Goal: Task Accomplishment & Management: Manage account settings

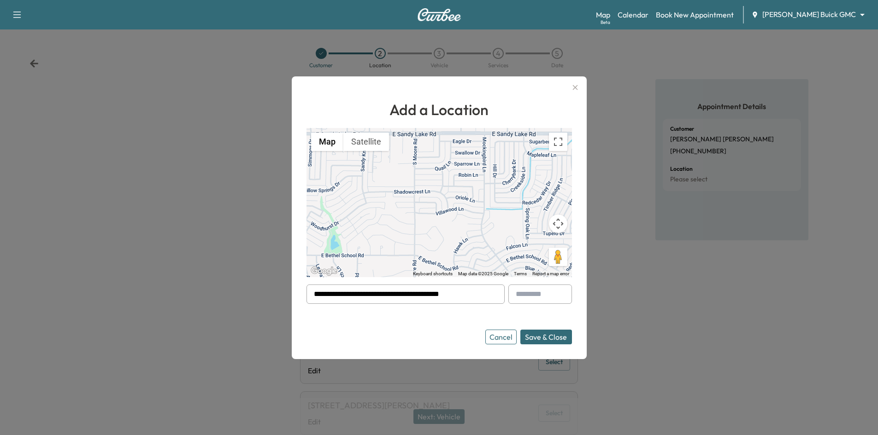
drag, startPoint x: 483, startPoint y: 296, endPoint x: 222, endPoint y: 327, distance: 262.7
click at [238, 324] on div "**********" at bounding box center [439, 217] width 878 height 435
paste input "**********"
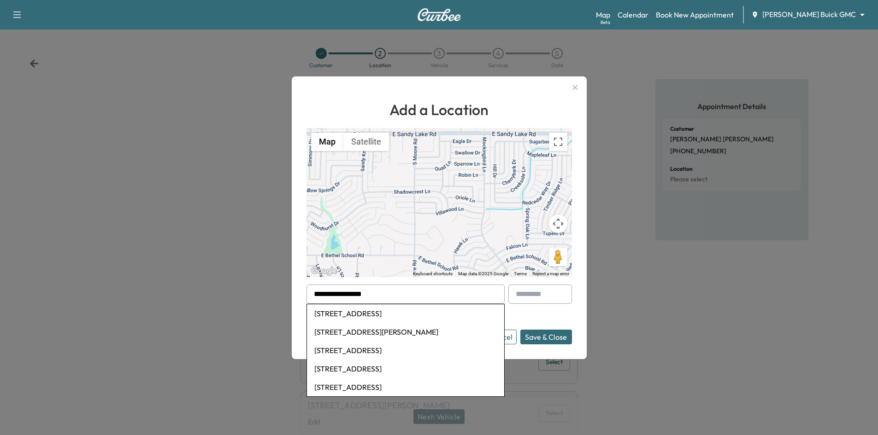
click at [325, 311] on li "1412 Big Falls Dr, Flower Mound, TX, USA" at bounding box center [405, 314] width 197 height 18
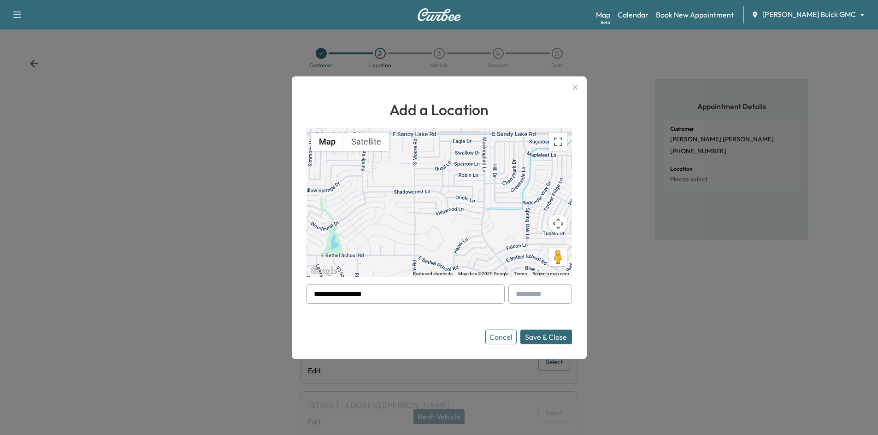
type input "**********"
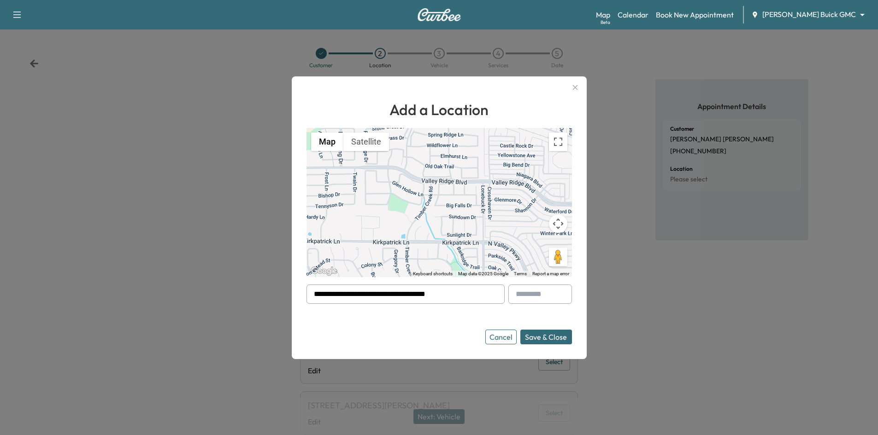
drag, startPoint x: 464, startPoint y: 294, endPoint x: 255, endPoint y: 302, distance: 209.3
click at [259, 299] on div "**********" at bounding box center [439, 217] width 878 height 435
paste input "**********"
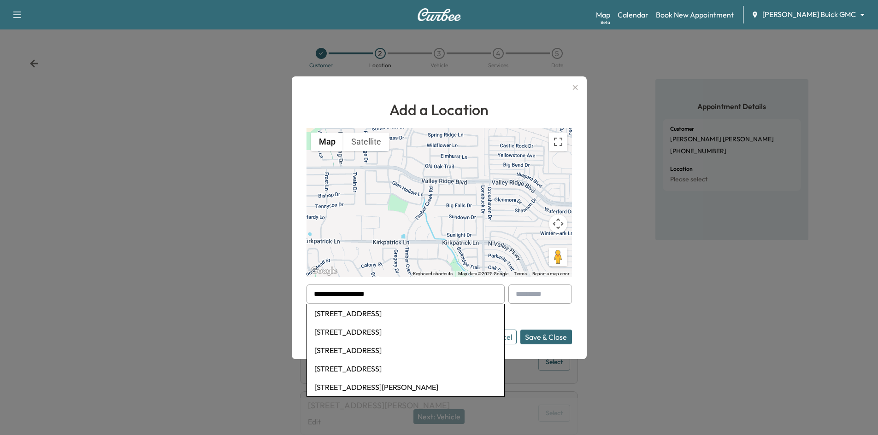
click at [378, 311] on li "[STREET_ADDRESS]" at bounding box center [405, 314] width 197 height 18
type input "**********"
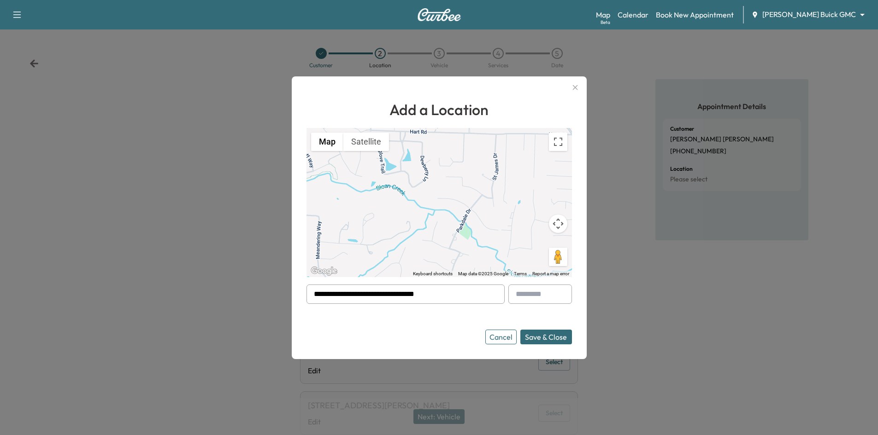
drag, startPoint x: 448, startPoint y: 296, endPoint x: 228, endPoint y: 302, distance: 220.3
click at [229, 301] on div "**********" at bounding box center [439, 217] width 878 height 435
paste input "**********"
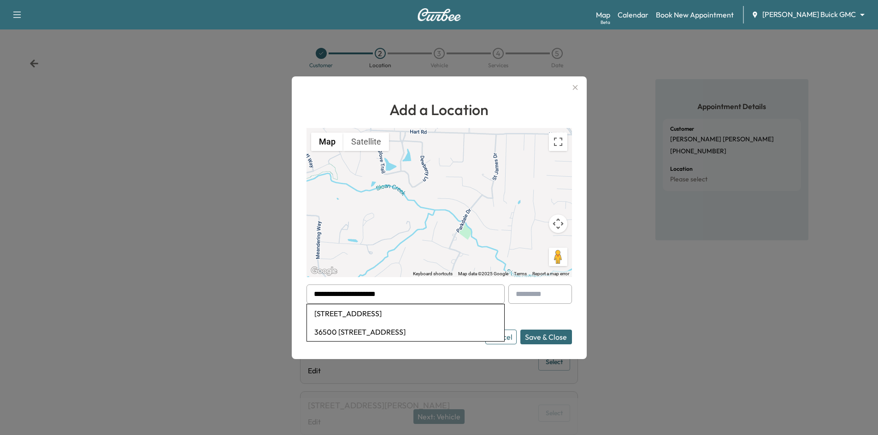
click at [348, 311] on li "750 County Rd 36500, Arthur City, TX, USA" at bounding box center [405, 314] width 197 height 18
type input "**********"
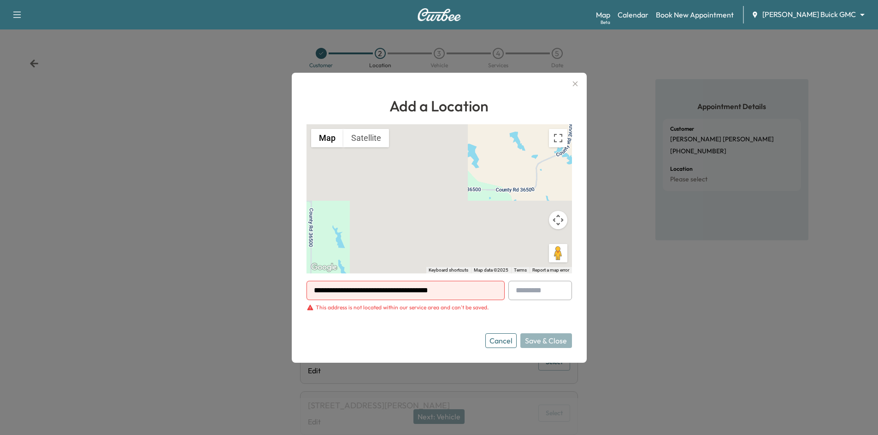
click at [504, 345] on button "Cancel" at bounding box center [500, 341] width 31 height 15
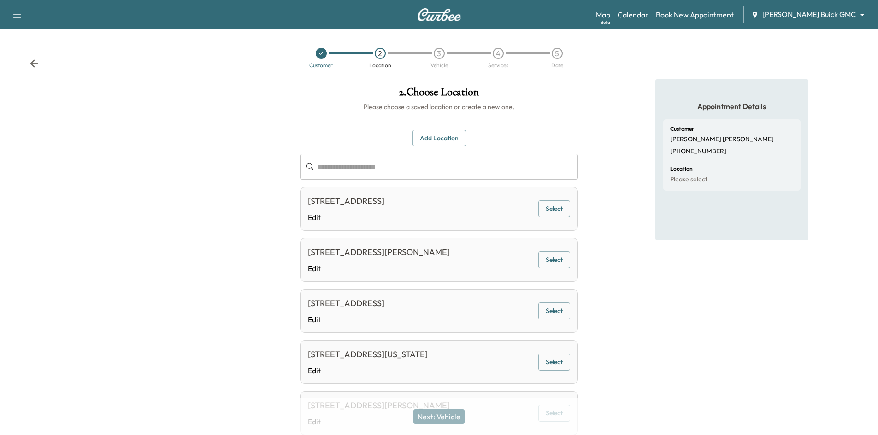
click at [648, 16] on link "Calendar" at bounding box center [632, 14] width 31 height 11
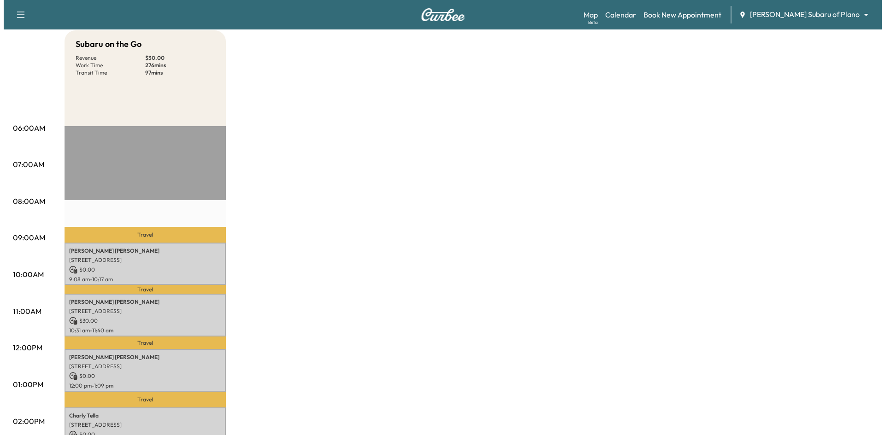
scroll to position [138, 0]
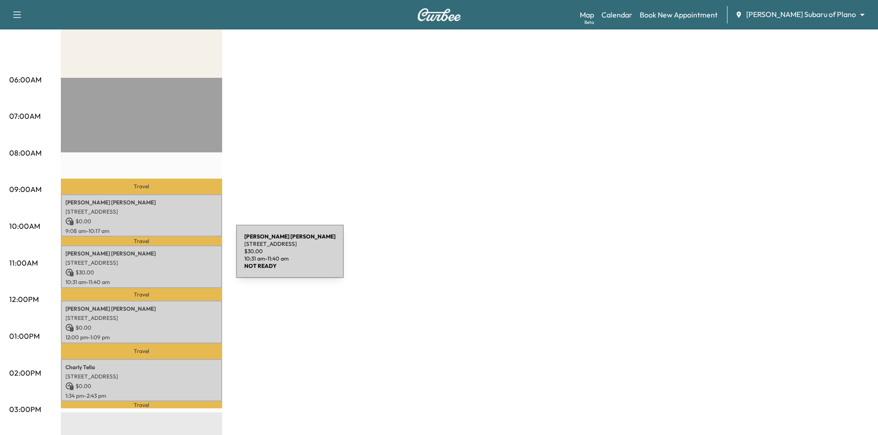
click at [167, 257] on div "MATTHEW FOWLER 9811 Windy Ridge Road, Frisco, TX 75033, US $ 30.00 10:31 am - 1…" at bounding box center [141, 267] width 161 height 43
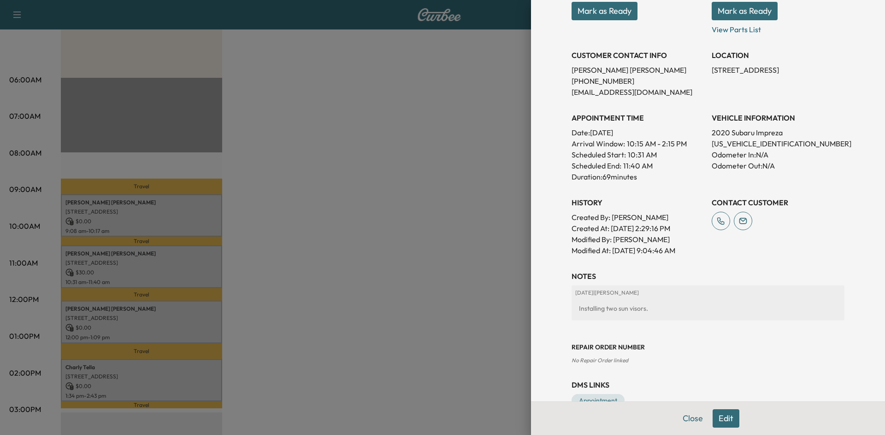
scroll to position [186, 0]
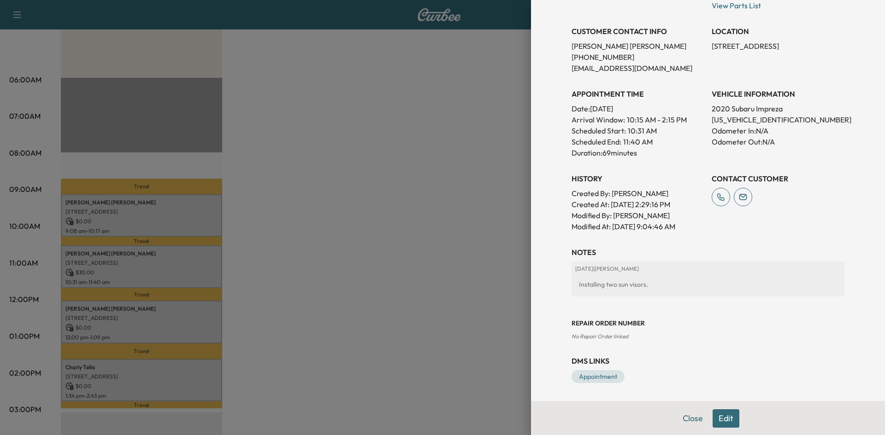
click at [722, 416] on button "Edit" at bounding box center [725, 419] width 27 height 18
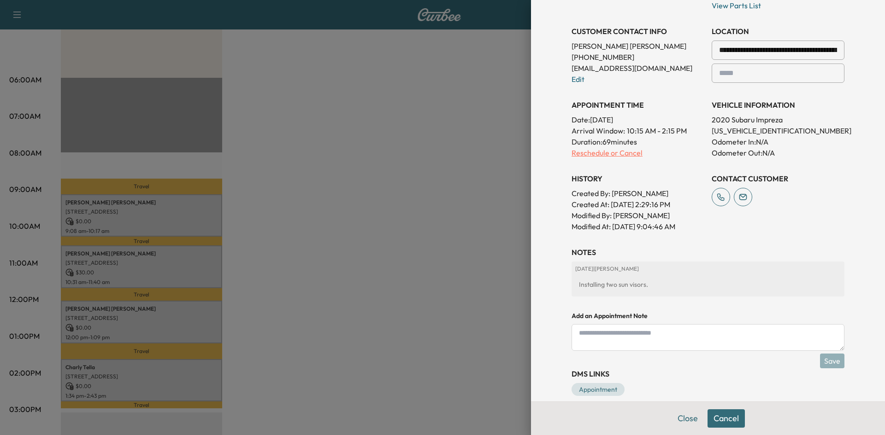
click at [596, 153] on p "Reschedule or Cancel" at bounding box center [637, 152] width 133 height 11
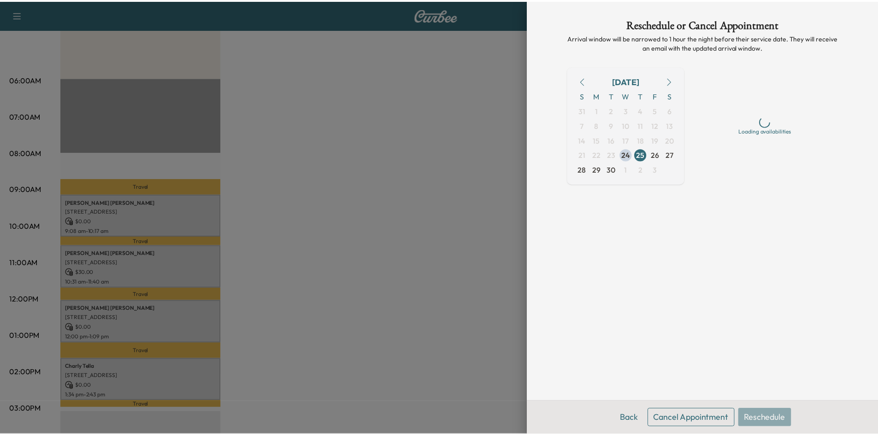
scroll to position [0, 0]
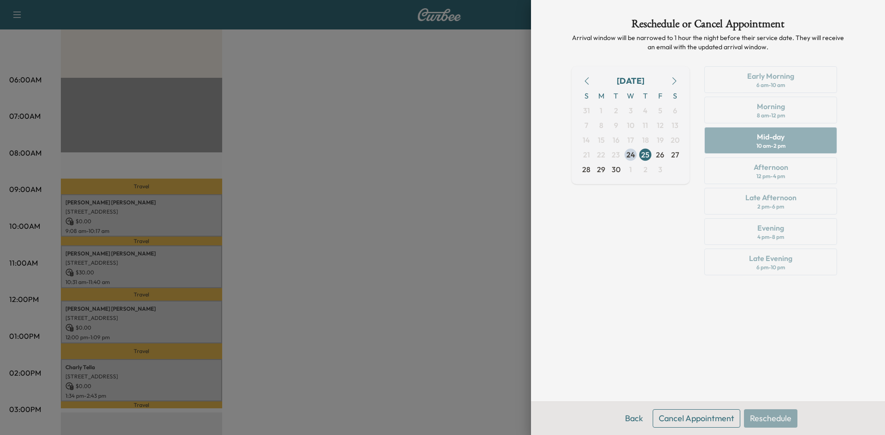
click at [682, 420] on button "Cancel Appointment" at bounding box center [696, 419] width 88 height 18
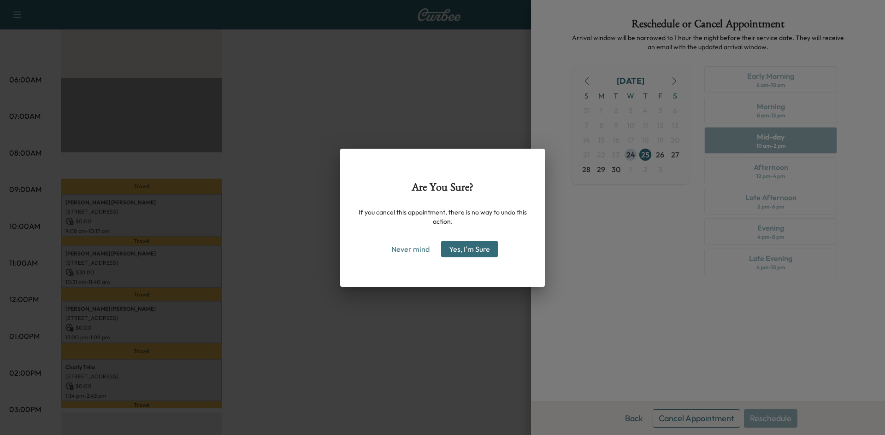
click at [483, 252] on button "Yes, I'm Sure" at bounding box center [469, 249] width 57 height 17
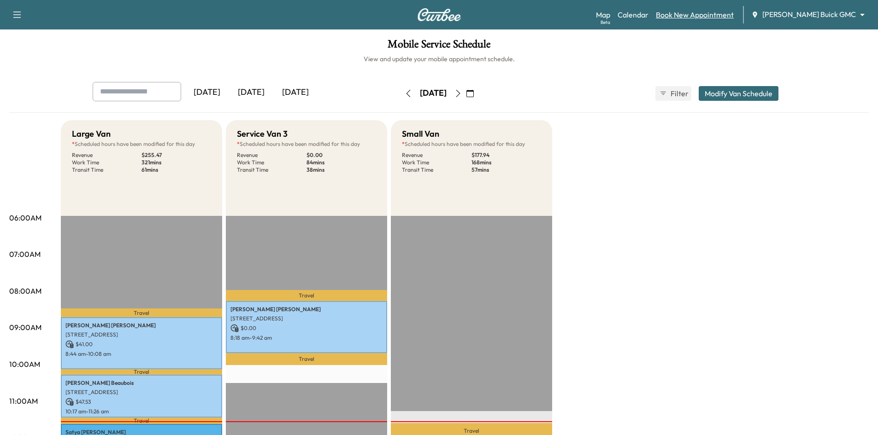
click at [712, 15] on link "Book New Appointment" at bounding box center [695, 14] width 78 height 11
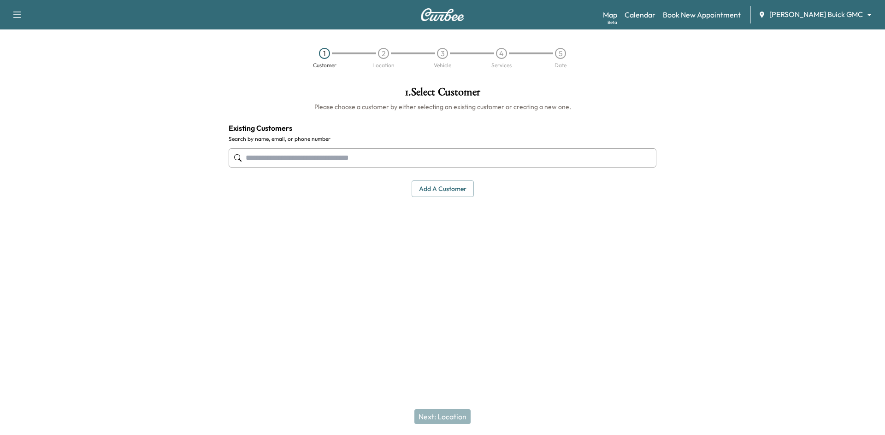
click at [395, 164] on input "text" at bounding box center [443, 157] width 428 height 19
type input "*"
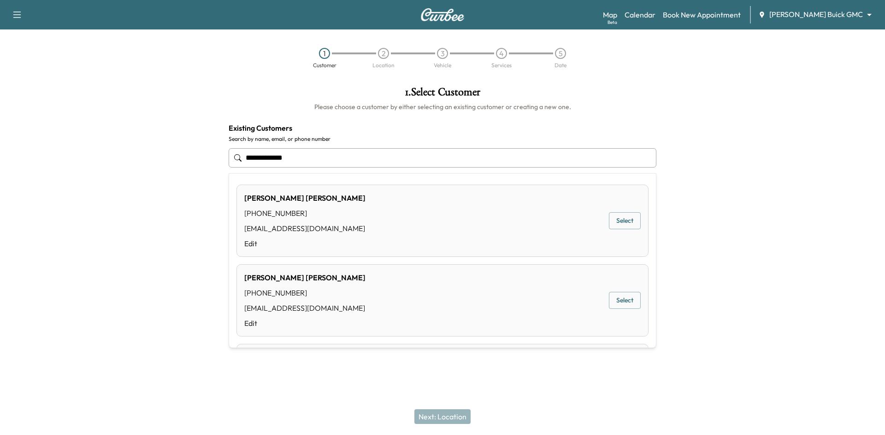
click at [337, 208] on div "[PHONE_NUMBER]" at bounding box center [304, 213] width 121 height 11
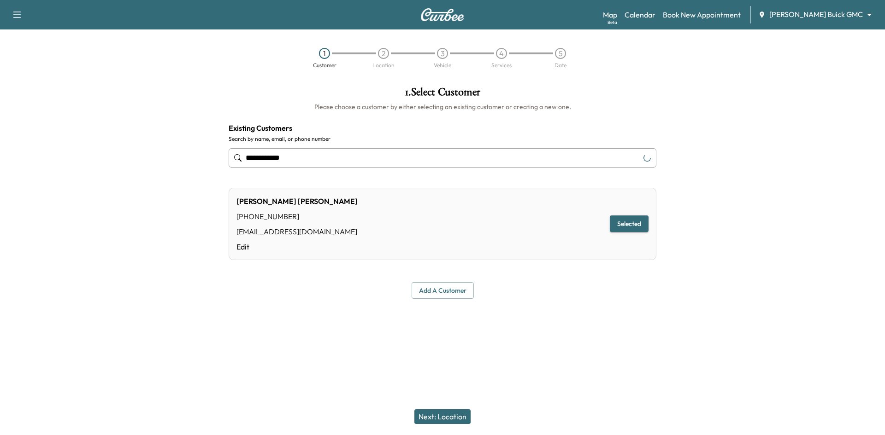
type input "**********"
click at [454, 417] on button "Next: Location" at bounding box center [442, 417] width 56 height 15
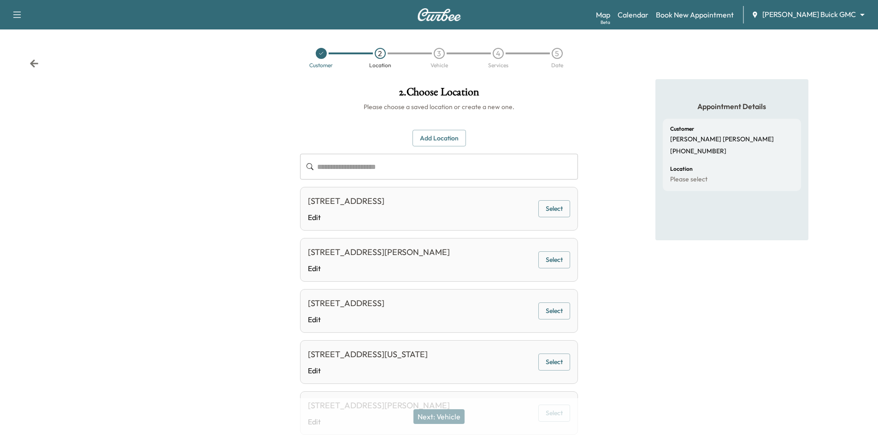
click at [427, 139] on button "Add Location" at bounding box center [438, 138] width 53 height 17
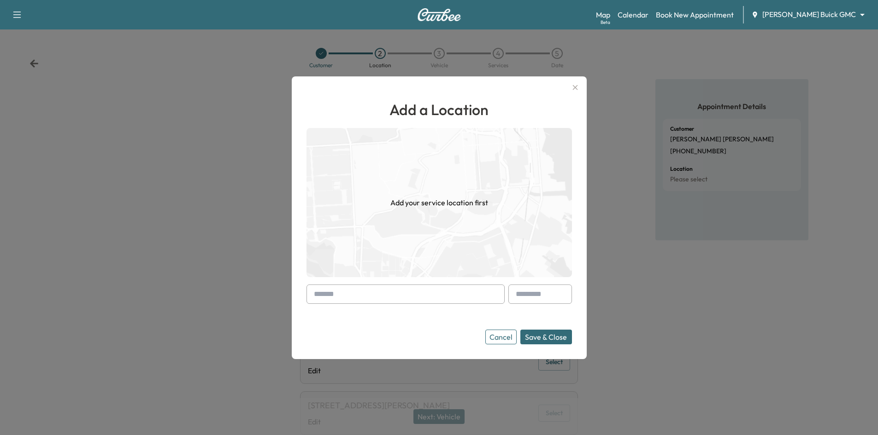
drag, startPoint x: 365, startPoint y: 291, endPoint x: 366, endPoint y: 285, distance: 5.6
click at [366, 288] on input "text" at bounding box center [405, 294] width 198 height 19
paste input "**********"
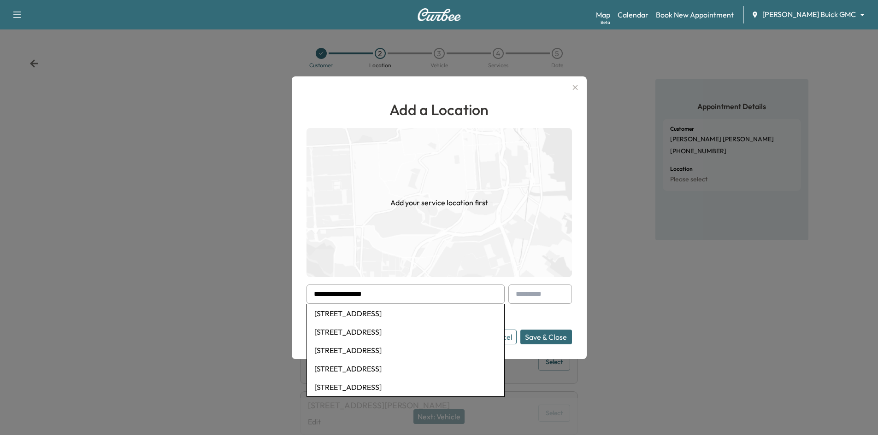
click at [375, 315] on li "4707 Wildwood Rd, Dallas, TX, USA" at bounding box center [405, 314] width 197 height 18
type input "**********"
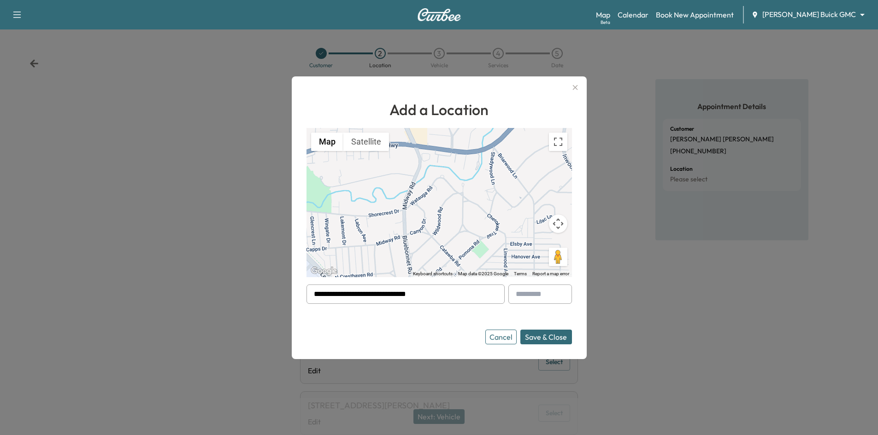
drag, startPoint x: 452, startPoint y: 300, endPoint x: 207, endPoint y: 302, distance: 245.1
click at [224, 300] on div "**********" at bounding box center [439, 217] width 878 height 435
paste input "**********"
click at [334, 313] on li "1461 Puerto Lago Drive, Little Elm, TX, USA" at bounding box center [405, 314] width 197 height 18
type input "**********"
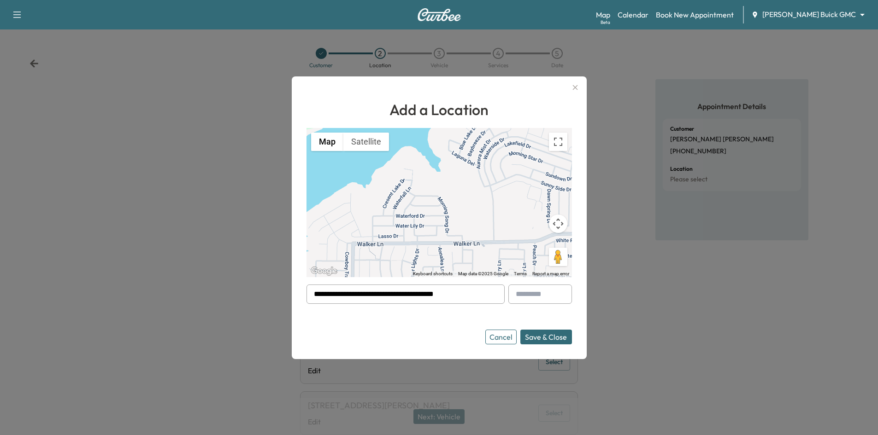
drag, startPoint x: 482, startPoint y: 293, endPoint x: 144, endPoint y: 291, distance: 337.3
click at [143, 295] on div "**********" at bounding box center [439, 217] width 878 height 435
paste input "**********"
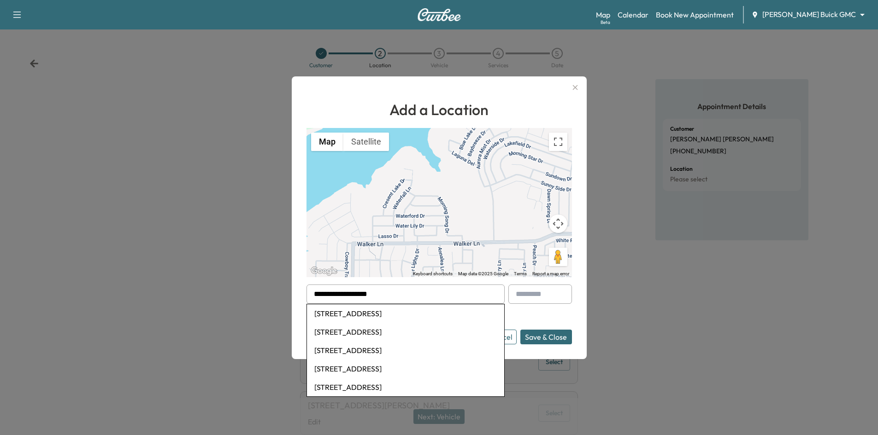
click at [331, 311] on li "2207 Lakeridge Lane, Wylie, TX, USA" at bounding box center [405, 314] width 197 height 18
type input "**********"
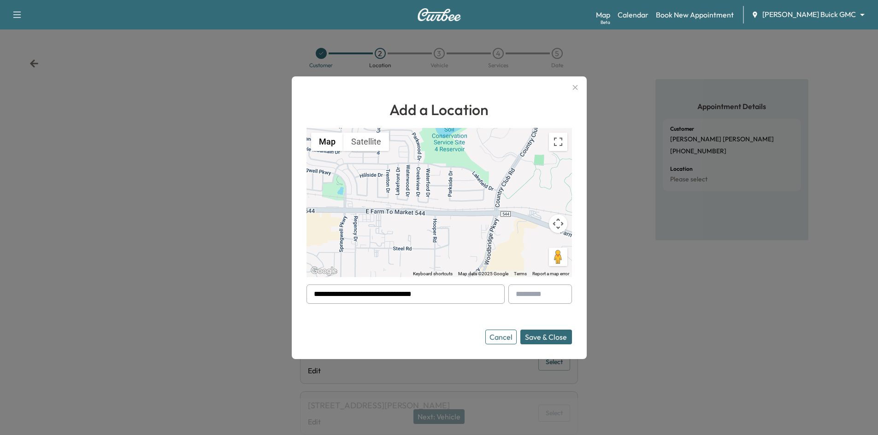
drag, startPoint x: 441, startPoint y: 292, endPoint x: 245, endPoint y: 320, distance: 198.3
click at [218, 317] on div "**********" at bounding box center [439, 217] width 878 height 435
paste input "**********"
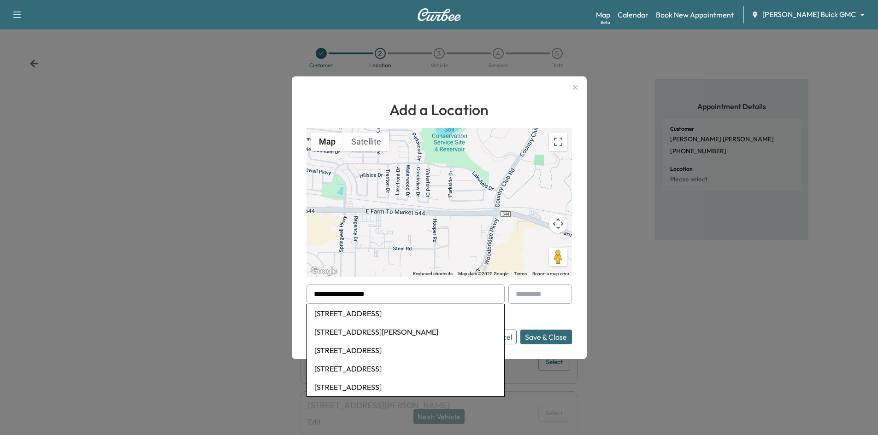
click at [339, 318] on li "4334 Bluffview Dr, Sachse, TX, USA" at bounding box center [405, 314] width 197 height 18
type input "**********"
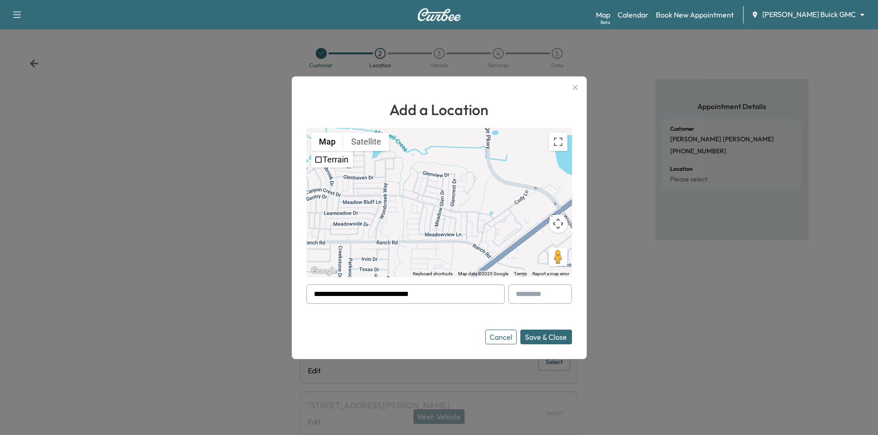
drag, startPoint x: 374, startPoint y: 297, endPoint x: 255, endPoint y: 304, distance: 118.6
click at [257, 304] on div "**********" at bounding box center [439, 217] width 878 height 435
paste input "**********"
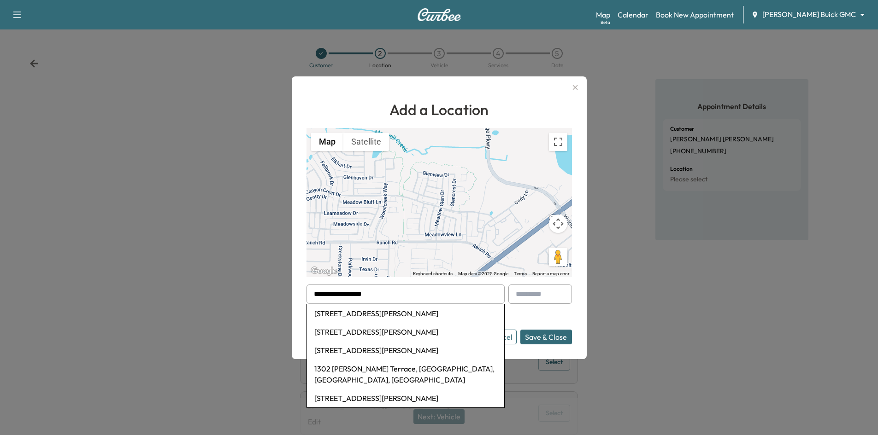
click at [341, 311] on li "1302 Brundidge Dr, Wylie, TX, USA" at bounding box center [405, 314] width 197 height 18
type input "**********"
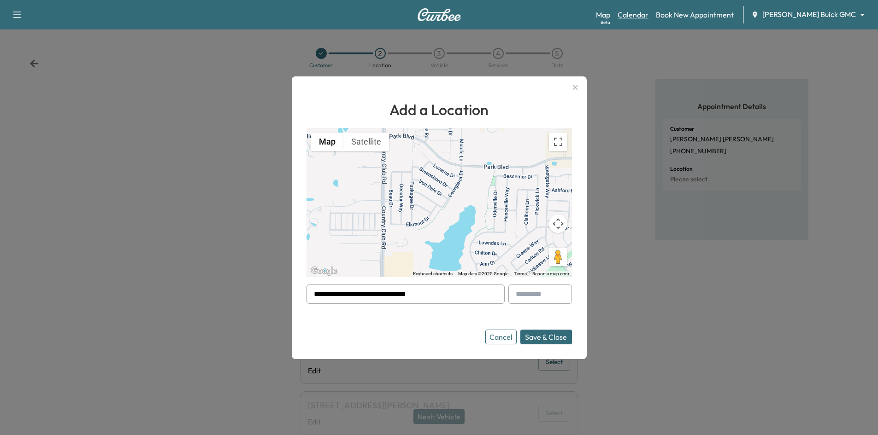
click at [648, 18] on link "Calendar" at bounding box center [632, 14] width 31 height 11
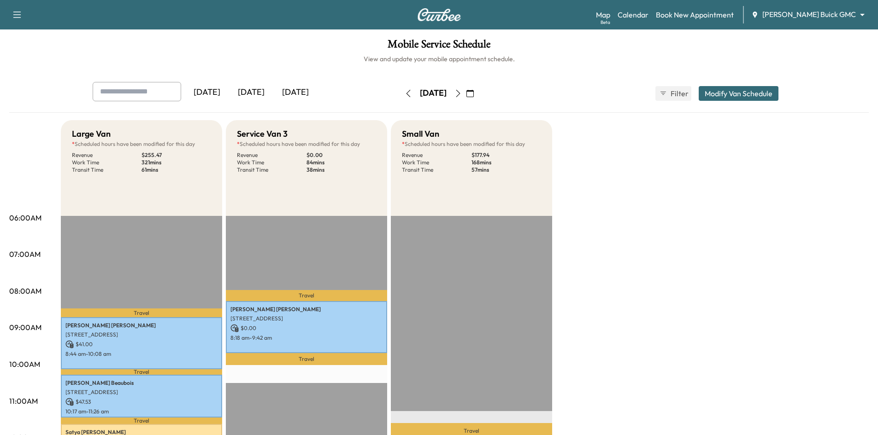
click at [462, 92] on icon "button" at bounding box center [457, 93] width 7 height 7
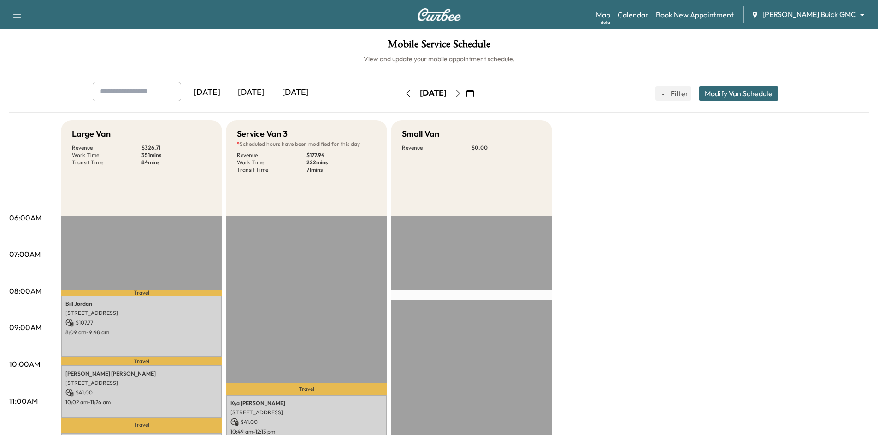
click at [405, 94] on icon "button" at bounding box center [408, 93] width 7 height 7
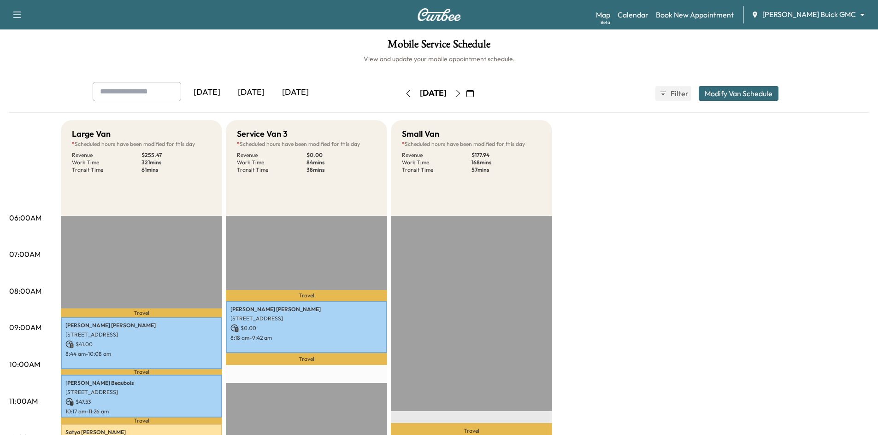
click at [462, 94] on icon "button" at bounding box center [457, 93] width 7 height 7
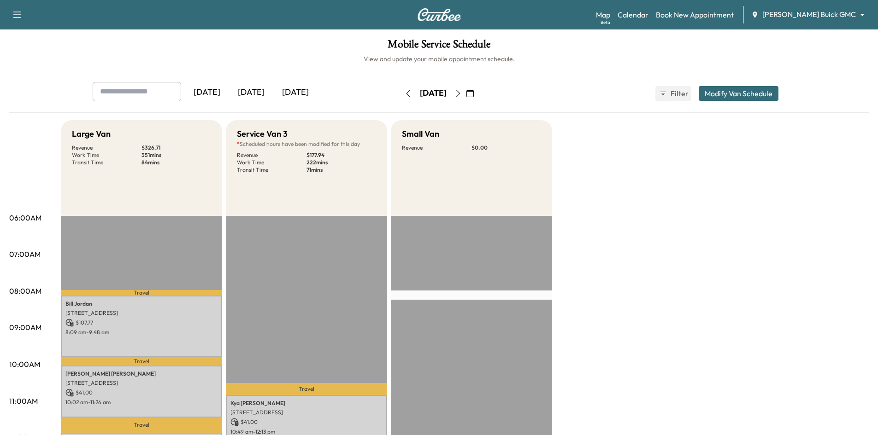
click at [259, 94] on div "[DATE]" at bounding box center [251, 92] width 44 height 21
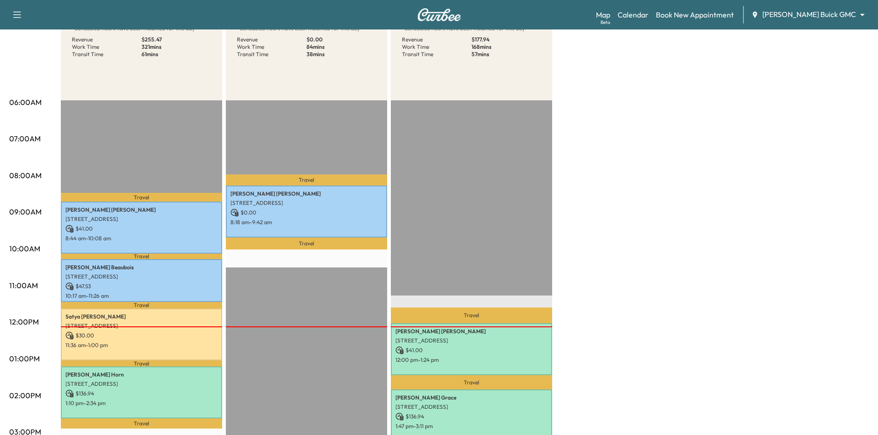
scroll to position [184, 0]
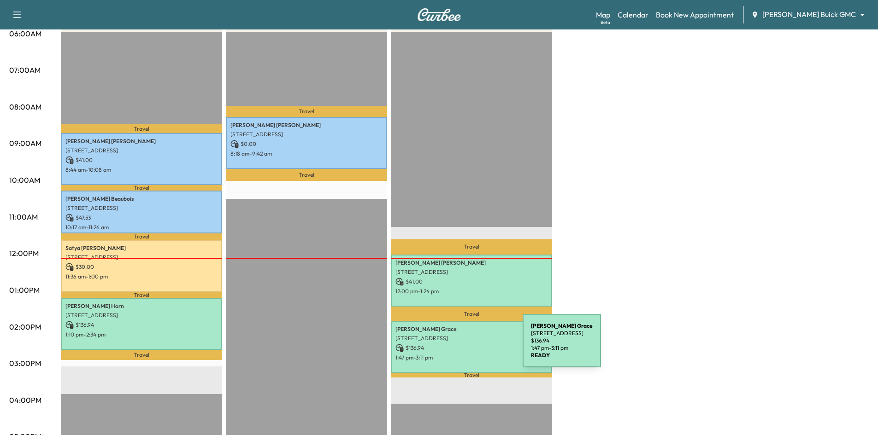
click at [453, 347] on p "$ 136.94" at bounding box center [471, 348] width 152 height 8
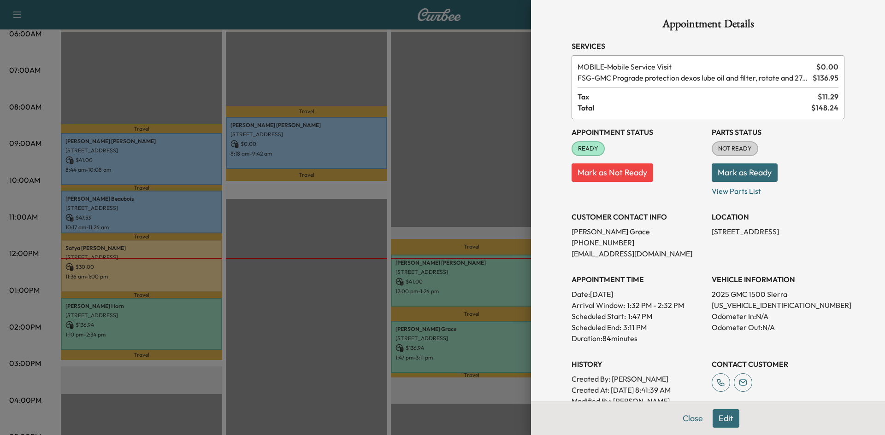
click at [334, 351] on div at bounding box center [442, 217] width 885 height 435
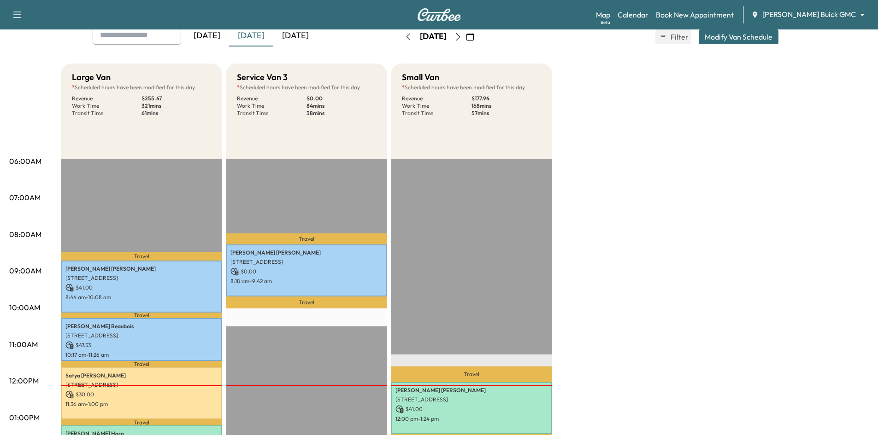
scroll to position [0, 0]
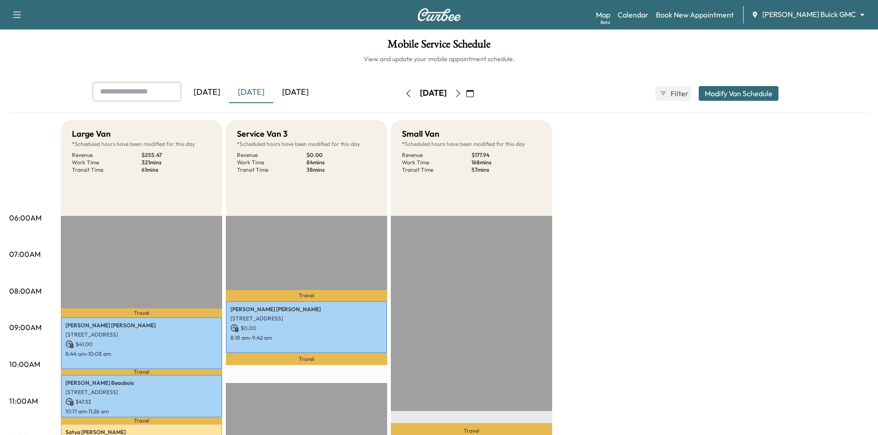
click at [462, 92] on icon "button" at bounding box center [457, 93] width 7 height 7
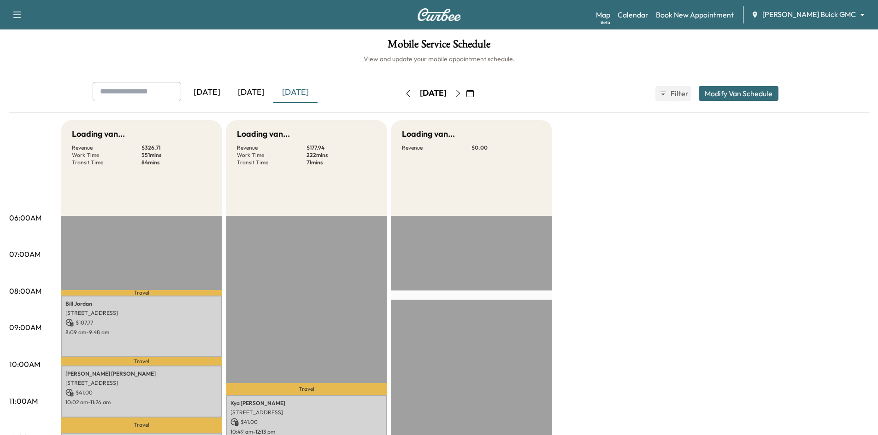
click at [462, 92] on icon "button" at bounding box center [457, 93] width 7 height 7
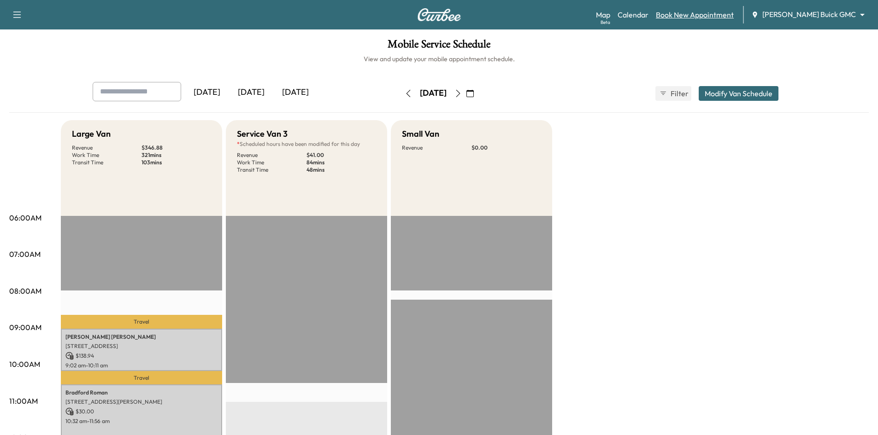
click at [705, 16] on link "Book New Appointment" at bounding box center [695, 14] width 78 height 11
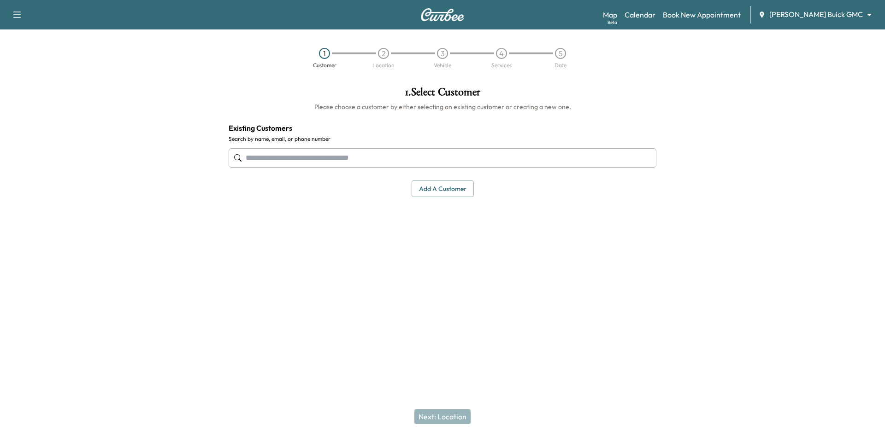
click at [378, 162] on input "text" at bounding box center [443, 157] width 428 height 19
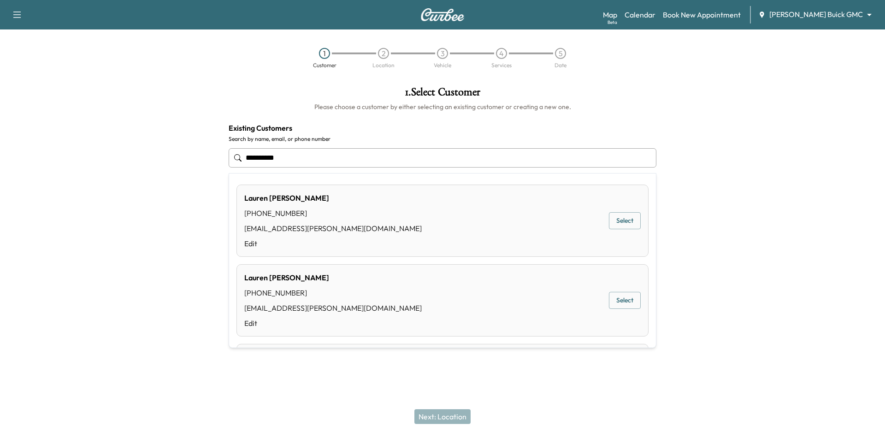
click at [617, 223] on button "Select" at bounding box center [625, 220] width 32 height 17
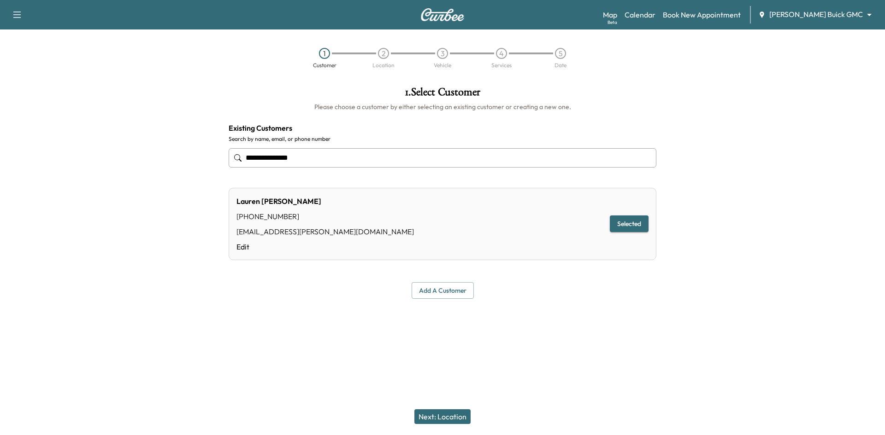
type input "**********"
drag, startPoint x: 425, startPoint y: 415, endPoint x: 432, endPoint y: 393, distance: 23.6
click at [425, 415] on button "Next: Location" at bounding box center [442, 417] width 56 height 15
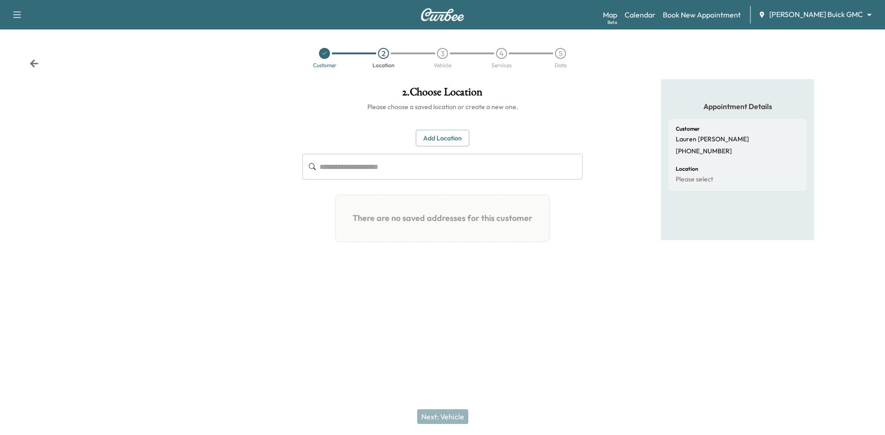
click at [453, 141] on button "Add Location" at bounding box center [442, 138] width 53 height 17
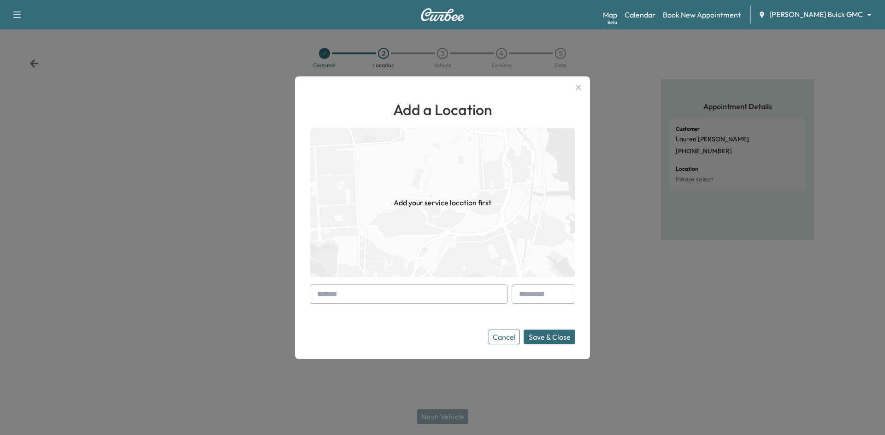
click at [435, 293] on input "text" at bounding box center [409, 294] width 198 height 19
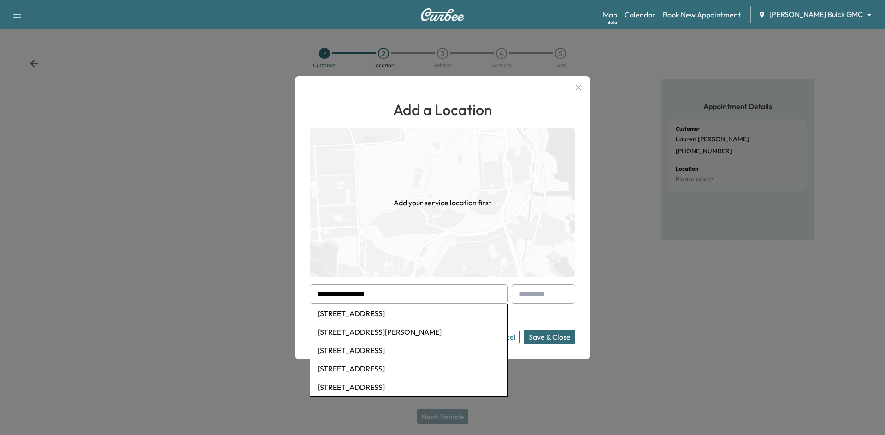
click at [416, 315] on li "9813 Enmore Lane, Frisco, TX, USA" at bounding box center [408, 314] width 197 height 18
type input "**********"
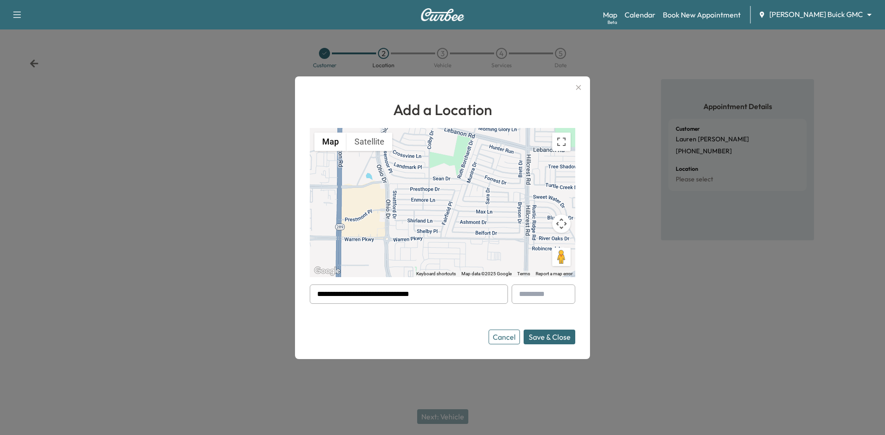
click at [560, 342] on button "Save & Close" at bounding box center [549, 337] width 52 height 15
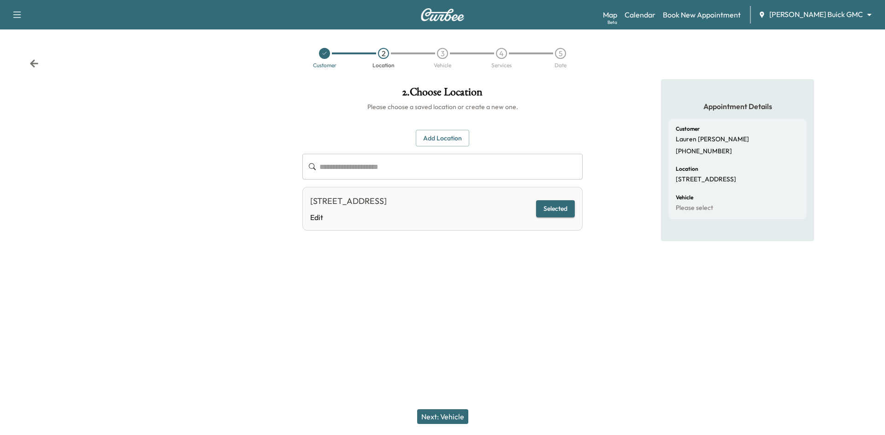
click at [444, 420] on button "Next: Vehicle" at bounding box center [442, 417] width 51 height 15
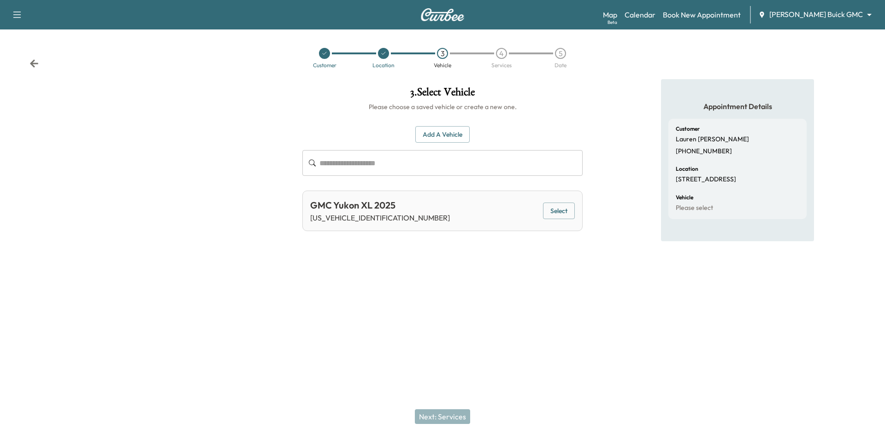
click at [563, 211] on button "Select" at bounding box center [559, 211] width 32 height 17
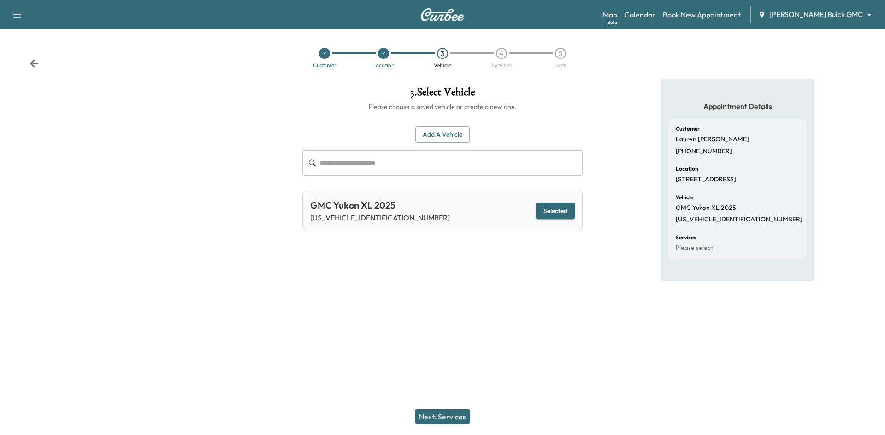
drag, startPoint x: 458, startPoint y: 419, endPoint x: 457, endPoint y: 388, distance: 31.4
click at [459, 417] on button "Next: Services" at bounding box center [442, 417] width 55 height 15
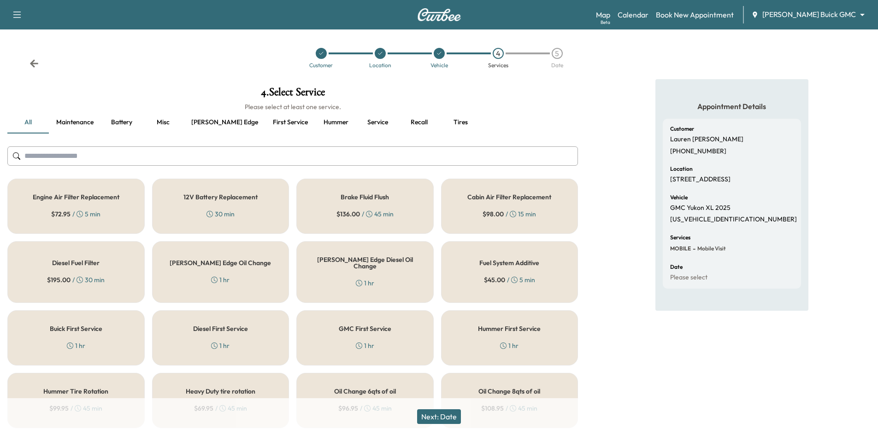
click at [210, 118] on button "Ewing edge" at bounding box center [225, 123] width 82 height 22
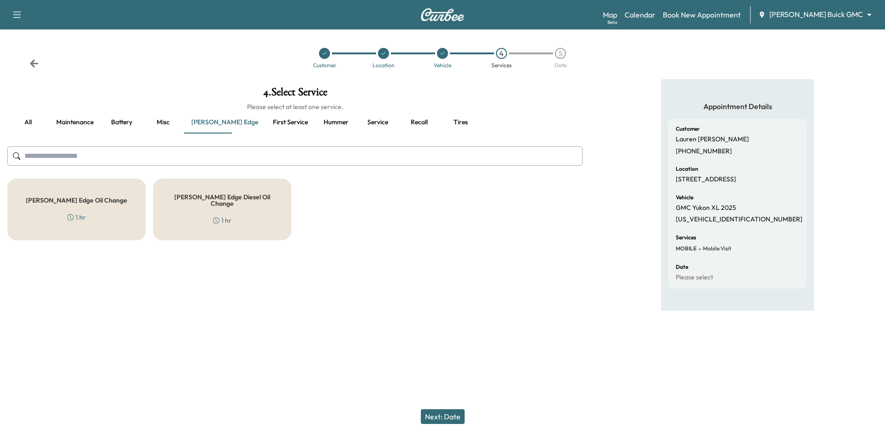
click at [117, 211] on div "Ewing Edge Oil Change 1 hr" at bounding box center [76, 210] width 138 height 62
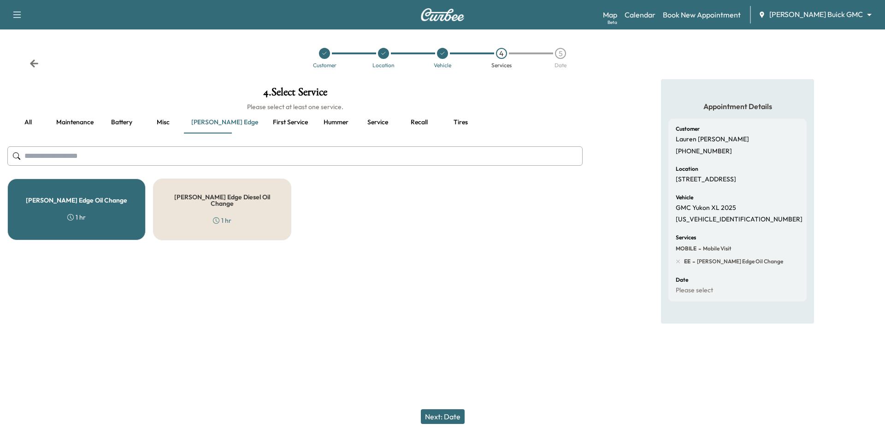
click at [437, 421] on button "Next: Date" at bounding box center [443, 417] width 44 height 15
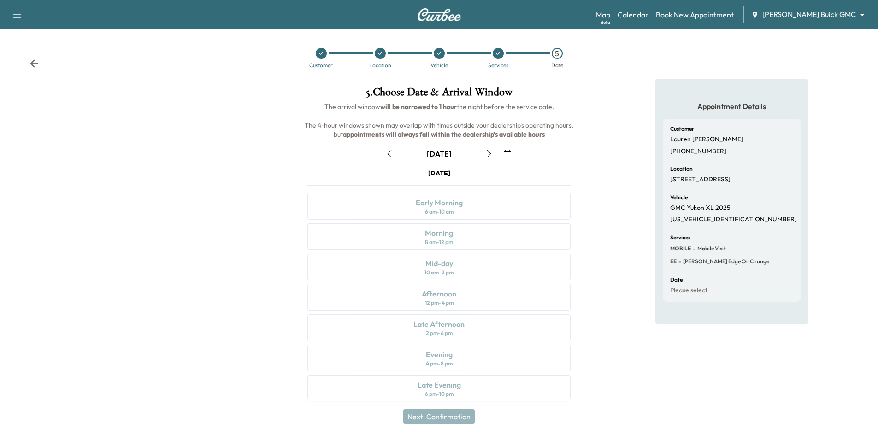
click at [499, 58] on div at bounding box center [498, 53] width 11 height 11
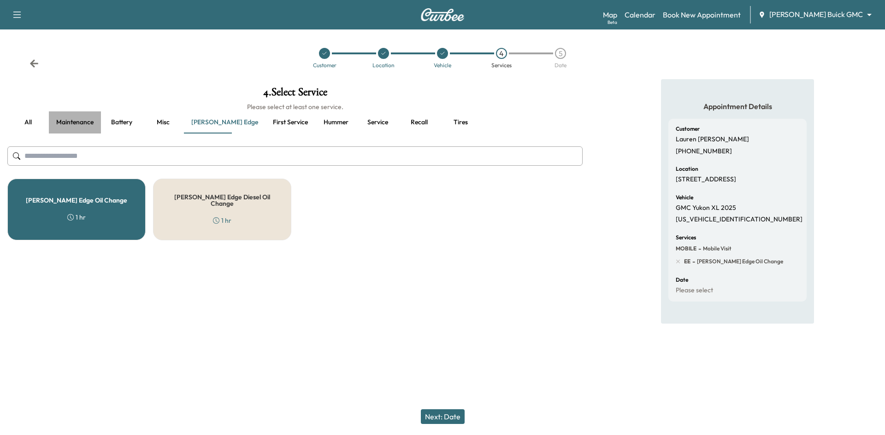
click at [84, 123] on button "Maintenance" at bounding box center [75, 123] width 52 height 22
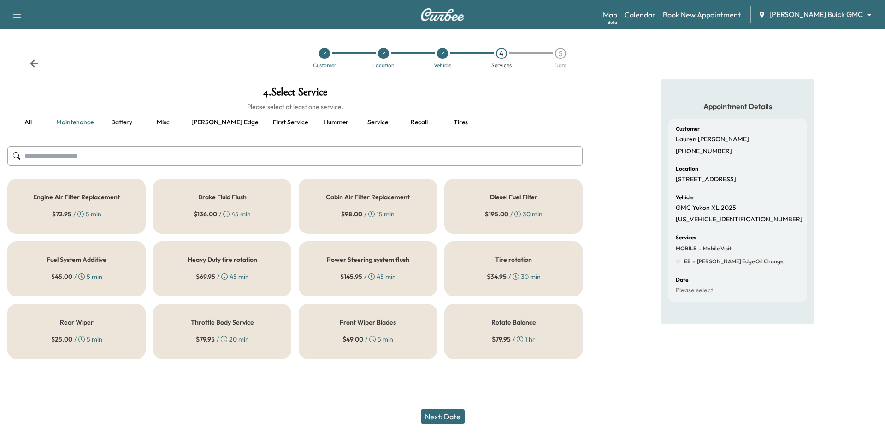
click at [536, 256] on div "Tire rotation $ 34.95 / 30 min" at bounding box center [513, 268] width 138 height 55
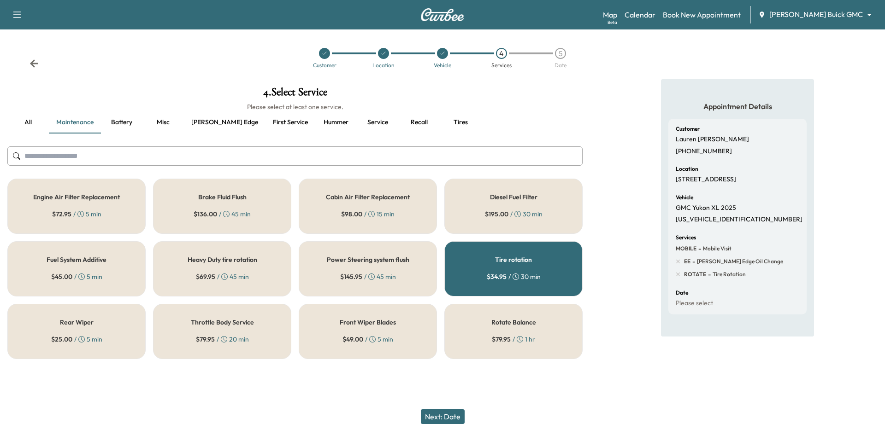
click at [447, 419] on button "Next: Date" at bounding box center [443, 417] width 44 height 15
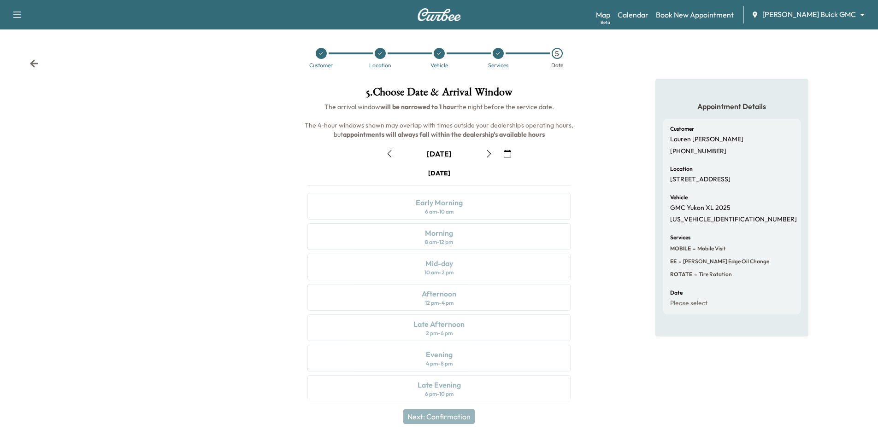
click at [487, 153] on icon "button" at bounding box center [488, 153] width 7 height 7
click at [322, 56] on icon at bounding box center [321, 54] width 6 height 6
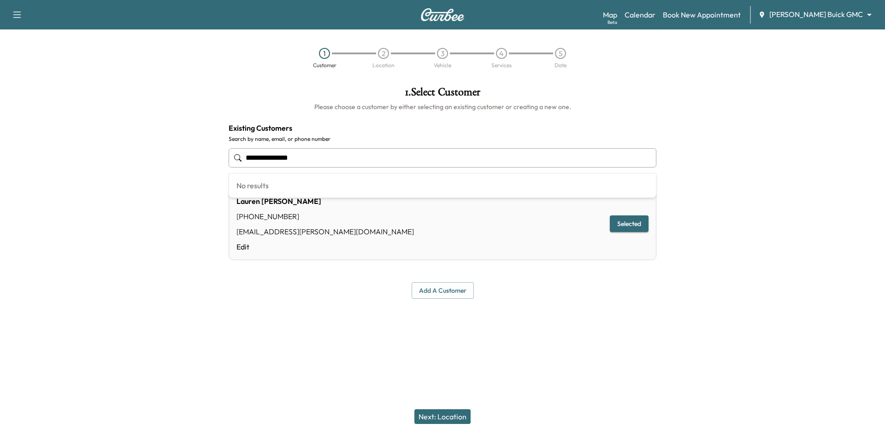
drag, startPoint x: 374, startPoint y: 167, endPoint x: 219, endPoint y: 171, distance: 154.9
click at [222, 192] on div "**********" at bounding box center [442, 192] width 442 height 227
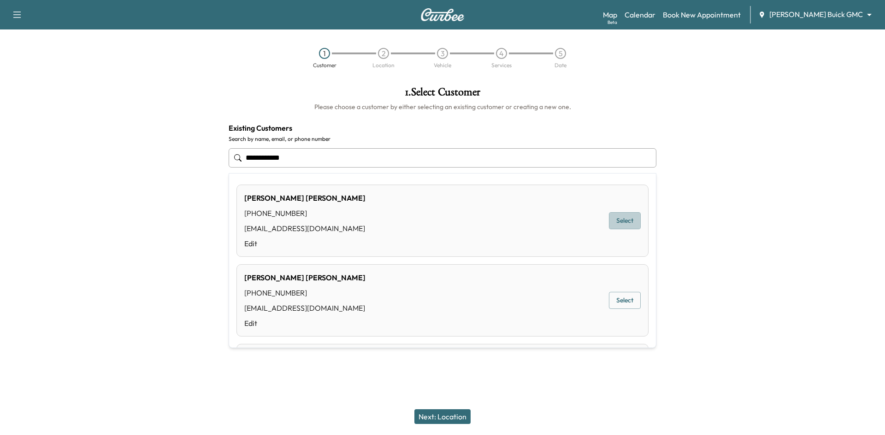
click at [617, 223] on button "Select" at bounding box center [625, 220] width 32 height 17
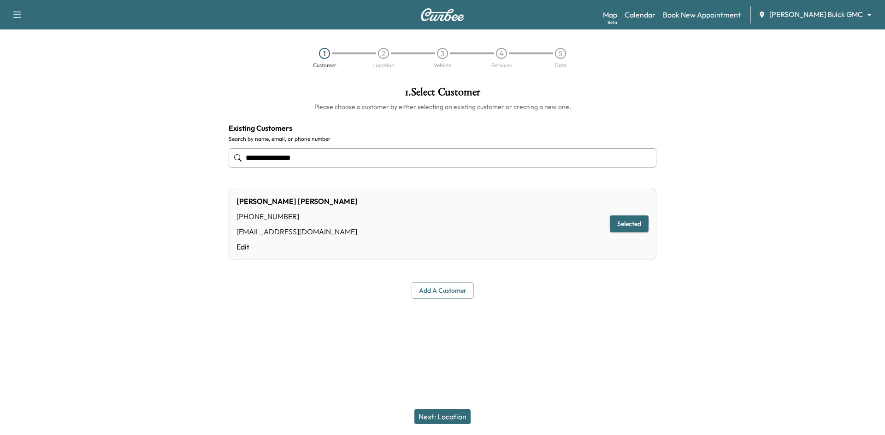
type input "**********"
click at [449, 417] on button "Next: Location" at bounding box center [442, 417] width 56 height 15
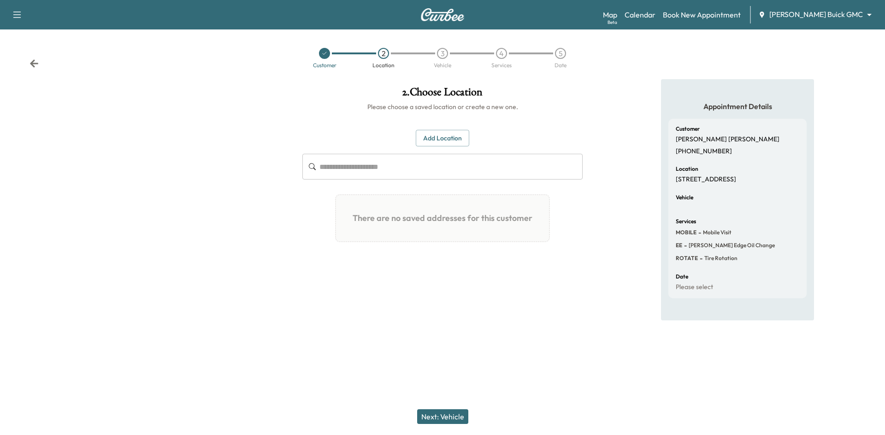
click at [443, 136] on button "Add Location" at bounding box center [442, 138] width 53 height 17
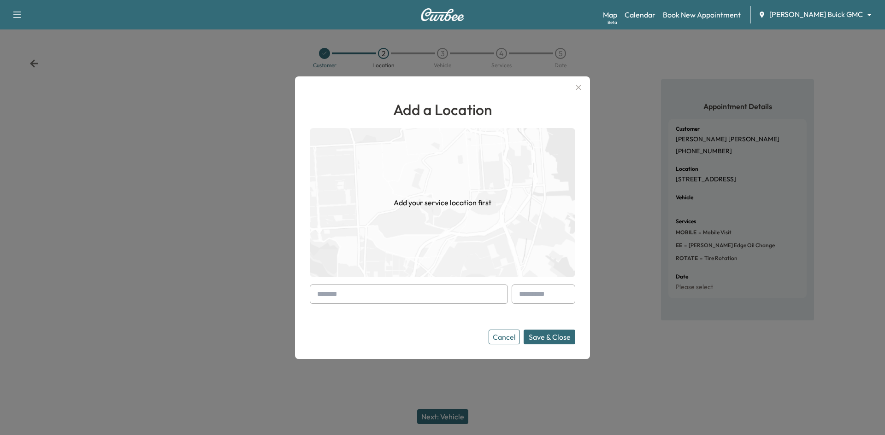
click at [367, 297] on input "text" at bounding box center [409, 294] width 198 height 19
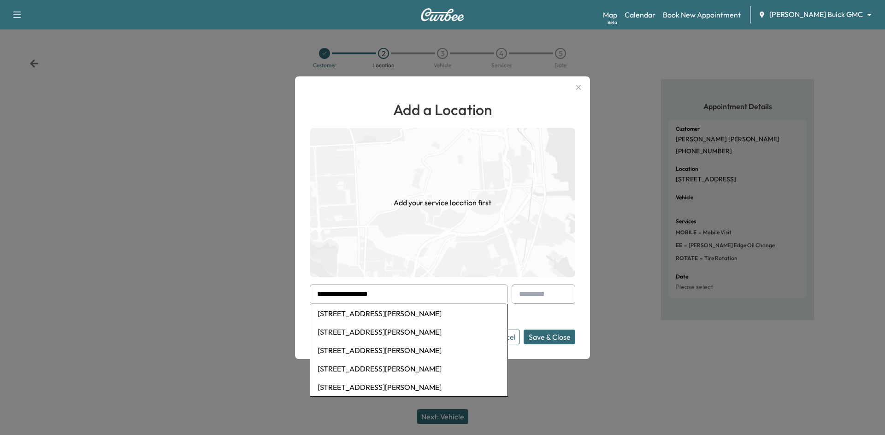
click at [442, 316] on li "3409 Chadbourne Drive, Wylie, TX, USA" at bounding box center [408, 314] width 197 height 18
type input "**********"
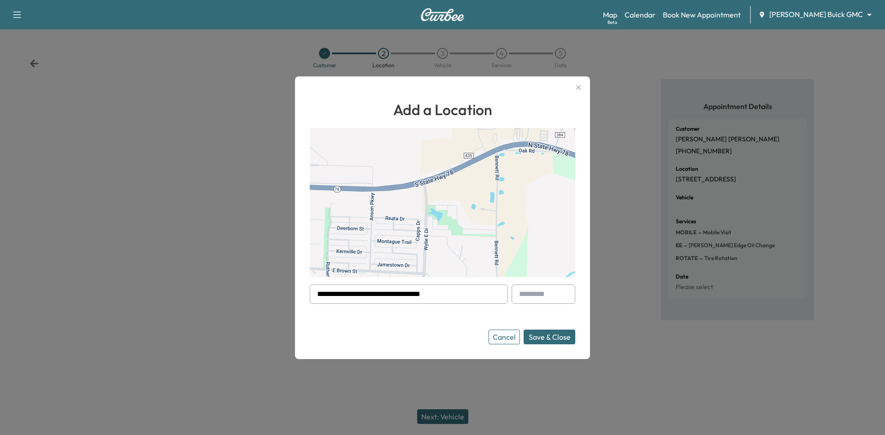
click at [561, 340] on button "Save & Close" at bounding box center [549, 337] width 52 height 15
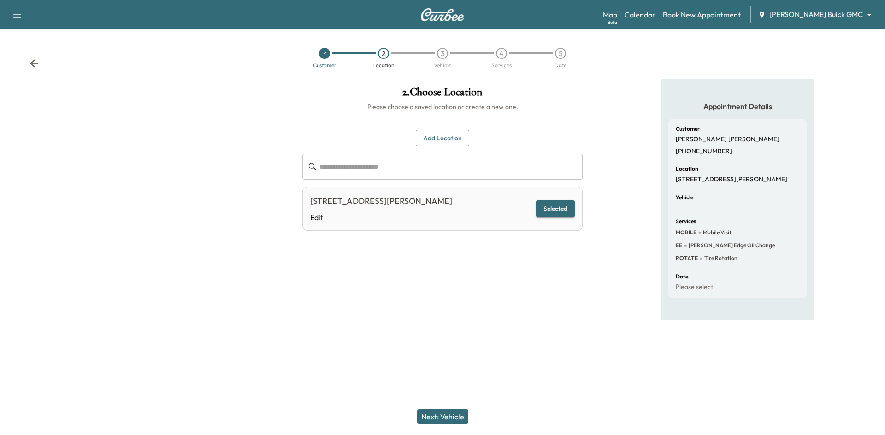
click at [448, 417] on button "Next: Vehicle" at bounding box center [442, 417] width 51 height 15
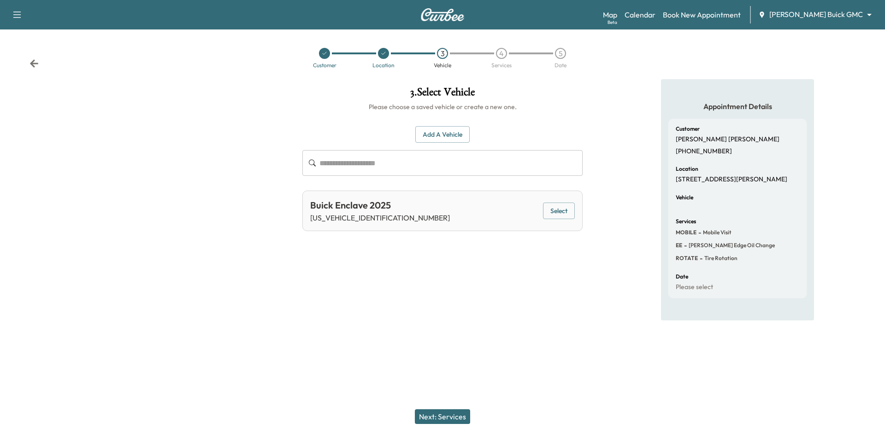
click at [551, 210] on button "Select" at bounding box center [559, 211] width 32 height 17
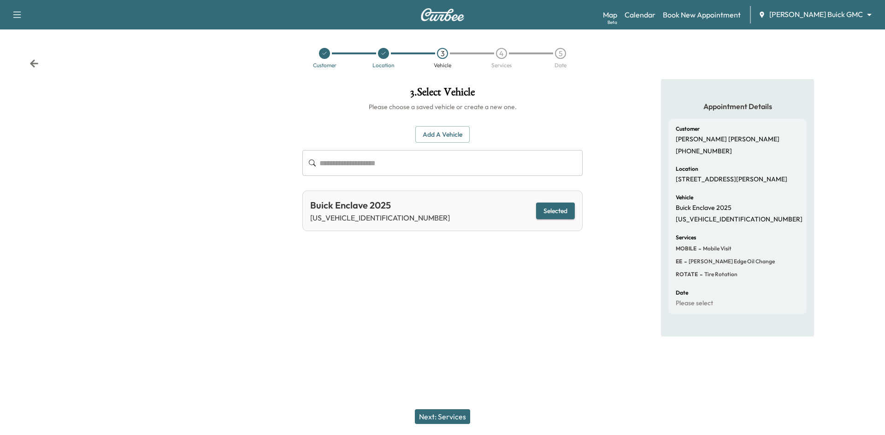
click at [456, 419] on button "Next: Services" at bounding box center [442, 417] width 55 height 15
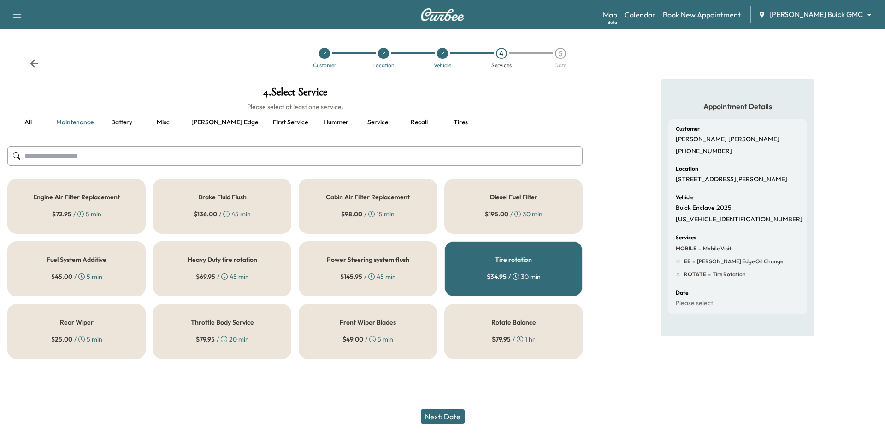
click at [265, 123] on button "First service" at bounding box center [290, 123] width 50 height 22
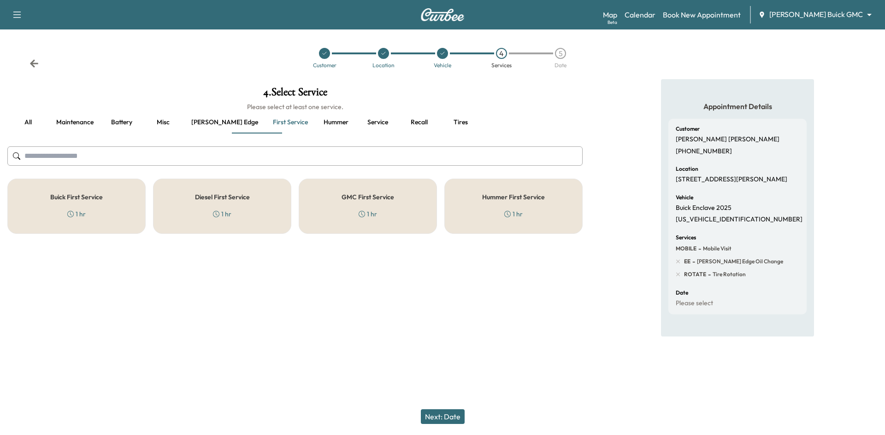
click at [129, 209] on div "Buick First Service 1 hr" at bounding box center [76, 206] width 138 height 55
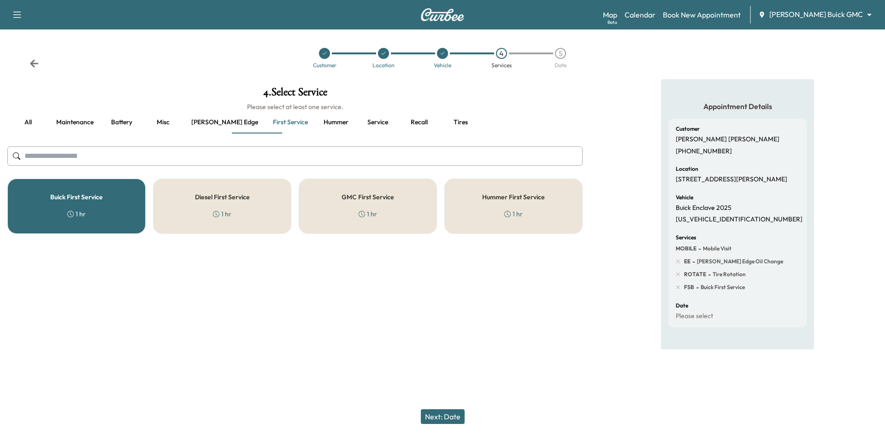
click at [437, 419] on button "Next: Date" at bounding box center [443, 417] width 44 height 15
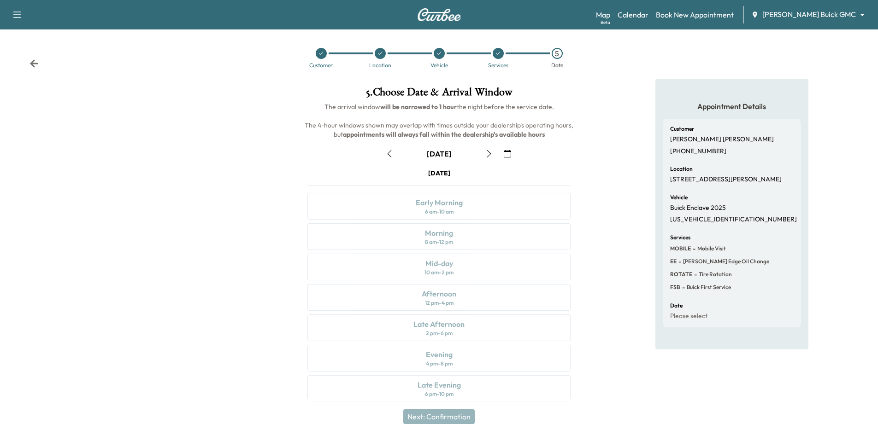
click at [489, 153] on icon "button" at bounding box center [489, 153] width 4 height 7
click at [382, 58] on div at bounding box center [380, 53] width 11 height 11
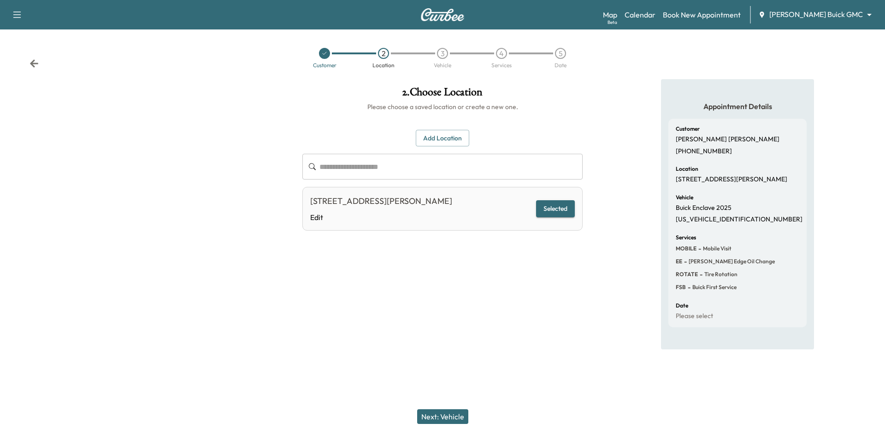
click at [443, 142] on button "Add Location" at bounding box center [442, 138] width 53 height 17
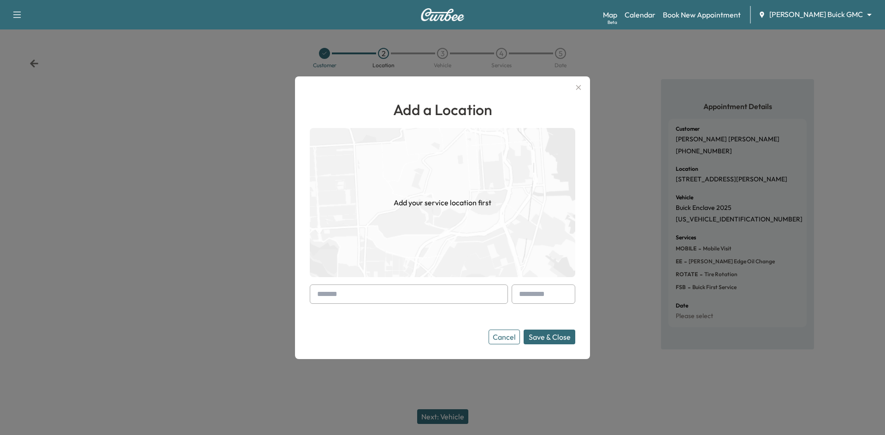
click at [396, 293] on input "text" at bounding box center [409, 294] width 198 height 19
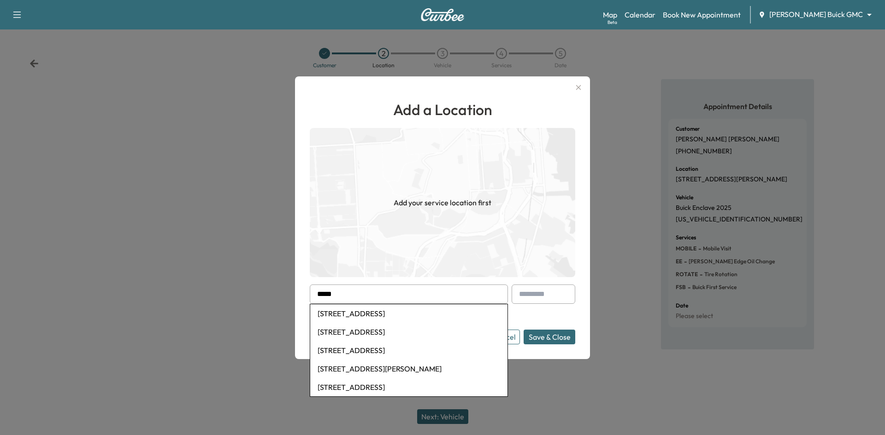
click at [397, 336] on li "2595 Preston Road, Frisco, TX, USA" at bounding box center [408, 332] width 197 height 18
type input "**********"
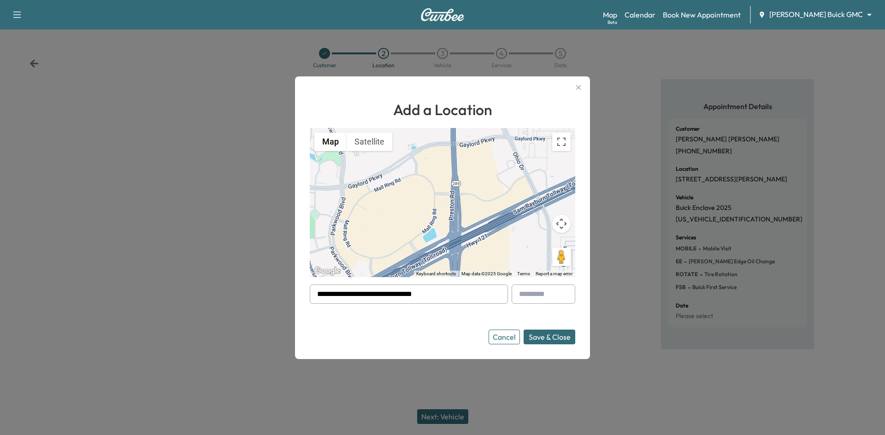
click at [557, 338] on button "Save & Close" at bounding box center [549, 337] width 52 height 15
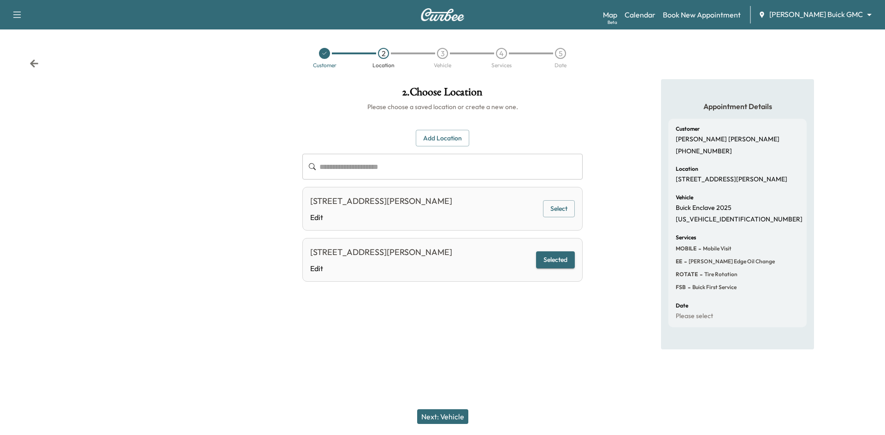
click at [446, 421] on button "Next: Vehicle" at bounding box center [442, 417] width 51 height 15
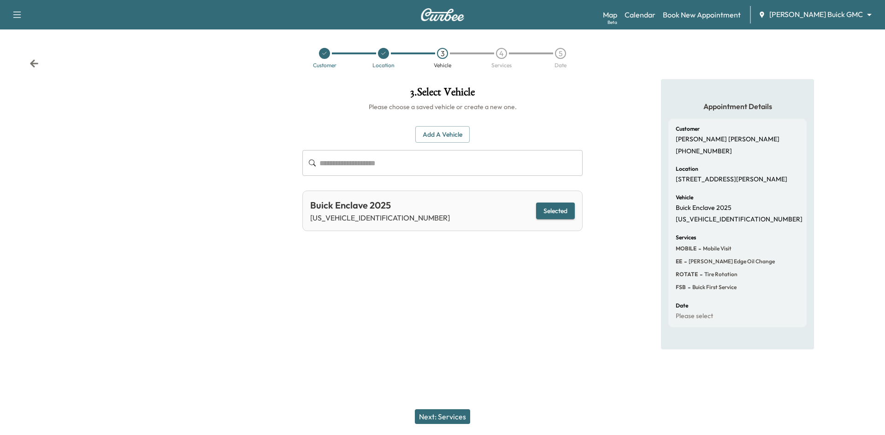
click at [457, 415] on button "Next: Services" at bounding box center [442, 417] width 55 height 15
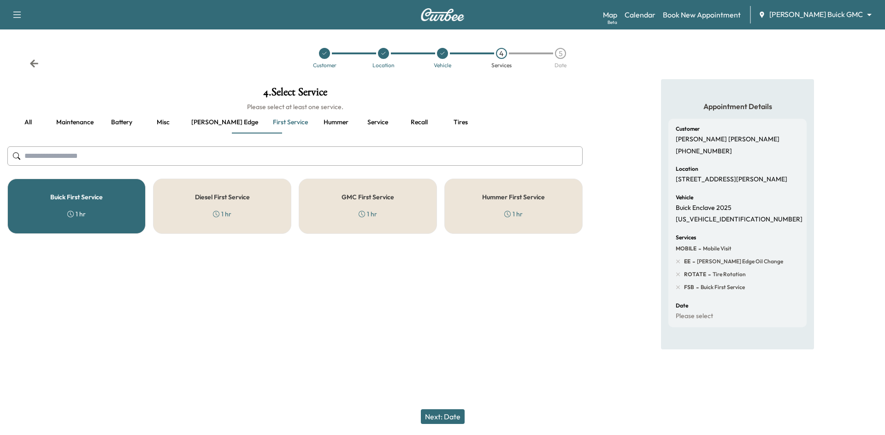
drag, startPoint x: 455, startPoint y: 422, endPoint x: 457, endPoint y: 415, distance: 7.0
click at [455, 421] on button "Next: Date" at bounding box center [443, 417] width 44 height 15
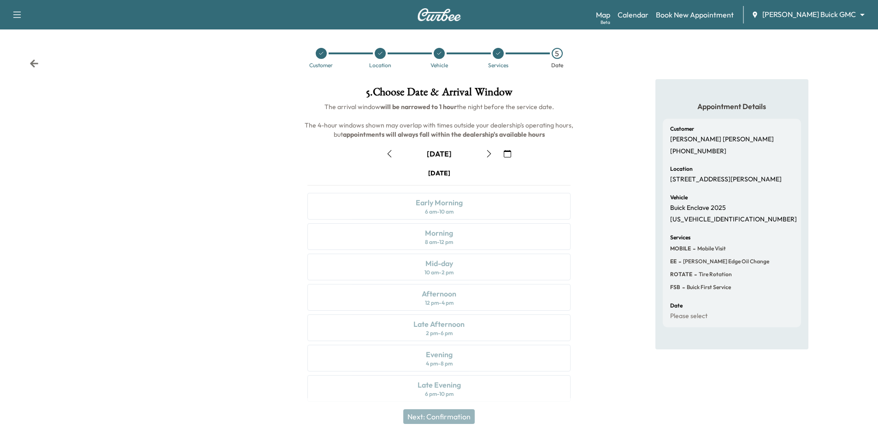
click at [480, 157] on div "September 25" at bounding box center [439, 154] width 115 height 15
click at [488, 152] on icon "button" at bounding box center [488, 153] width 7 height 7
click at [483, 271] on div "Mid-day 10 am - 2 pm" at bounding box center [438, 267] width 263 height 27
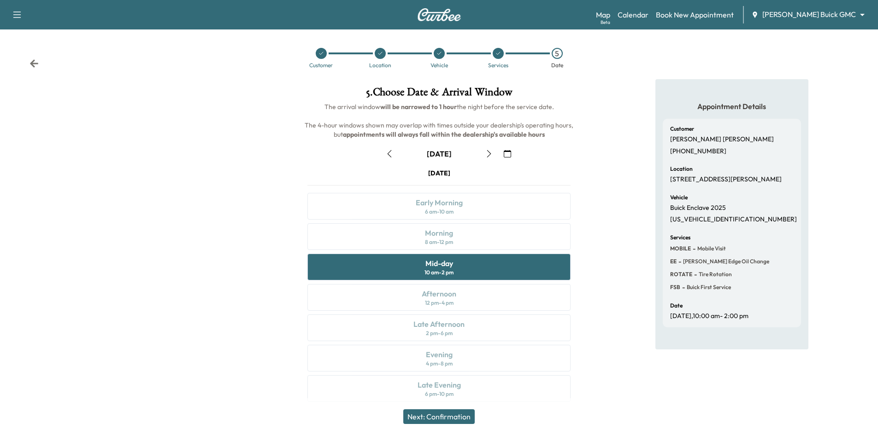
click at [436, 420] on button "Next: Confirmation" at bounding box center [438, 417] width 71 height 15
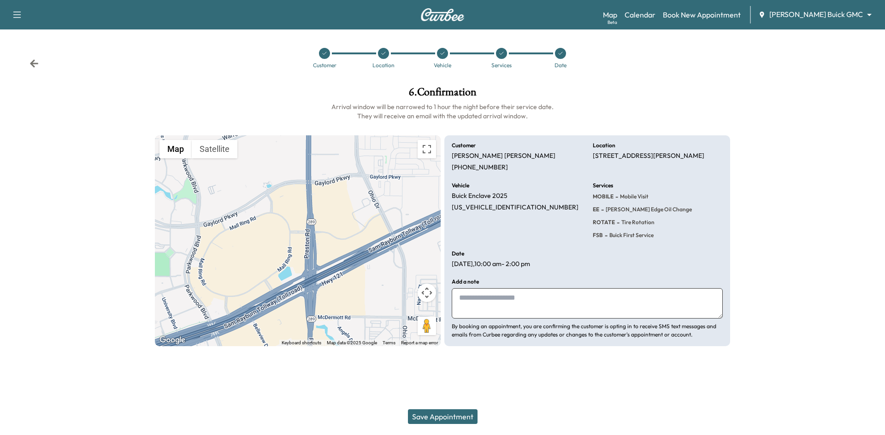
click at [456, 421] on button "Save Appointment" at bounding box center [443, 417] width 70 height 15
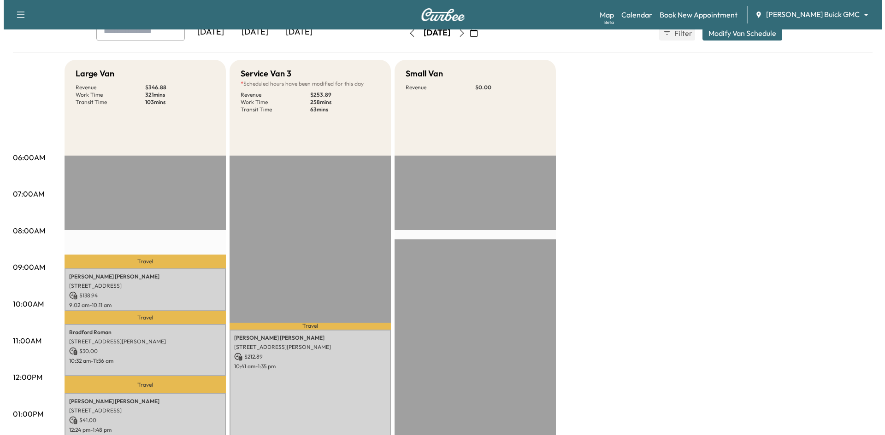
scroll to position [138, 0]
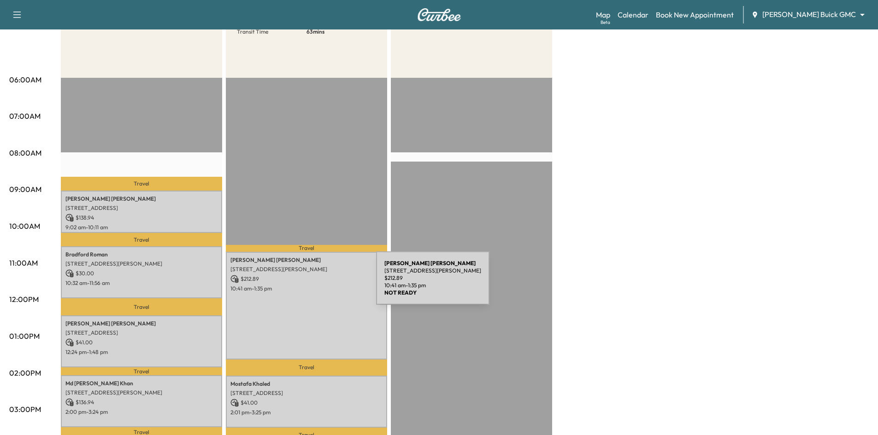
click at [307, 285] on p "10:41 am - 1:35 pm" at bounding box center [306, 288] width 152 height 7
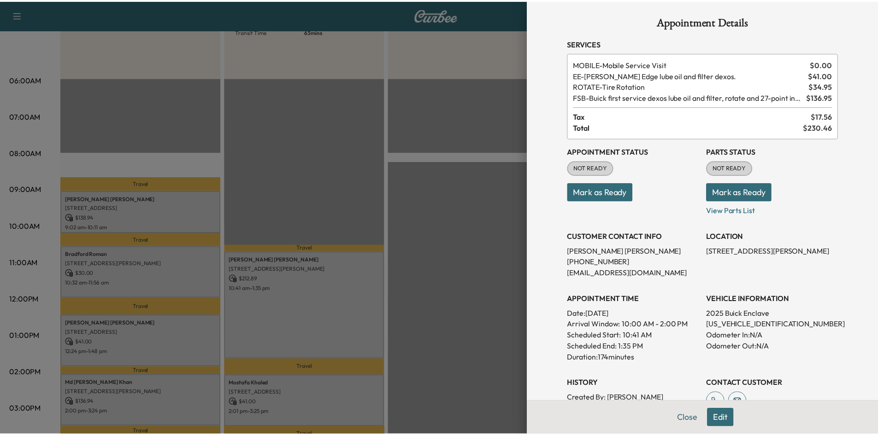
scroll to position [0, 0]
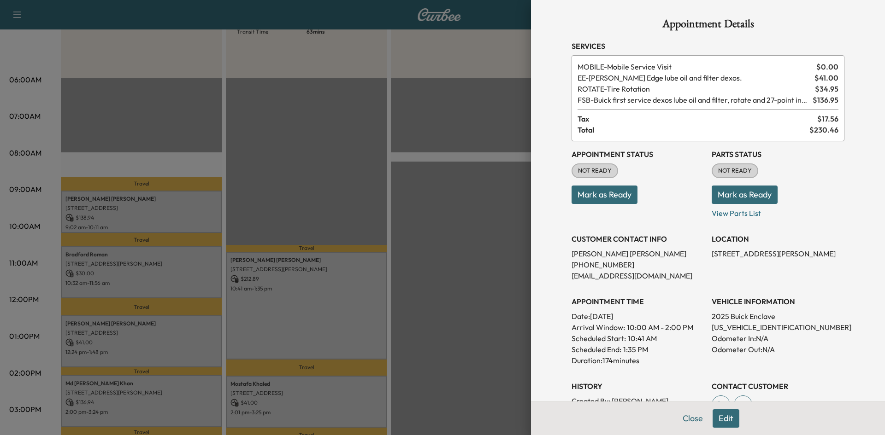
click at [495, 291] on div at bounding box center [442, 217] width 885 height 435
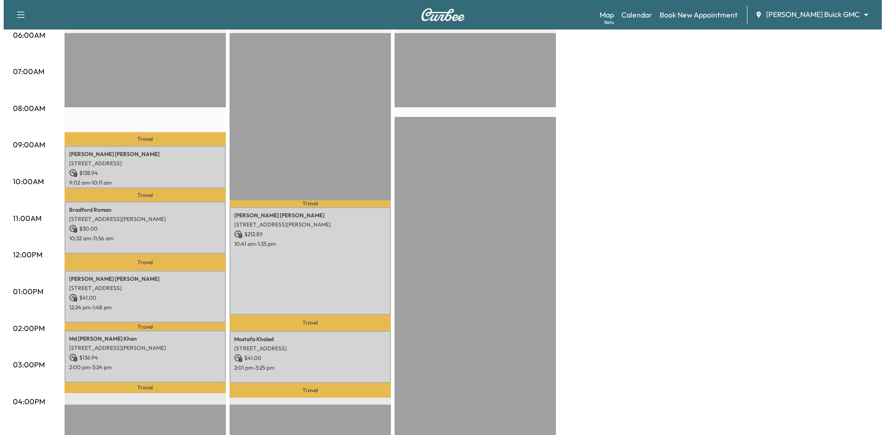
scroll to position [230, 0]
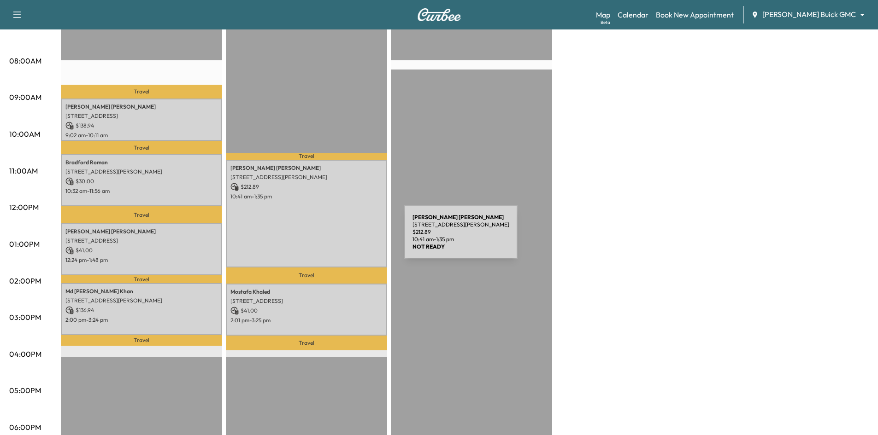
click at [335, 238] on div "Angelia Robinson 2595 Preston Rd, Frisco, TX 75034, USA $ 212.89 10:41 am - 1:3…" at bounding box center [306, 214] width 161 height 108
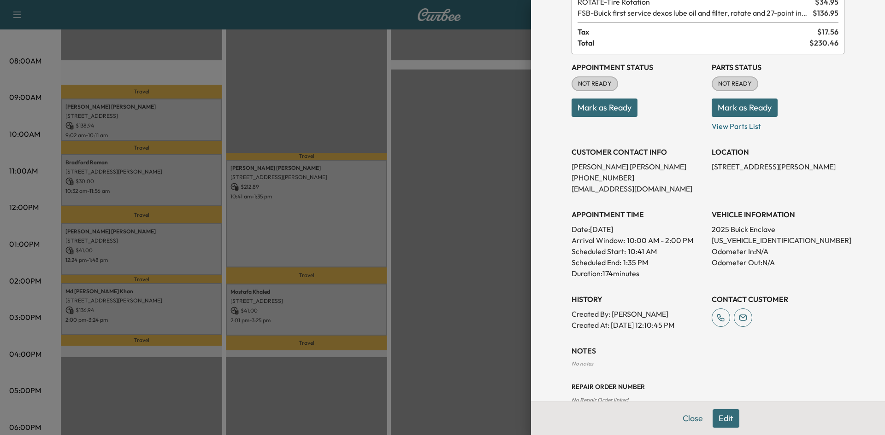
scroll to position [92, 0]
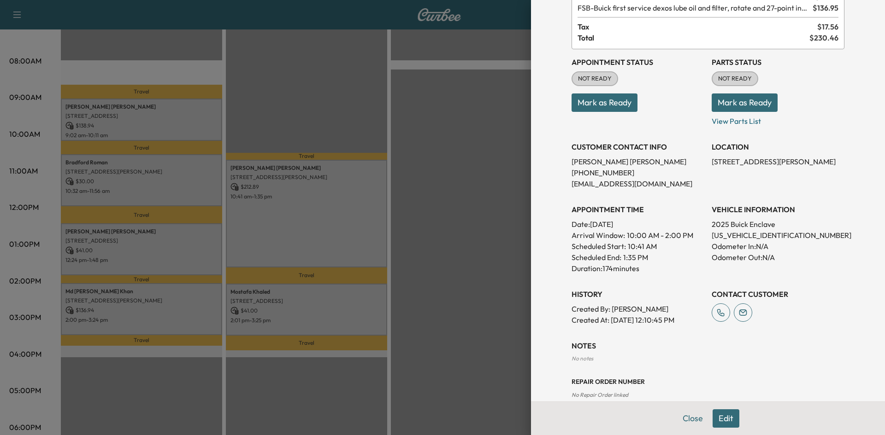
drag, startPoint x: 714, startPoint y: 419, endPoint x: 715, endPoint y: 411, distance: 7.8
click at [714, 417] on button "Edit" at bounding box center [725, 419] width 27 height 18
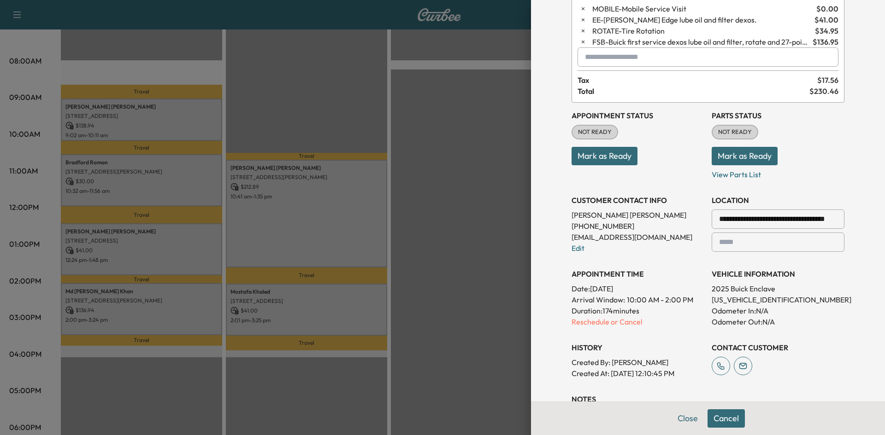
scroll to position [0, 0]
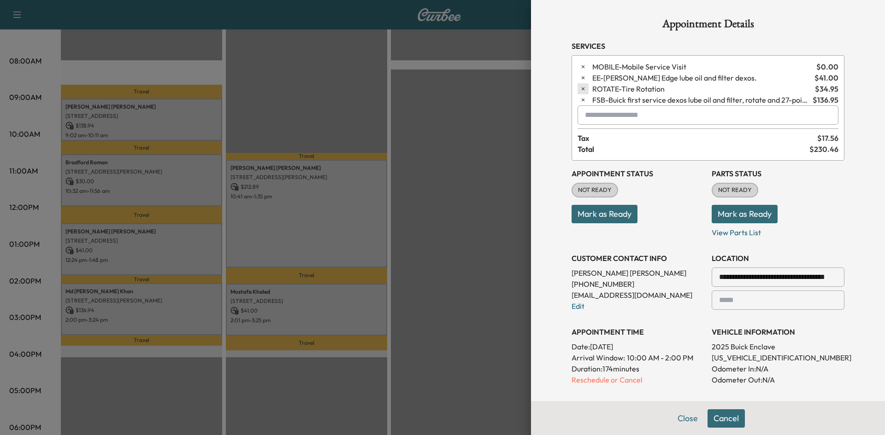
click at [577, 79] on button "button" at bounding box center [582, 77] width 11 height 11
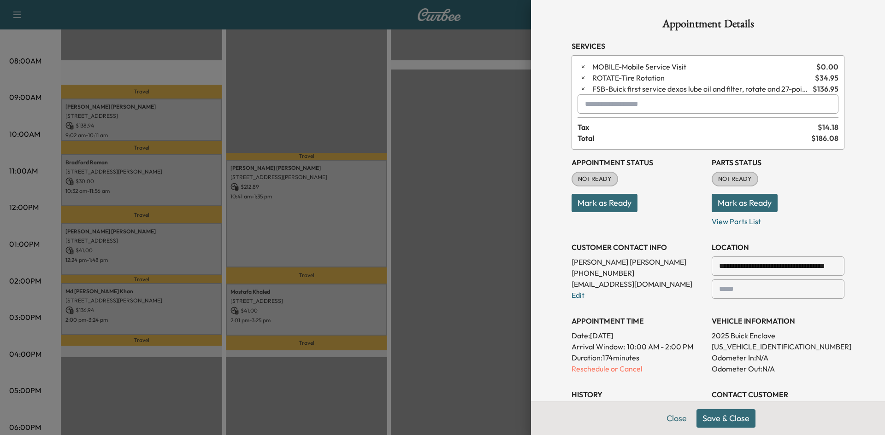
click at [711, 419] on button "Save & Close" at bounding box center [725, 419] width 59 height 18
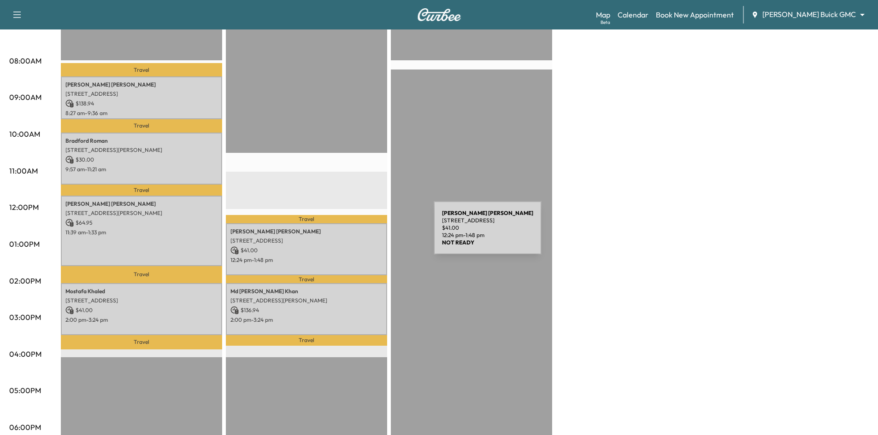
click at [360, 237] on p "6619 Gold Dust Trail, Dallas, TX 75252, USA" at bounding box center [306, 240] width 152 height 7
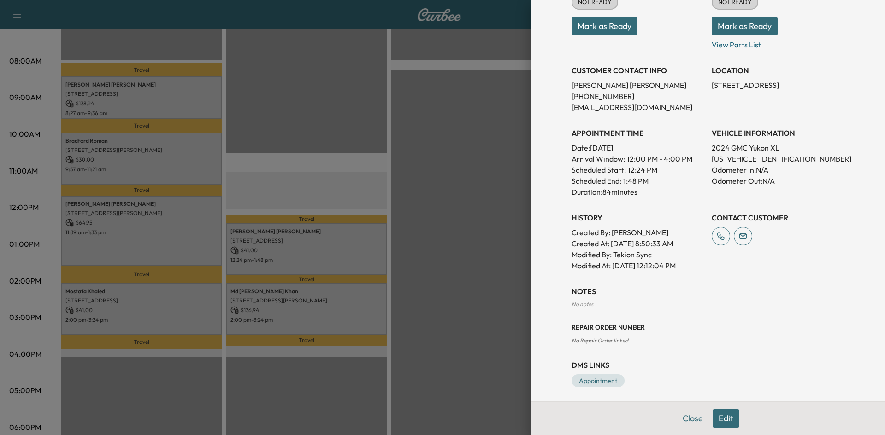
scroll to position [151, 0]
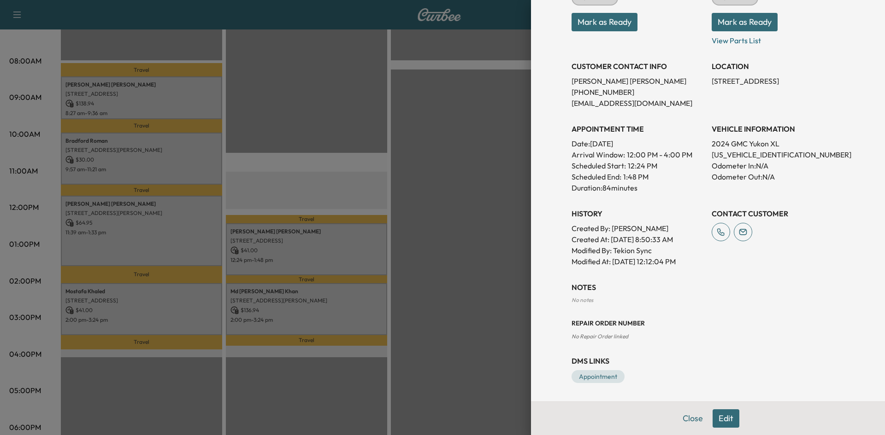
click at [718, 417] on button "Edit" at bounding box center [725, 419] width 27 height 18
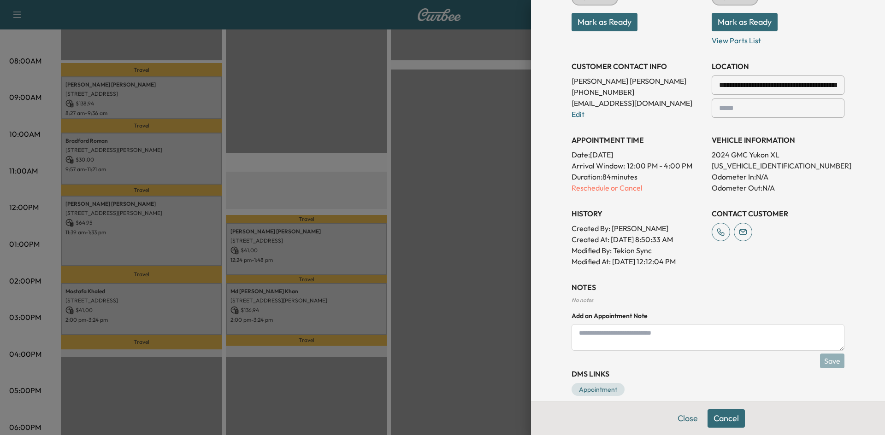
click at [634, 334] on textarea at bounding box center [707, 337] width 273 height 27
type textarea "**********"
click at [827, 364] on button "Save" at bounding box center [832, 361] width 24 height 15
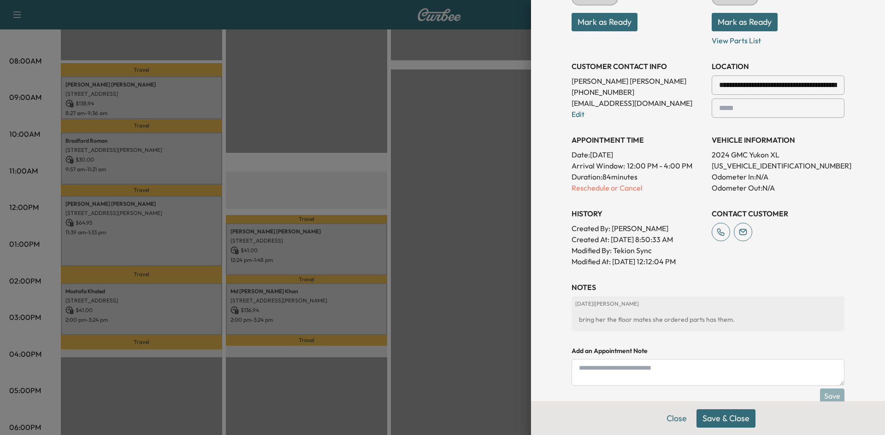
click at [726, 423] on button "Save & Close" at bounding box center [725, 419] width 59 height 18
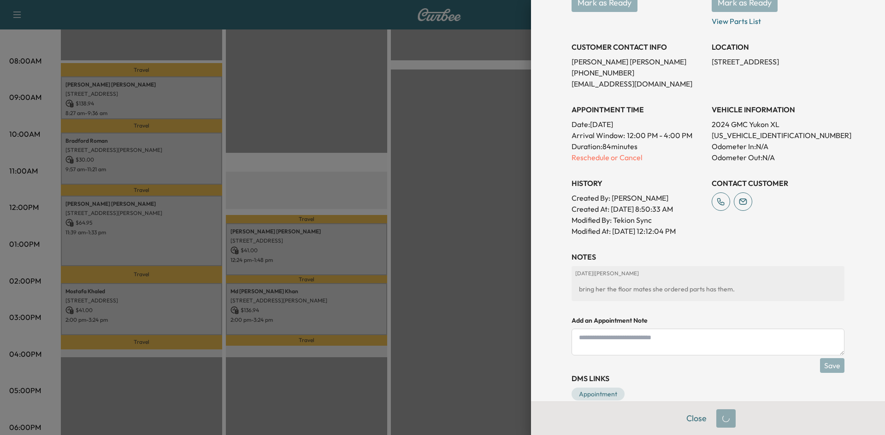
scroll to position [151, 0]
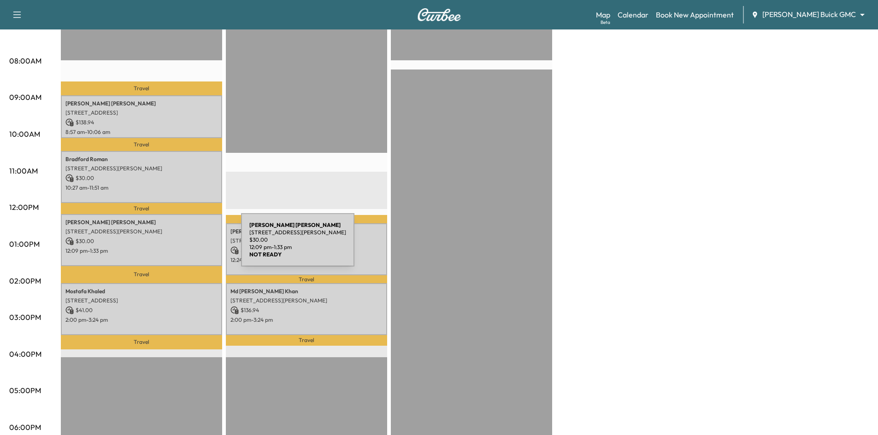
click at [172, 247] on p "12:09 pm - 1:33 pm" at bounding box center [141, 250] width 152 height 7
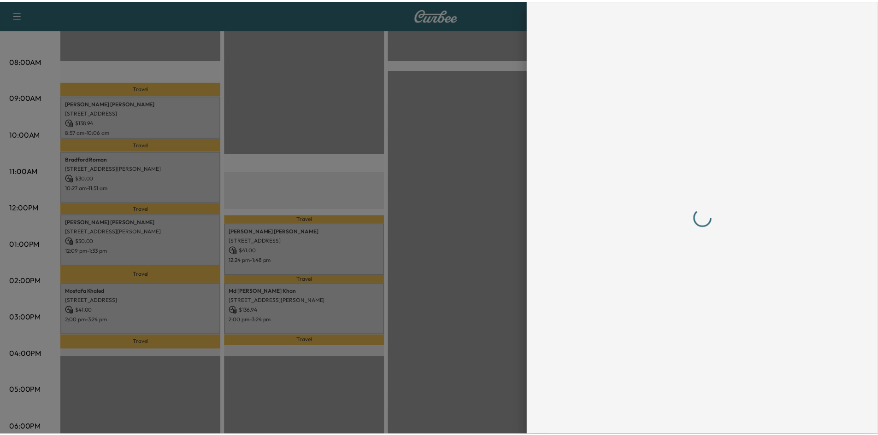
scroll to position [0, 0]
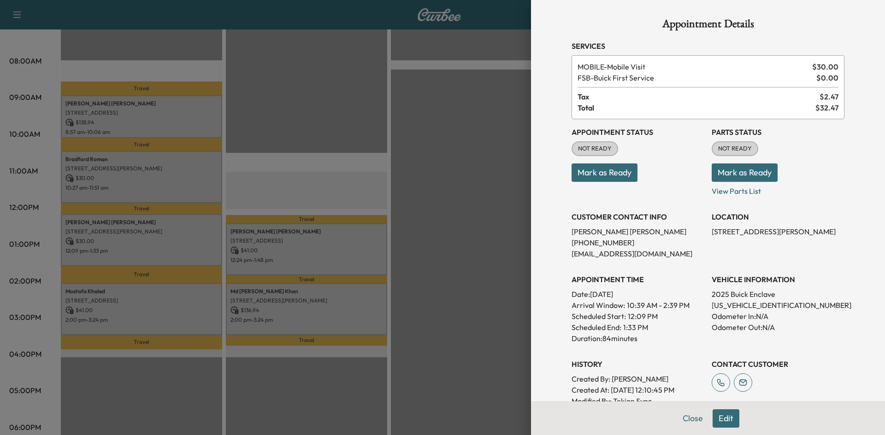
click at [470, 275] on div at bounding box center [442, 217] width 885 height 435
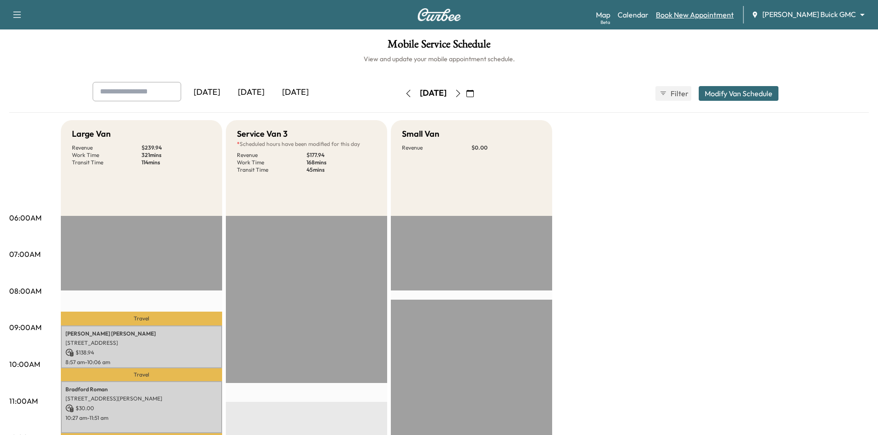
click at [722, 15] on link "Book New Appointment" at bounding box center [695, 14] width 78 height 11
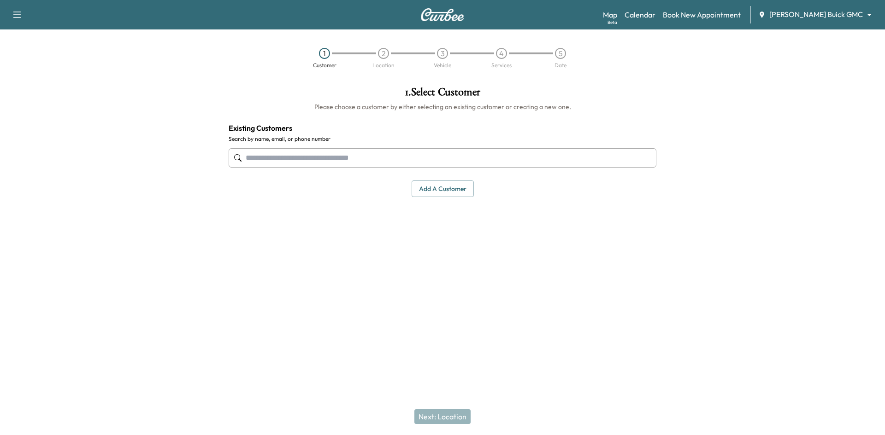
click at [418, 164] on input "text" at bounding box center [443, 157] width 428 height 19
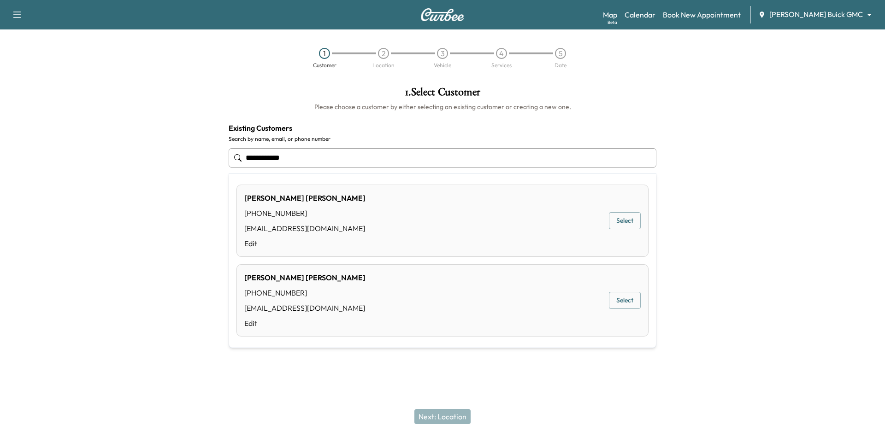
click at [614, 224] on button "Select" at bounding box center [625, 220] width 32 height 17
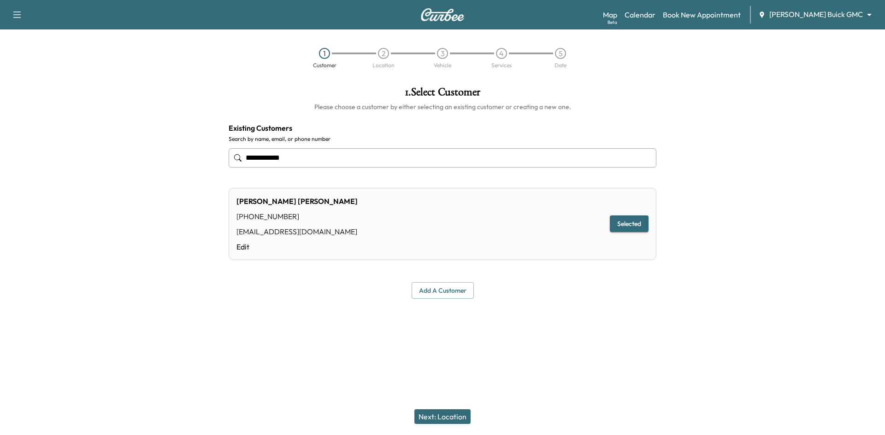
type input "**********"
click at [435, 413] on button "Next: Location" at bounding box center [442, 417] width 56 height 15
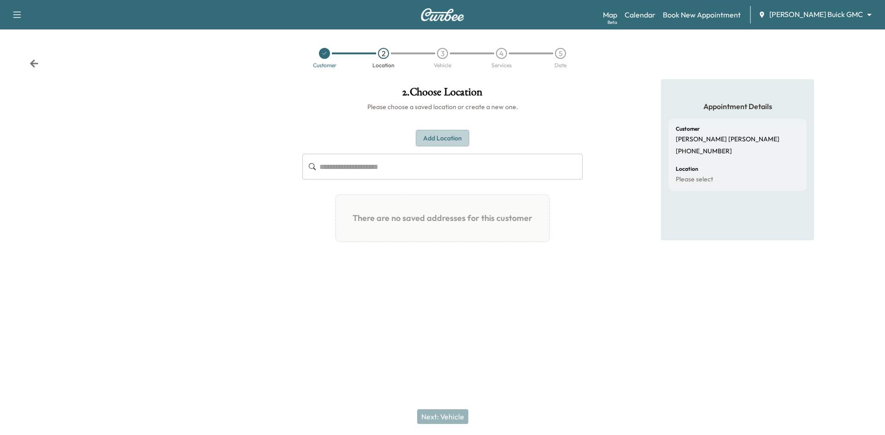
click at [445, 138] on button "Add Location" at bounding box center [442, 138] width 53 height 17
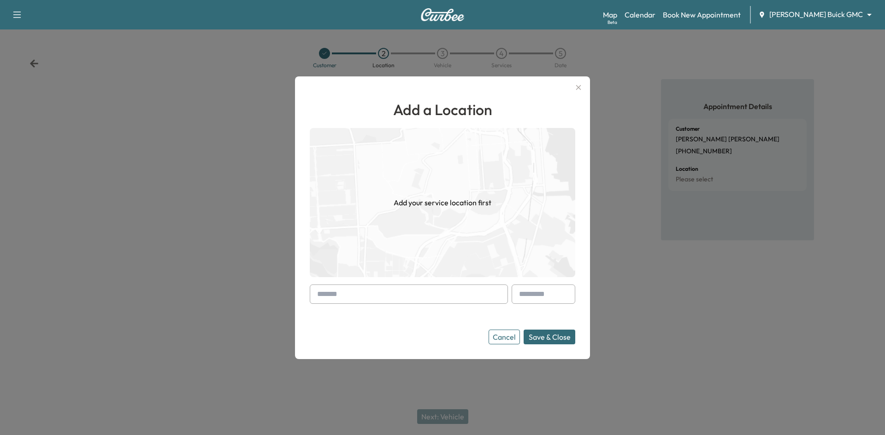
click at [451, 295] on input "text" at bounding box center [409, 294] width 198 height 19
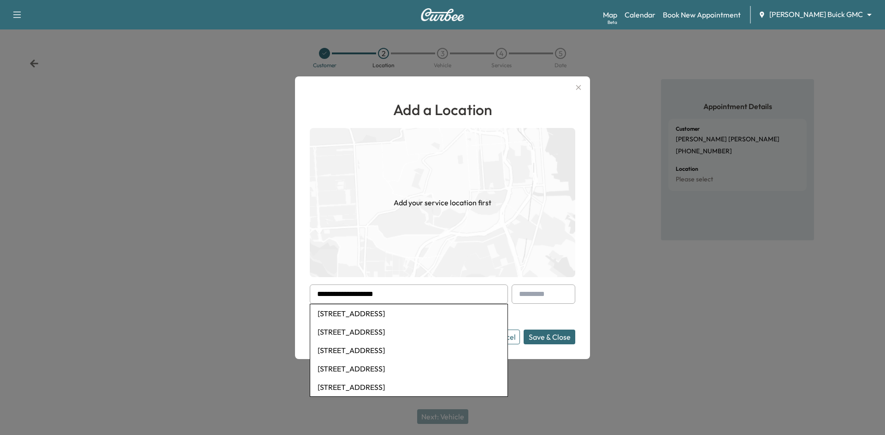
type input "**********"
drag, startPoint x: 664, startPoint y: 329, endPoint x: 545, endPoint y: 337, distance: 119.2
click at [657, 331] on div at bounding box center [442, 217] width 885 height 435
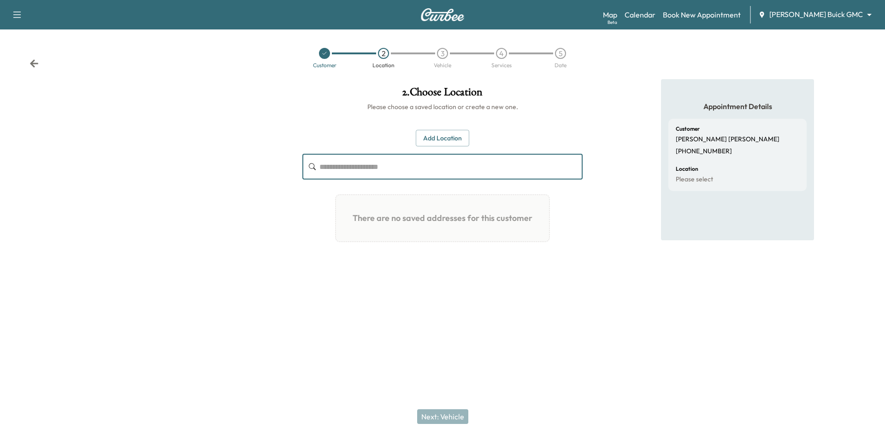
click at [366, 170] on input "text" at bounding box center [450, 167] width 263 height 26
type input "**********"
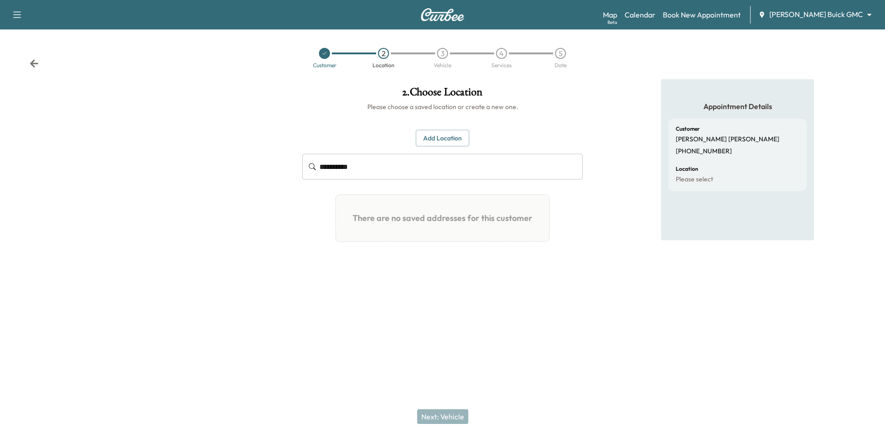
click at [324, 54] on icon at bounding box center [325, 53] width 4 height 3
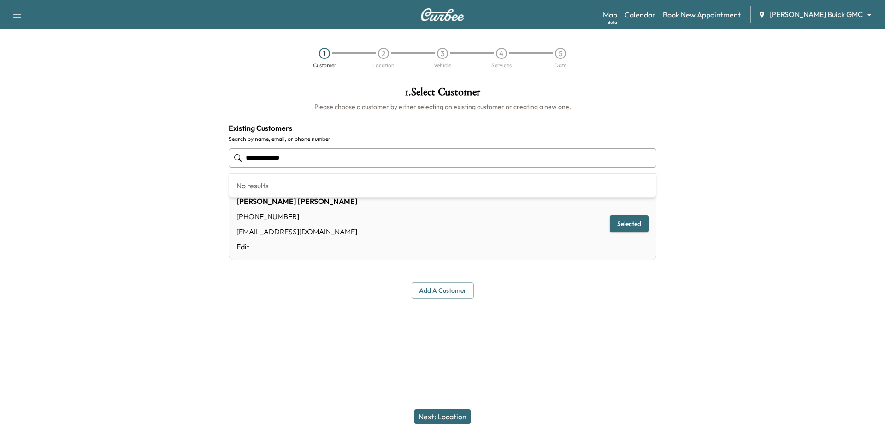
drag, startPoint x: 357, startPoint y: 155, endPoint x: 112, endPoint y: 159, distance: 244.2
click at [113, 159] on div "**********" at bounding box center [442, 192] width 885 height 227
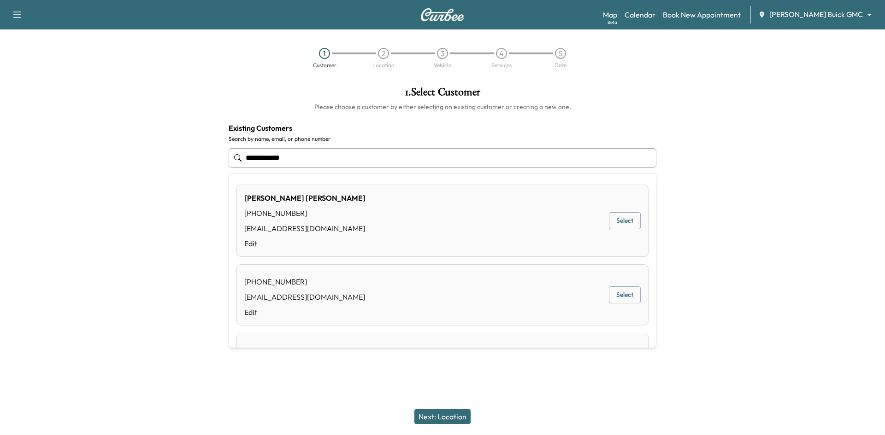
click at [611, 218] on button "Select" at bounding box center [625, 220] width 32 height 17
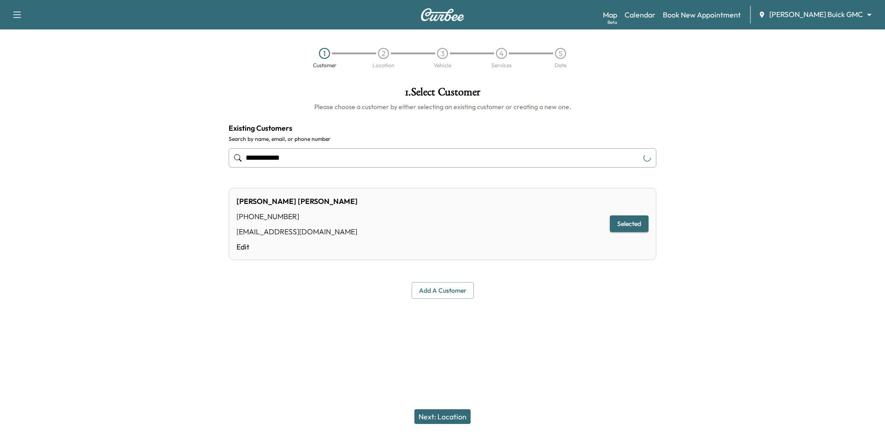
type input "**********"
click at [443, 417] on button "Next: Location" at bounding box center [442, 417] width 56 height 15
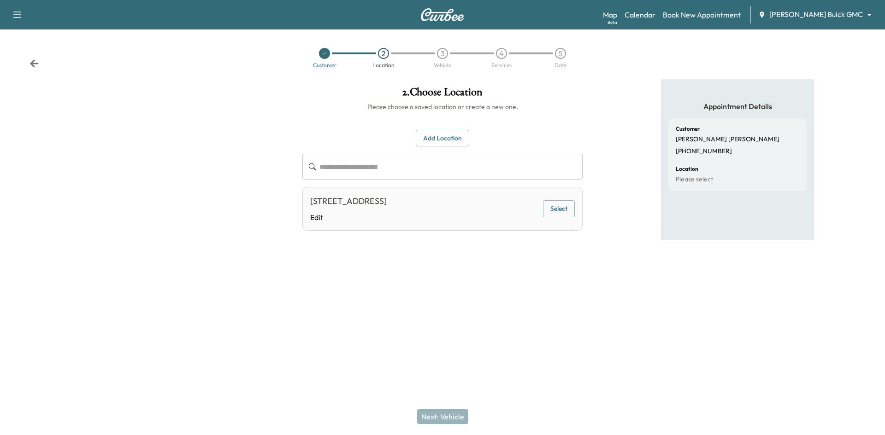
click at [551, 210] on button "Select" at bounding box center [559, 208] width 32 height 17
click at [453, 414] on button "Next: Vehicle" at bounding box center [442, 417] width 51 height 15
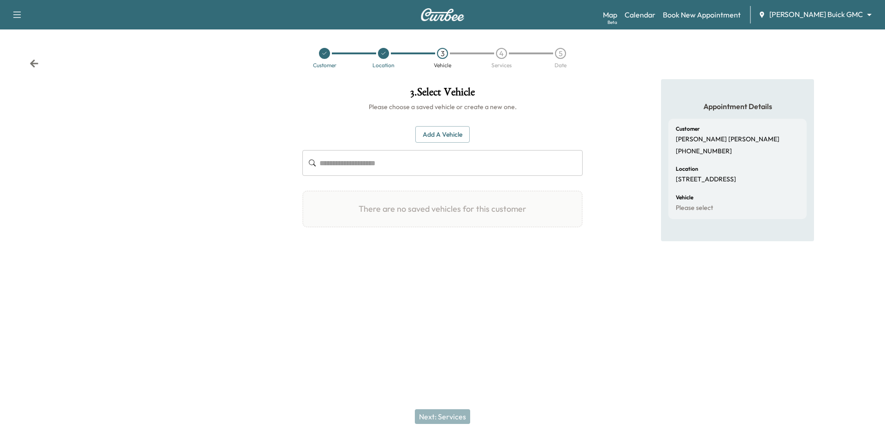
click at [441, 135] on button "Add a Vehicle" at bounding box center [442, 134] width 54 height 17
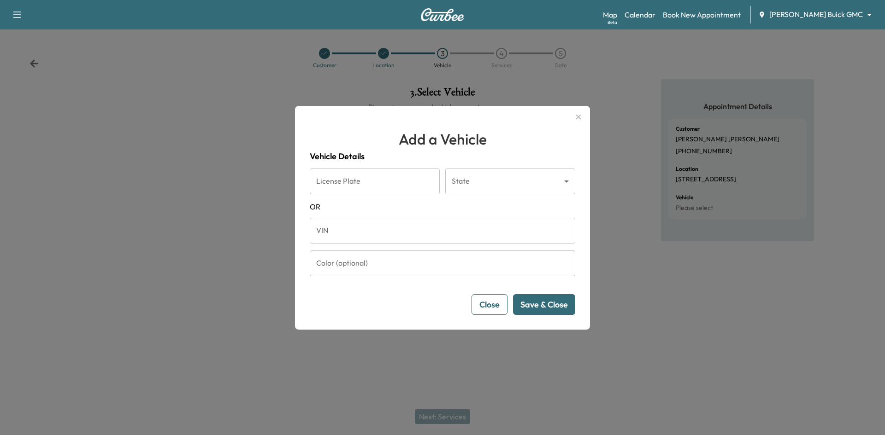
drag, startPoint x: 406, startPoint y: 229, endPoint x: 402, endPoint y: 216, distance: 13.4
click at [406, 229] on input "VIN" at bounding box center [442, 231] width 265 height 26
paste input "**********"
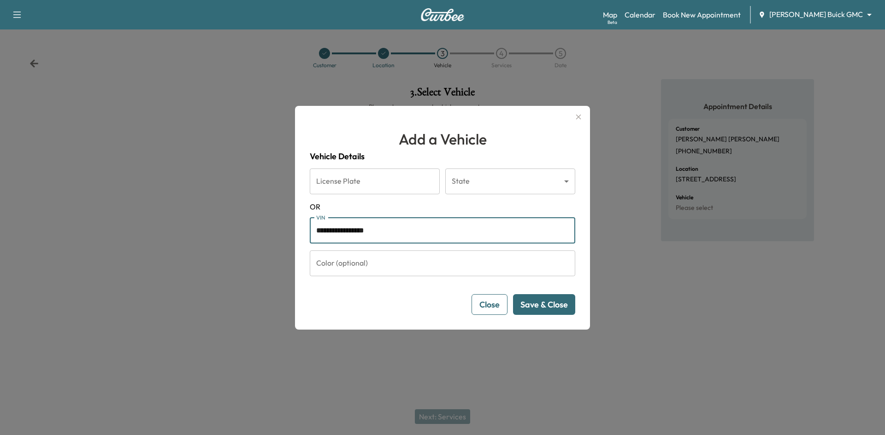
type input "**********"
click at [541, 311] on button "Save & Close" at bounding box center [544, 304] width 62 height 21
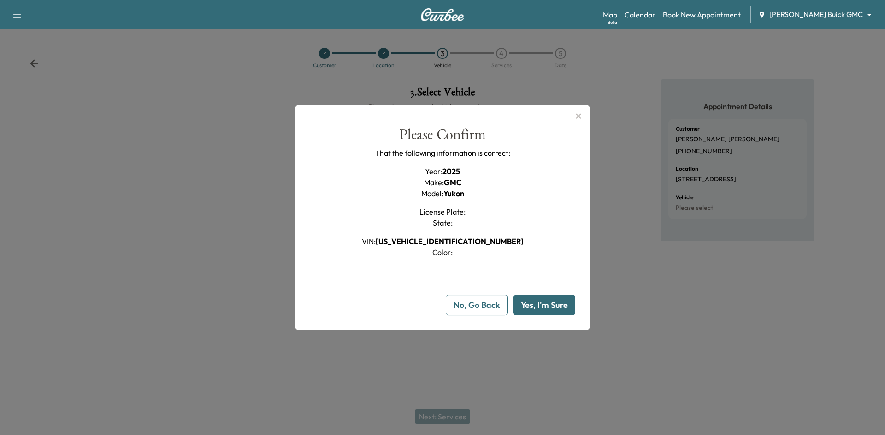
click at [538, 309] on button "Yes, I'm Sure" at bounding box center [544, 305] width 62 height 21
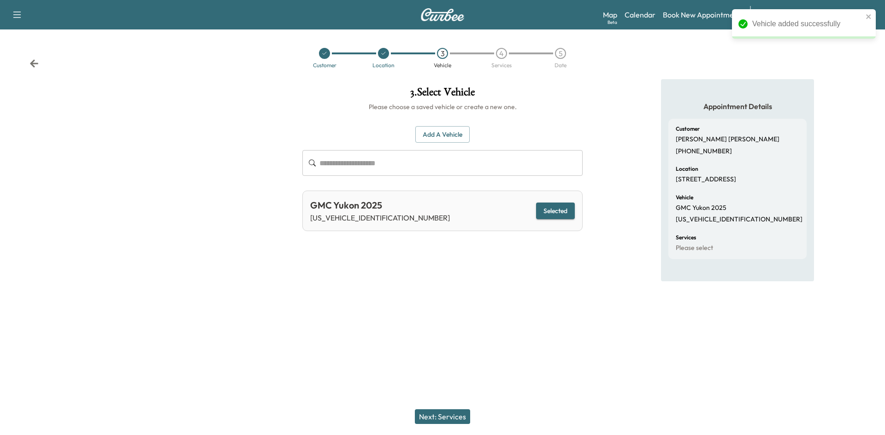
click at [445, 415] on button "Next: Services" at bounding box center [442, 417] width 55 height 15
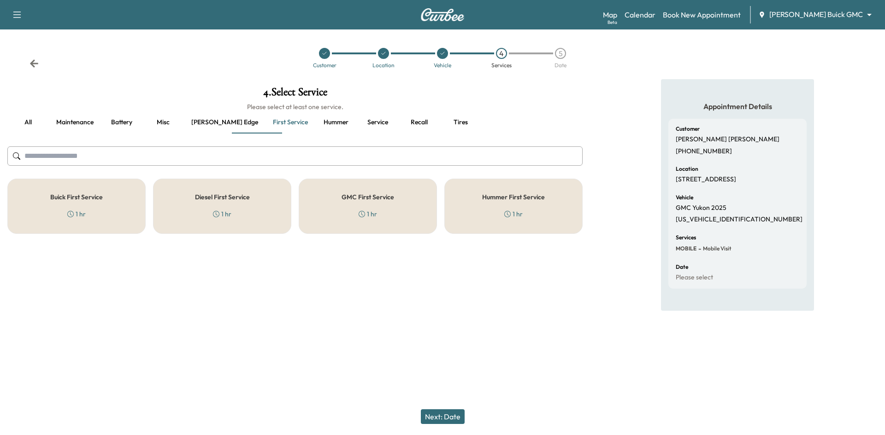
click at [374, 207] on div "GMC First Service 1 hr" at bounding box center [368, 206] width 138 height 55
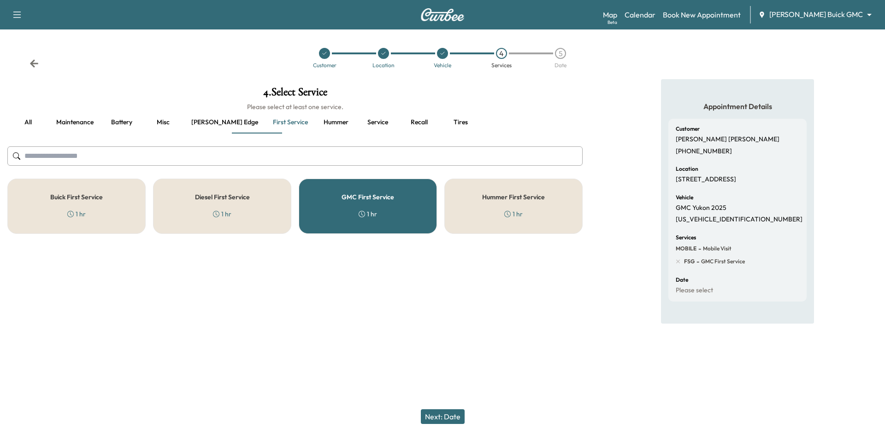
click at [441, 423] on button "Next: Date" at bounding box center [443, 417] width 44 height 15
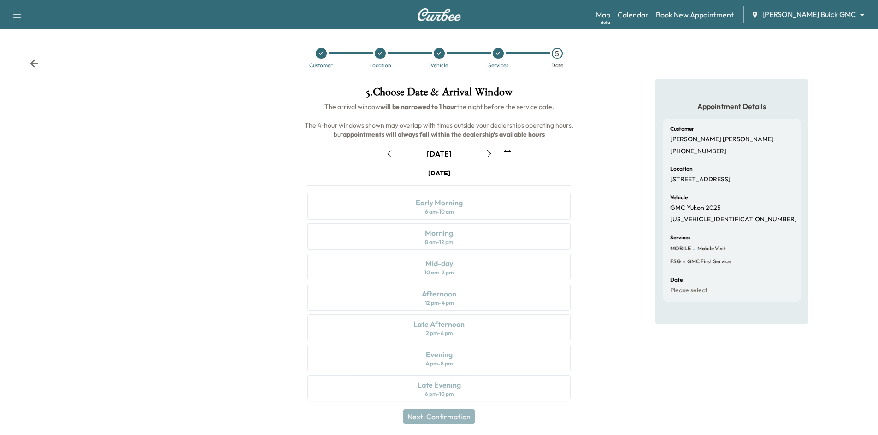
click at [490, 157] on icon "button" at bounding box center [488, 153] width 7 height 7
click at [321, 55] on icon at bounding box center [321, 54] width 6 height 6
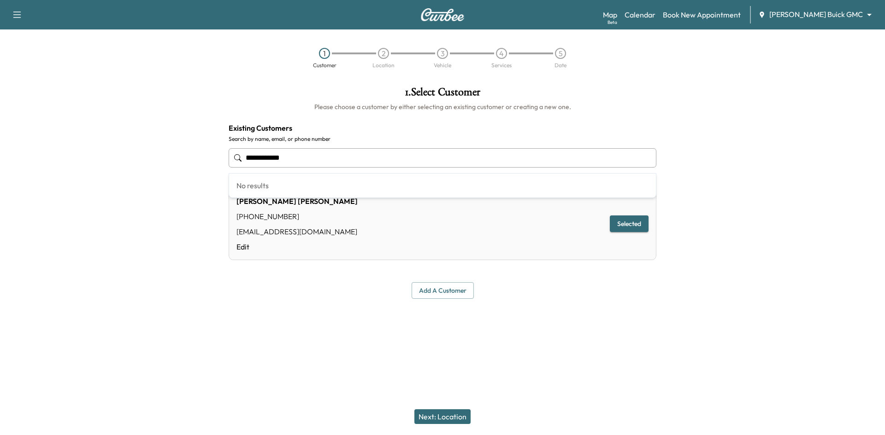
drag, startPoint x: 298, startPoint y: 153, endPoint x: 206, endPoint y: 152, distance: 91.3
click at [205, 150] on div "**********" at bounding box center [442, 192] width 885 height 227
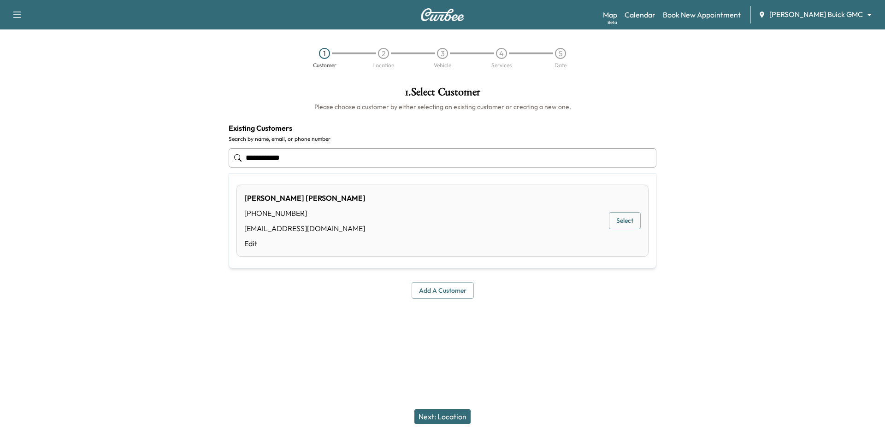
click at [620, 220] on button "Select" at bounding box center [625, 220] width 32 height 17
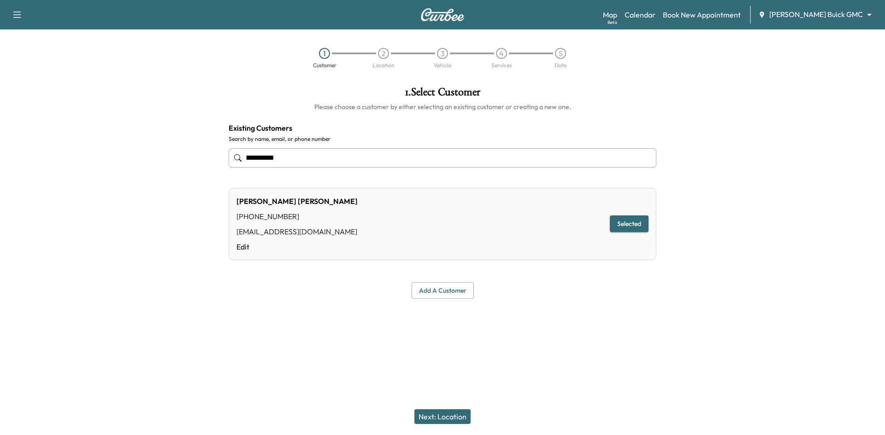
type input "**********"
click at [440, 418] on button "Next: Location" at bounding box center [442, 417] width 56 height 15
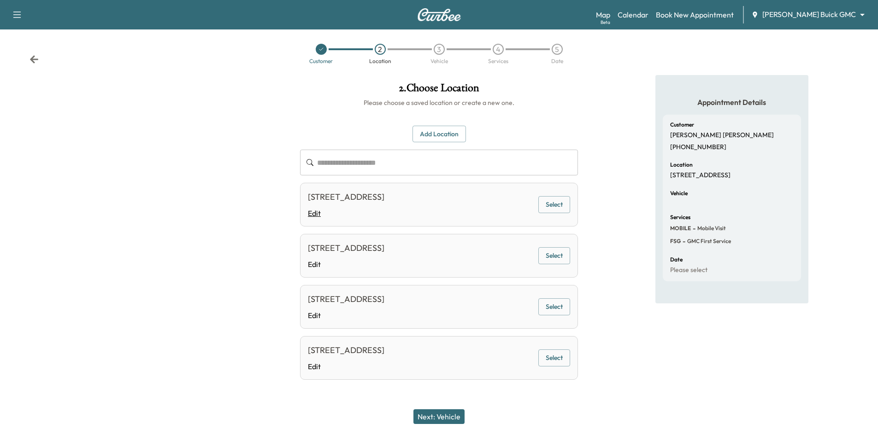
scroll to position [17, 0]
click at [546, 196] on button "Select" at bounding box center [554, 204] width 32 height 17
click at [453, 414] on button "Next: Vehicle" at bounding box center [438, 417] width 51 height 15
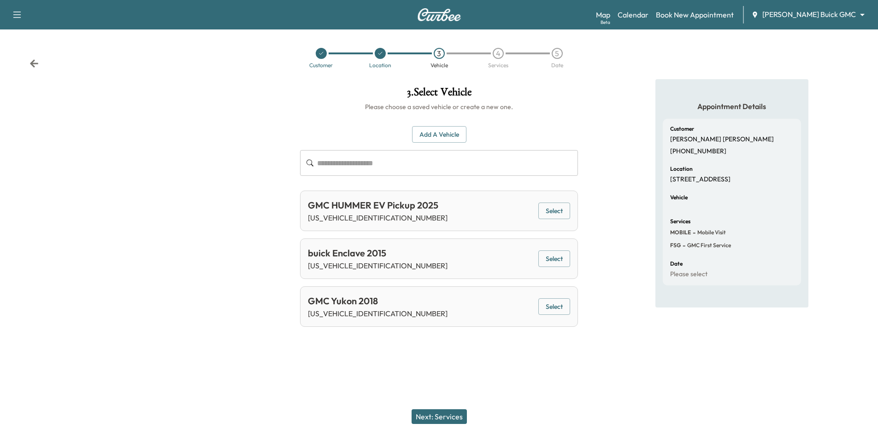
scroll to position [0, 0]
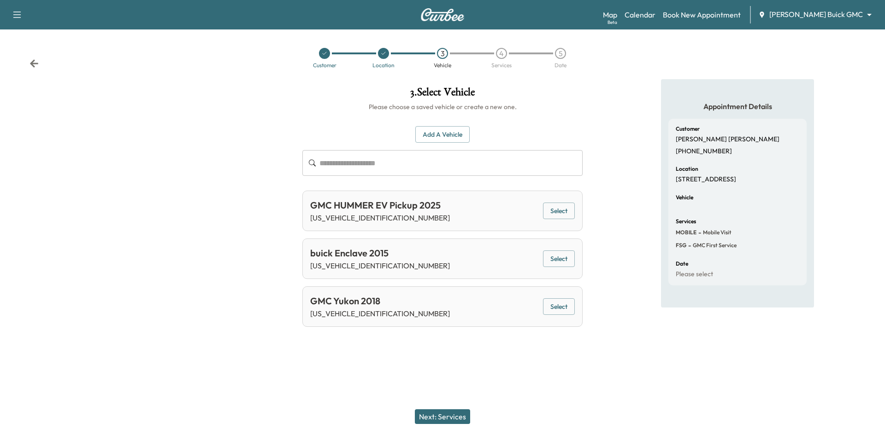
click at [561, 216] on button "Select" at bounding box center [559, 211] width 32 height 17
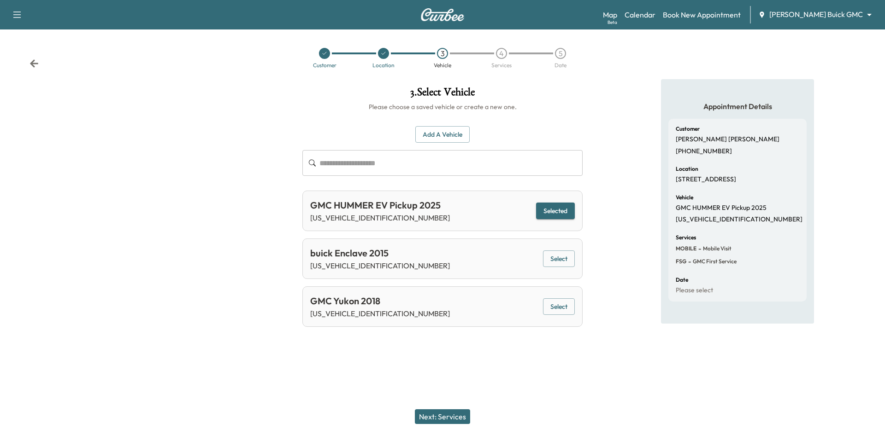
click at [440, 412] on button "Next: Services" at bounding box center [442, 417] width 55 height 15
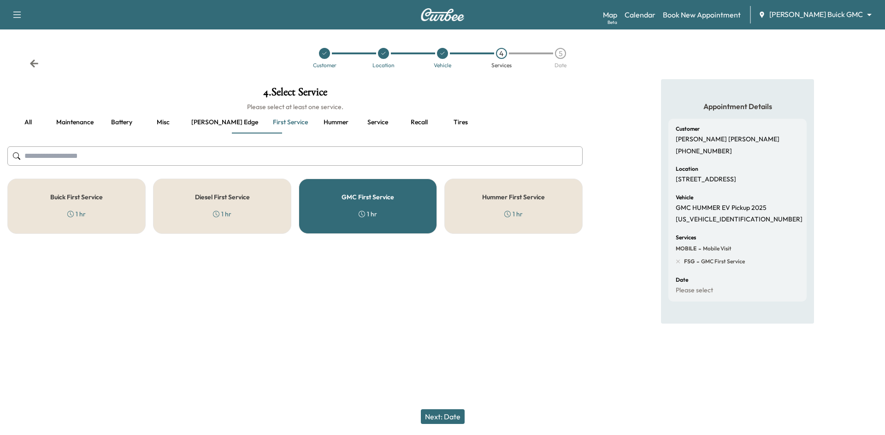
click at [498, 213] on div "Hummer First Service 1 hr" at bounding box center [513, 206] width 138 height 55
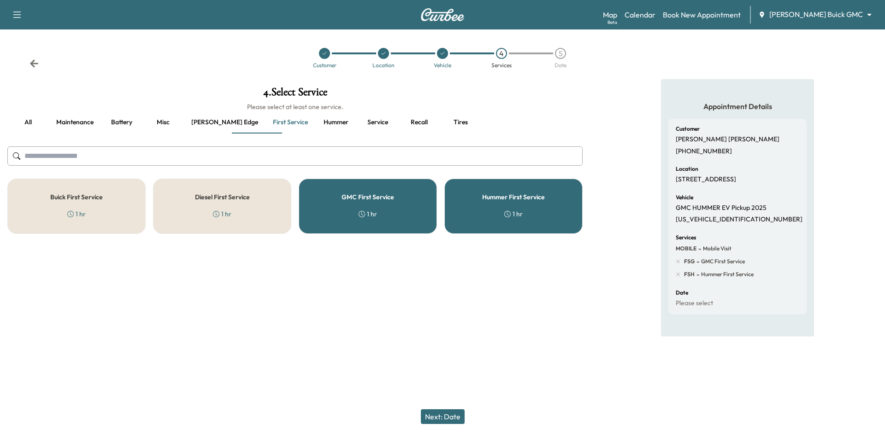
click at [406, 217] on div "GMC First Service 1 hr" at bounding box center [368, 206] width 138 height 55
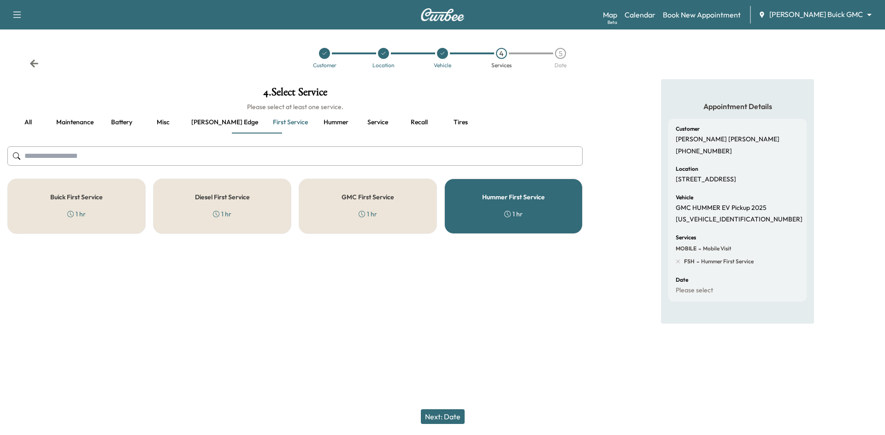
click at [440, 421] on button "Next: Date" at bounding box center [443, 417] width 44 height 15
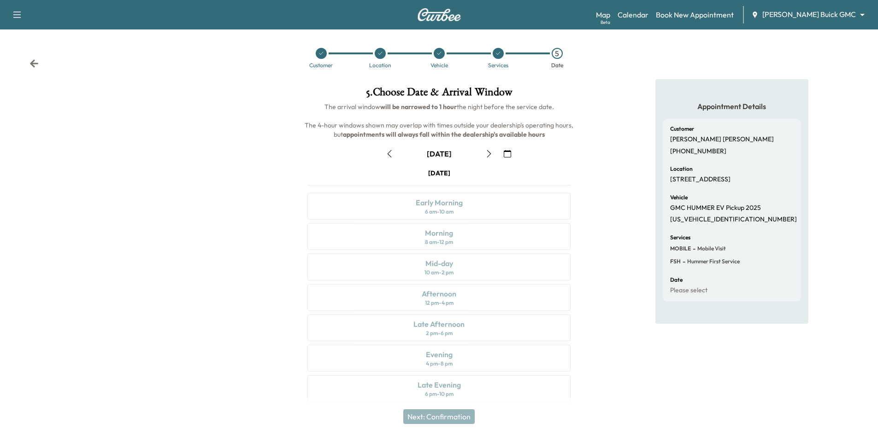
click at [490, 154] on icon "button" at bounding box center [488, 153] width 7 height 7
click at [323, 57] on div at bounding box center [321, 53] width 11 height 11
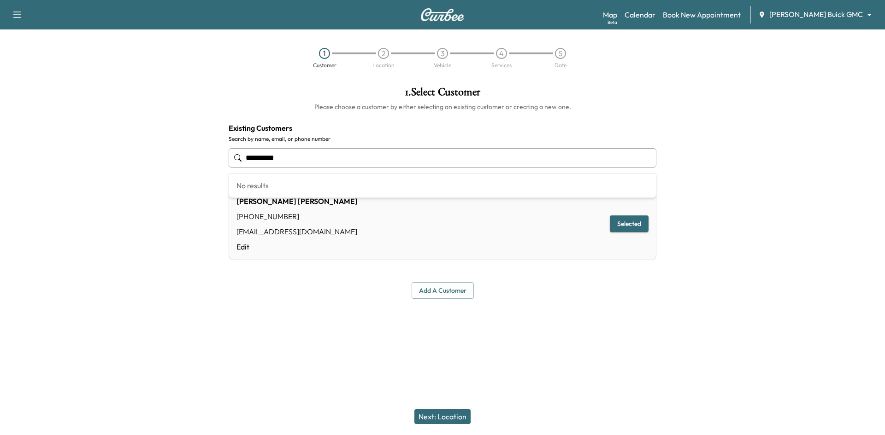
drag, startPoint x: 348, startPoint y: 160, endPoint x: 84, endPoint y: 151, distance: 264.7
click at [78, 150] on div "**********" at bounding box center [442, 192] width 885 height 227
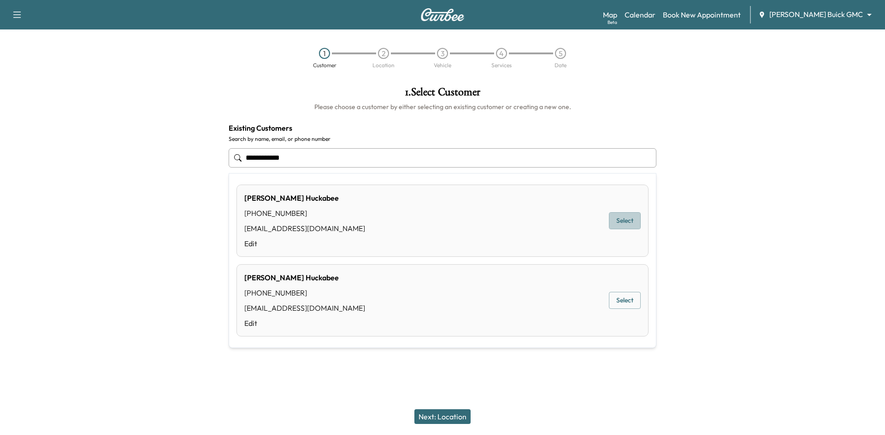
drag, startPoint x: 623, startPoint y: 219, endPoint x: 576, endPoint y: 235, distance: 49.3
click at [623, 220] on button "Select" at bounding box center [625, 220] width 32 height 17
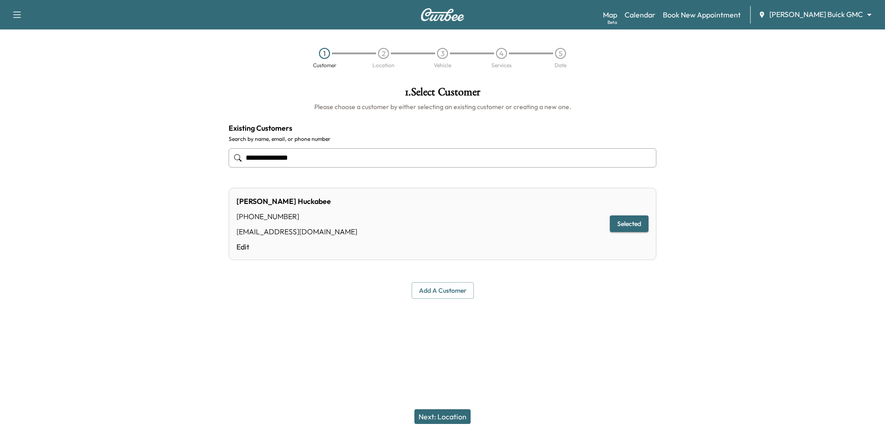
type input "**********"
click at [432, 414] on button "Next: Location" at bounding box center [442, 417] width 56 height 15
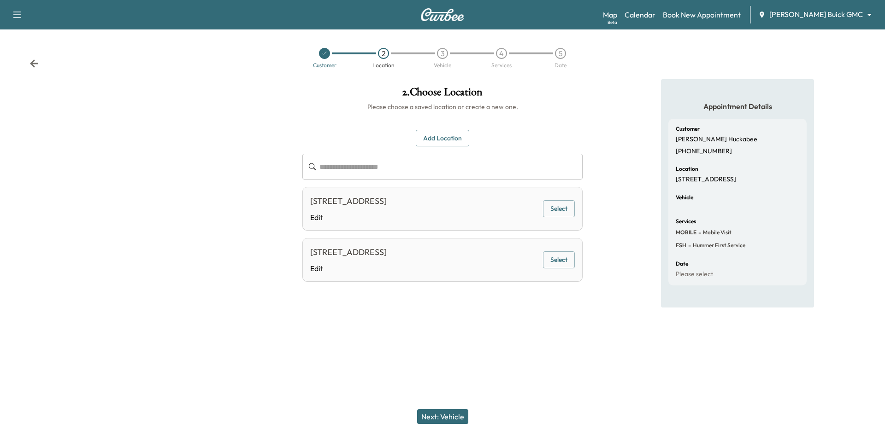
click at [549, 207] on button "Select" at bounding box center [559, 208] width 32 height 17
click at [449, 422] on button "Next: Vehicle" at bounding box center [442, 417] width 51 height 15
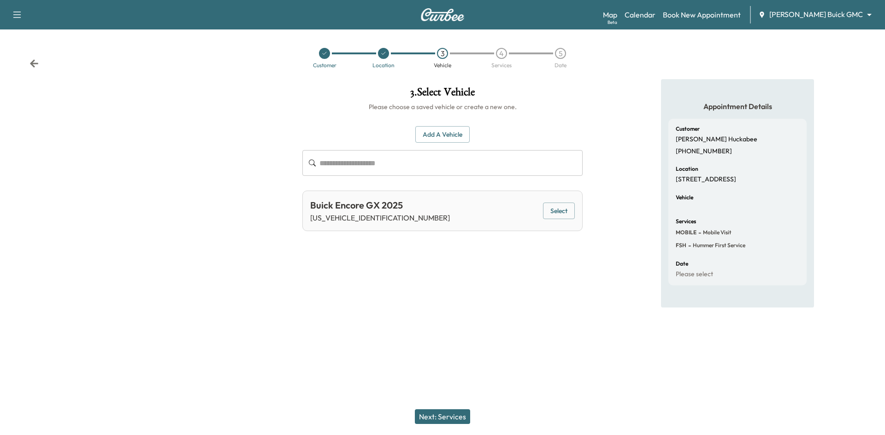
click at [564, 211] on button "Select" at bounding box center [559, 211] width 32 height 17
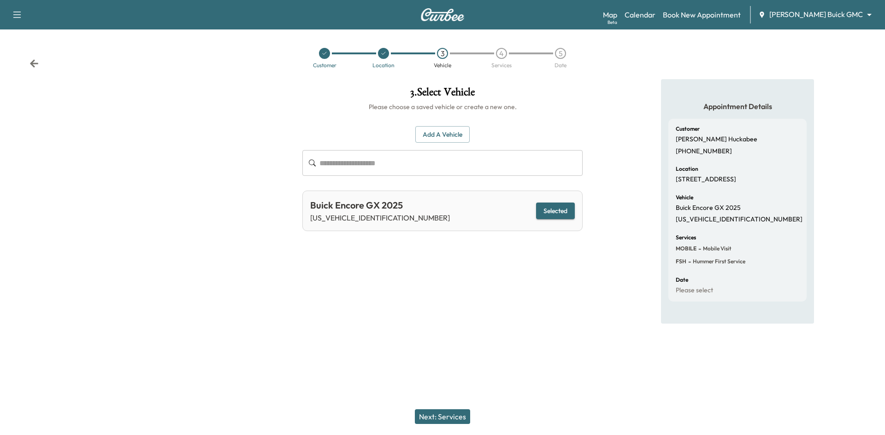
click at [444, 418] on button "Next: Services" at bounding box center [442, 417] width 55 height 15
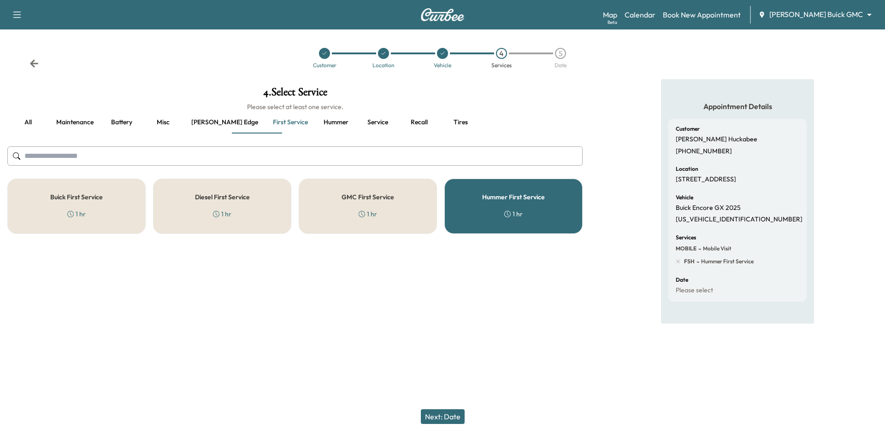
click at [106, 222] on div "Buick First Service 1 hr" at bounding box center [76, 206] width 138 height 55
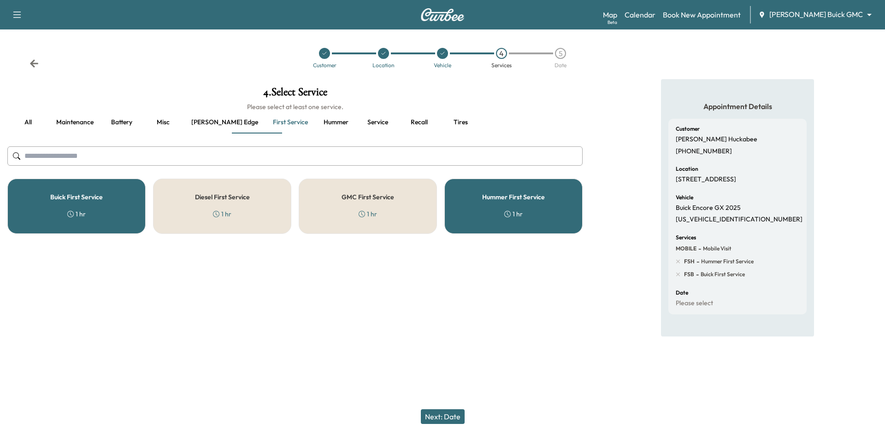
click at [502, 210] on div "Hummer First Service 1 hr" at bounding box center [513, 206] width 138 height 55
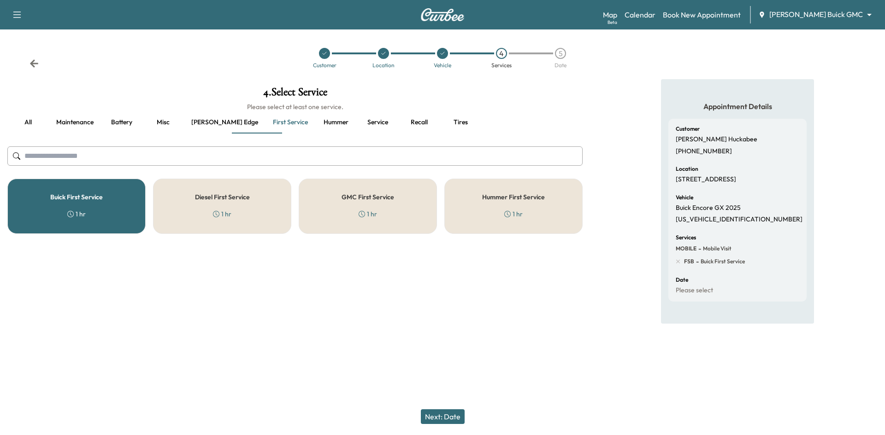
click at [441, 417] on button "Next: Date" at bounding box center [443, 417] width 44 height 15
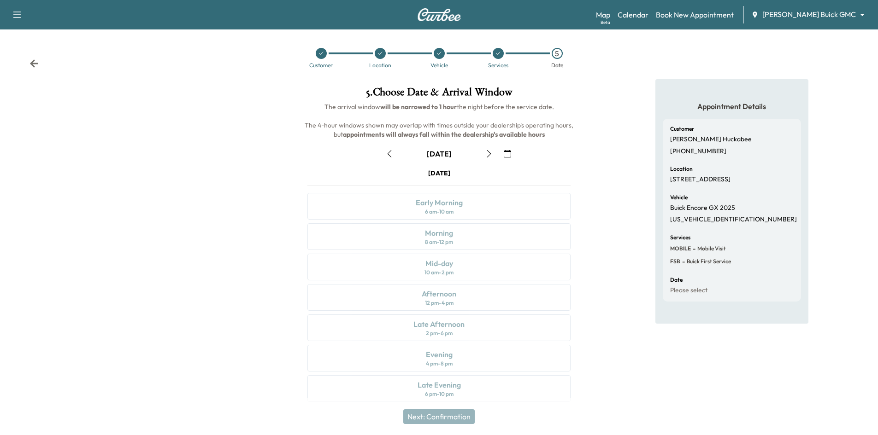
click at [489, 155] on icon "button" at bounding box center [488, 153] width 7 height 7
click at [489, 154] on icon "button" at bounding box center [488, 153] width 7 height 7
click at [648, 12] on link "Calendar" at bounding box center [632, 14] width 31 height 11
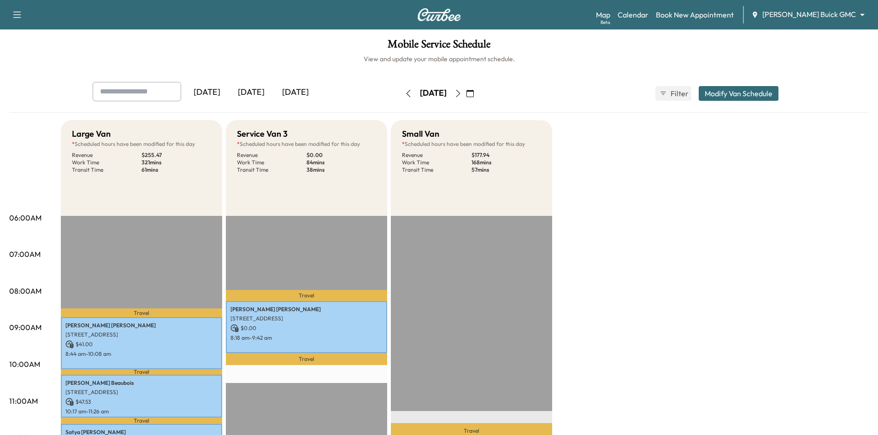
click at [220, 94] on div "[DATE]" at bounding box center [207, 92] width 44 height 21
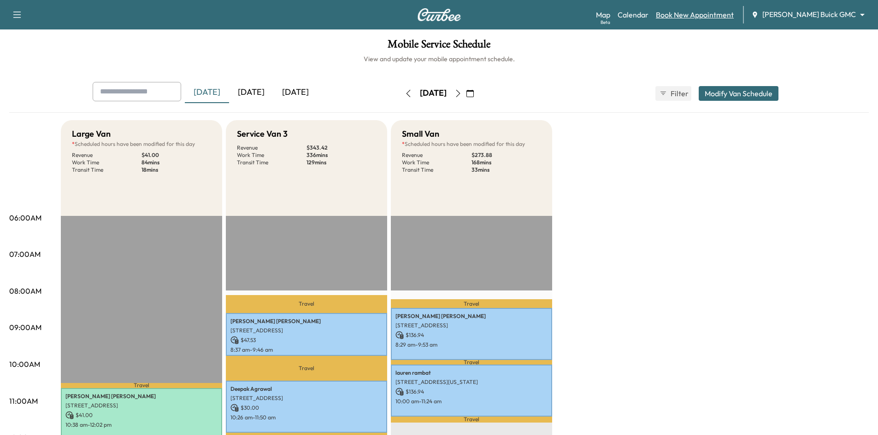
click at [720, 13] on link "Book New Appointment" at bounding box center [695, 14] width 78 height 11
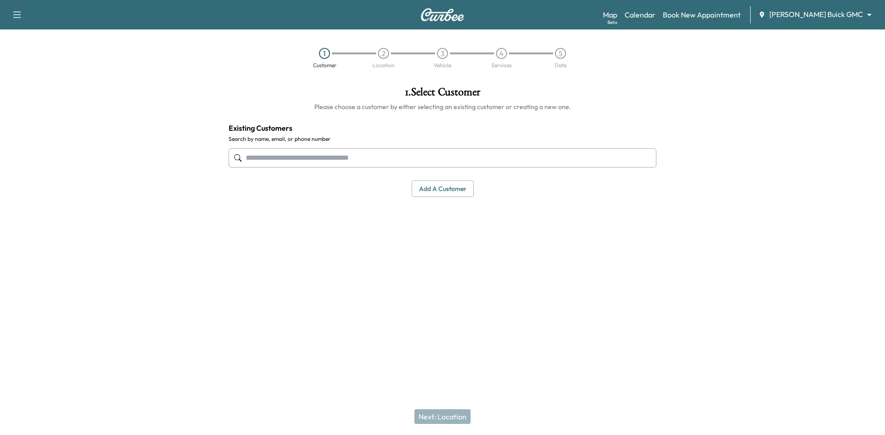
click at [459, 151] on input "text" at bounding box center [443, 157] width 428 height 19
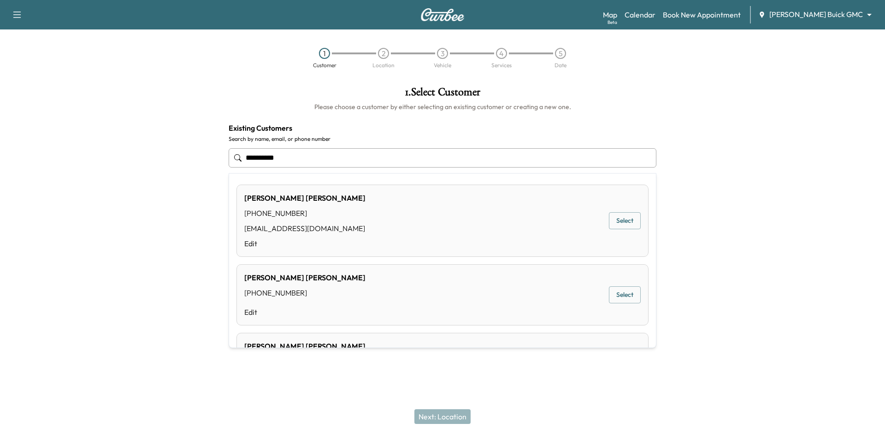
click at [621, 222] on button "Select" at bounding box center [625, 220] width 32 height 17
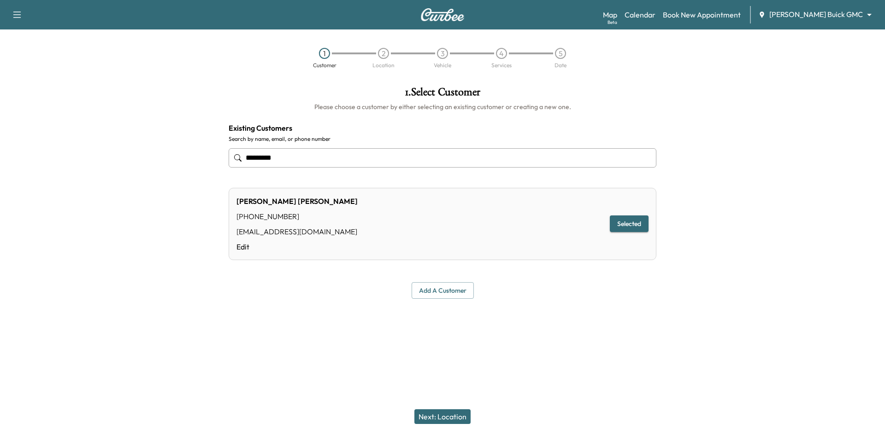
type input "*********"
drag, startPoint x: 451, startPoint y: 421, endPoint x: 473, endPoint y: 389, distance: 39.1
click at [451, 421] on button "Next: Location" at bounding box center [442, 417] width 56 height 15
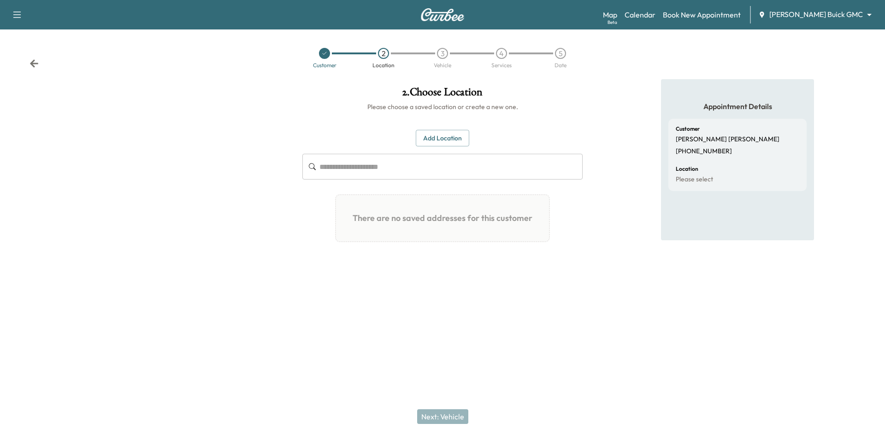
click at [452, 136] on button "Add Location" at bounding box center [442, 138] width 53 height 17
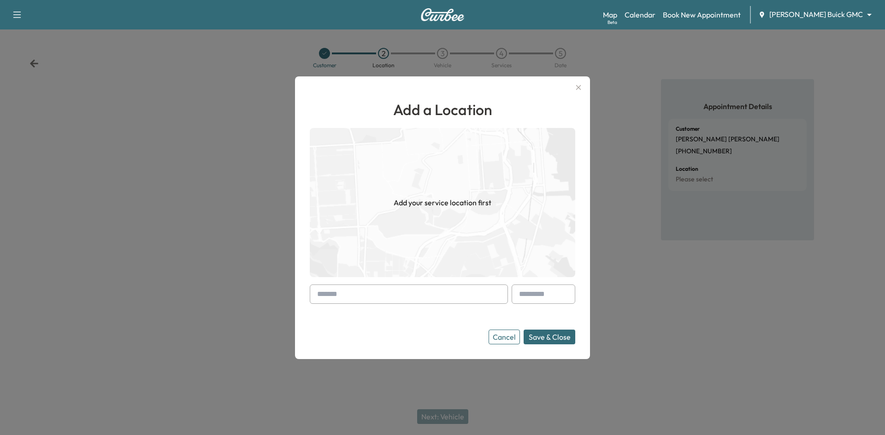
click at [444, 294] on input "text" at bounding box center [409, 294] width 198 height 19
paste input "**********"
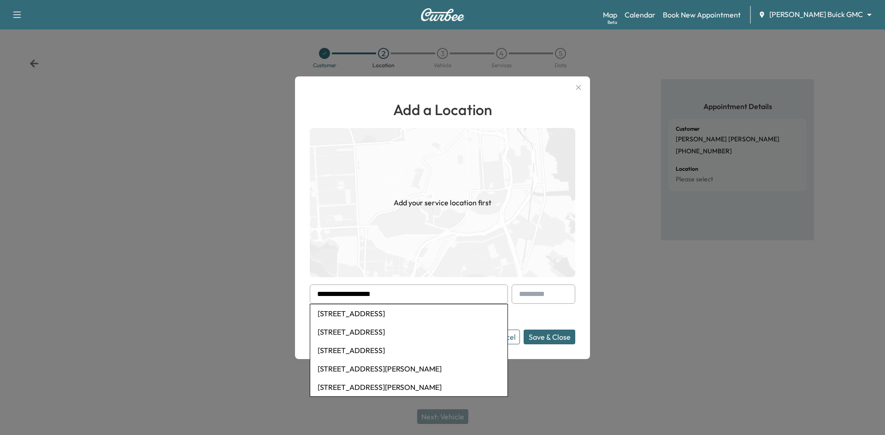
click at [422, 313] on li "970 Country Trail, Fairview, TX, USA" at bounding box center [408, 314] width 197 height 18
type input "**********"
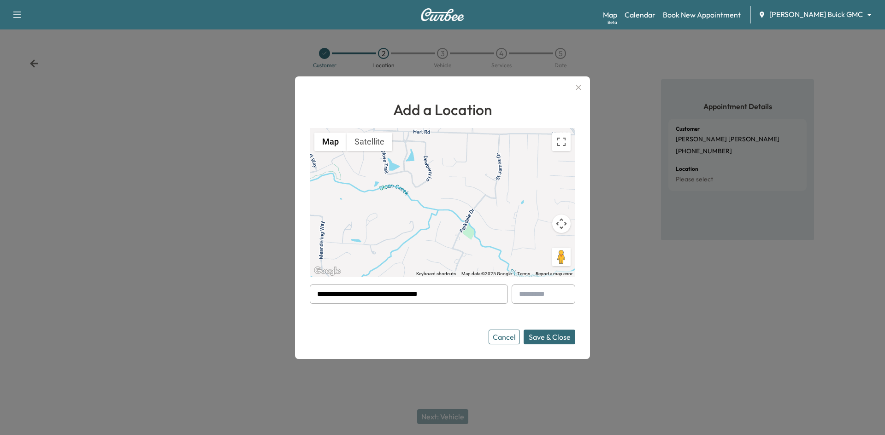
click at [540, 337] on button "Save & Close" at bounding box center [549, 337] width 52 height 15
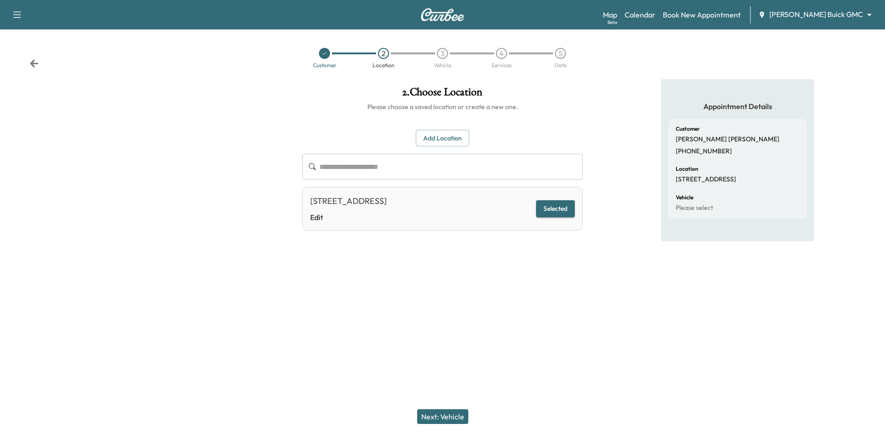
click at [441, 138] on button "Add Location" at bounding box center [442, 138] width 53 height 17
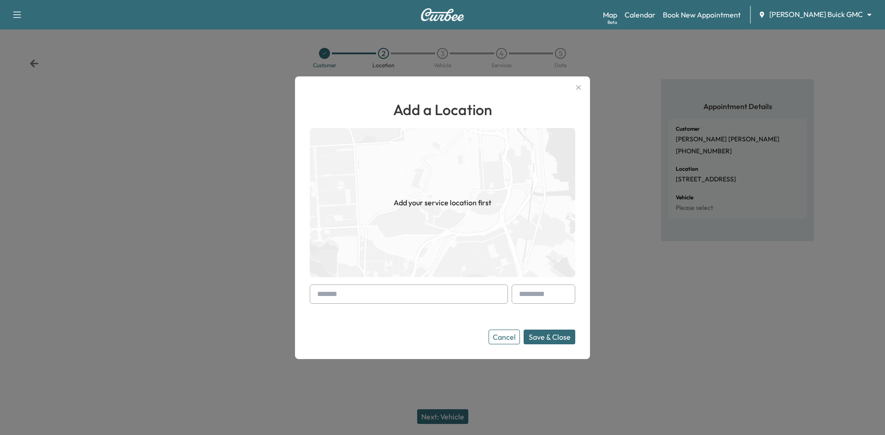
click at [391, 297] on input "text" at bounding box center [409, 294] width 198 height 19
paste input "**********"
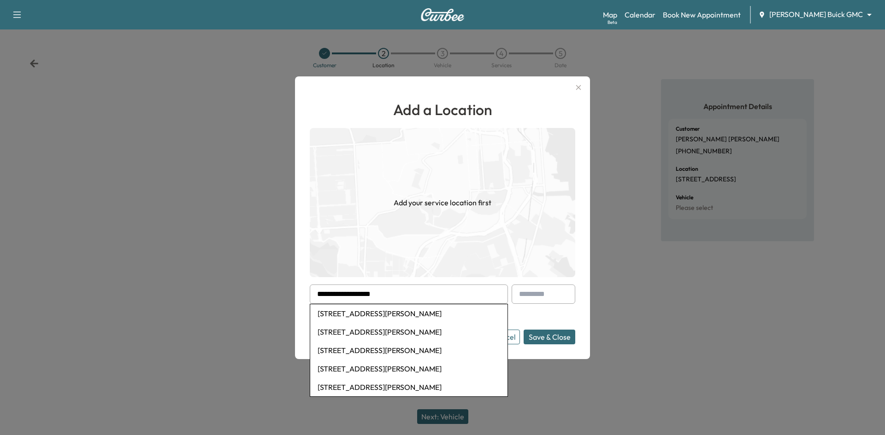
click at [404, 311] on li "1671 Ashcroft Dr, Fairview, TX, USA" at bounding box center [408, 314] width 197 height 18
type input "**********"
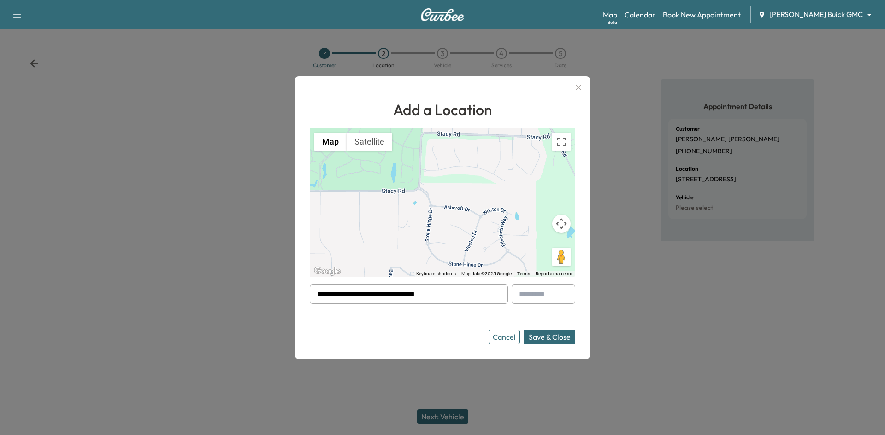
click at [543, 339] on button "Save & Close" at bounding box center [549, 337] width 52 height 15
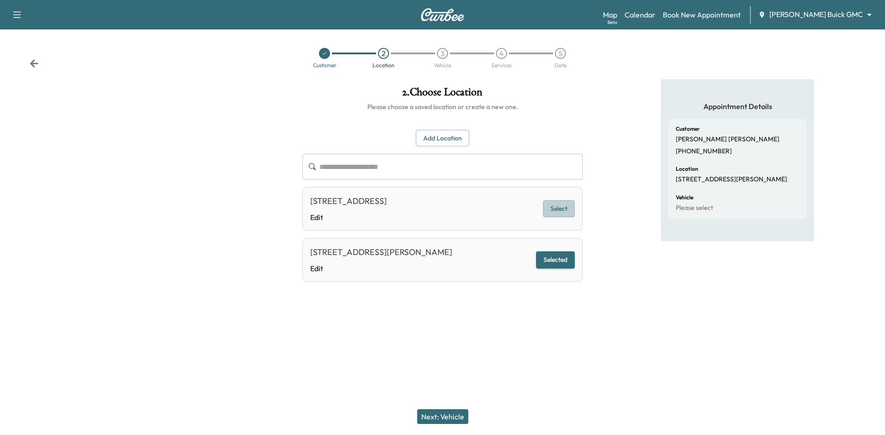
click at [561, 214] on button "Select" at bounding box center [559, 208] width 32 height 17
click at [465, 417] on button "Next: Vehicle" at bounding box center [442, 417] width 51 height 15
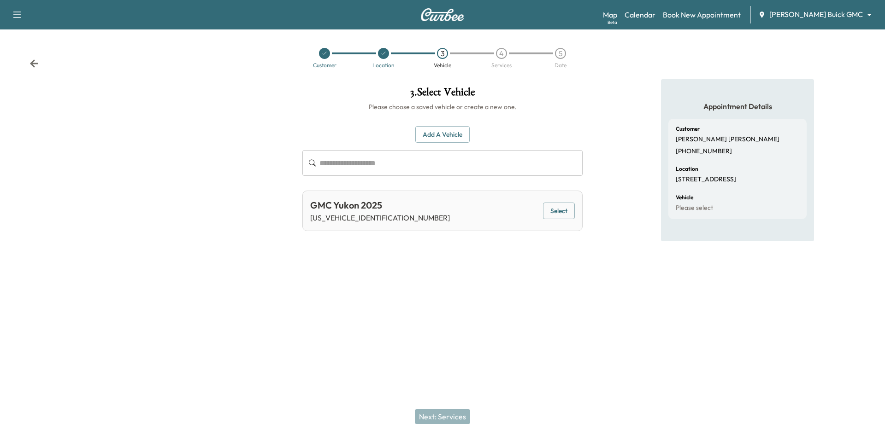
click at [562, 211] on button "Select" at bounding box center [559, 211] width 32 height 17
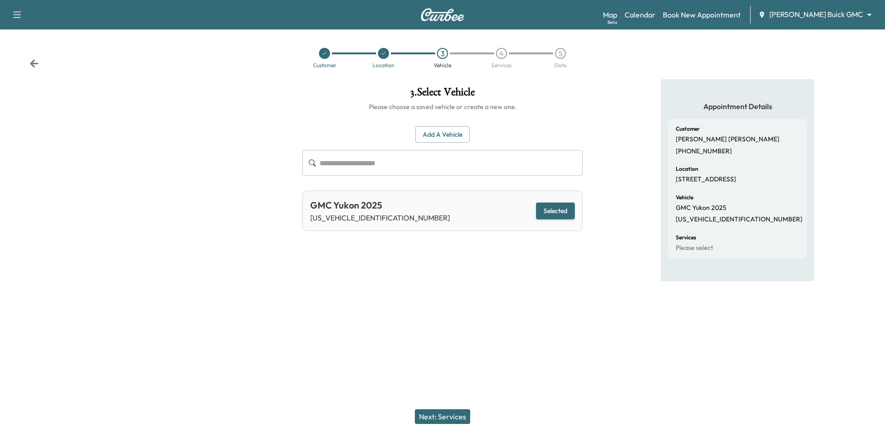
click at [452, 420] on button "Next: Services" at bounding box center [442, 417] width 55 height 15
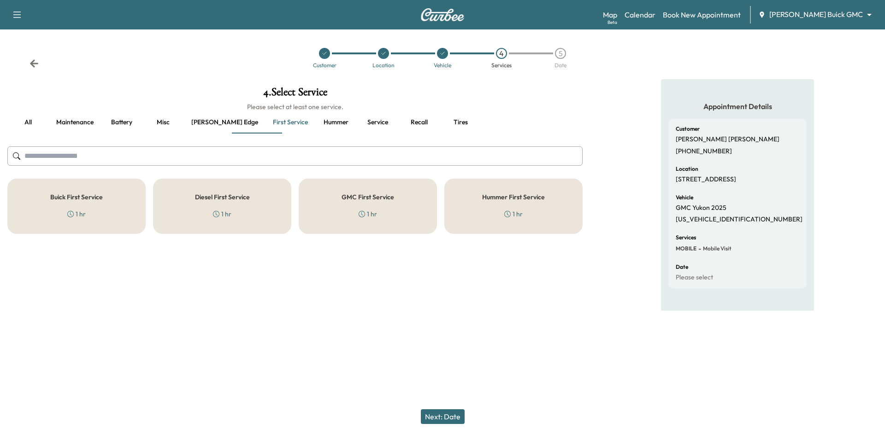
click at [339, 202] on div "GMC First Service 1 hr" at bounding box center [368, 206] width 138 height 55
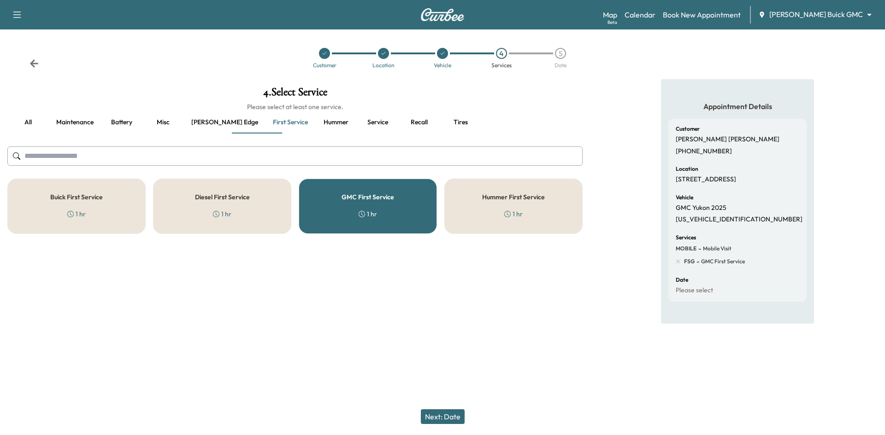
click at [441, 421] on button "Next: Date" at bounding box center [443, 417] width 44 height 15
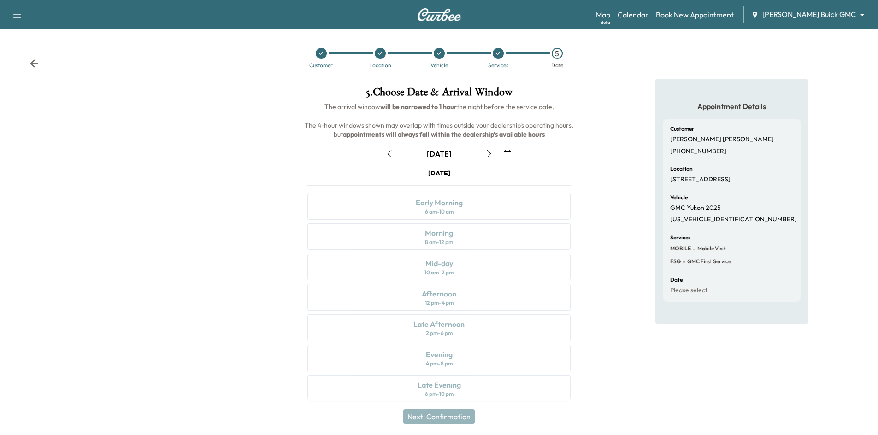
click at [488, 152] on icon "button" at bounding box center [488, 153] width 7 height 7
click at [488, 151] on icon "button" at bounding box center [488, 153] width 7 height 7
click at [319, 57] on div at bounding box center [321, 53] width 11 height 11
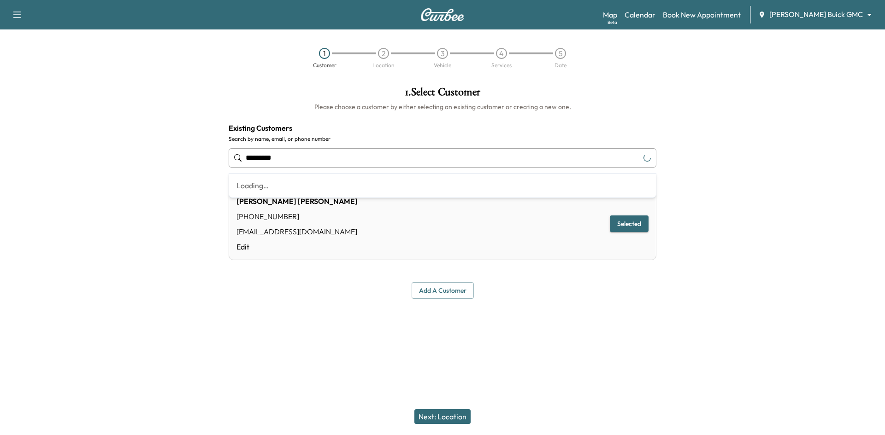
drag, startPoint x: 413, startPoint y: 157, endPoint x: 139, endPoint y: 157, distance: 273.7
click at [125, 159] on div "**********" at bounding box center [442, 192] width 885 height 227
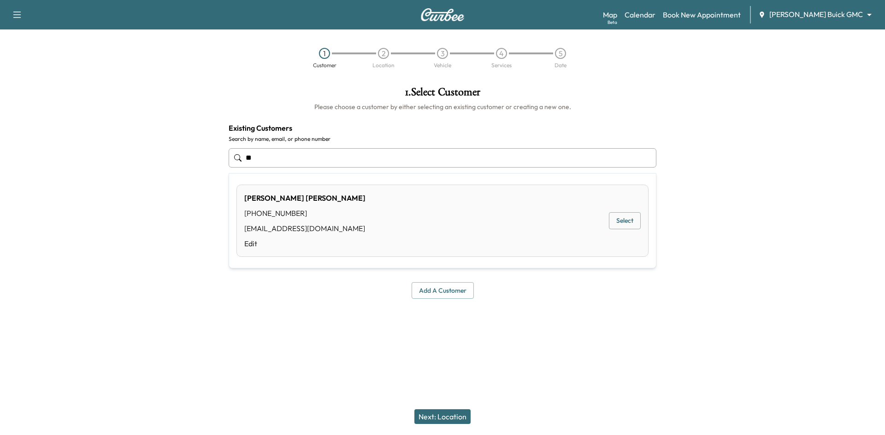
type input "*"
click at [631, 226] on button "Select" at bounding box center [625, 220] width 32 height 17
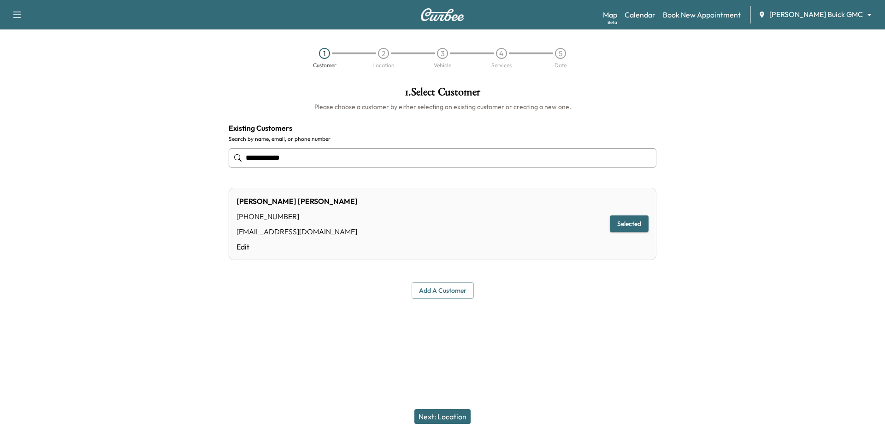
type input "**********"
click at [460, 414] on button "Next: Location" at bounding box center [442, 417] width 56 height 15
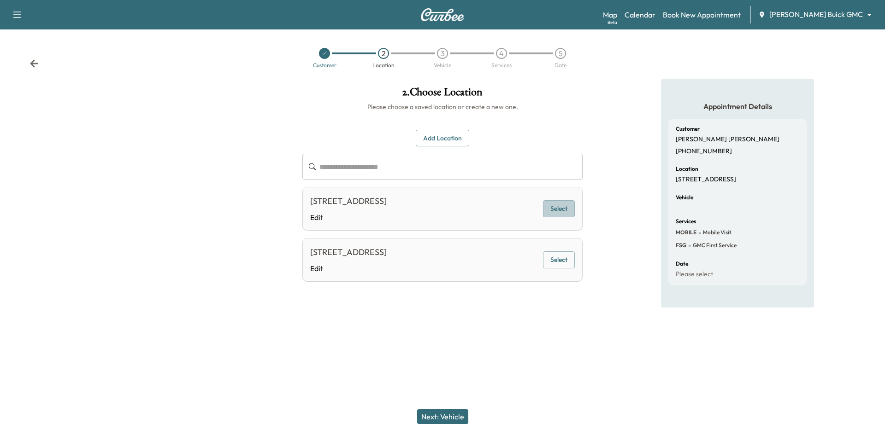
drag, startPoint x: 567, startPoint y: 218, endPoint x: 521, endPoint y: 252, distance: 56.7
click at [566, 217] on button "Select" at bounding box center [559, 208] width 32 height 17
click at [460, 416] on button "Next: Vehicle" at bounding box center [442, 417] width 51 height 15
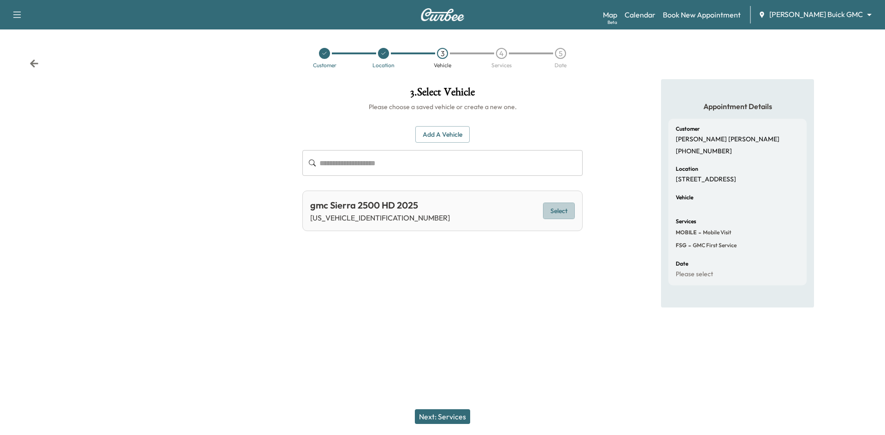
click at [554, 211] on button "Select" at bounding box center [559, 211] width 32 height 17
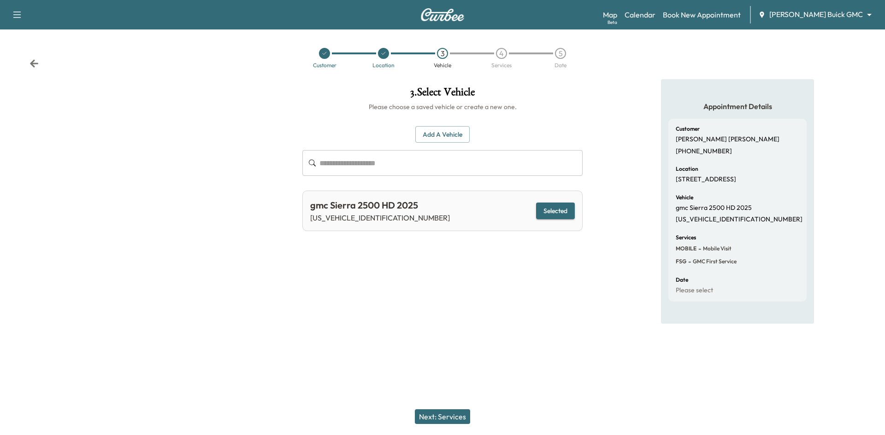
click at [456, 417] on button "Next: Services" at bounding box center [442, 417] width 55 height 15
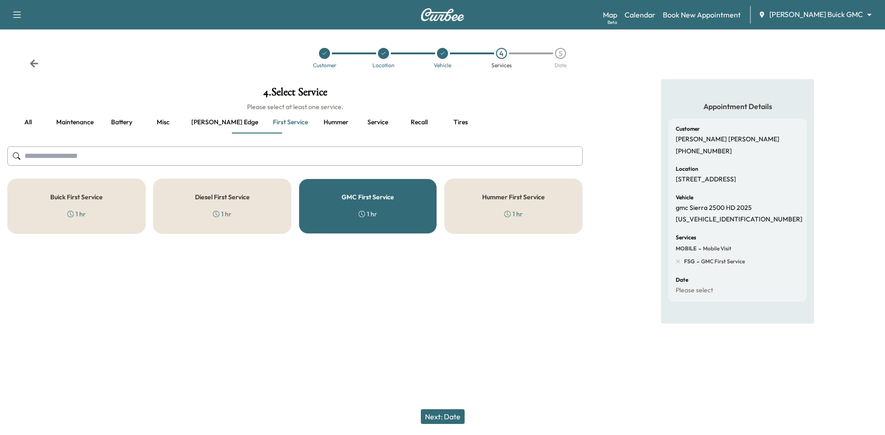
click at [443, 418] on button "Next: Date" at bounding box center [443, 417] width 44 height 15
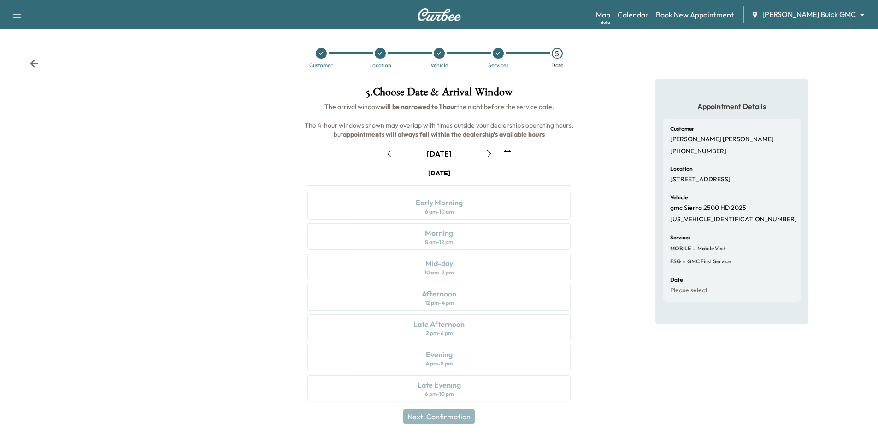
click at [488, 154] on icon "button" at bounding box center [488, 153] width 7 height 7
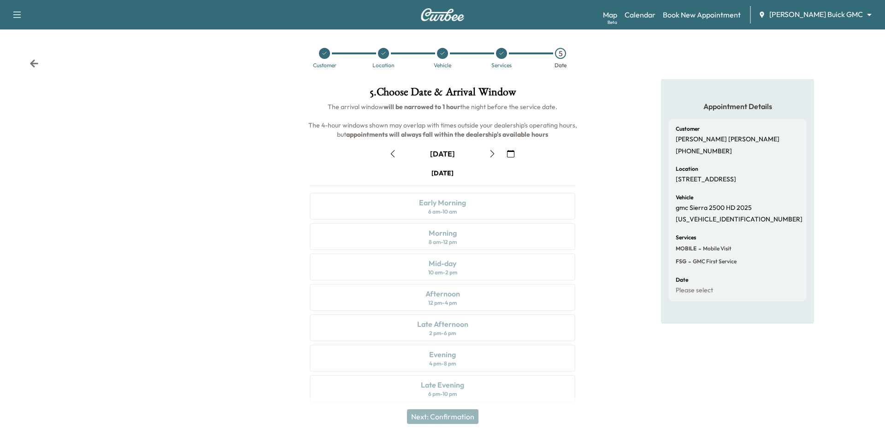
click at [488, 154] on button "button" at bounding box center [492, 154] width 16 height 15
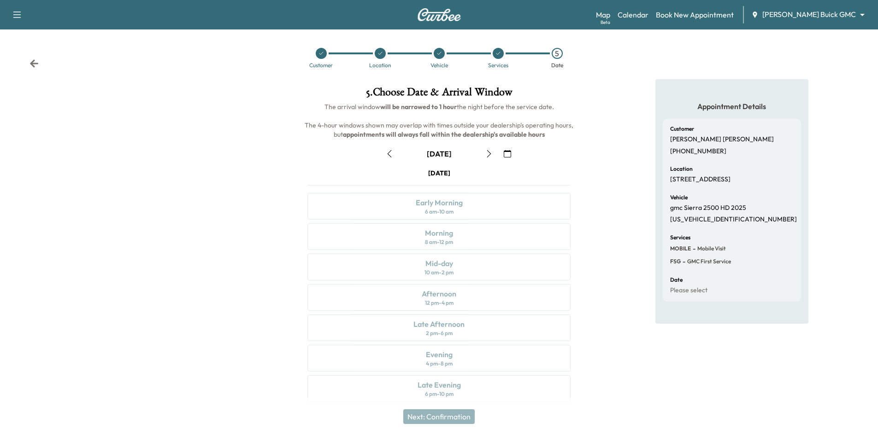
click at [488, 152] on icon "button" at bounding box center [488, 153] width 7 height 7
click at [491, 152] on icon "button" at bounding box center [488, 153] width 7 height 7
drag, startPoint x: 317, startPoint y: 55, endPoint x: 341, endPoint y: 52, distance: 24.7
click at [318, 56] on div at bounding box center [321, 53] width 11 height 11
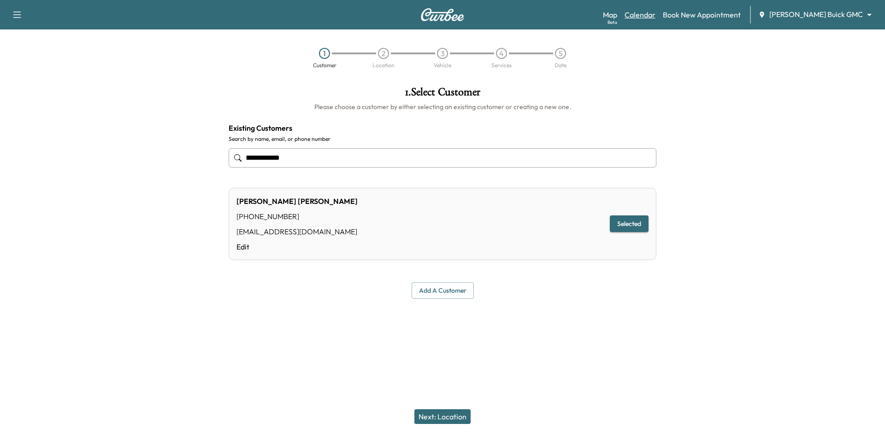
click at [655, 14] on link "Calendar" at bounding box center [639, 14] width 31 height 11
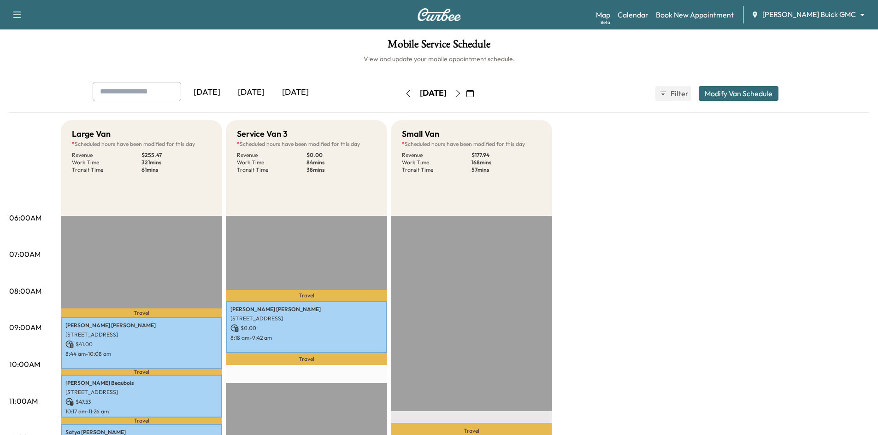
click at [306, 94] on div "[DATE]" at bounding box center [295, 92] width 44 height 21
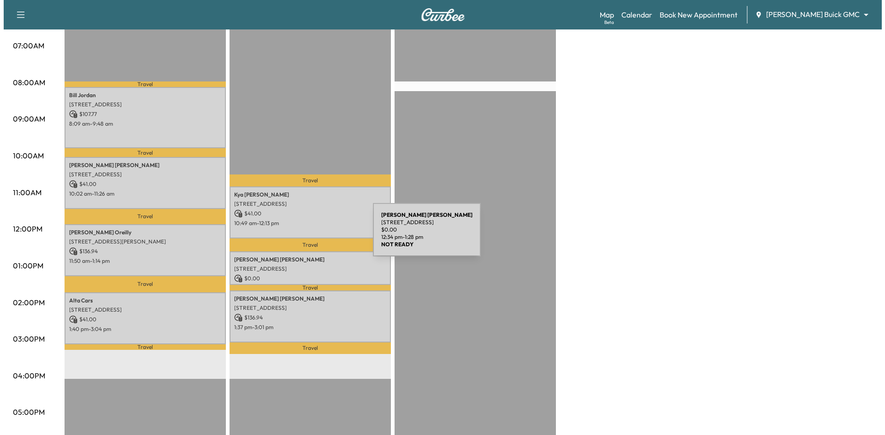
scroll to position [184, 0]
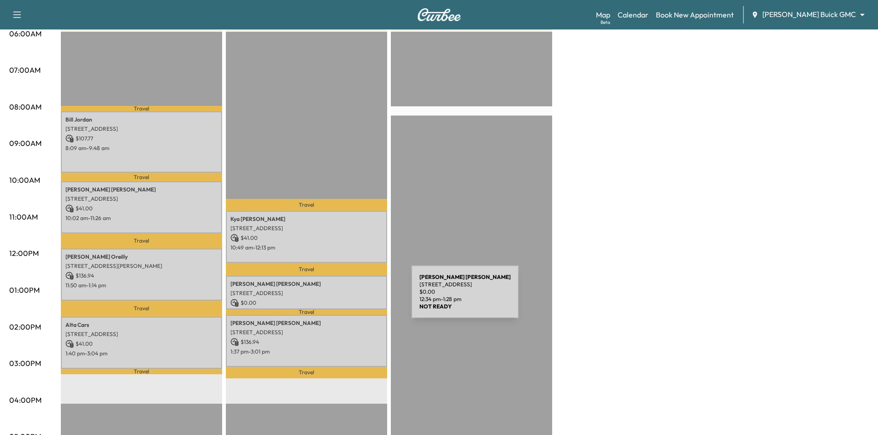
click at [342, 299] on p "$ 0.00" at bounding box center [306, 303] width 152 height 8
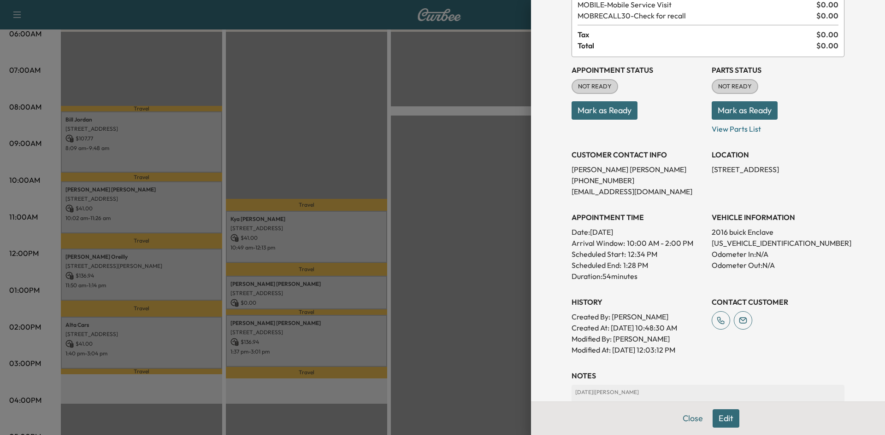
scroll to position [46, 0]
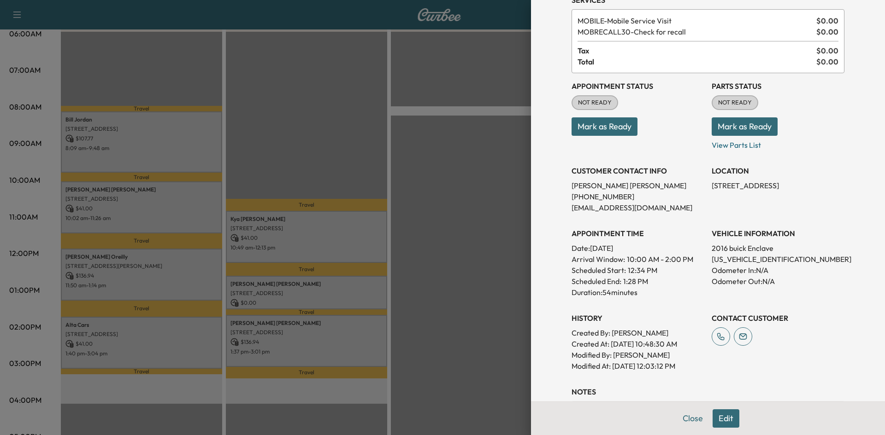
click at [750, 258] on p "[US_VEHICLE_IDENTIFICATION_NUMBER]" at bounding box center [777, 259] width 133 height 11
copy p "[US_VEHICLE_IDENTIFICATION_NUMBER]"
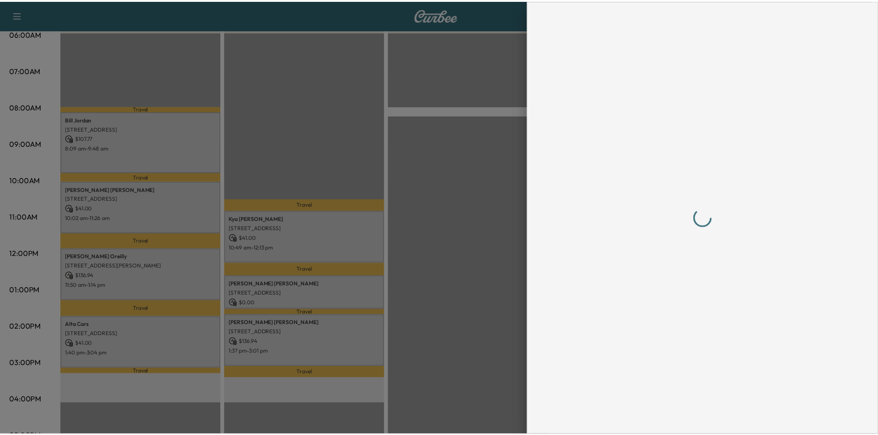
scroll to position [0, 0]
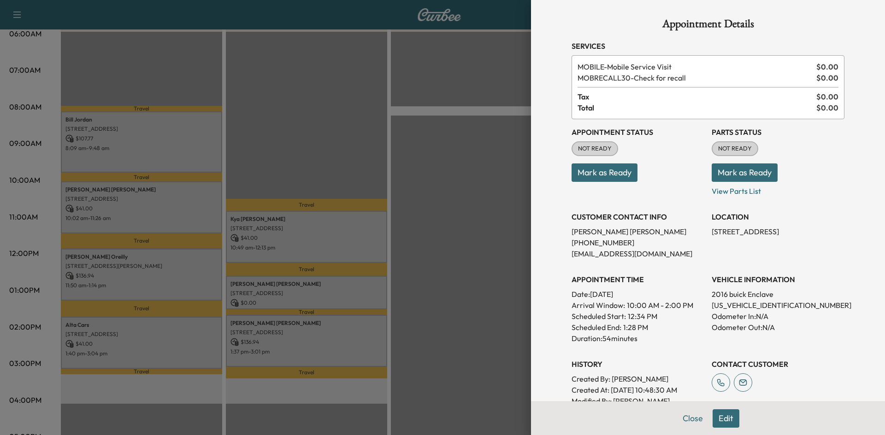
click at [343, 164] on div at bounding box center [442, 217] width 885 height 435
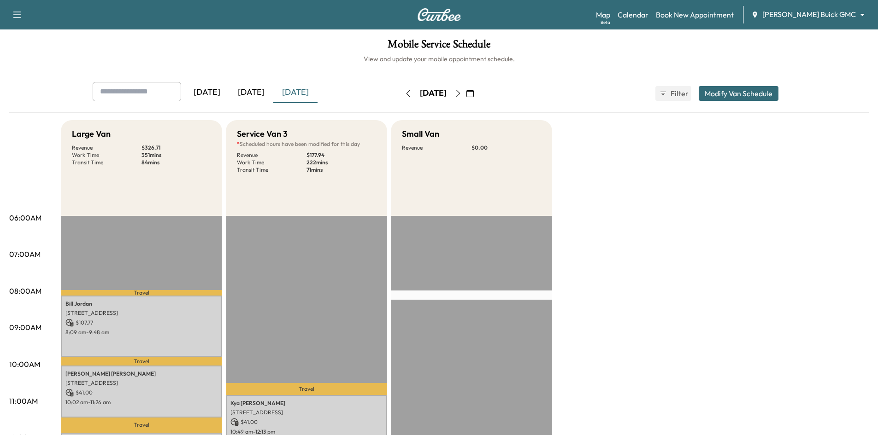
drag, startPoint x: 258, startPoint y: 89, endPoint x: 273, endPoint y: 97, distance: 16.9
click at [258, 90] on div "[DATE]" at bounding box center [251, 92] width 44 height 21
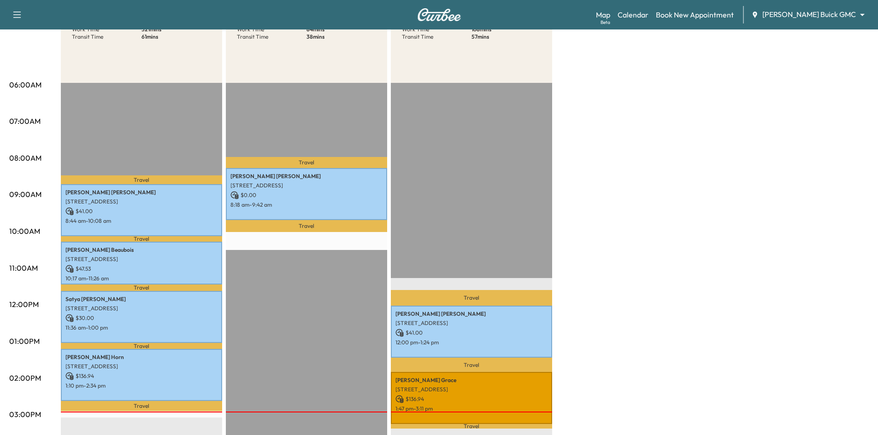
scroll to position [46, 0]
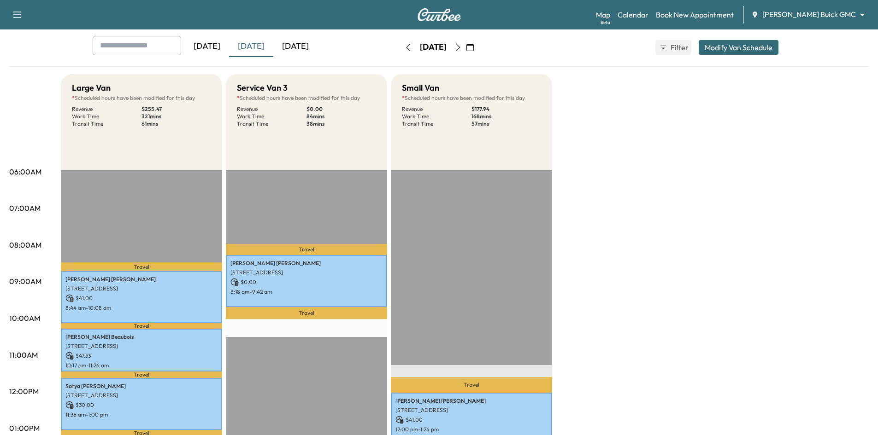
click at [308, 46] on div "[DATE]" at bounding box center [295, 46] width 44 height 21
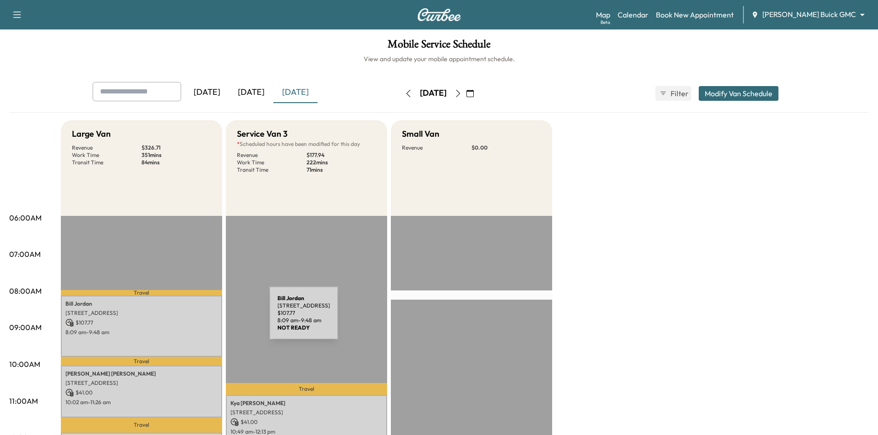
click at [200, 319] on p "$ 107.77" at bounding box center [141, 323] width 152 height 8
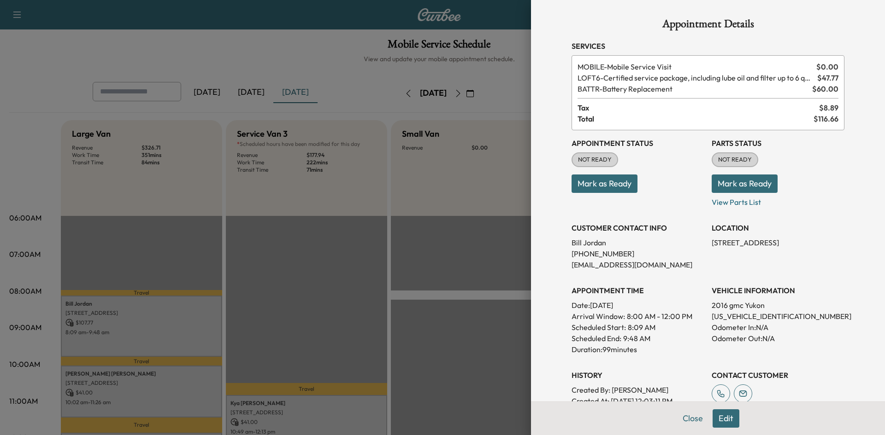
click at [174, 342] on div at bounding box center [442, 217] width 885 height 435
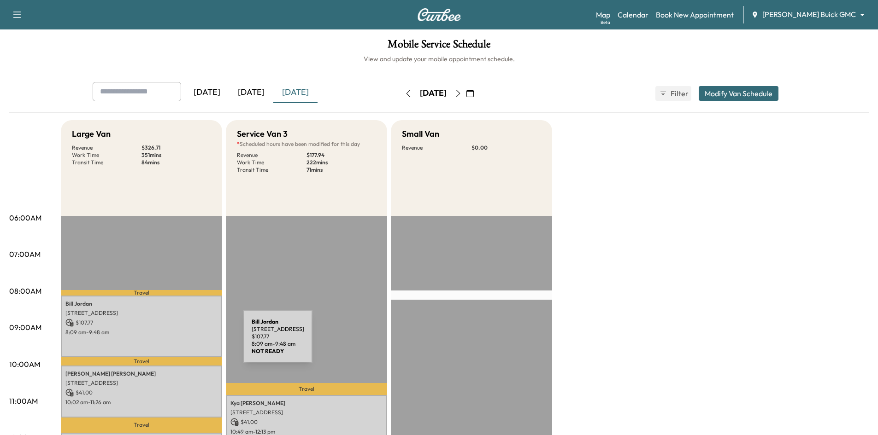
click at [174, 342] on div "[PERSON_NAME] [STREET_ADDRESS] $ 107.77 8:09 am - 9:48 am" at bounding box center [141, 326] width 161 height 61
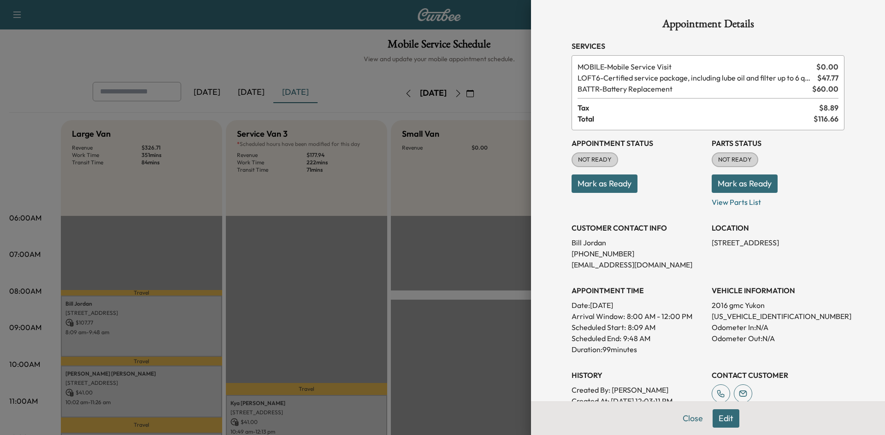
drag, startPoint x: 330, startPoint y: 222, endPoint x: 327, endPoint y: 217, distance: 5.4
click at [328, 219] on div at bounding box center [442, 217] width 885 height 435
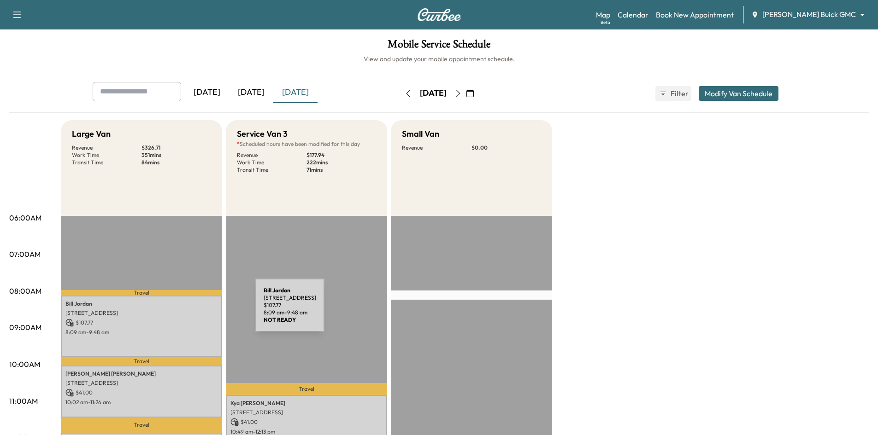
click at [186, 311] on p "[STREET_ADDRESS]" at bounding box center [141, 313] width 152 height 7
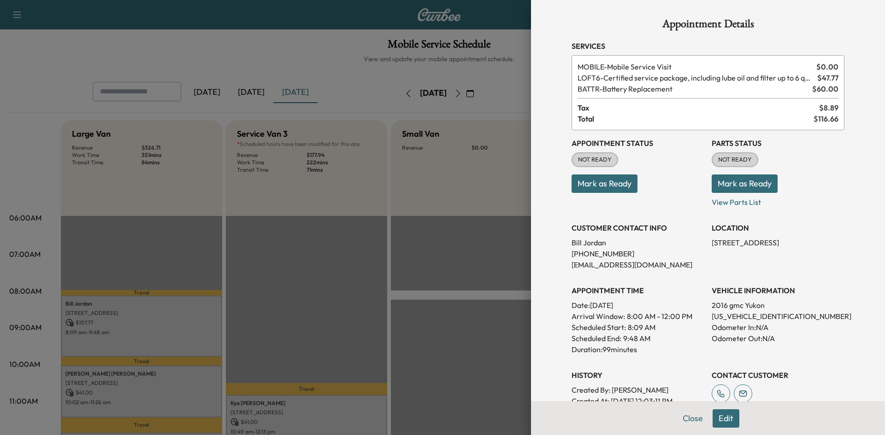
drag, startPoint x: 601, startPoint y: 182, endPoint x: 584, endPoint y: 192, distance: 19.2
click at [598, 184] on button "Mark as Ready" at bounding box center [604, 184] width 66 height 18
click at [284, 277] on div at bounding box center [442, 217] width 885 height 435
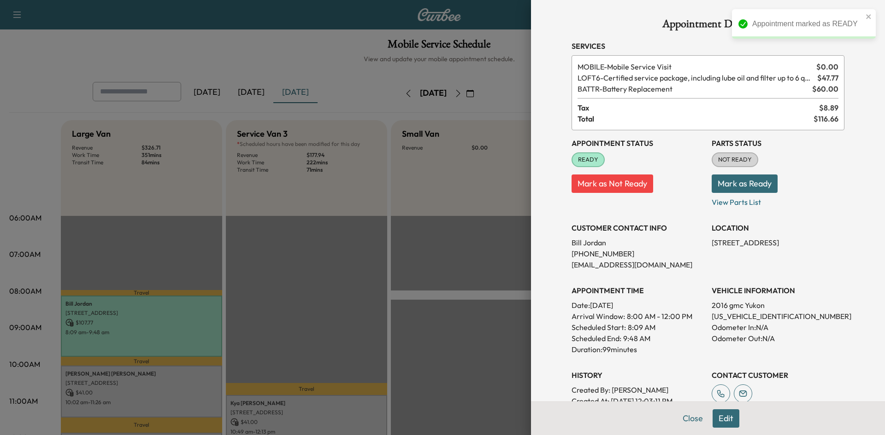
click at [279, 279] on div at bounding box center [442, 217] width 885 height 435
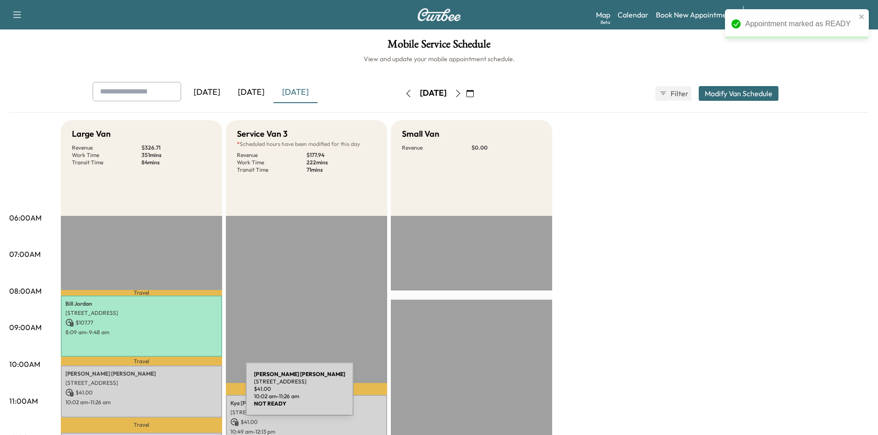
click at [176, 395] on p "$ 41.00" at bounding box center [141, 393] width 152 height 8
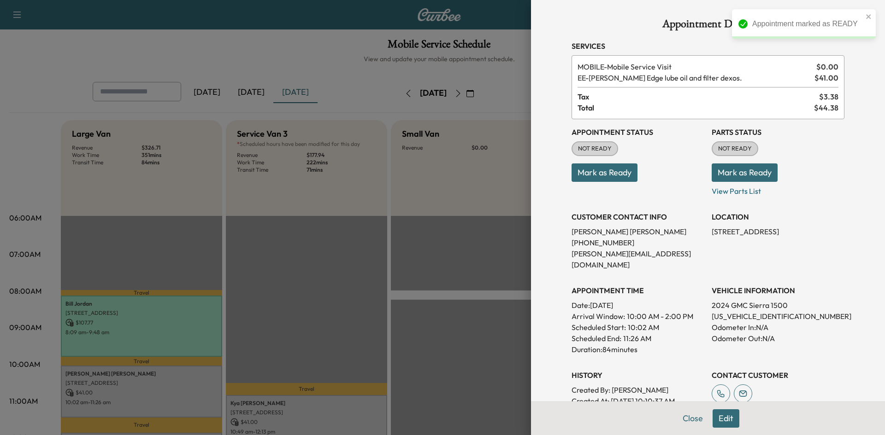
drag, startPoint x: 607, startPoint y: 174, endPoint x: 570, endPoint y: 177, distance: 37.0
click at [607, 174] on button "Mark as Ready" at bounding box center [604, 173] width 66 height 18
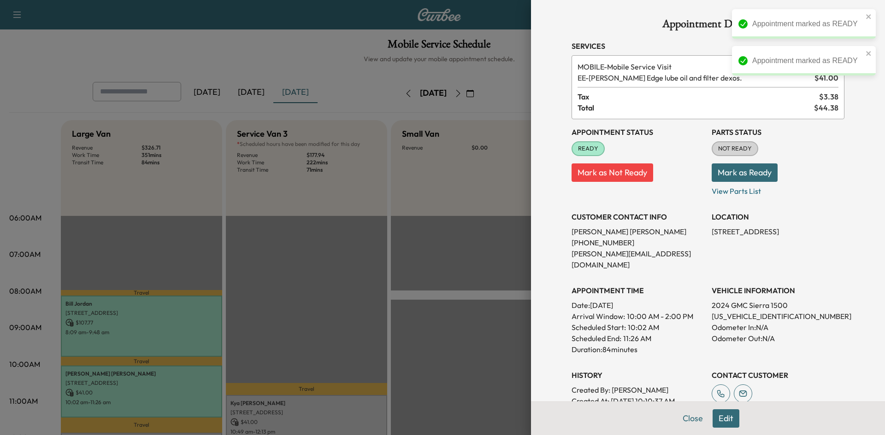
click at [265, 294] on div at bounding box center [442, 217] width 885 height 435
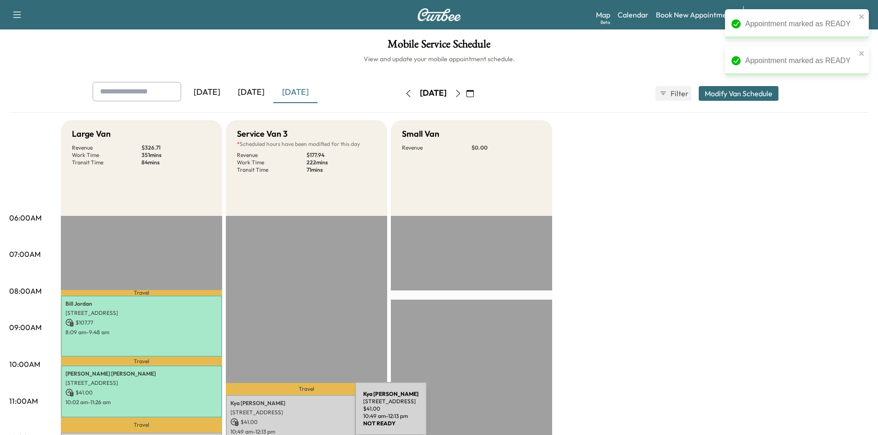
click at [287, 415] on div "Kya Shoate 327 Niki Dr, Lewisville, TX 75057, USA $ 41.00 10:49 am - 12:13 pm" at bounding box center [306, 421] width 161 height 52
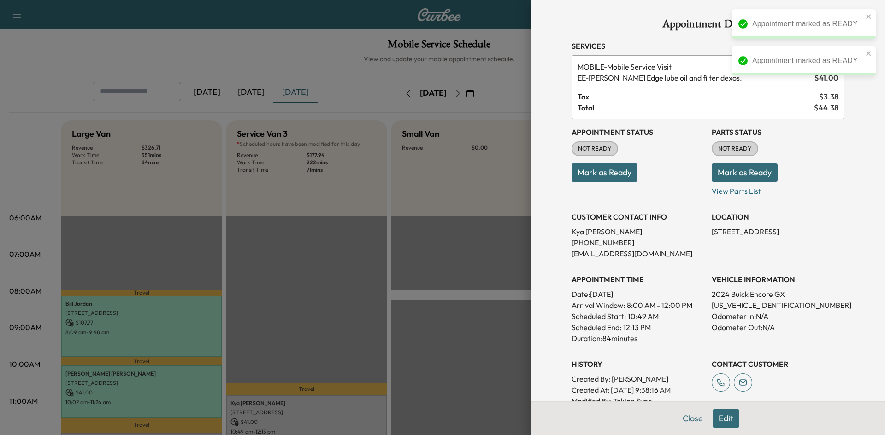
click at [612, 176] on button "Mark as Ready" at bounding box center [604, 173] width 66 height 18
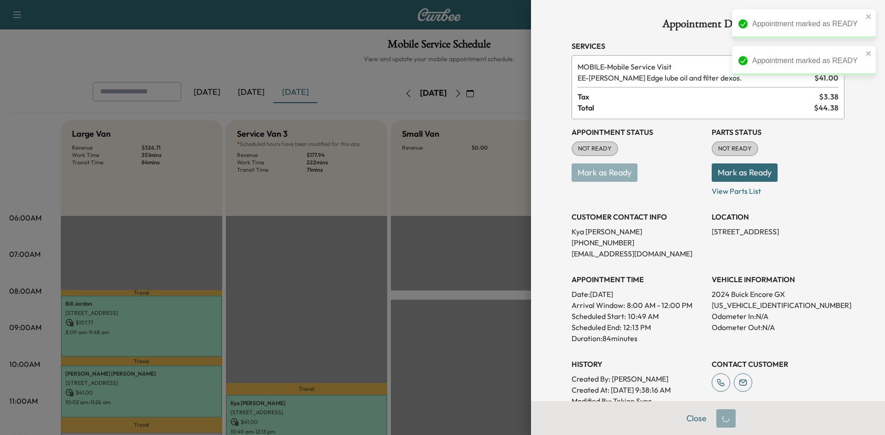
click at [341, 258] on div at bounding box center [442, 217] width 885 height 435
click at [294, 241] on div at bounding box center [442, 217] width 885 height 435
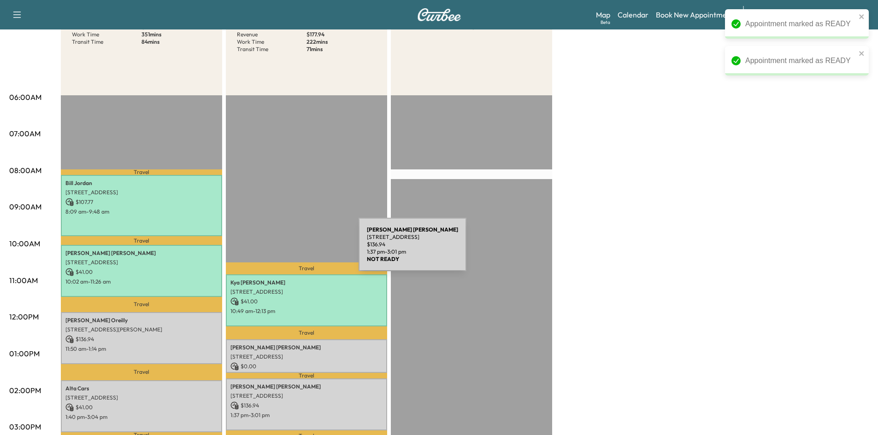
scroll to position [276, 0]
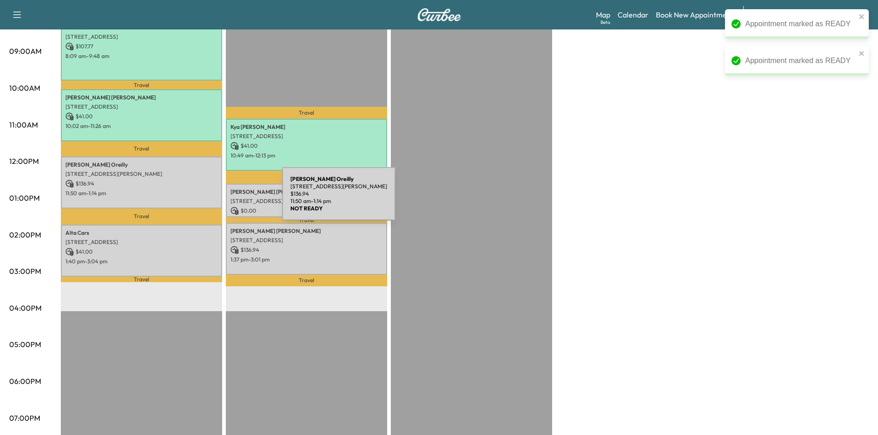
click at [207, 196] on div "Shirley Oreilly 1120 Westminster Ave, Murphy, TX 75094, USA $ 136.94 11:50 am -…" at bounding box center [141, 183] width 161 height 52
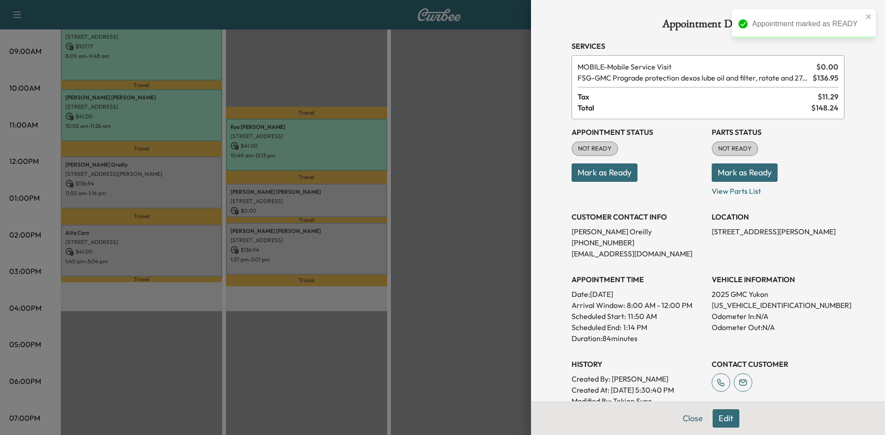
drag, startPoint x: 592, startPoint y: 172, endPoint x: 477, endPoint y: 174, distance: 114.7
click at [592, 173] on button "Mark as Ready" at bounding box center [604, 173] width 66 height 18
click at [464, 183] on div at bounding box center [442, 217] width 885 height 435
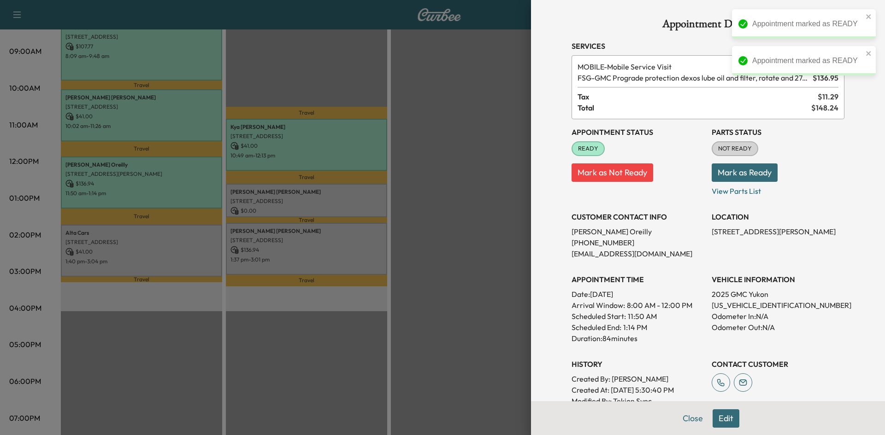
click at [362, 200] on div at bounding box center [442, 217] width 885 height 435
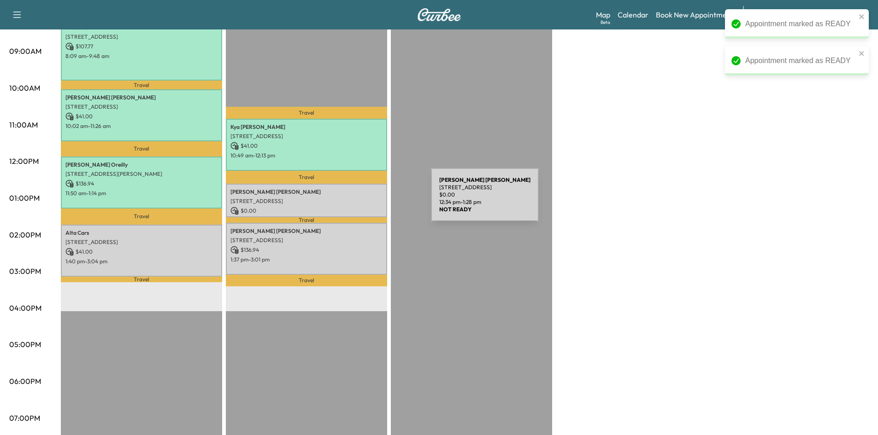
click at [362, 200] on p "[STREET_ADDRESS]" at bounding box center [306, 201] width 152 height 7
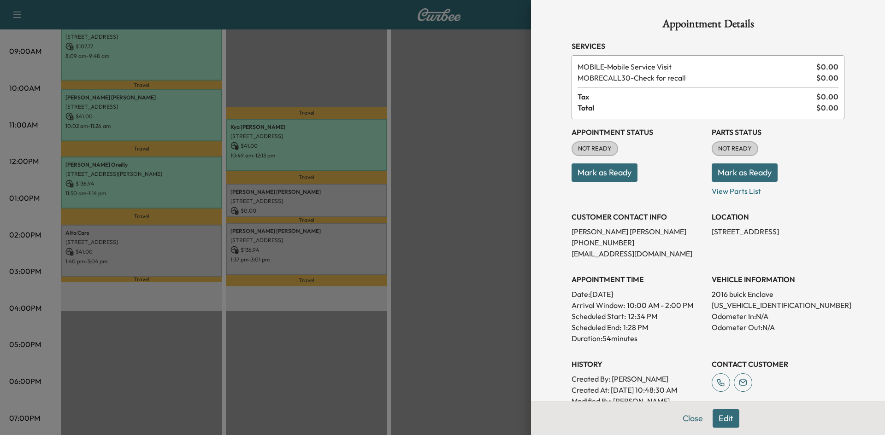
click at [605, 174] on button "Mark as Ready" at bounding box center [604, 173] width 66 height 18
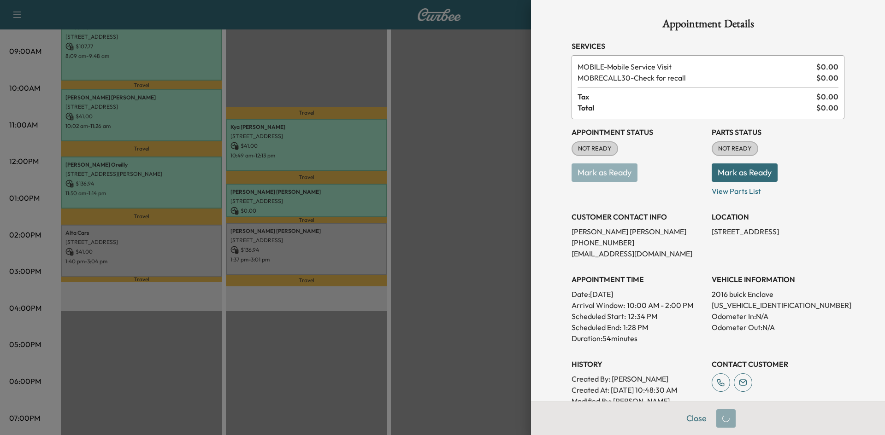
drag, startPoint x: 456, startPoint y: 212, endPoint x: 343, endPoint y: 244, distance: 117.3
click at [455, 214] on div at bounding box center [442, 217] width 885 height 435
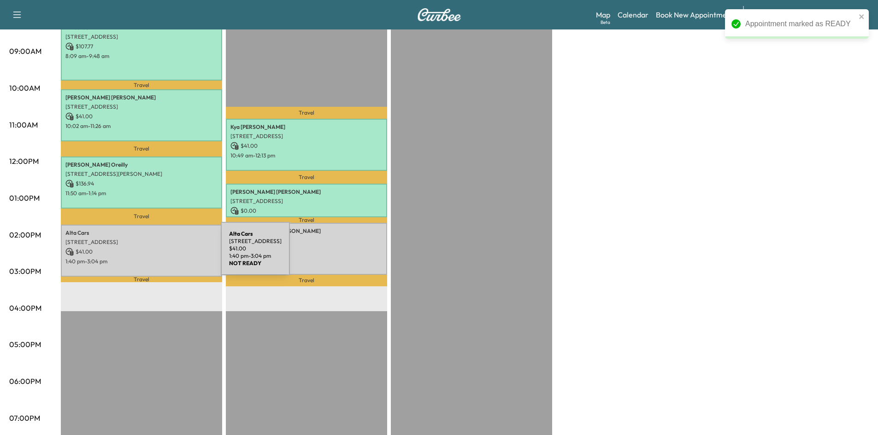
click at [139, 258] on p "1:40 pm - 3:04 pm" at bounding box center [141, 261] width 152 height 7
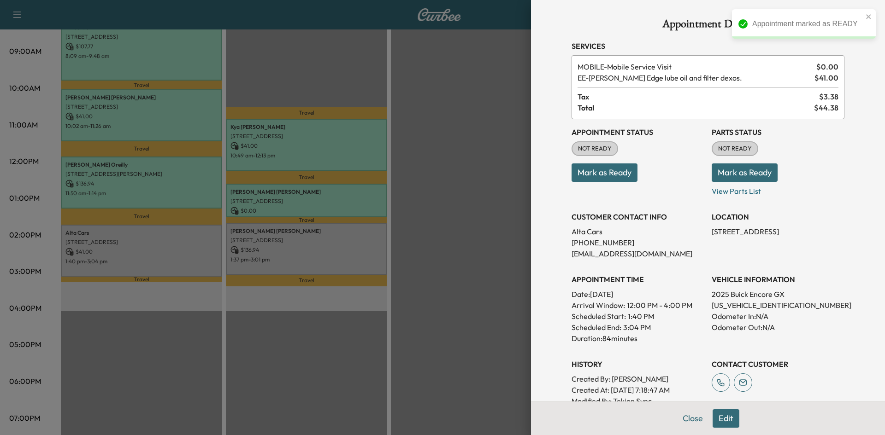
click at [611, 184] on div "Appointment Status NOT READY Mark as Ready" at bounding box center [637, 157] width 133 height 77
drag, startPoint x: 609, startPoint y: 181, endPoint x: 600, endPoint y: 182, distance: 9.3
click at [608, 182] on div "Appointment Status NOT READY Mark as Ready" at bounding box center [637, 157] width 133 height 77
drag, startPoint x: 583, startPoint y: 171, endPoint x: 577, endPoint y: 172, distance: 5.6
click at [582, 172] on button "Mark as Ready" at bounding box center [604, 173] width 66 height 18
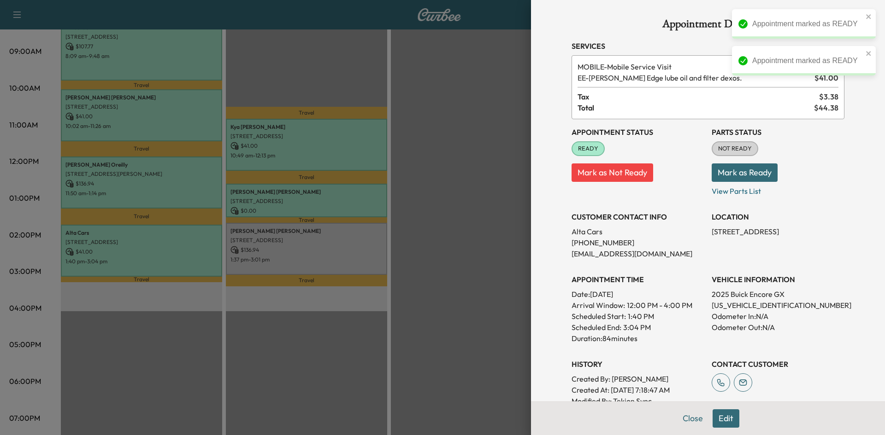
click at [359, 258] on div at bounding box center [442, 217] width 885 height 435
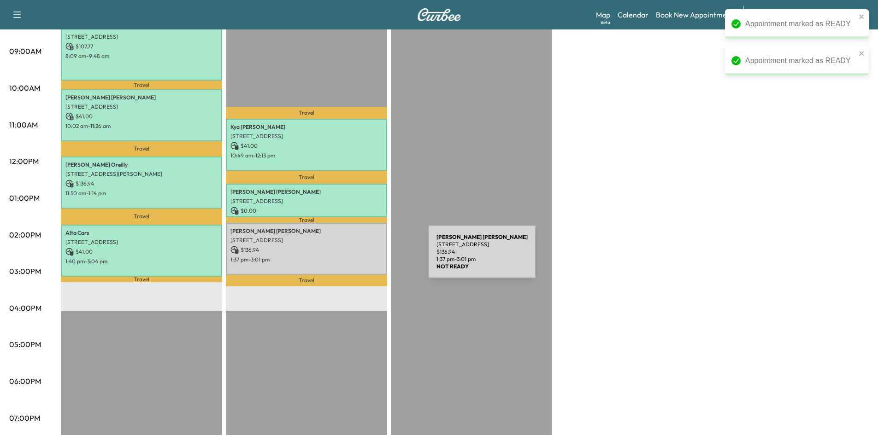
click at [358, 258] on p "1:37 pm - 3:01 pm" at bounding box center [306, 259] width 152 height 7
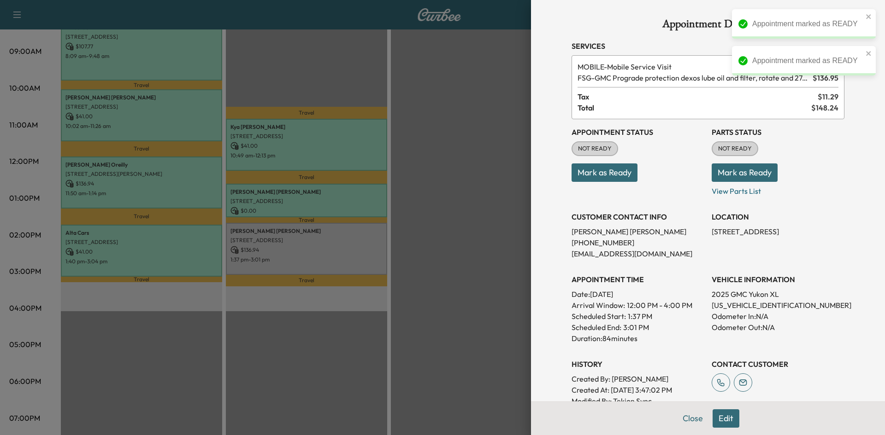
drag, startPoint x: 616, startPoint y: 178, endPoint x: 557, endPoint y: 179, distance: 59.0
click at [615, 178] on button "Mark as Ready" at bounding box center [604, 173] width 66 height 18
drag, startPoint x: 465, startPoint y: 223, endPoint x: 408, endPoint y: 208, distance: 59.5
click at [464, 223] on div at bounding box center [442, 217] width 885 height 435
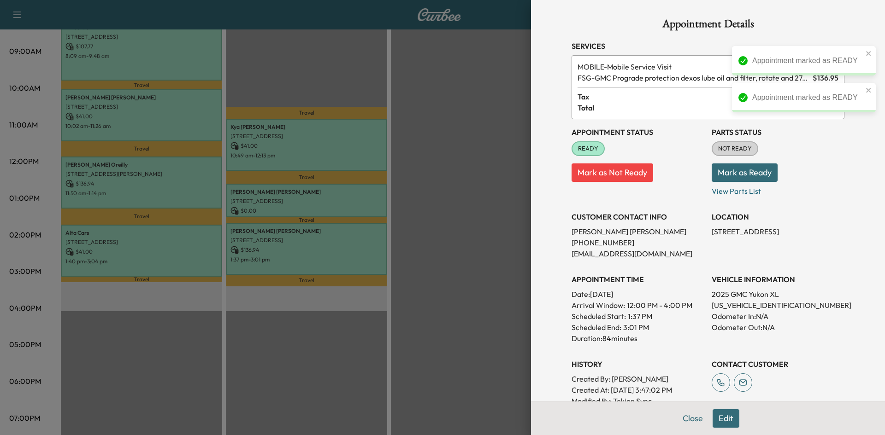
click at [156, 61] on div at bounding box center [442, 217] width 885 height 435
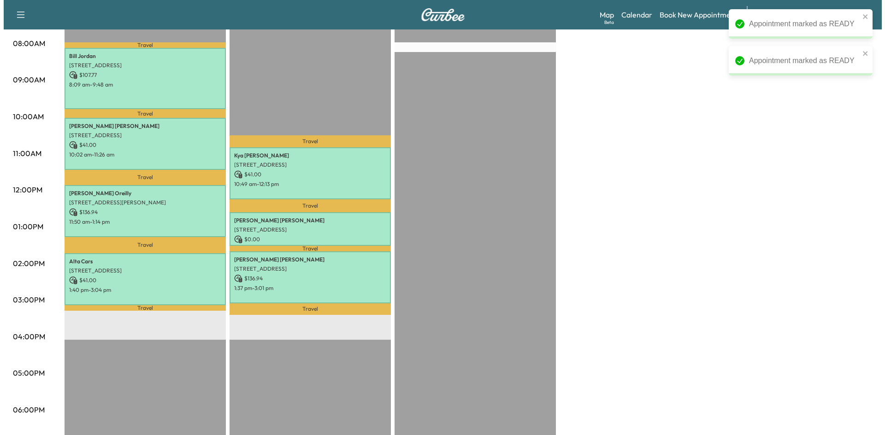
scroll to position [155, 0]
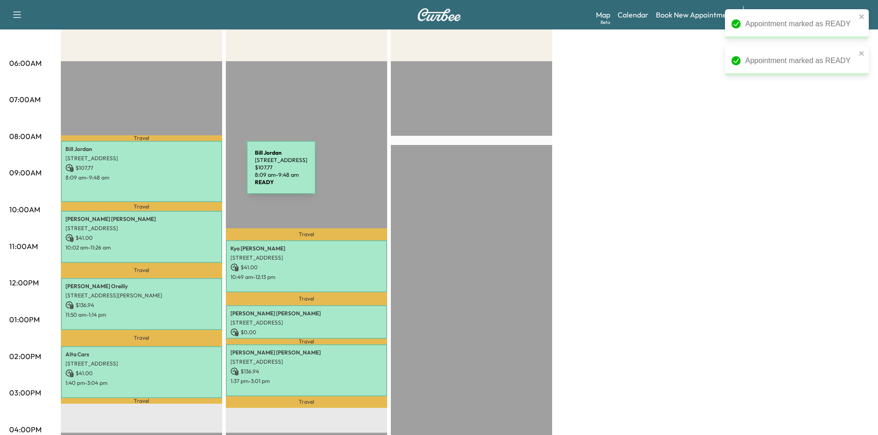
click at [176, 169] on p "$ 107.77" at bounding box center [141, 168] width 152 height 8
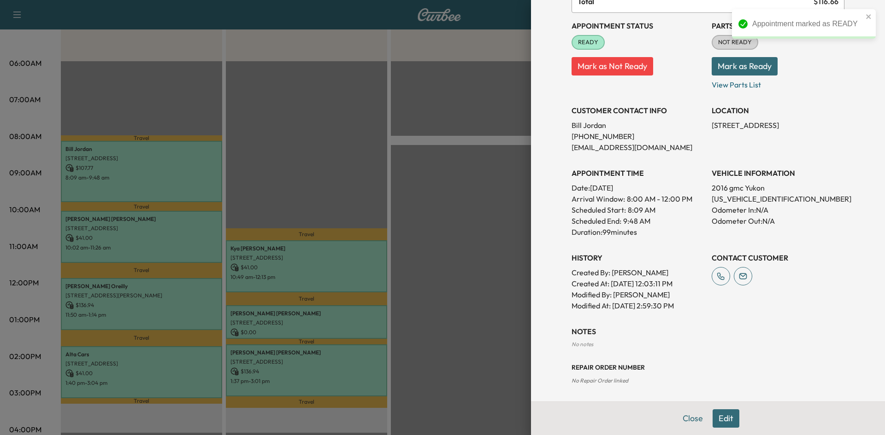
scroll to position [162, 0]
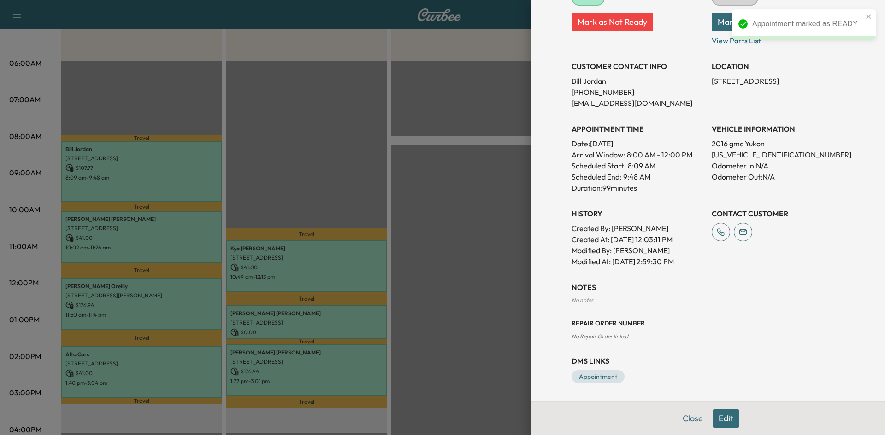
click at [488, 193] on div at bounding box center [442, 217] width 885 height 435
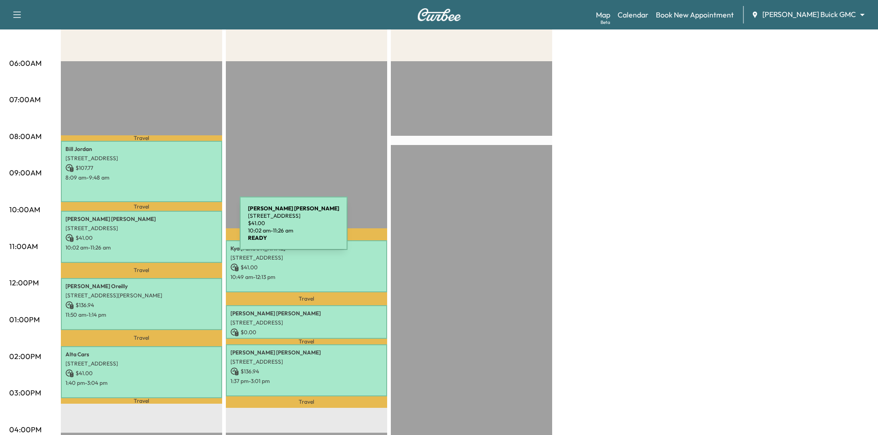
click at [170, 230] on p "[STREET_ADDRESS]" at bounding box center [141, 228] width 152 height 7
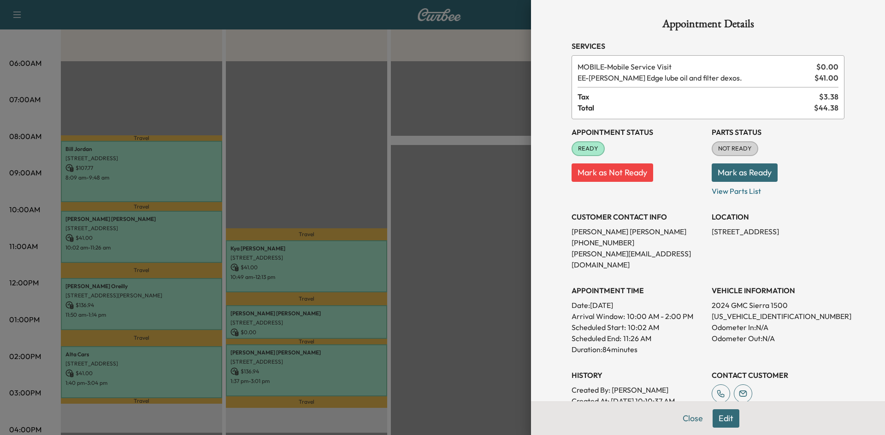
scroll to position [151, 0]
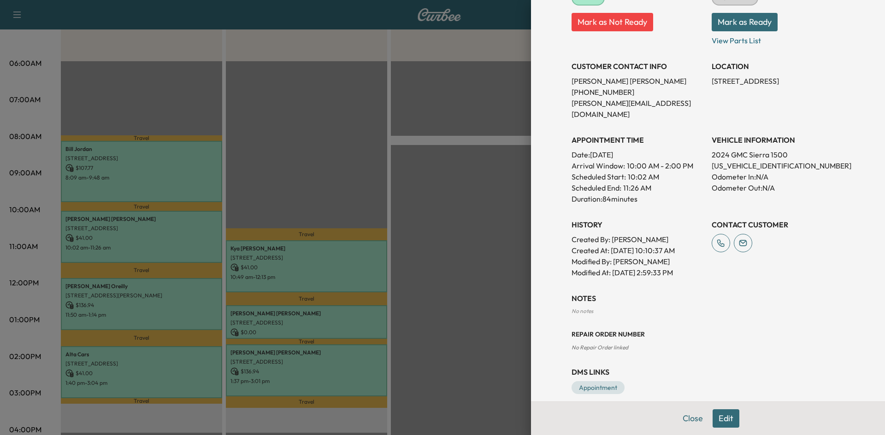
drag, startPoint x: 439, startPoint y: 176, endPoint x: 356, endPoint y: 217, distance: 92.5
click at [438, 176] on div at bounding box center [442, 217] width 885 height 435
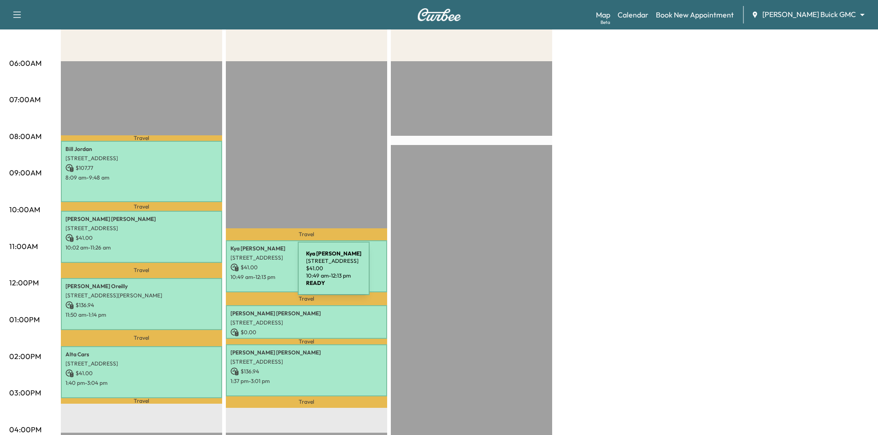
click at [229, 274] on div "Kya Shoate 327 Niki Dr, Lewisville, TX 75057, USA $ 41.00 10:49 am - 12:13 pm" at bounding box center [306, 267] width 161 height 52
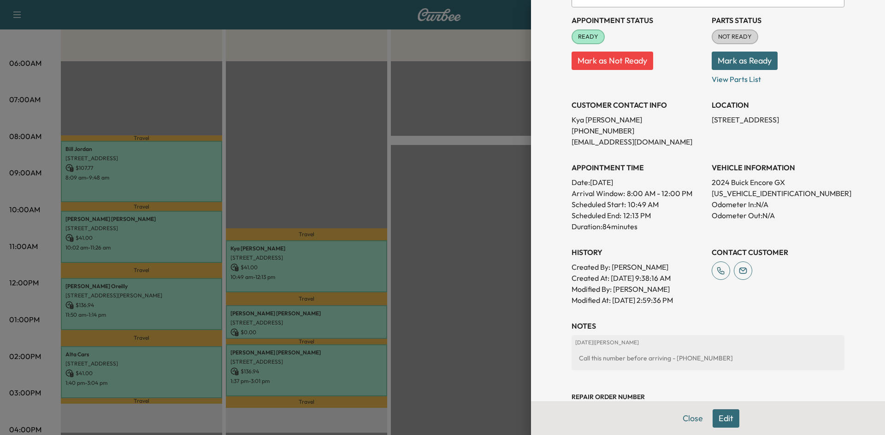
scroll to position [186, 0]
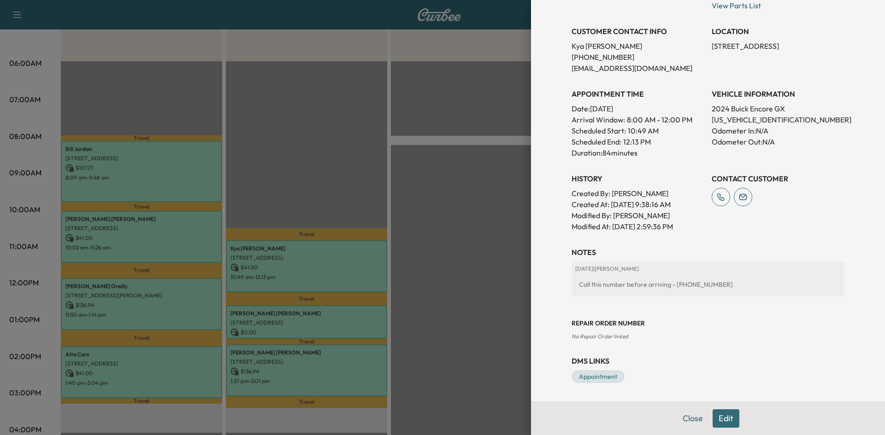
click at [419, 217] on div at bounding box center [442, 217] width 885 height 435
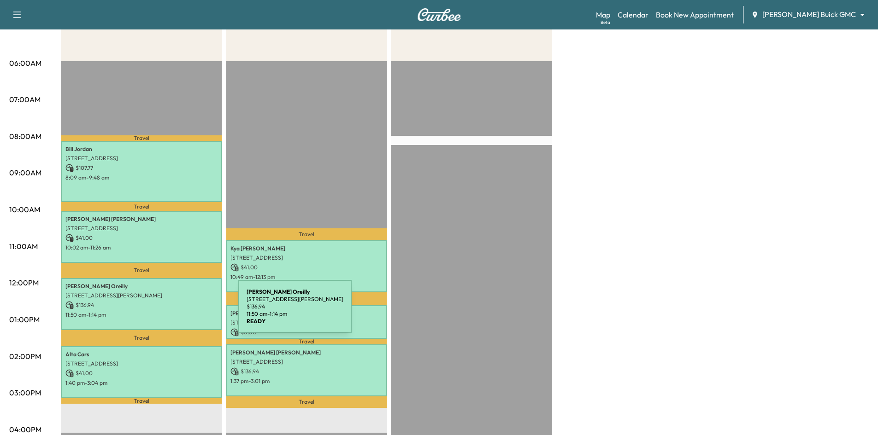
click at [170, 311] on p "11:50 am - 1:14 pm" at bounding box center [141, 314] width 152 height 7
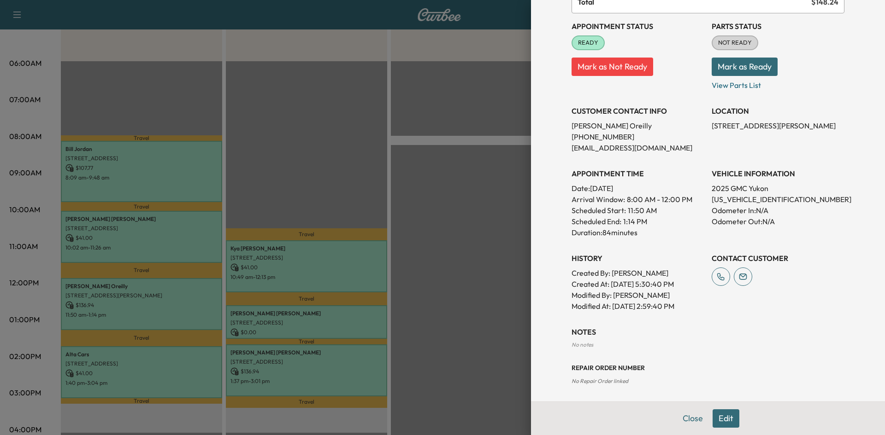
scroll to position [151, 0]
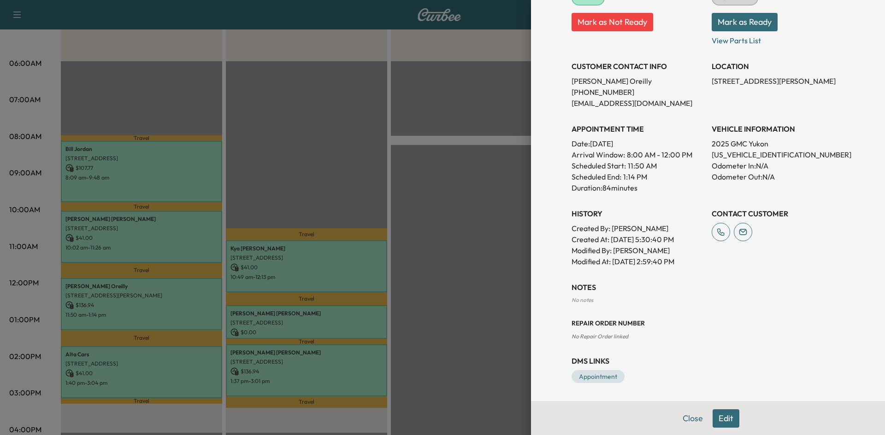
drag, startPoint x: 388, startPoint y: 212, endPoint x: 339, endPoint y: 263, distance: 70.4
click at [387, 213] on div at bounding box center [442, 217] width 885 height 435
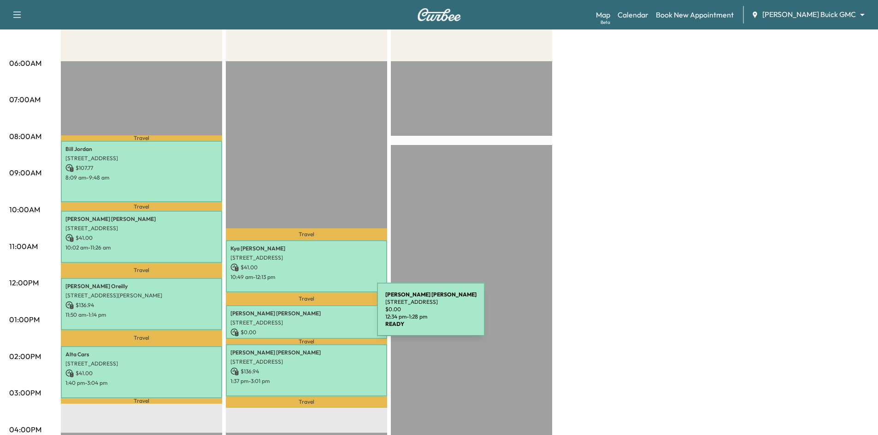
click at [308, 315] on div "Jeff Leonard 6581 SILVER STREAM LN, FRISCO, TX 75036, USA $ 0.00 12:34 pm - 1:2…" at bounding box center [306, 322] width 161 height 34
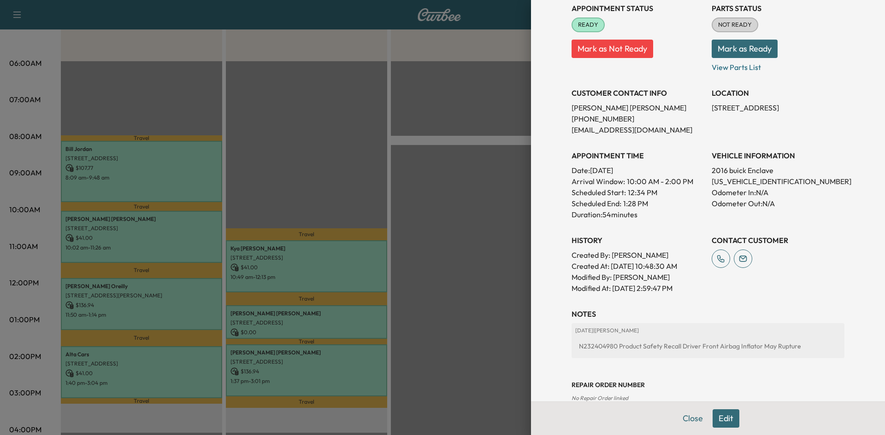
scroll to position [186, 0]
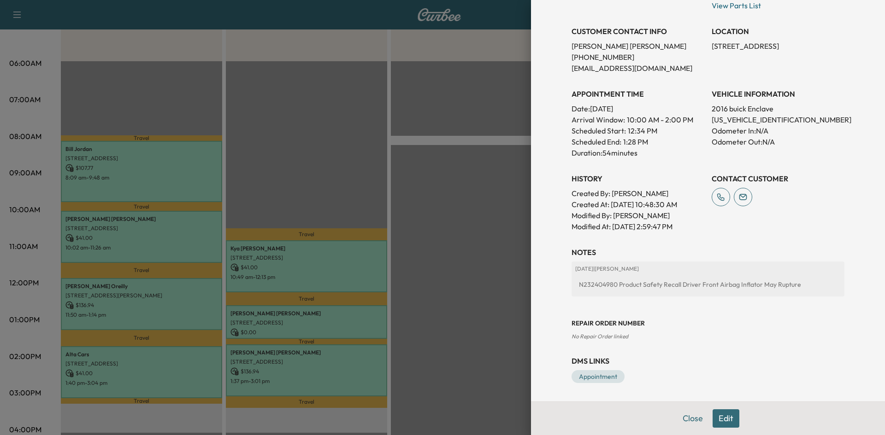
click at [406, 289] on div at bounding box center [442, 217] width 885 height 435
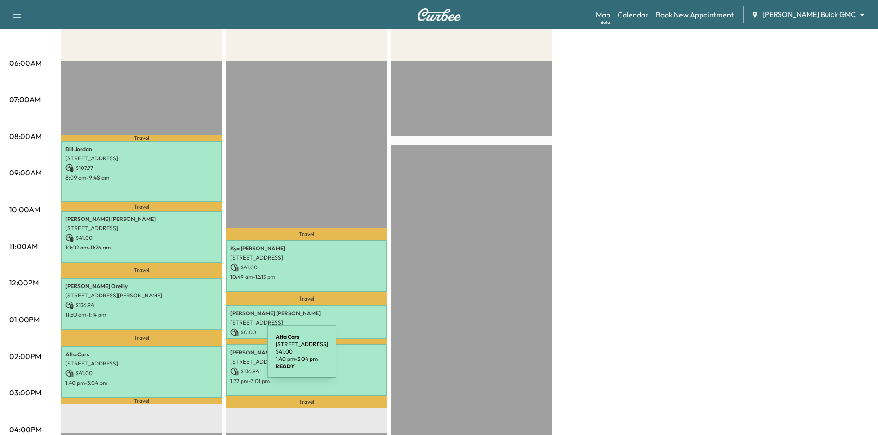
click at [198, 360] on p "[STREET_ADDRESS]" at bounding box center [141, 363] width 152 height 7
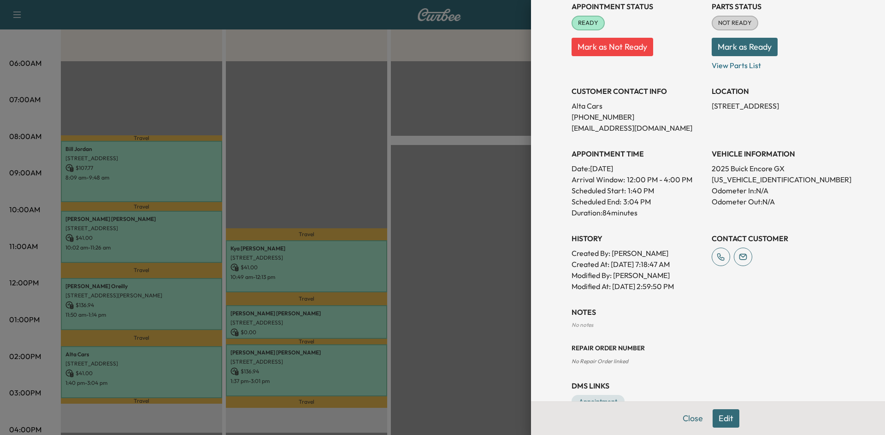
scroll to position [151, 0]
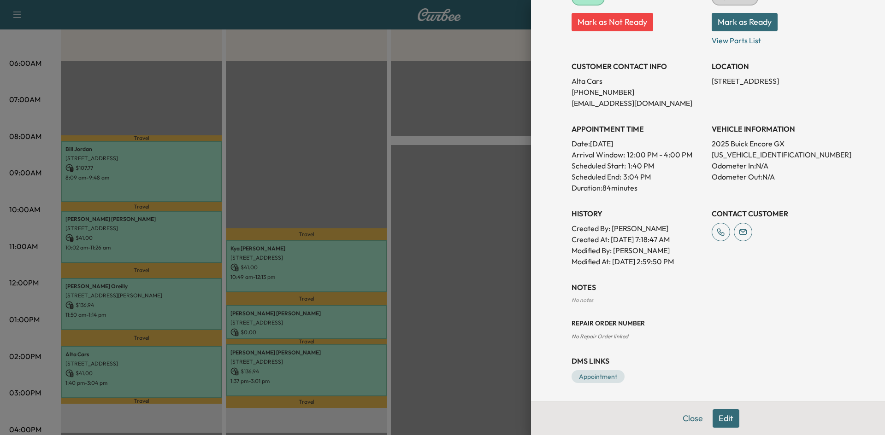
drag, startPoint x: 505, startPoint y: 309, endPoint x: 379, endPoint y: 370, distance: 139.9
click at [499, 312] on div at bounding box center [442, 217] width 885 height 435
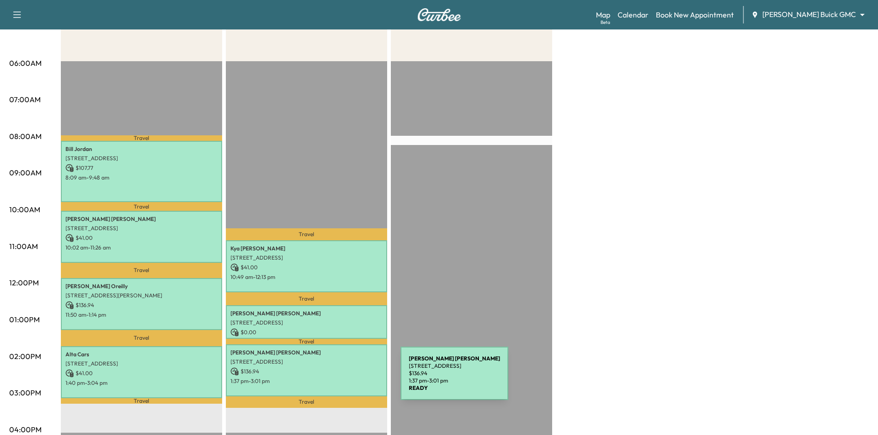
click at [332, 379] on p "1:37 pm - 3:01 pm" at bounding box center [306, 381] width 152 height 7
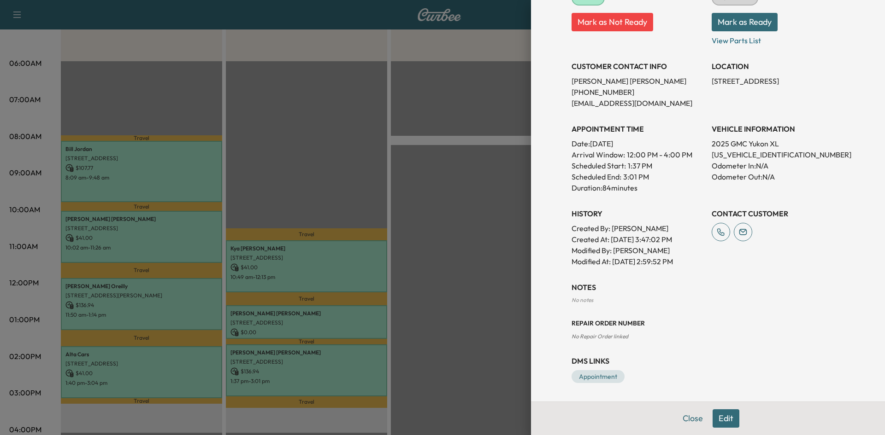
drag, startPoint x: 480, startPoint y: 294, endPoint x: 476, endPoint y: 277, distance: 16.7
click at [480, 292] on div at bounding box center [442, 217] width 885 height 435
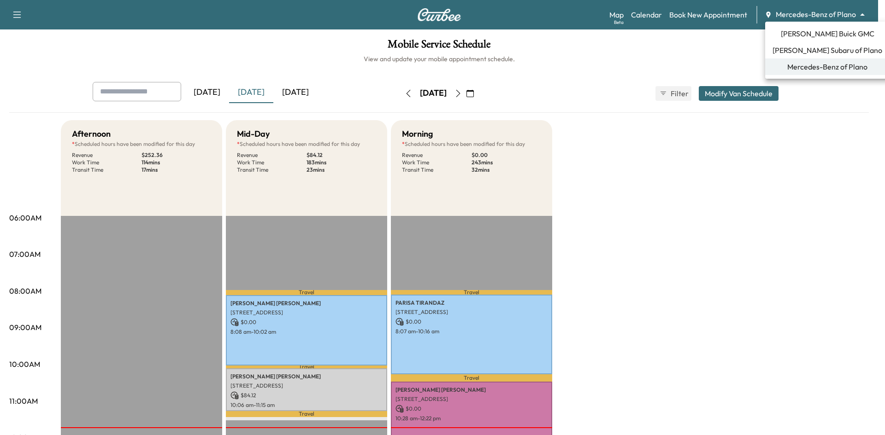
click at [816, 18] on body "Support Log Out Map Beta Calendar Book New Appointment Mercedes-Benz of Plano *…" at bounding box center [442, 217] width 885 height 435
click at [812, 33] on span "[PERSON_NAME] Buick GMC" at bounding box center [828, 33] width 94 height 11
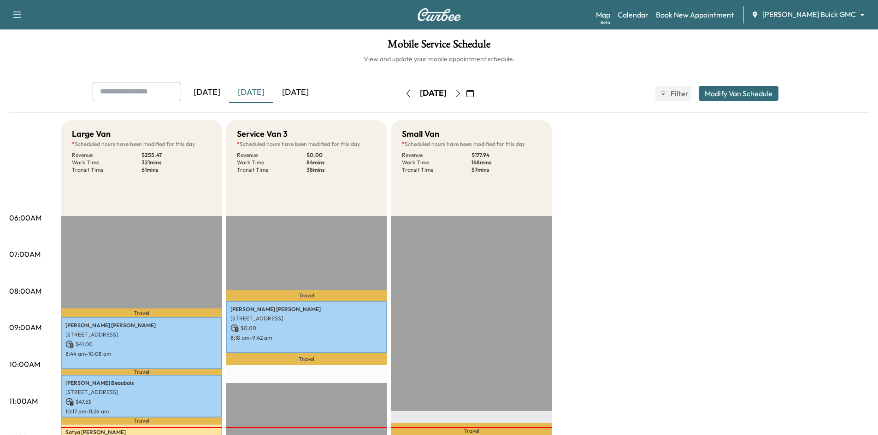
click at [462, 94] on icon "button" at bounding box center [457, 93] width 7 height 7
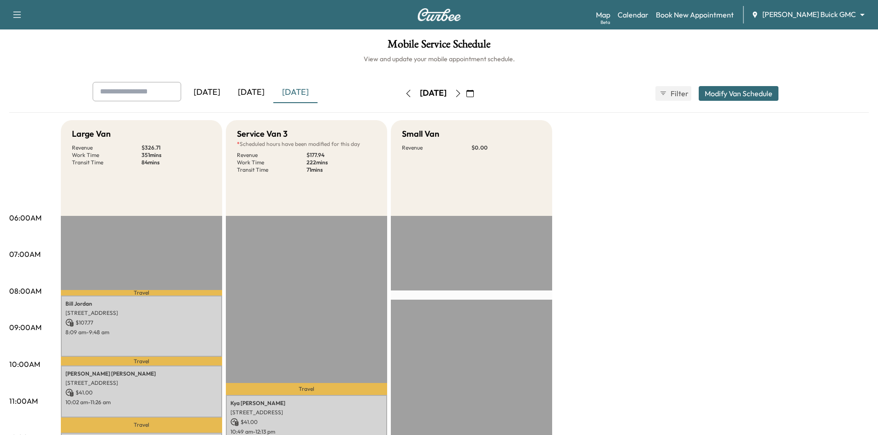
click at [466, 98] on button "button" at bounding box center [458, 93] width 16 height 15
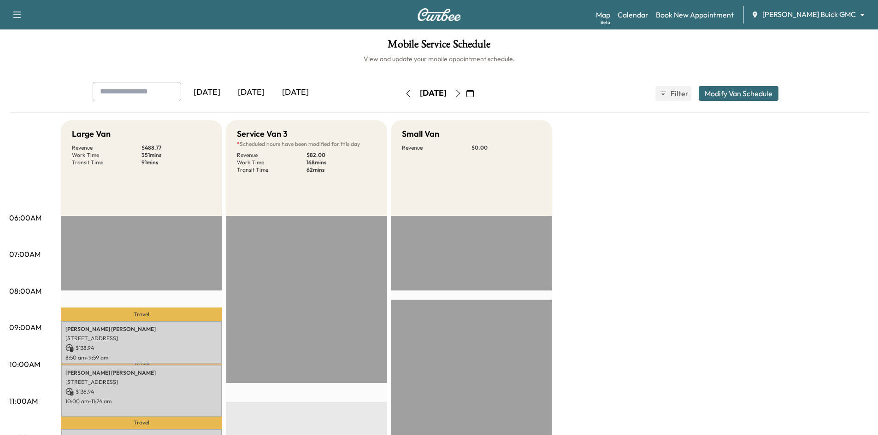
scroll to position [184, 0]
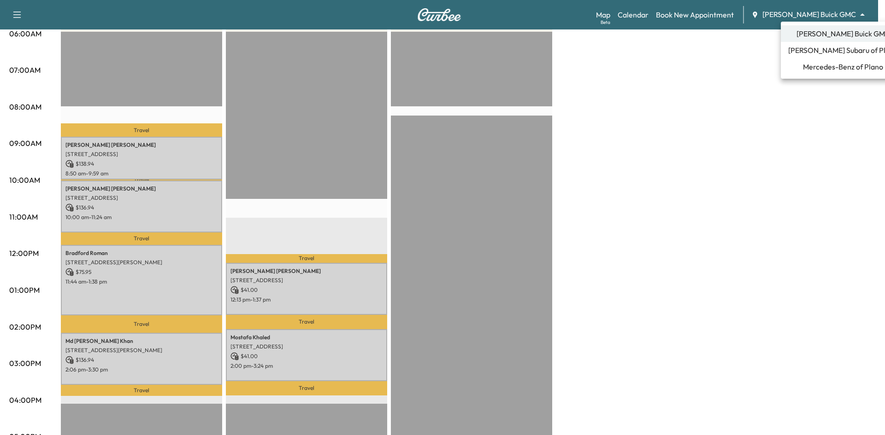
click at [813, 10] on body "Support Log Out Map Beta Calendar Book New Appointment Ewing Buick GMC ********…" at bounding box center [442, 33] width 885 height 435
click at [811, 67] on span "Mercedes-Benz of Plano" at bounding box center [843, 66] width 80 height 11
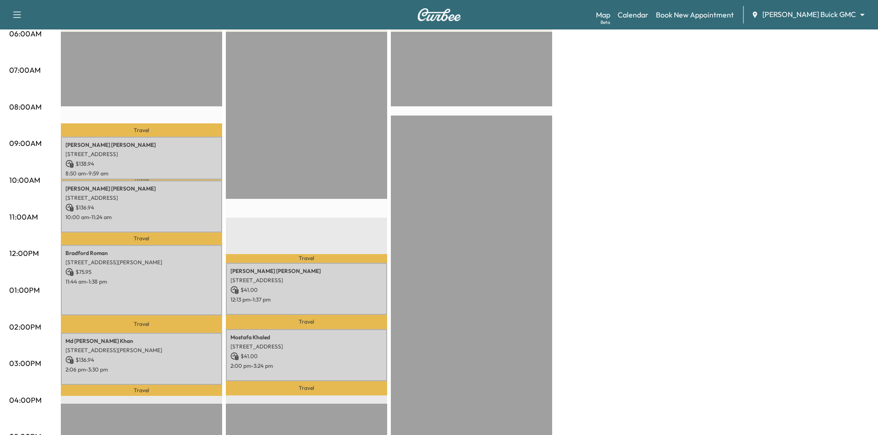
scroll to position [0, 0]
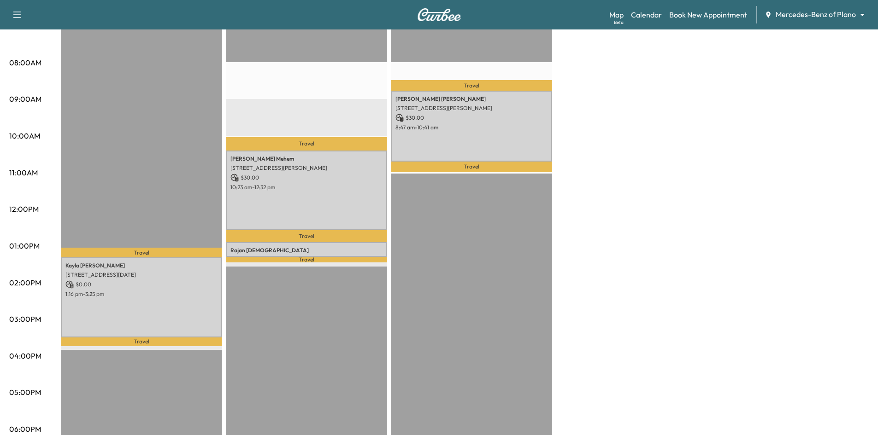
scroll to position [323, 0]
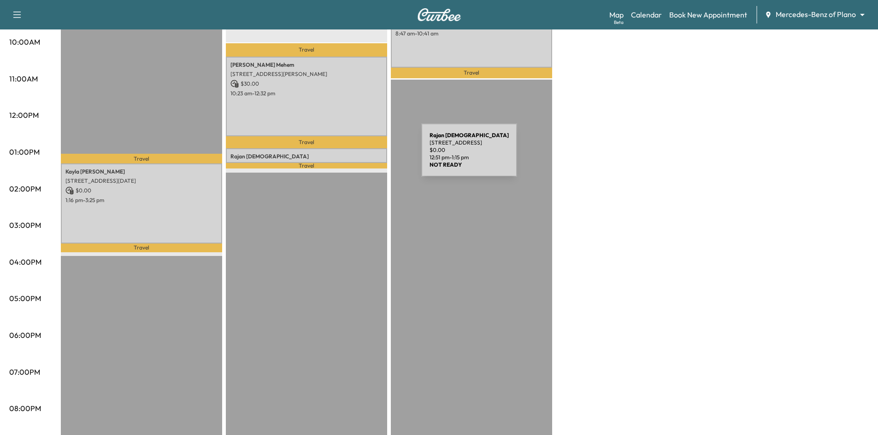
click at [352, 156] on p "Rajan Jain" at bounding box center [306, 156] width 152 height 7
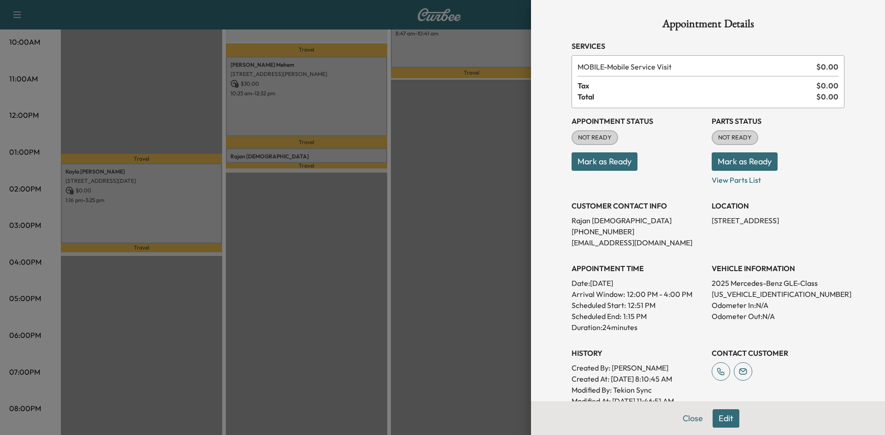
click at [449, 241] on div at bounding box center [442, 217] width 885 height 435
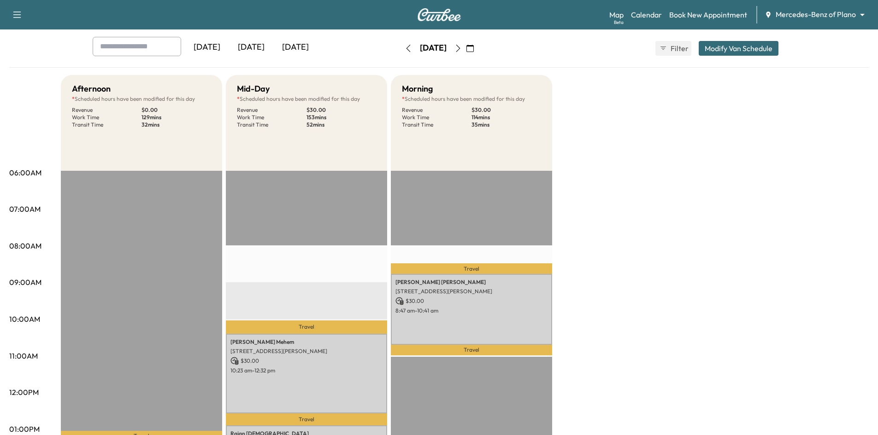
scroll to position [0, 0]
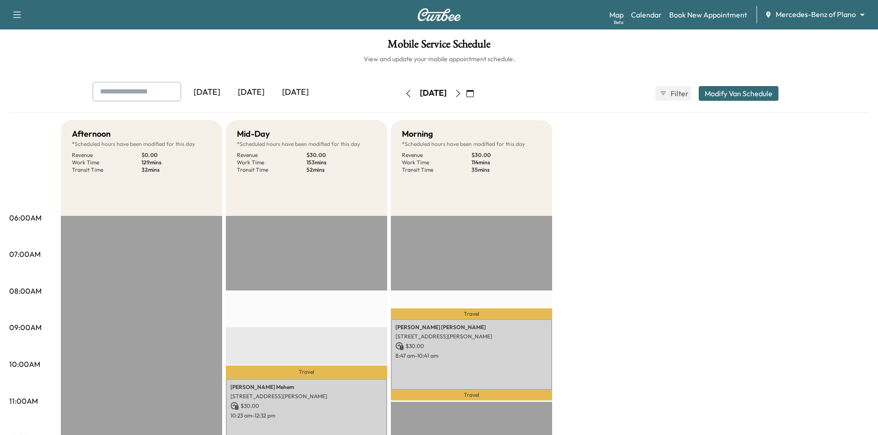
click at [474, 91] on icon "button" at bounding box center [469, 93] width 7 height 7
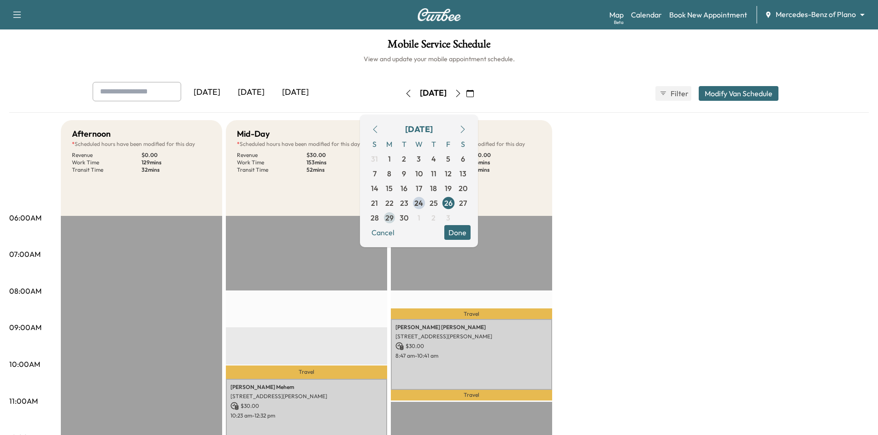
click at [394, 222] on span "29" at bounding box center [389, 217] width 8 height 11
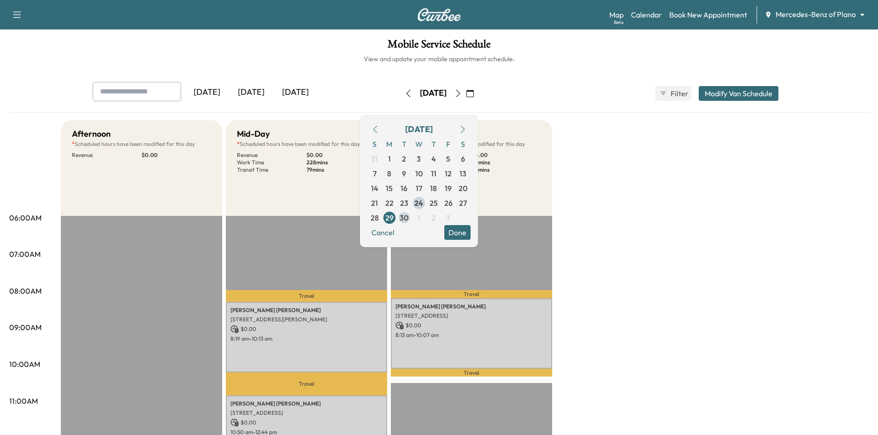
click at [408, 221] on span "30" at bounding box center [403, 217] width 9 height 11
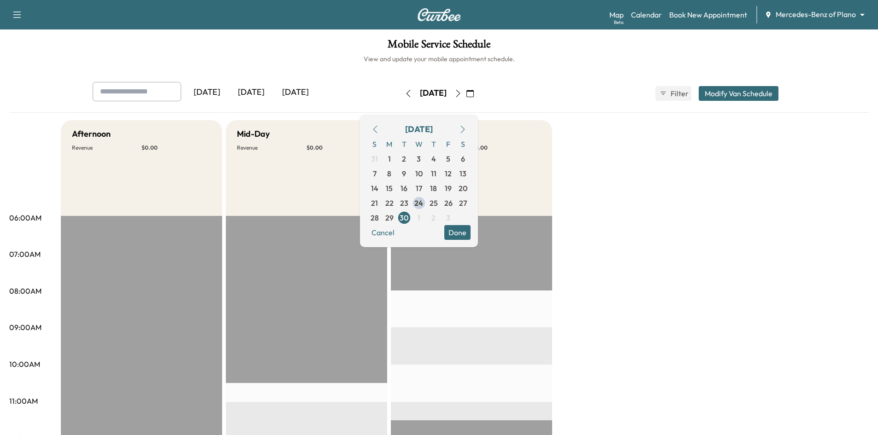
drag, startPoint x: 495, startPoint y: 234, endPoint x: 535, endPoint y: 243, distance: 40.1
click at [470, 235] on button "Done" at bounding box center [457, 232] width 26 height 15
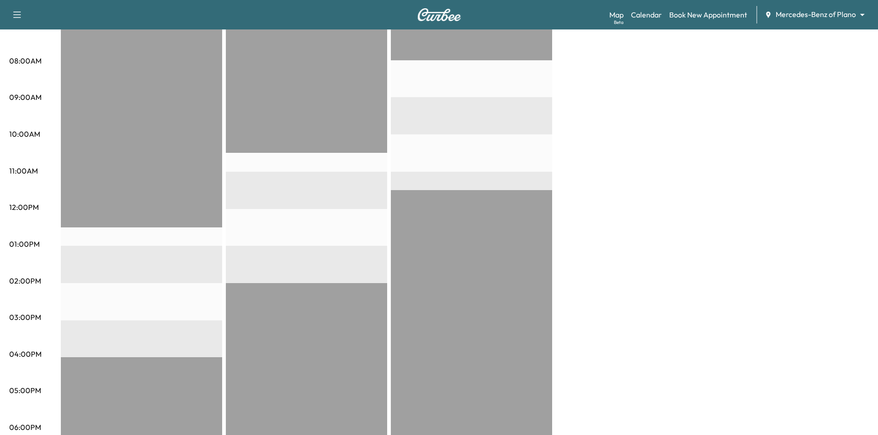
scroll to position [46, 0]
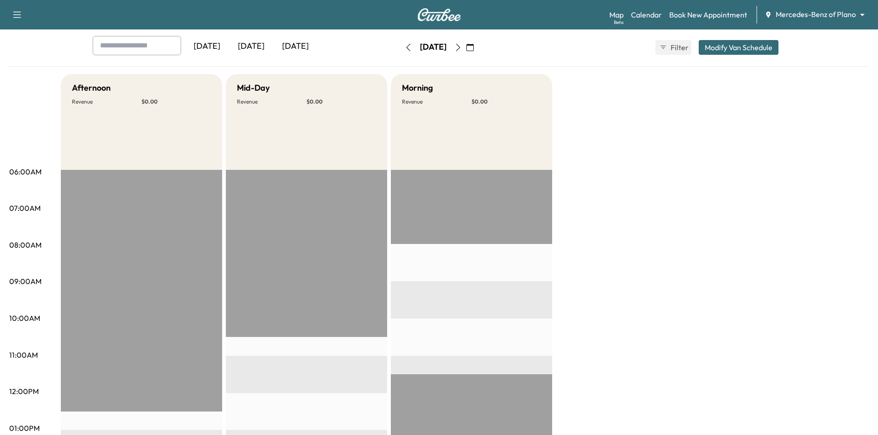
click at [300, 45] on div "[DATE]" at bounding box center [295, 46] width 44 height 21
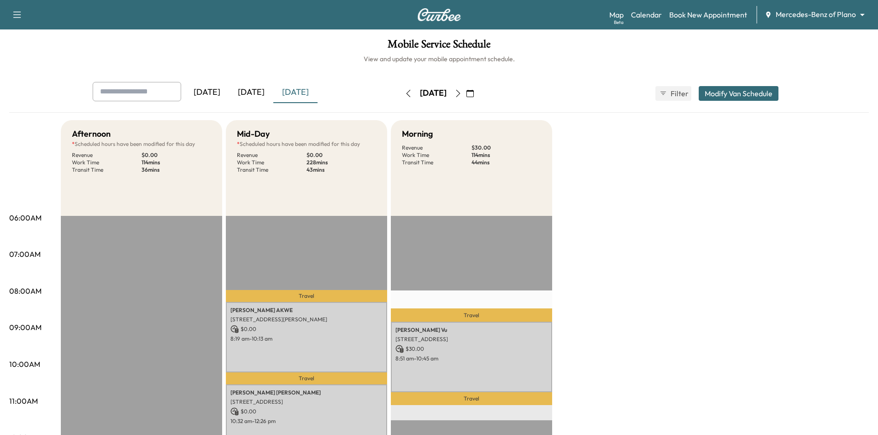
click at [462, 93] on icon "button" at bounding box center [457, 93] width 7 height 7
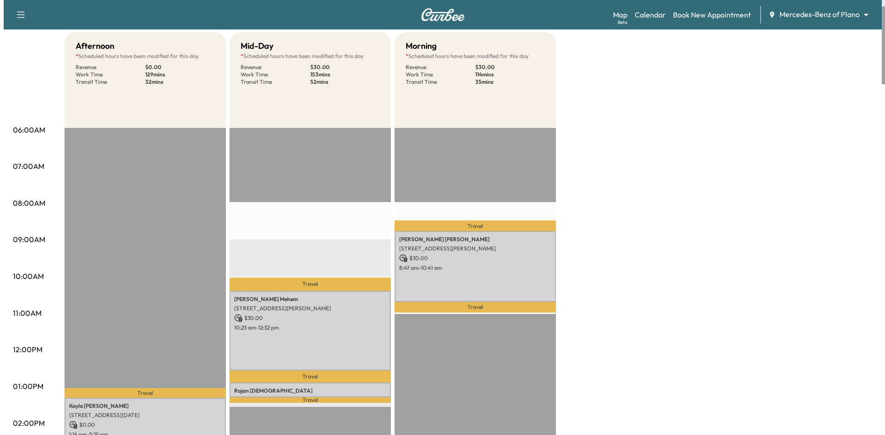
scroll to position [138, 0]
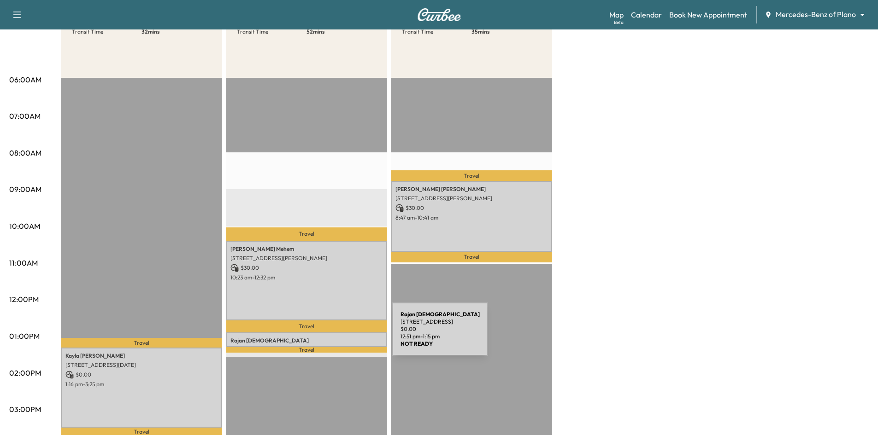
click at [323, 337] on p "Rajan Jain" at bounding box center [306, 340] width 152 height 7
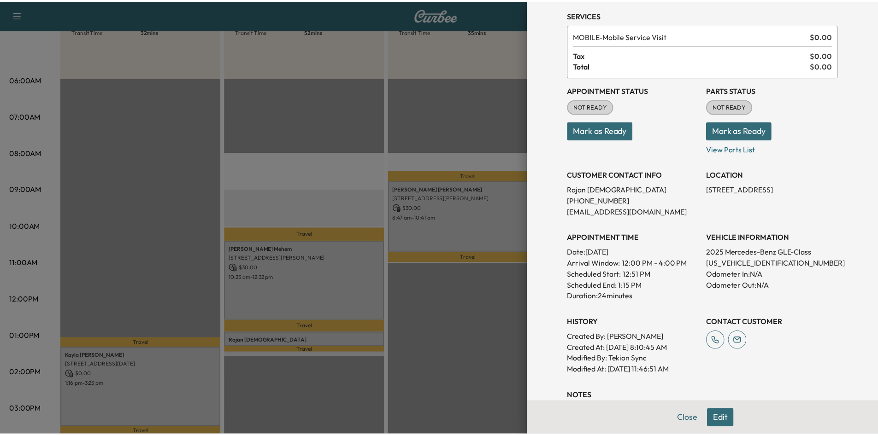
scroll to position [46, 0]
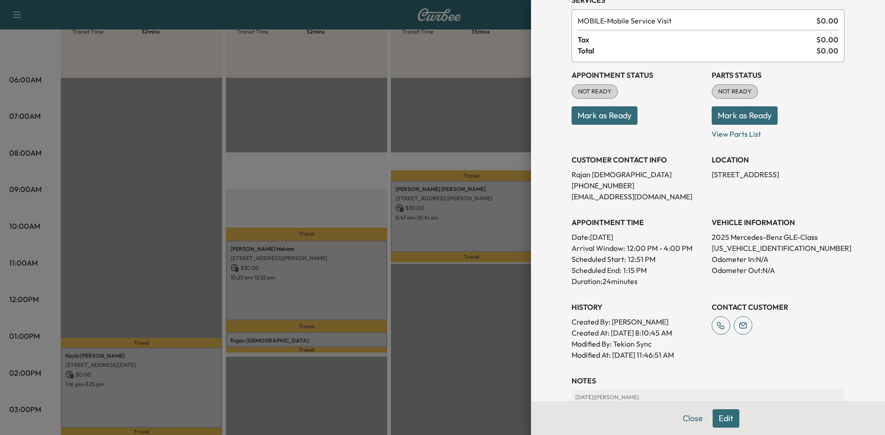
click at [336, 176] on div at bounding box center [442, 217] width 885 height 435
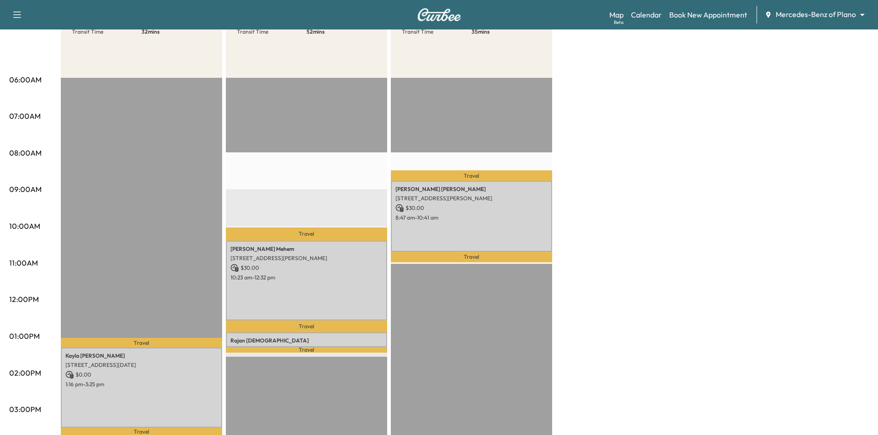
scroll to position [0, 0]
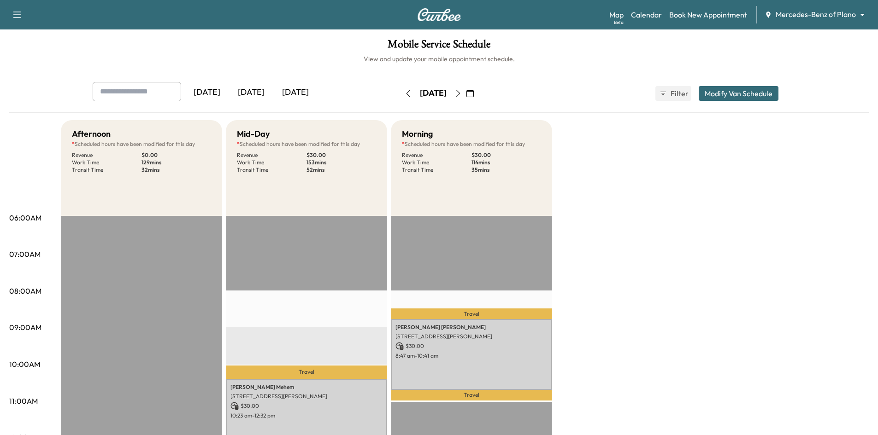
click at [474, 94] on icon "button" at bounding box center [469, 93] width 7 height 7
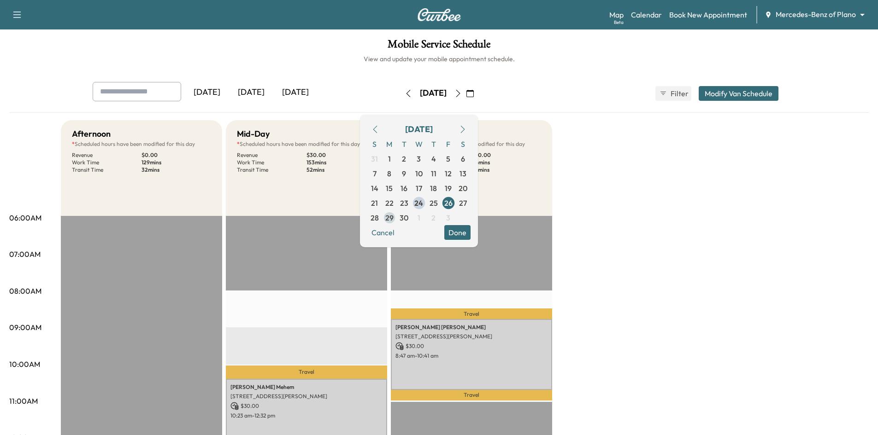
click at [394, 220] on span "29" at bounding box center [389, 217] width 8 height 11
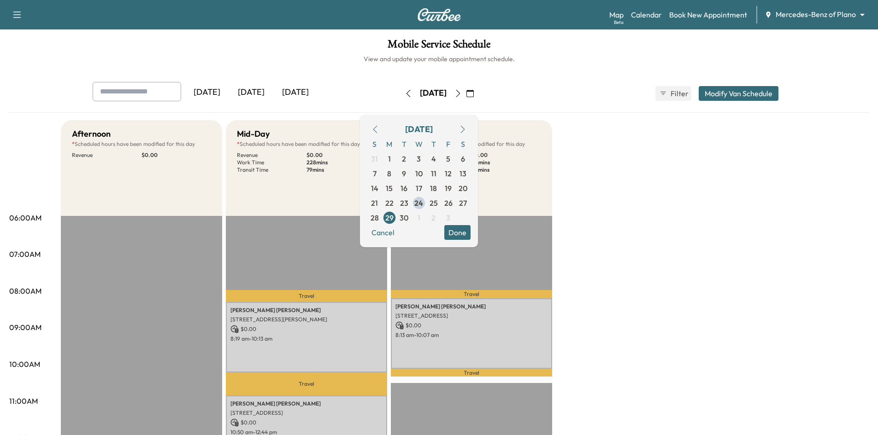
click at [531, 94] on div "Yesterday Today Tomorrow Monday, September 29 September 2025 S M T W T F S 31 1…" at bounding box center [439, 93] width 708 height 23
click at [470, 234] on button "Done" at bounding box center [457, 232] width 26 height 15
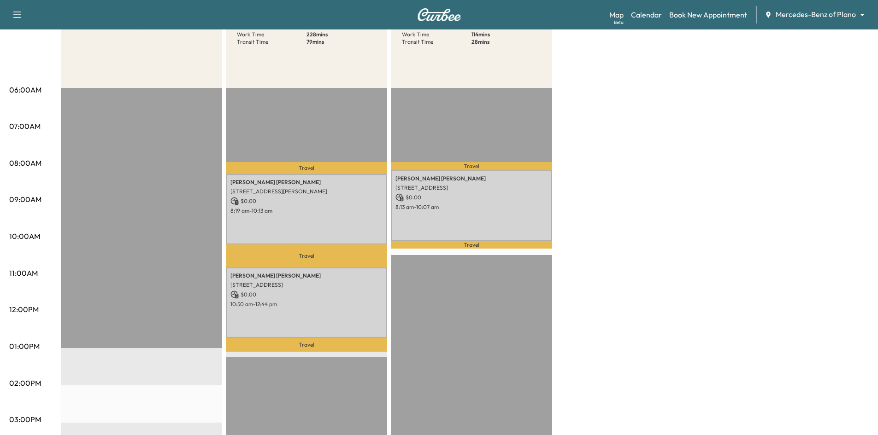
scroll to position [46, 0]
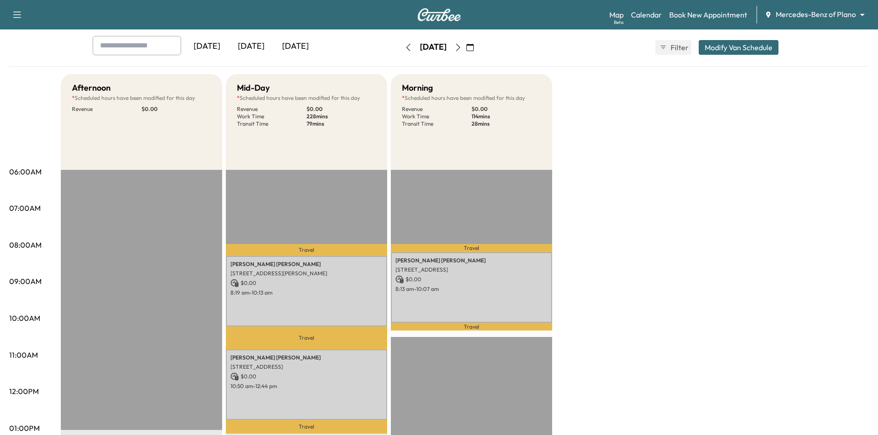
click at [474, 48] on icon "button" at bounding box center [469, 47] width 7 height 7
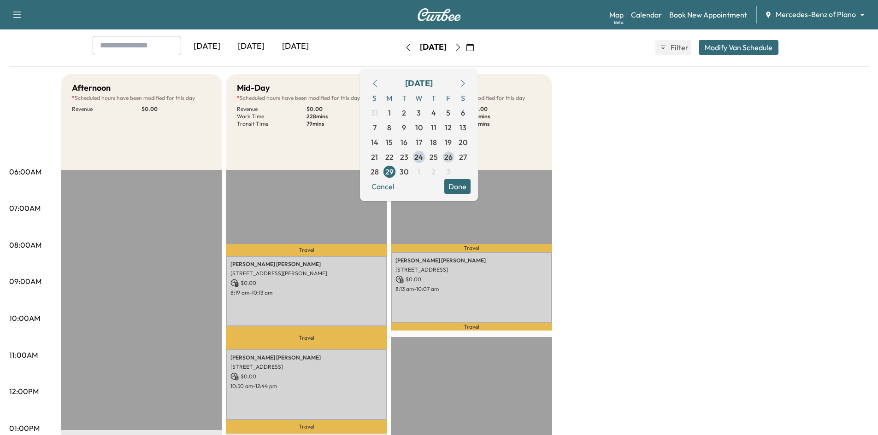
click at [452, 157] on span "26" at bounding box center [448, 157] width 8 height 11
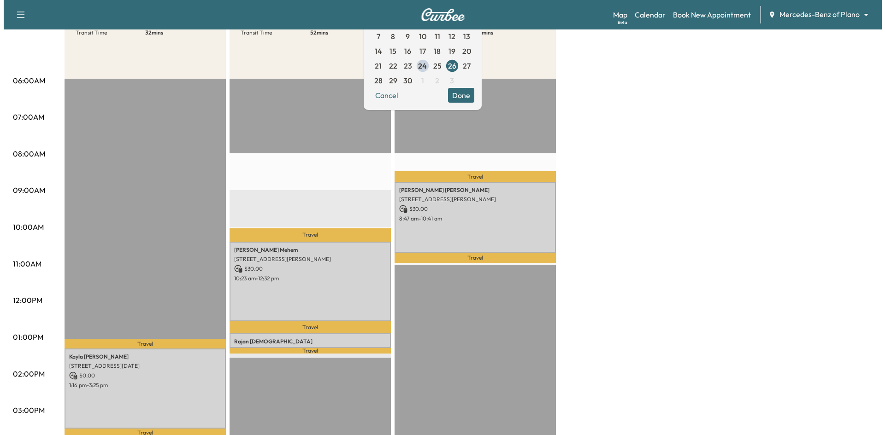
scroll to position [138, 0]
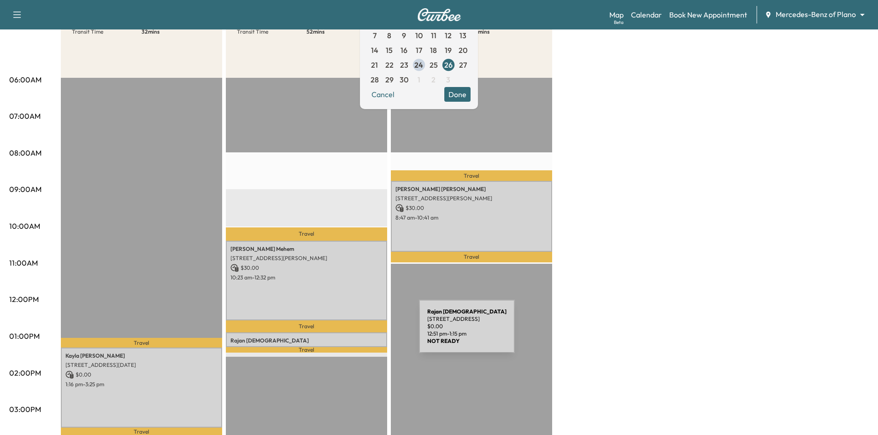
click at [350, 337] on p "Rajan Jain" at bounding box center [306, 340] width 152 height 7
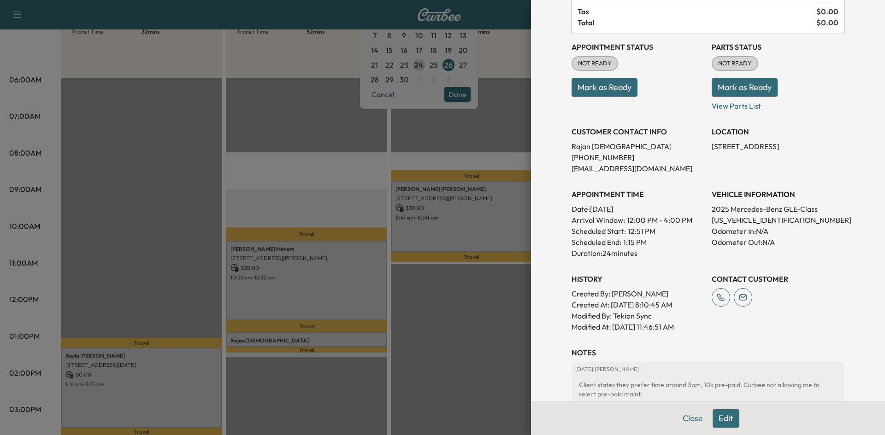
scroll to position [184, 0]
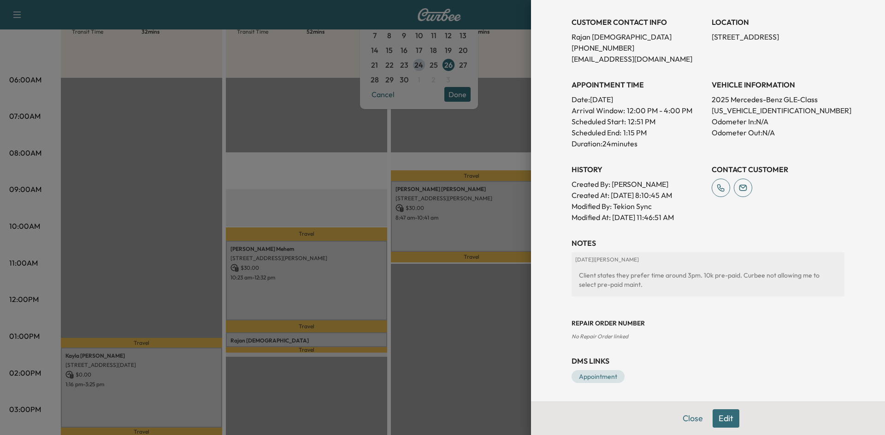
click at [723, 418] on button "Edit" at bounding box center [725, 419] width 27 height 18
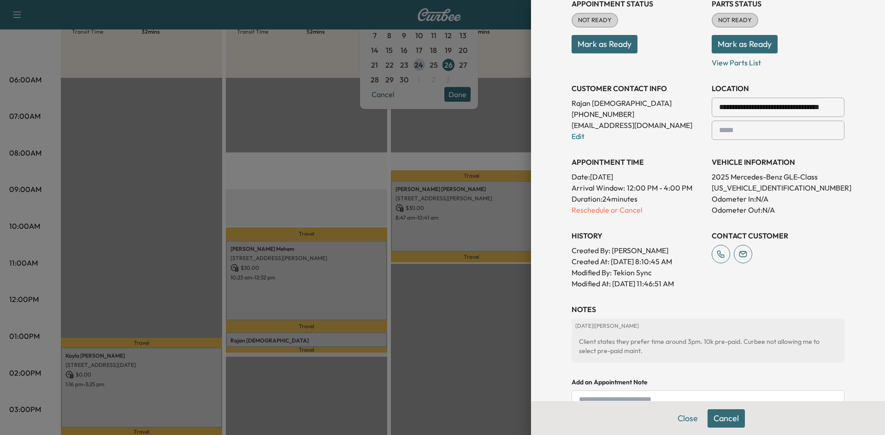
scroll to position [65, 0]
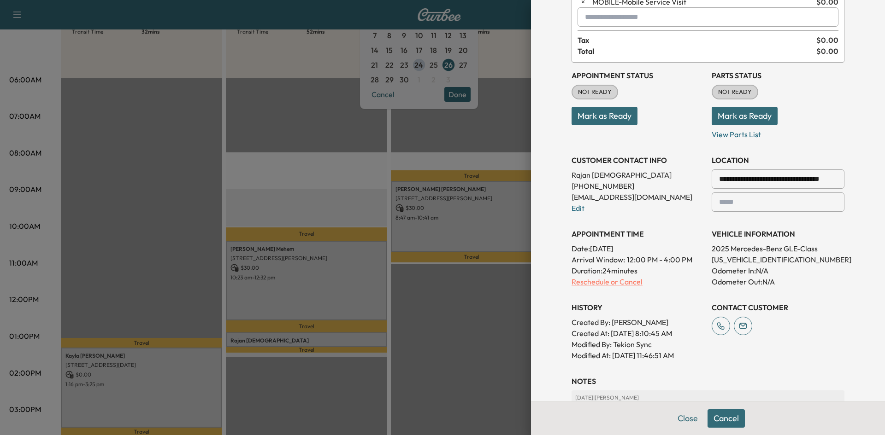
click at [616, 285] on p "Reschedule or Cancel" at bounding box center [637, 281] width 133 height 11
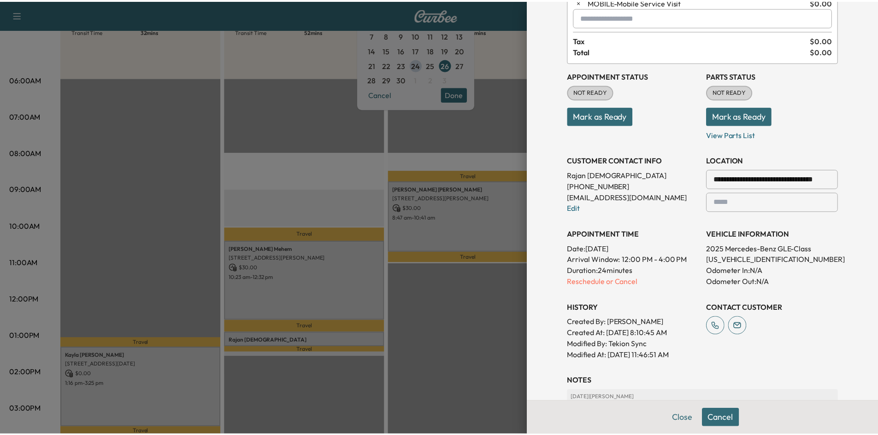
scroll to position [0, 0]
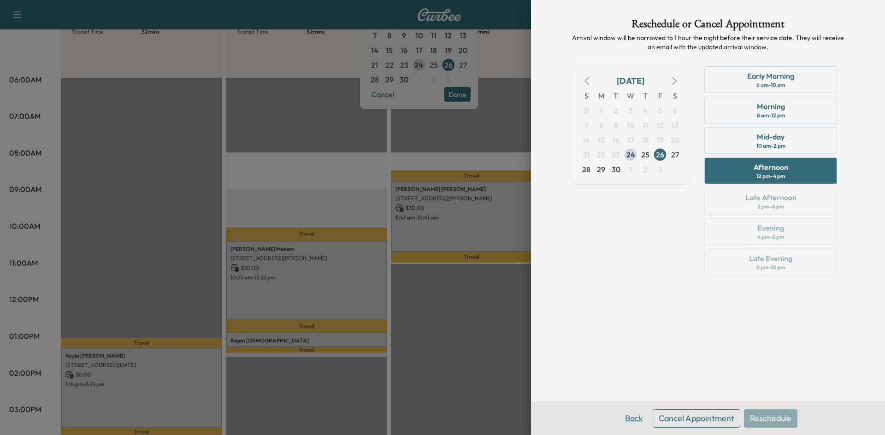
click at [631, 419] on button "Back" at bounding box center [634, 419] width 30 height 18
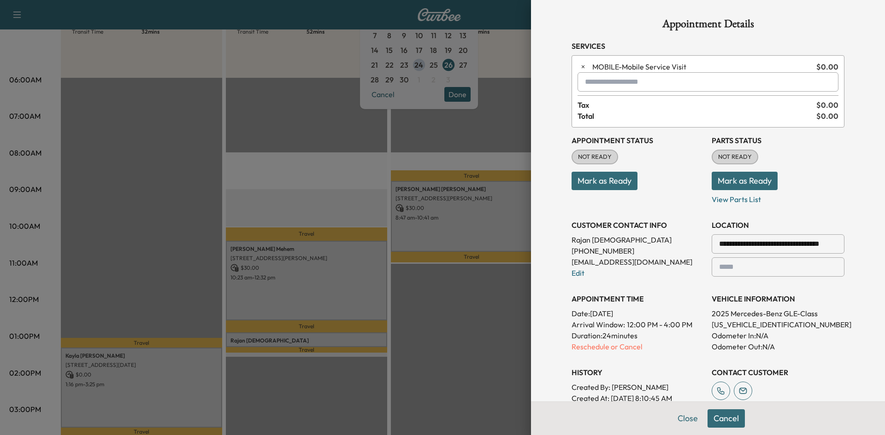
drag, startPoint x: 678, startPoint y: 418, endPoint x: 670, endPoint y: 395, distance: 24.9
click at [678, 417] on button "Close" at bounding box center [687, 419] width 32 height 18
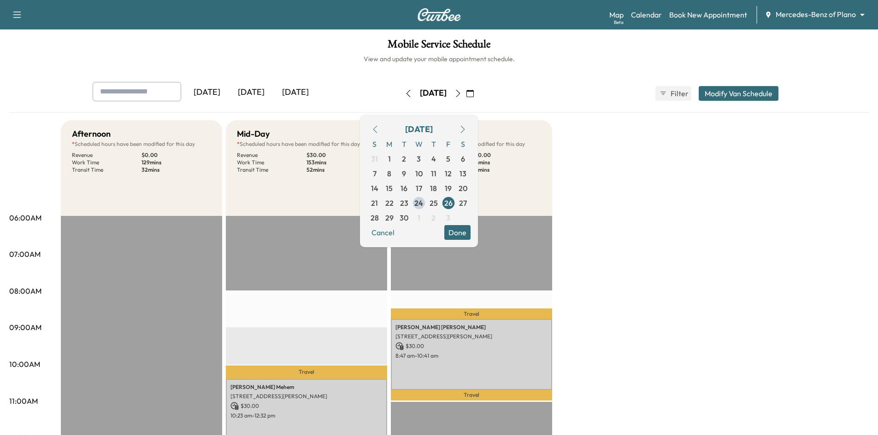
click at [470, 234] on button "Done" at bounding box center [457, 232] width 26 height 15
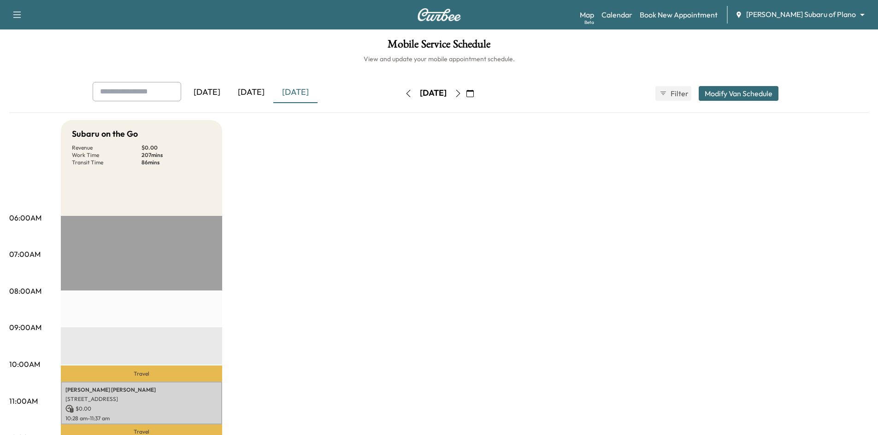
click at [466, 93] on button "button" at bounding box center [458, 93] width 16 height 15
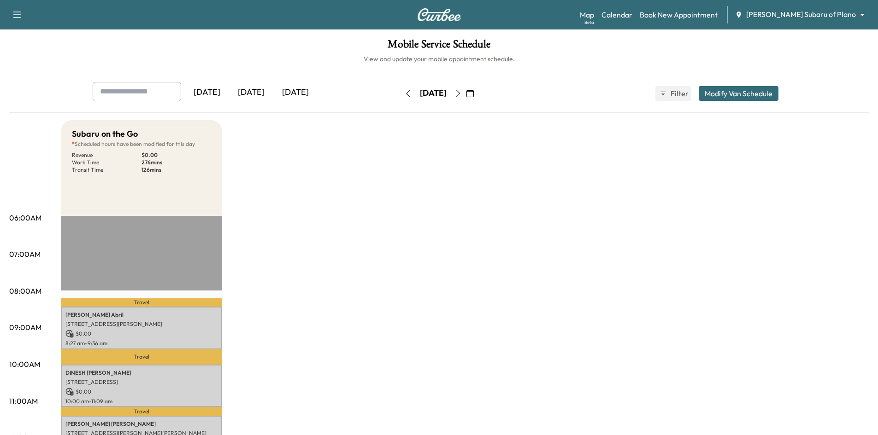
click at [247, 96] on div "[DATE]" at bounding box center [251, 92] width 44 height 21
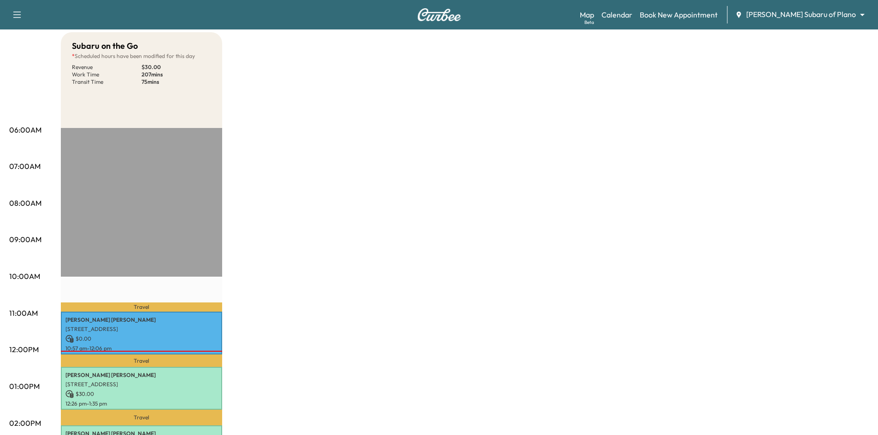
scroll to position [184, 0]
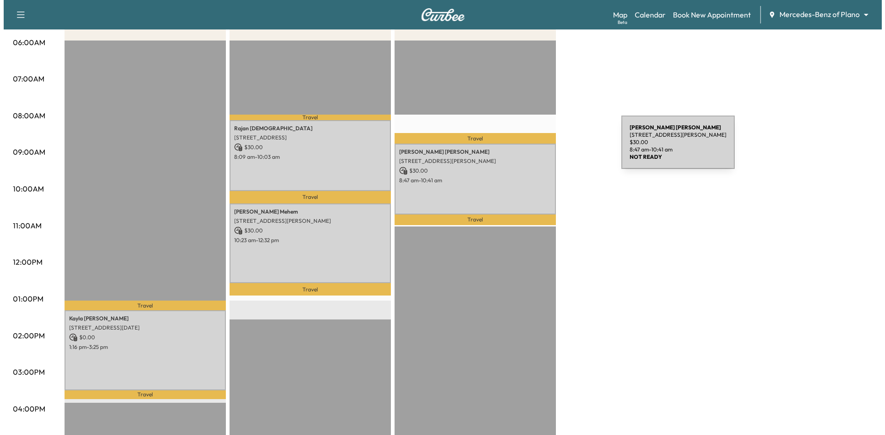
scroll to position [230, 0]
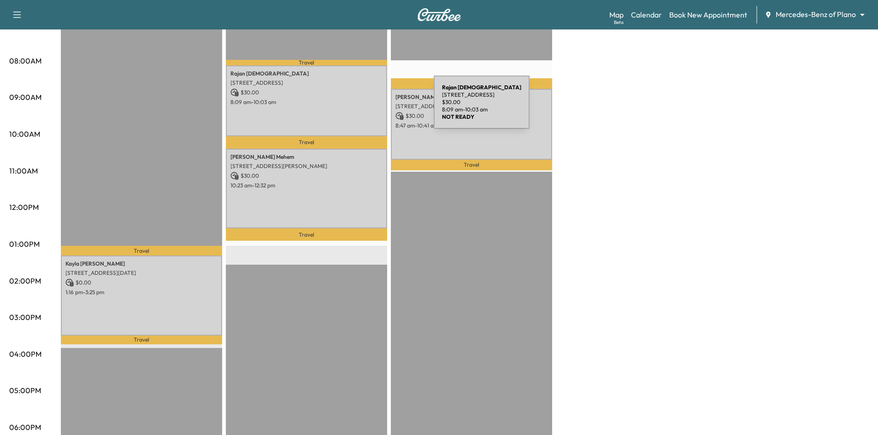
click at [364, 108] on div "Rajan Jain 8040 Marathon Drive, Plano, TX 75024 $ 30.00 8:09 am - 10:03 am" at bounding box center [306, 100] width 161 height 70
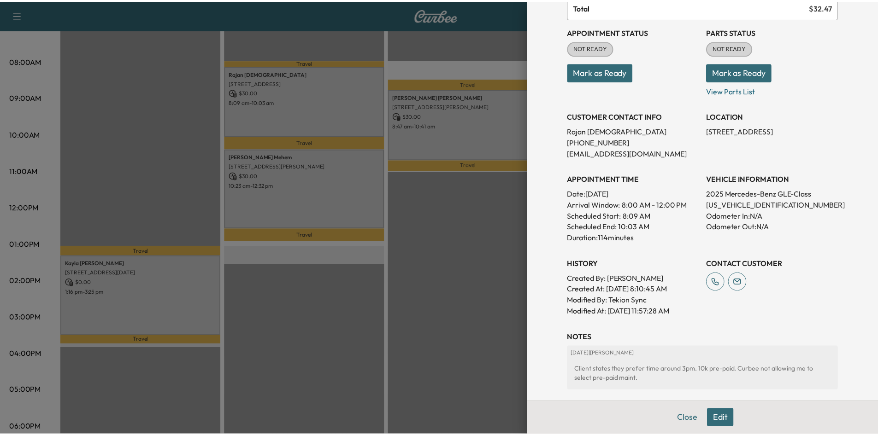
scroll to position [11, 0]
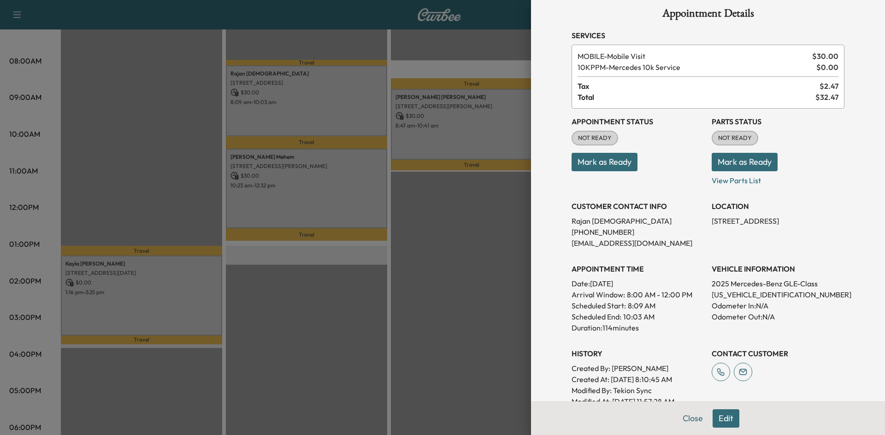
click at [167, 180] on div at bounding box center [442, 217] width 885 height 435
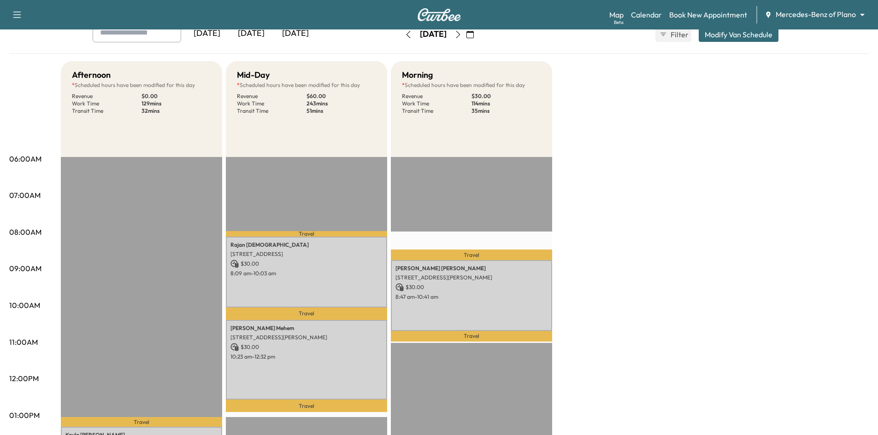
scroll to position [0, 0]
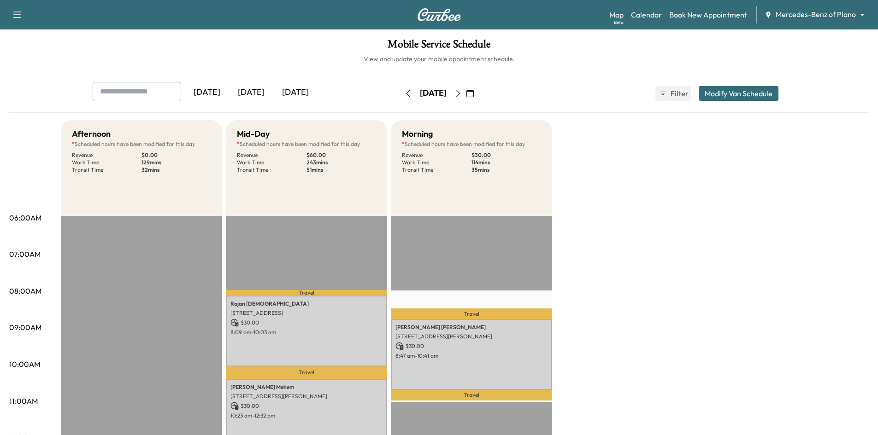
click at [259, 95] on div "[DATE]" at bounding box center [251, 92] width 44 height 21
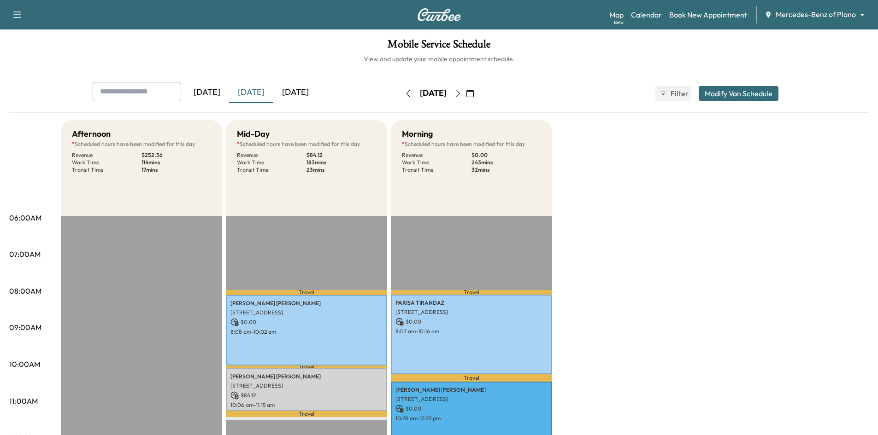
click at [462, 93] on icon "button" at bounding box center [457, 93] width 7 height 7
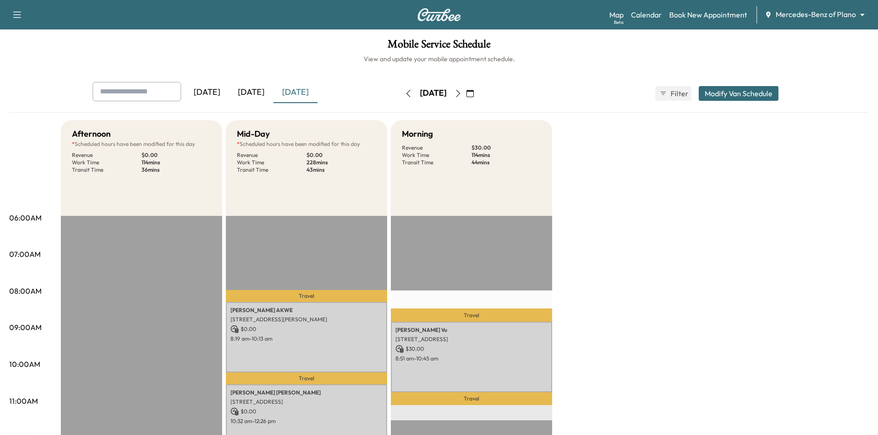
click at [462, 94] on icon "button" at bounding box center [457, 93] width 7 height 7
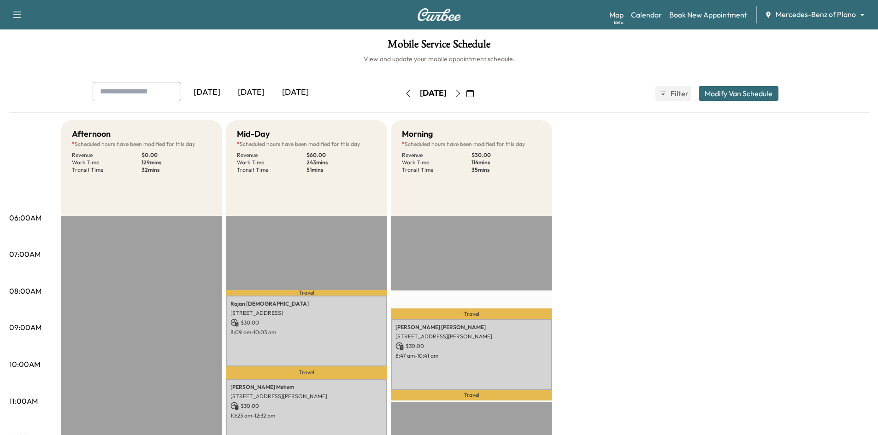
click at [462, 92] on icon "button" at bounding box center [457, 93] width 7 height 7
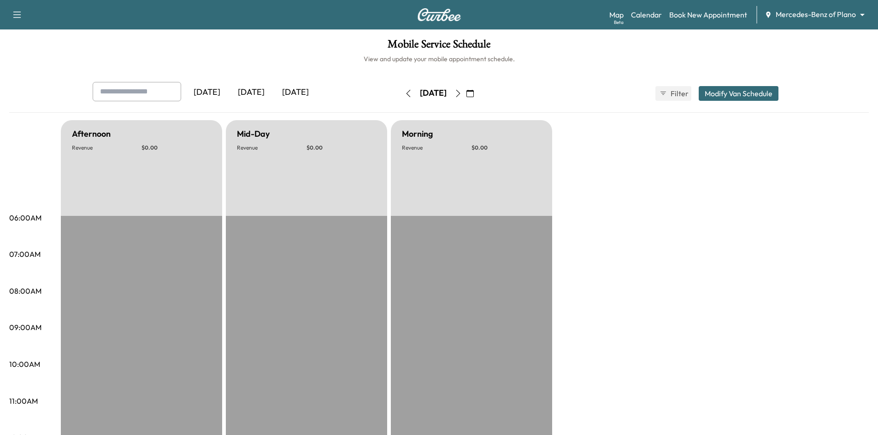
click at [462, 95] on icon "button" at bounding box center [457, 93] width 7 height 7
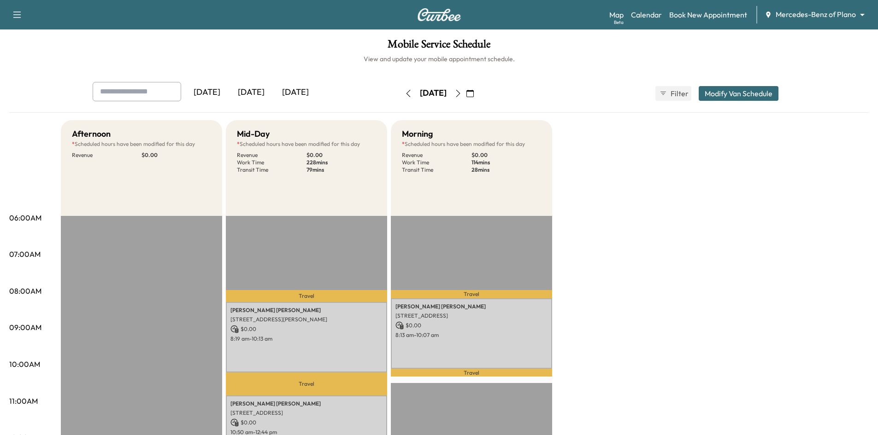
click at [460, 96] on icon "button" at bounding box center [458, 93] width 4 height 7
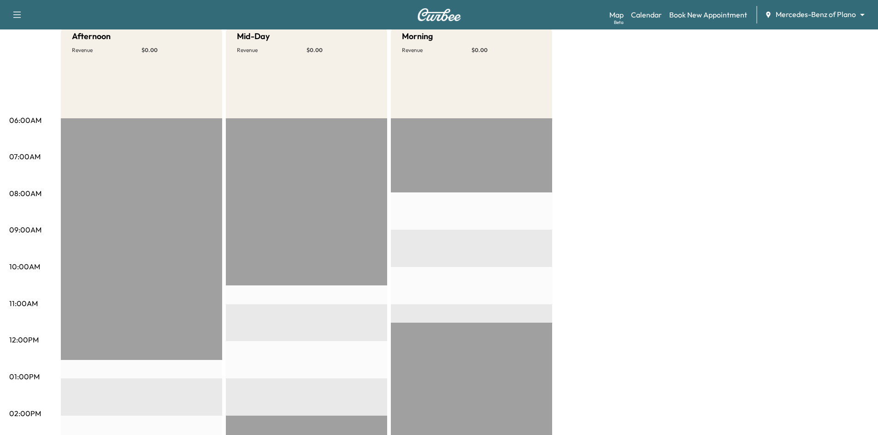
scroll to position [46, 0]
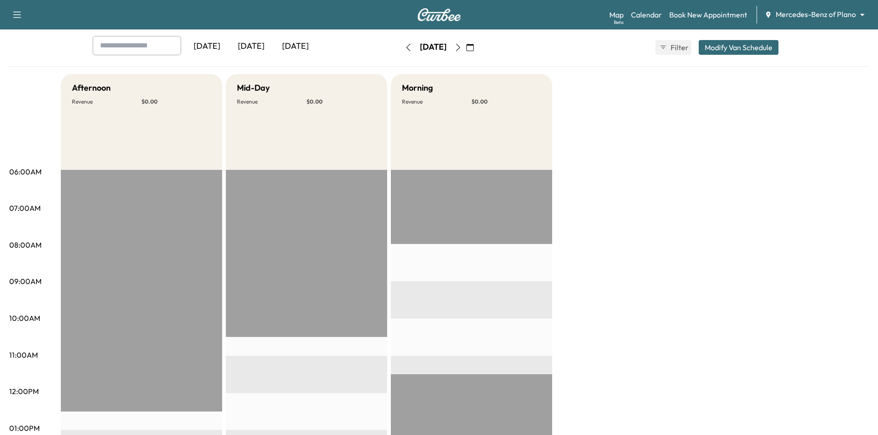
click at [462, 50] on icon "button" at bounding box center [457, 47] width 7 height 7
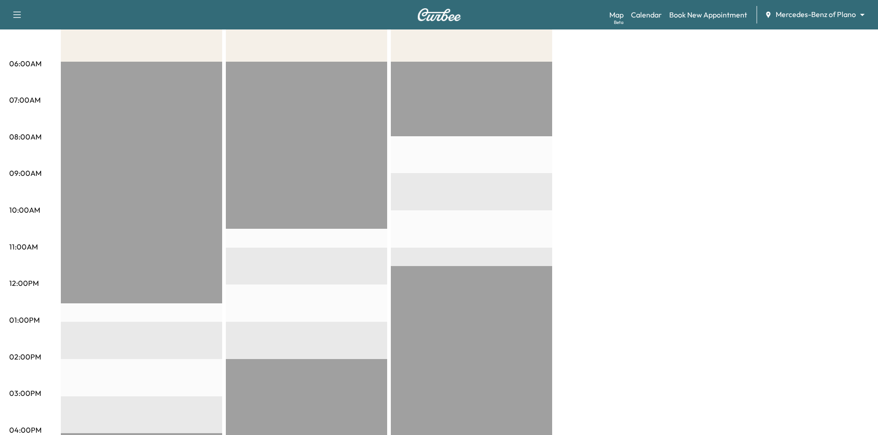
scroll to position [46, 0]
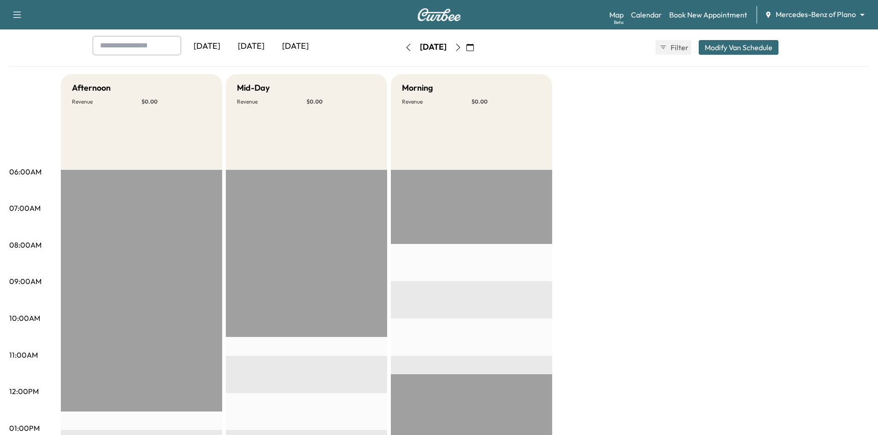
drag, startPoint x: 256, startPoint y: 45, endPoint x: 359, endPoint y: 23, distance: 105.9
click at [257, 44] on div "[DATE]" at bounding box center [251, 46] width 44 height 21
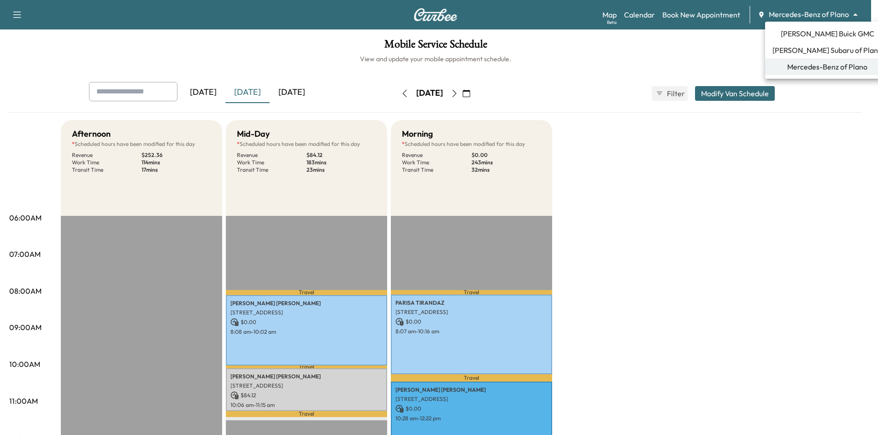
click at [788, 11] on body "Support Log Out Map Beta Calendar Book New Appointment Mercedes-Benz of Plano *…" at bounding box center [439, 217] width 878 height 435
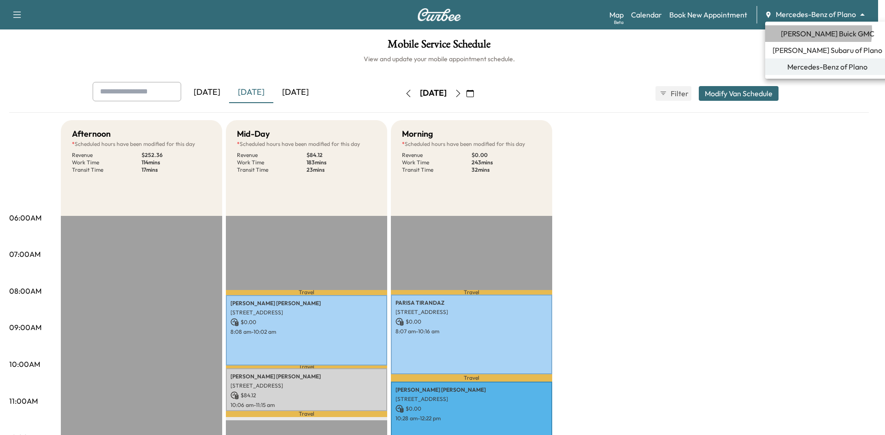
click at [798, 31] on span "[PERSON_NAME] Buick GMC" at bounding box center [828, 33] width 94 height 11
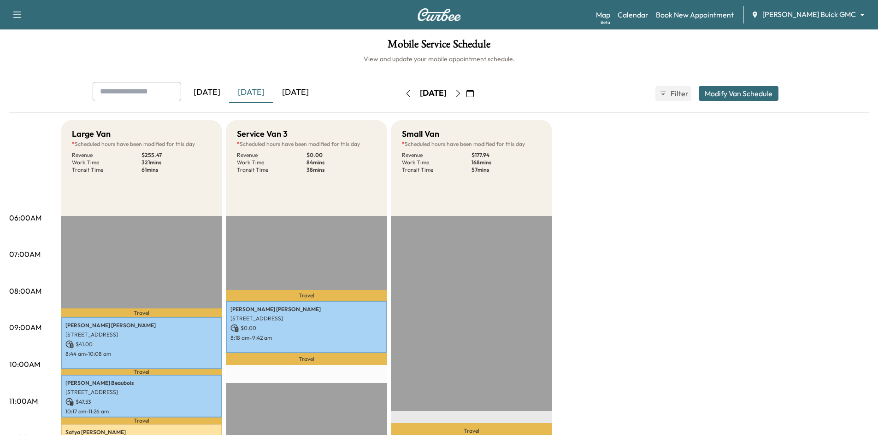
click at [307, 94] on div "[DATE]" at bounding box center [295, 92] width 44 height 21
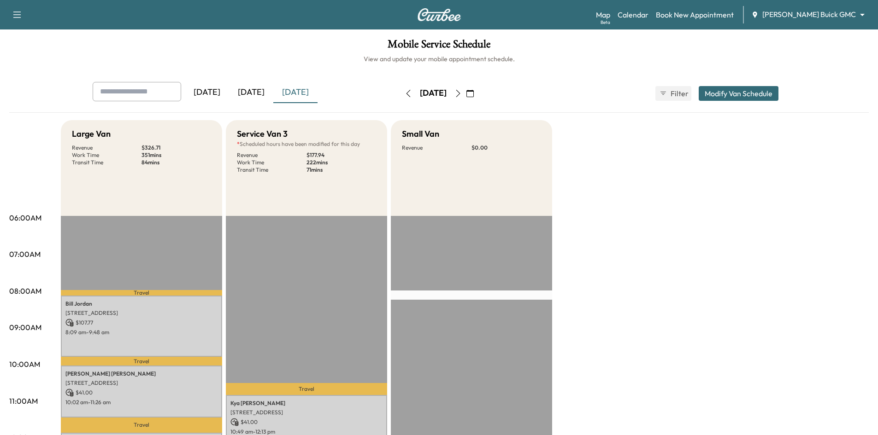
click at [462, 90] on icon "button" at bounding box center [457, 93] width 7 height 7
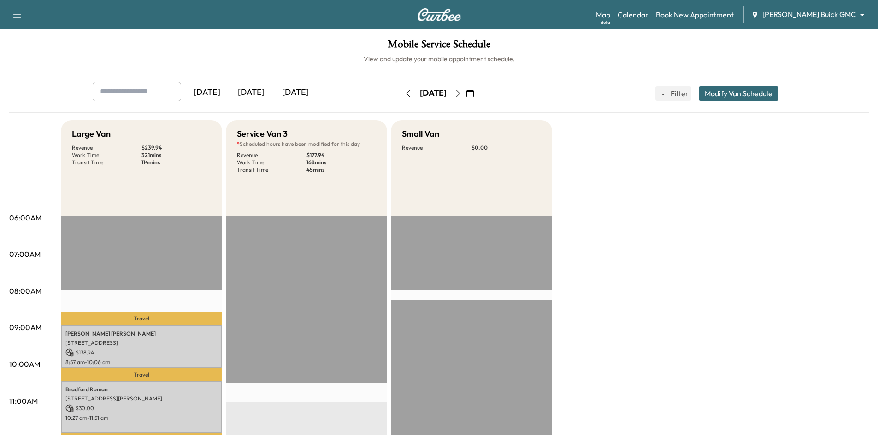
click at [260, 96] on div "[DATE]" at bounding box center [251, 92] width 44 height 21
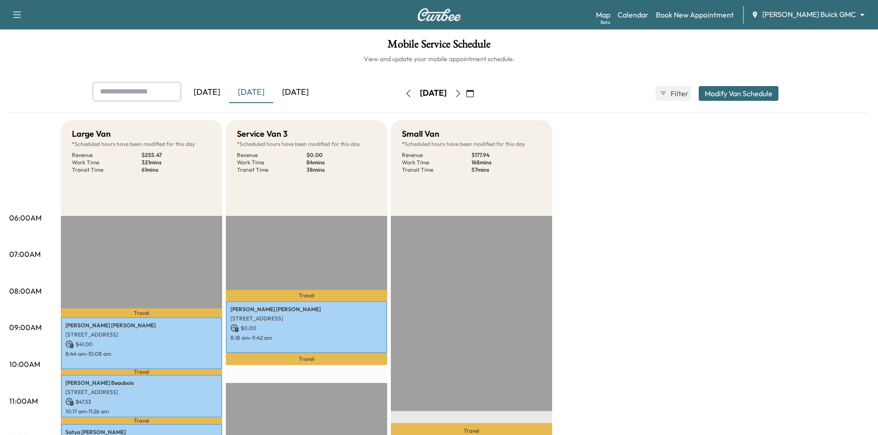
click at [849, 14] on body "Support Log Out Map Beta Calendar Book New Appointment Ewing Buick GMC ********…" at bounding box center [439, 217] width 878 height 435
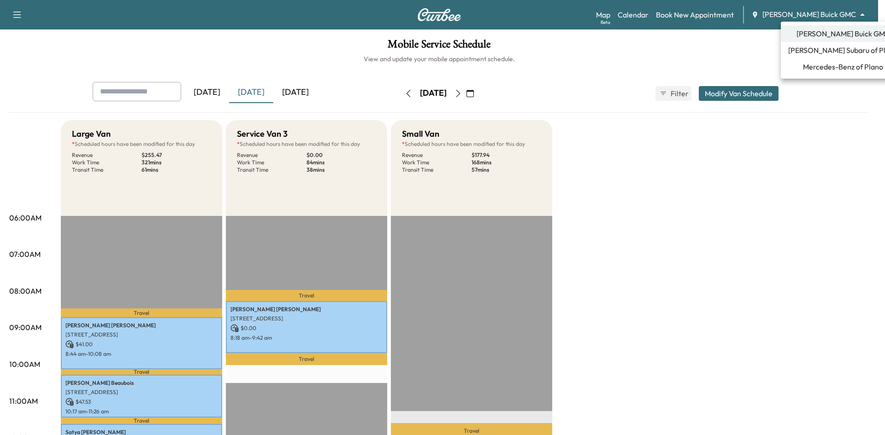
click at [805, 76] on ul "Ewing Buick GMC Ewing Subaru of Plano Mercedes-Benz of Plano" at bounding box center [843, 50] width 124 height 57
click at [805, 70] on span "Mercedes-Benz of Plano" at bounding box center [843, 66] width 80 height 11
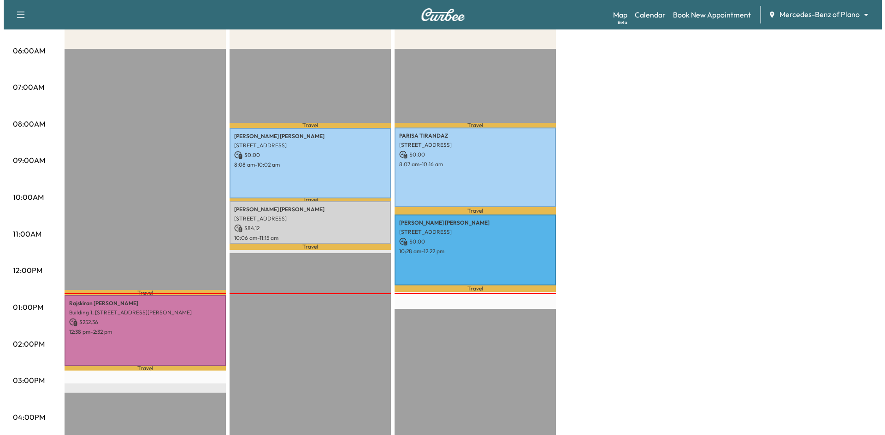
scroll to position [230, 0]
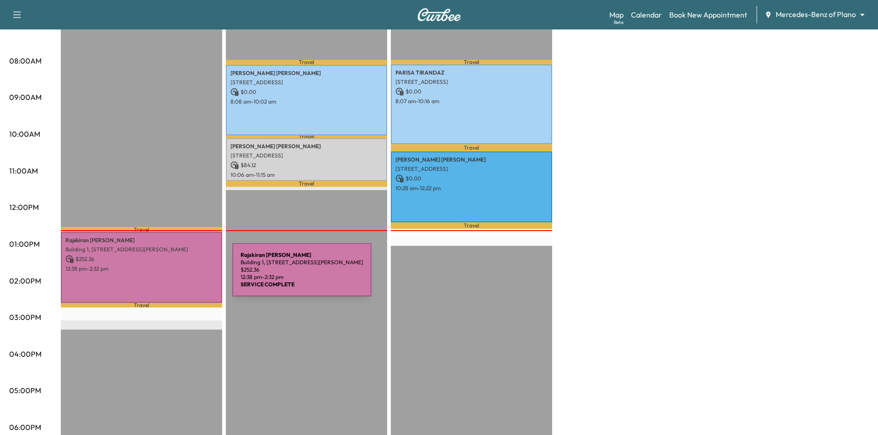
click at [163, 276] on div "Rajskiran Uppari Building 1, 8404 Warren Pkwy, Frisco, TX 75034, USA $ 252.36 1…" at bounding box center [141, 267] width 161 height 70
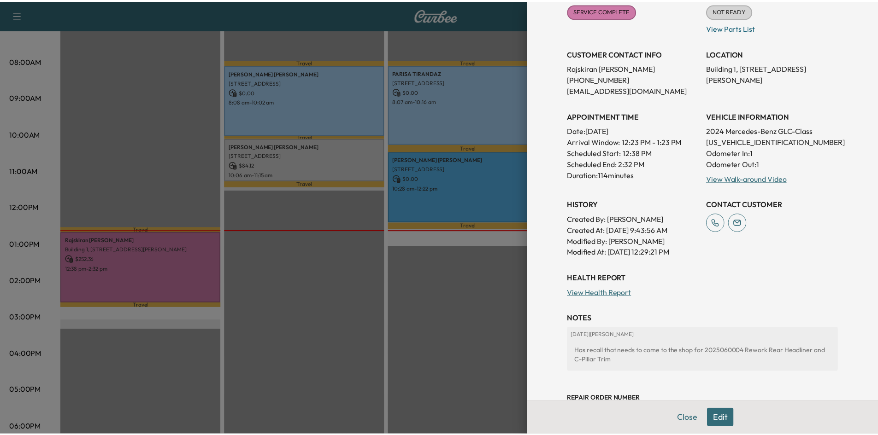
scroll to position [138, 0]
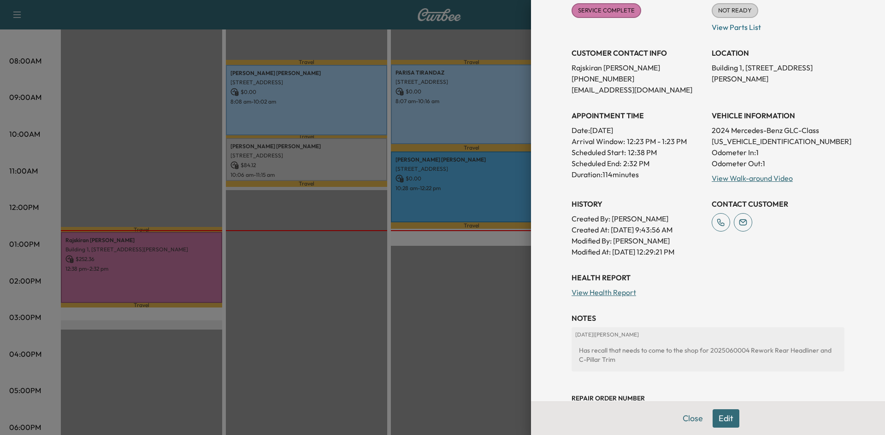
click at [351, 335] on div at bounding box center [442, 217] width 885 height 435
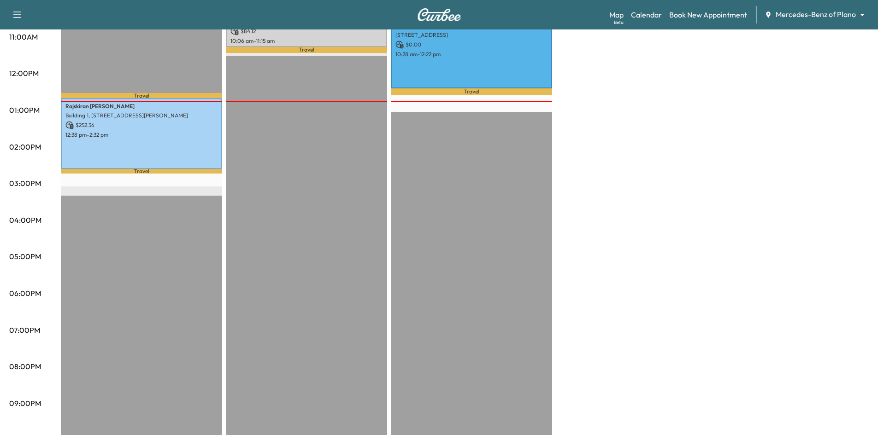
scroll to position [369, 0]
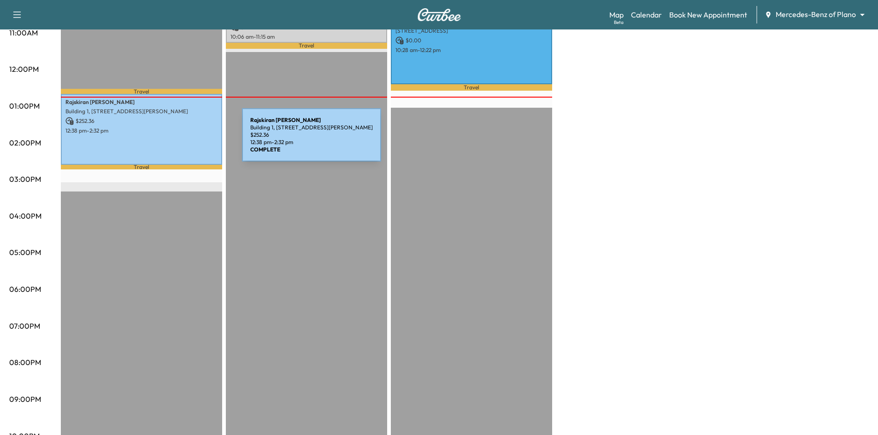
click at [173, 141] on div "Rajskiran Uppari Building 1, 8404 Warren Pkwy, Frisco, TX 75034, USA $ 252.36 1…" at bounding box center [141, 129] width 161 height 70
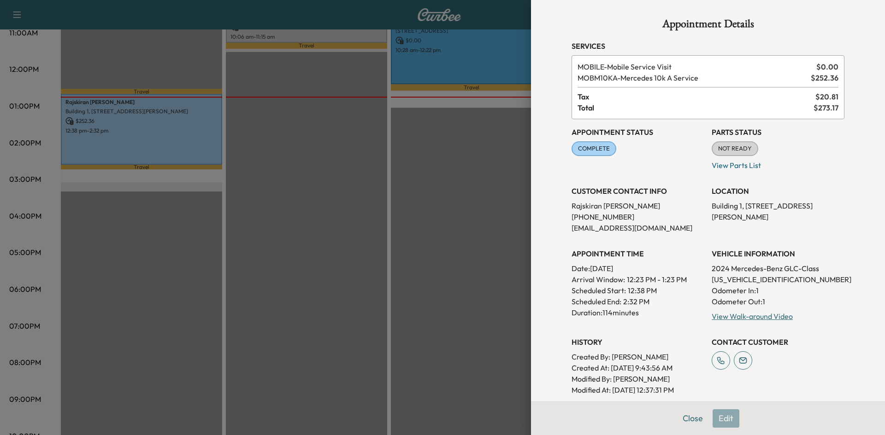
click at [296, 203] on div at bounding box center [442, 217] width 885 height 435
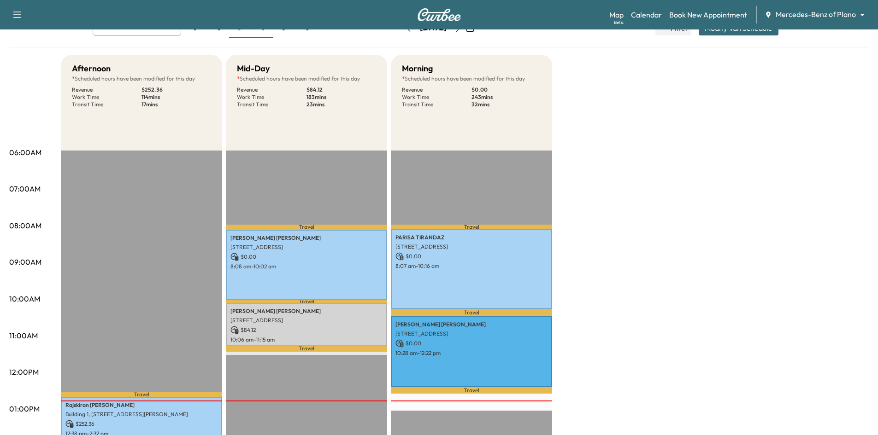
scroll to position [0, 0]
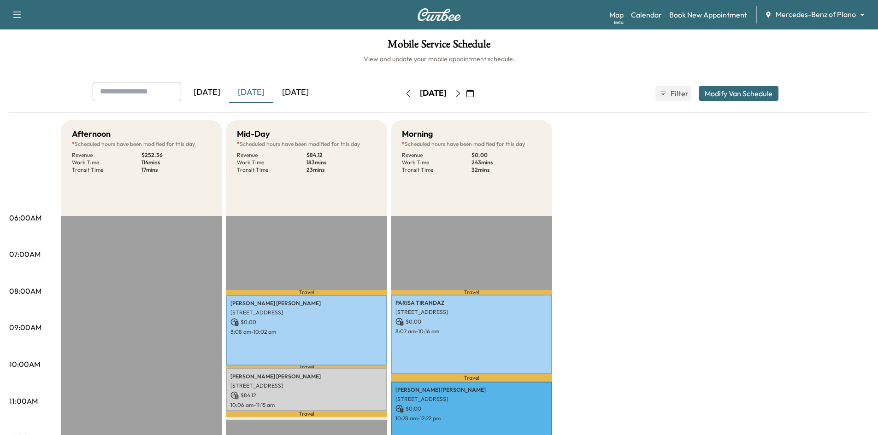
click at [223, 92] on div "[DATE]" at bounding box center [207, 92] width 44 height 21
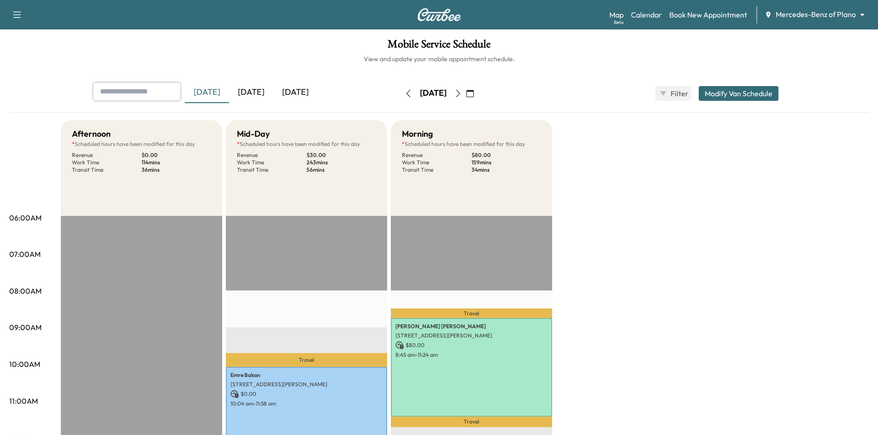
click at [280, 88] on div "[DATE]" at bounding box center [295, 92] width 44 height 21
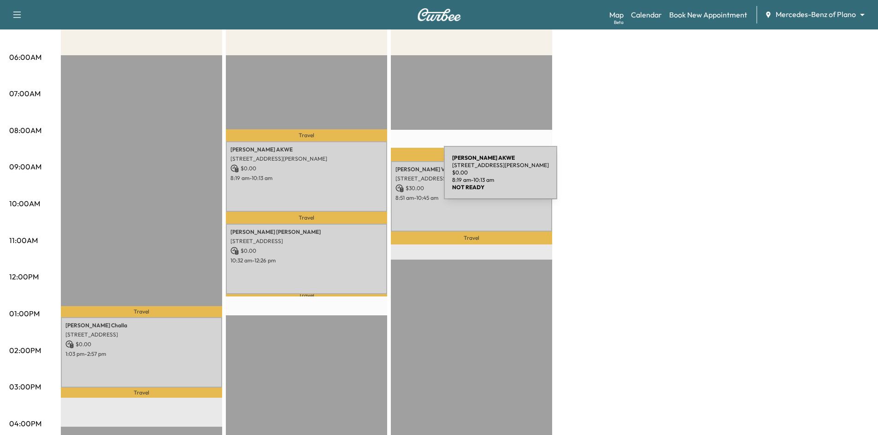
scroll to position [138, 0]
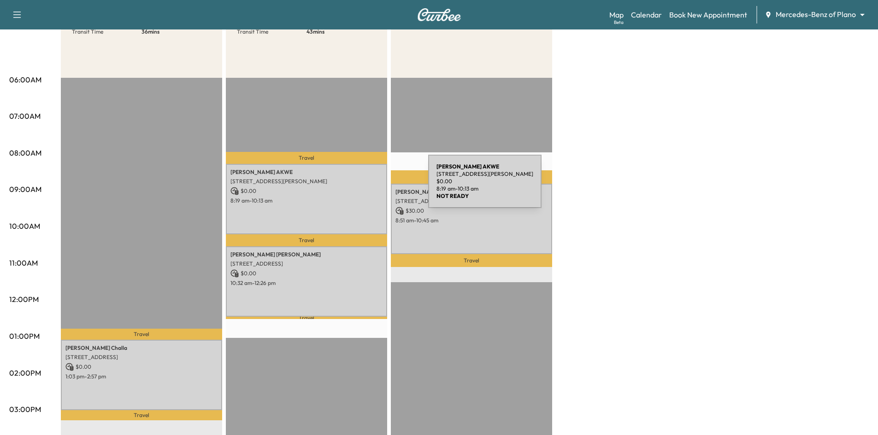
click at [359, 187] on p "$ 0.00" at bounding box center [306, 191] width 152 height 8
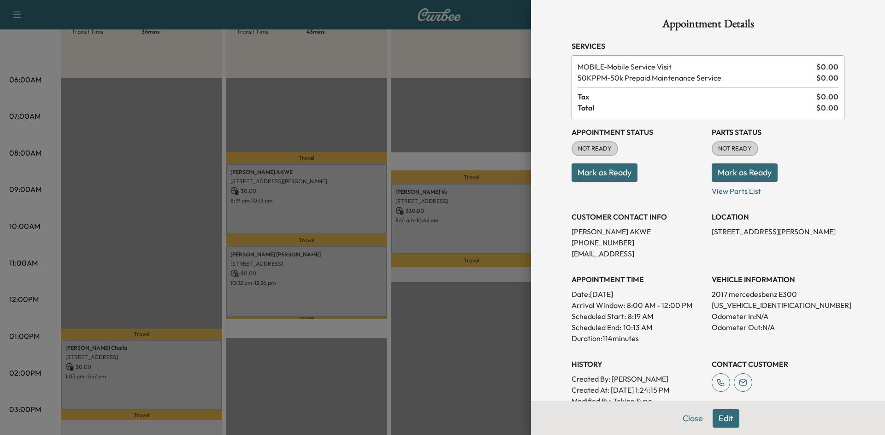
click at [746, 304] on p "WDDZF4KB7HA192248" at bounding box center [777, 305] width 133 height 11
copy p "WDDZF4KB7HA192248"
click at [253, 211] on div at bounding box center [442, 217] width 885 height 435
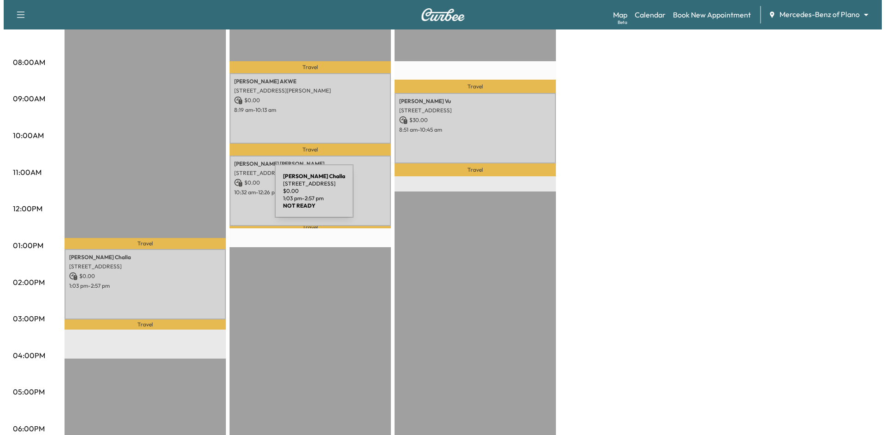
scroll to position [92, 0]
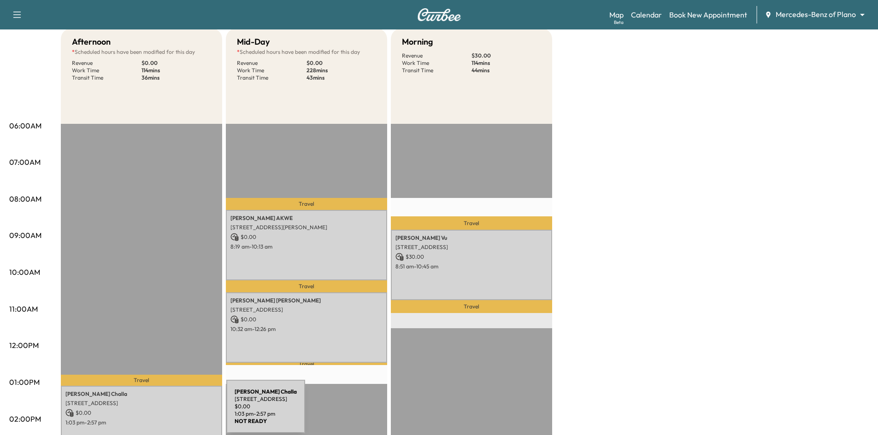
click at [157, 412] on p "$ 0.00" at bounding box center [141, 413] width 152 height 8
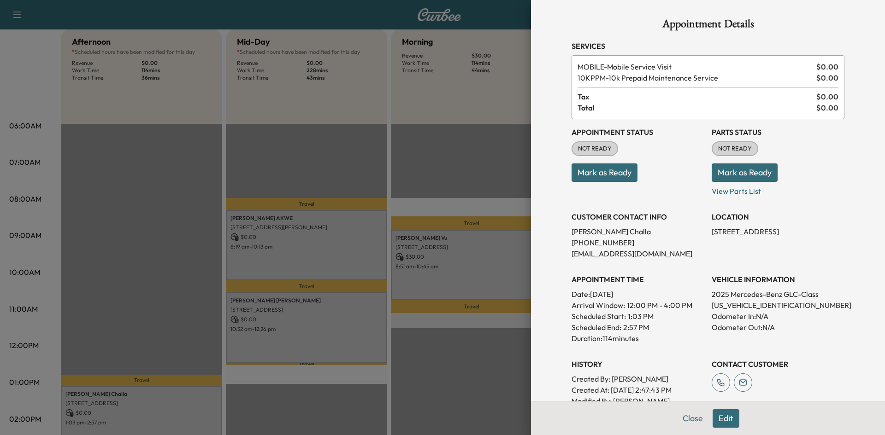
click at [770, 305] on p "W1NKM4HB0SF245111" at bounding box center [777, 305] width 133 height 11
copy p "W1NKM4HB0SF245111"
drag, startPoint x: 720, startPoint y: 422, endPoint x: 720, endPoint y: 417, distance: 5.1
click at [720, 422] on button "Edit" at bounding box center [725, 419] width 27 height 18
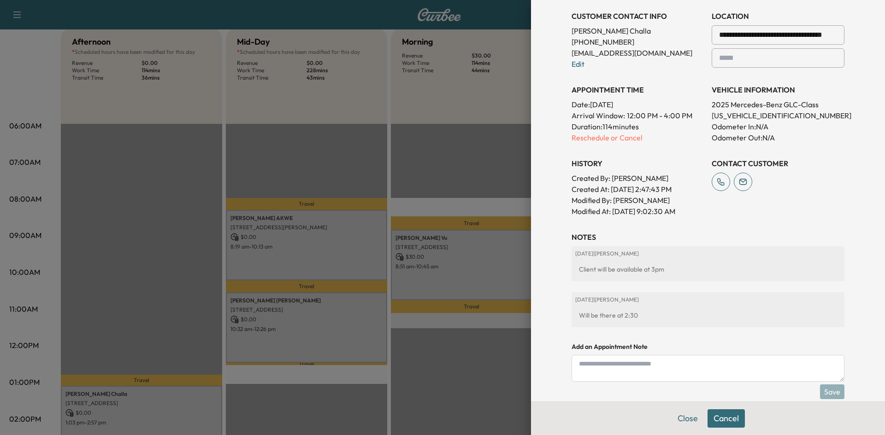
scroll to position [264, 0]
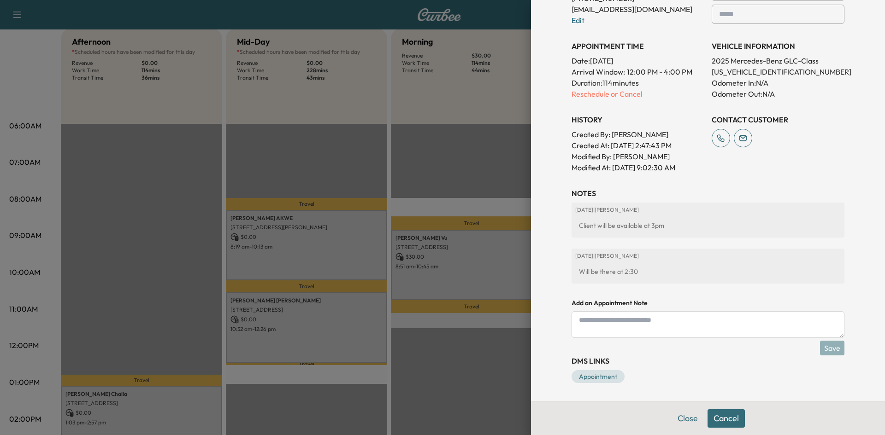
click at [687, 324] on textarea at bounding box center [707, 324] width 273 height 27
paste textarea "**********"
click at [634, 323] on textarea "**********" at bounding box center [707, 324] width 273 height 27
type textarea "**********"
click at [642, 323] on textarea "**********" at bounding box center [707, 324] width 273 height 27
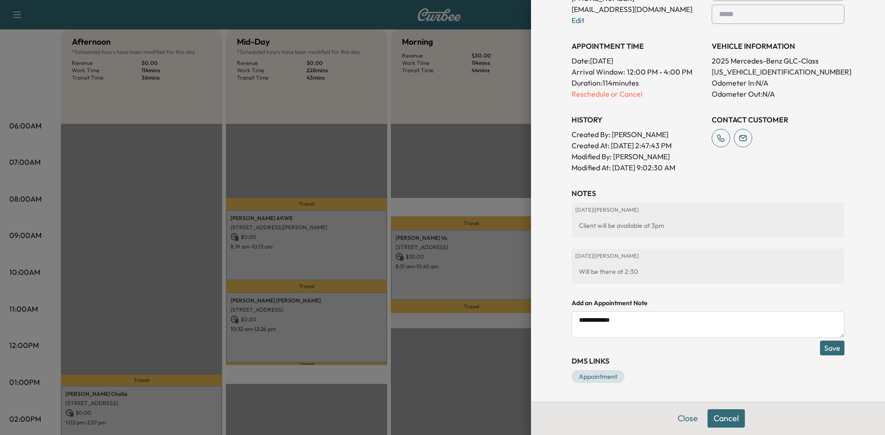
paste textarea "**********"
type textarea "**********"
click at [824, 354] on button "Save" at bounding box center [832, 348] width 24 height 15
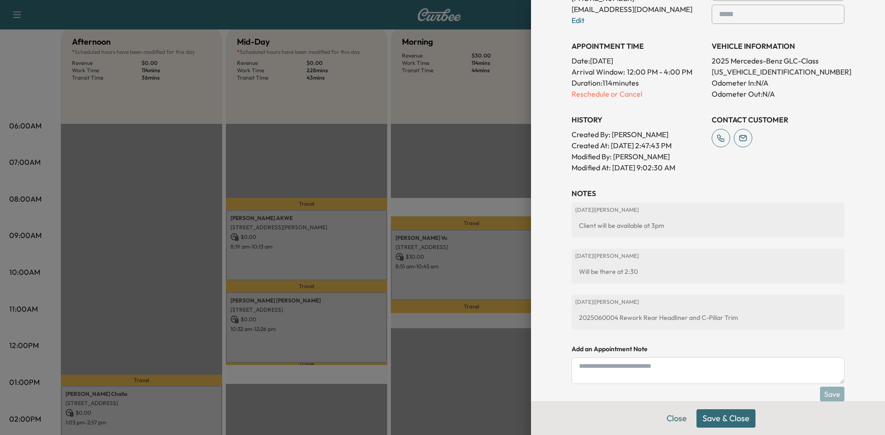
click at [737, 418] on button "Save & Close" at bounding box center [725, 419] width 59 height 18
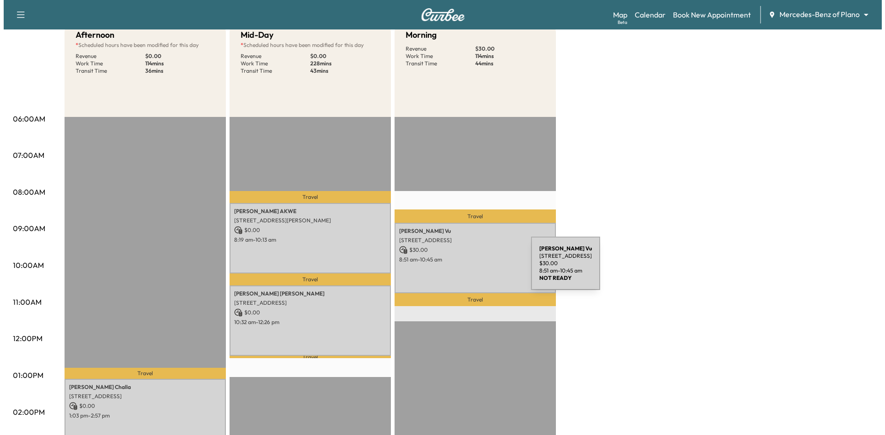
scroll to position [230, 0]
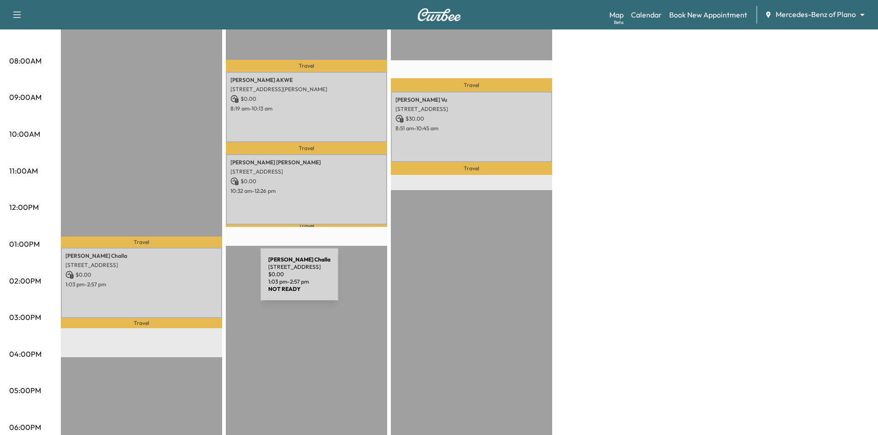
click at [191, 281] on p "1:03 pm - 2:57 pm" at bounding box center [141, 284] width 152 height 7
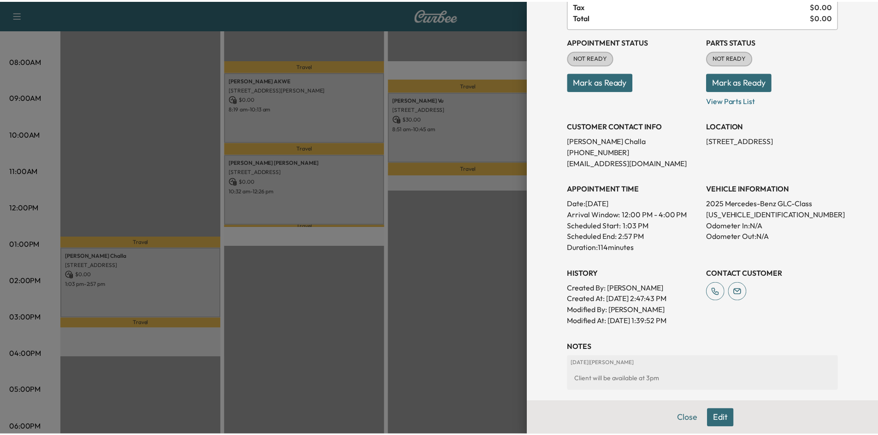
scroll to position [92, 0]
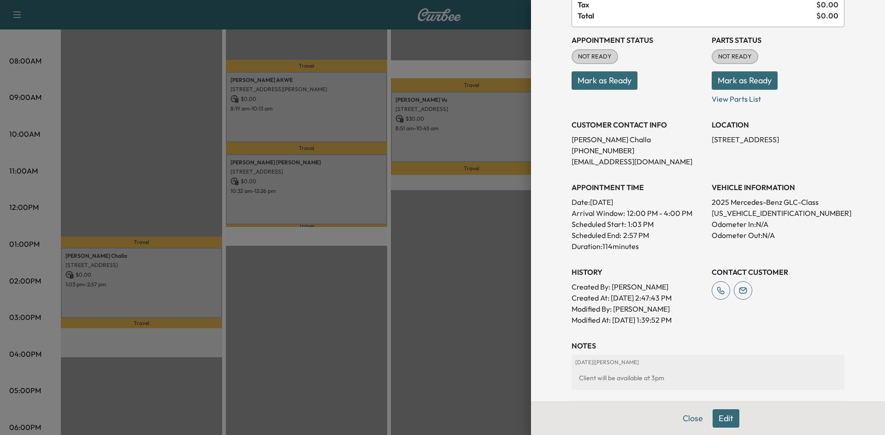
click at [406, 323] on div at bounding box center [442, 217] width 885 height 435
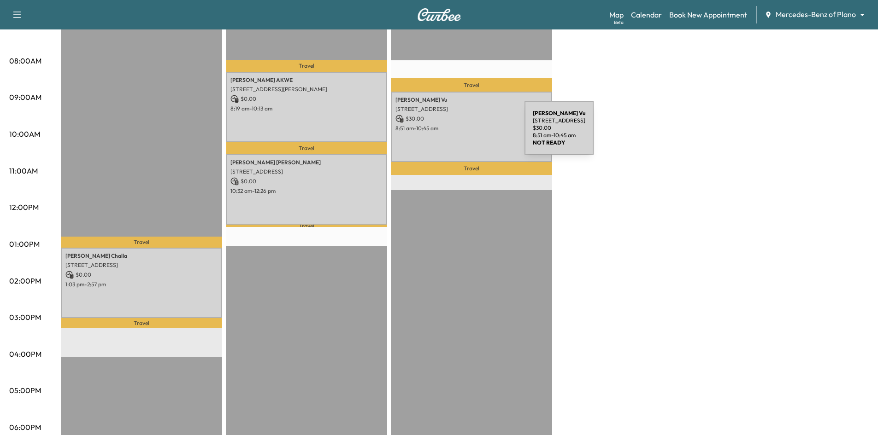
click at [455, 134] on div "Linh Vu 4033 Edgewater Ct, Richardson, TX 75082, US $ 30.00 8:51 am - 10:45 am" at bounding box center [471, 127] width 161 height 70
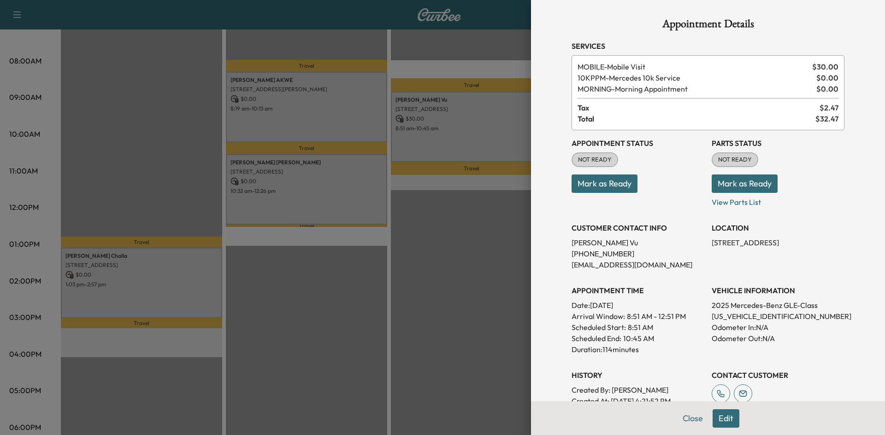
click at [603, 187] on button "Mark as Ready" at bounding box center [604, 184] width 66 height 18
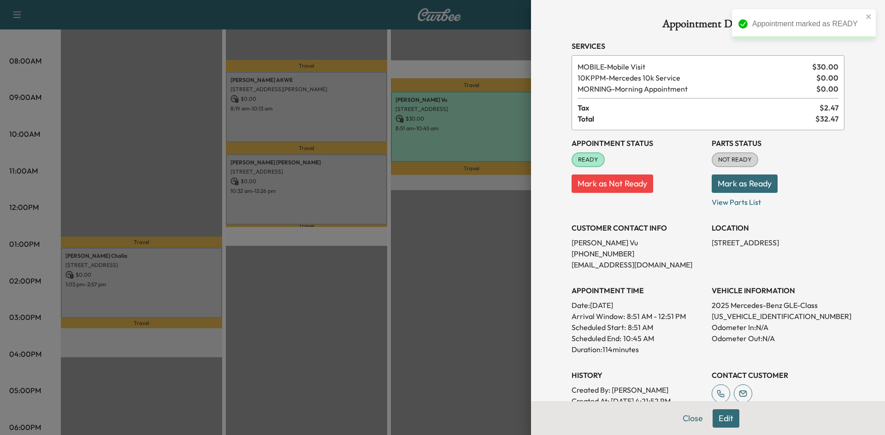
click at [329, 113] on div at bounding box center [442, 217] width 885 height 435
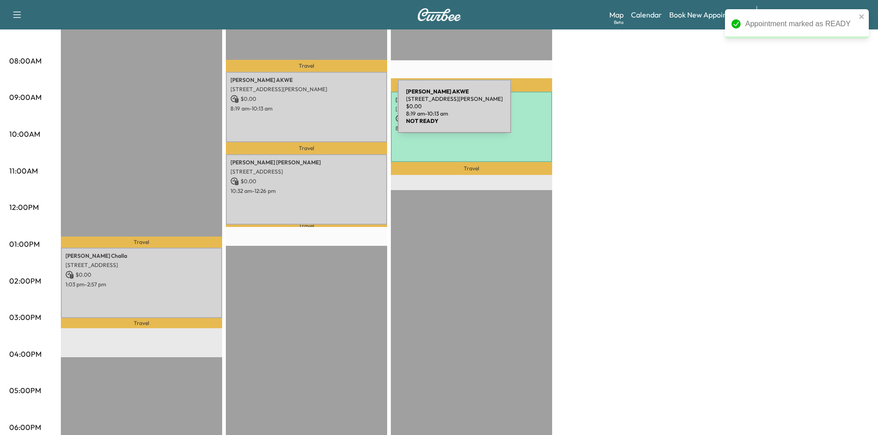
click at [329, 112] on div "PAUL AKWE 1250 Hunt Street, Richardson, TX 75082, US $ 0.00 8:19 am - 10:13 am" at bounding box center [306, 107] width 161 height 70
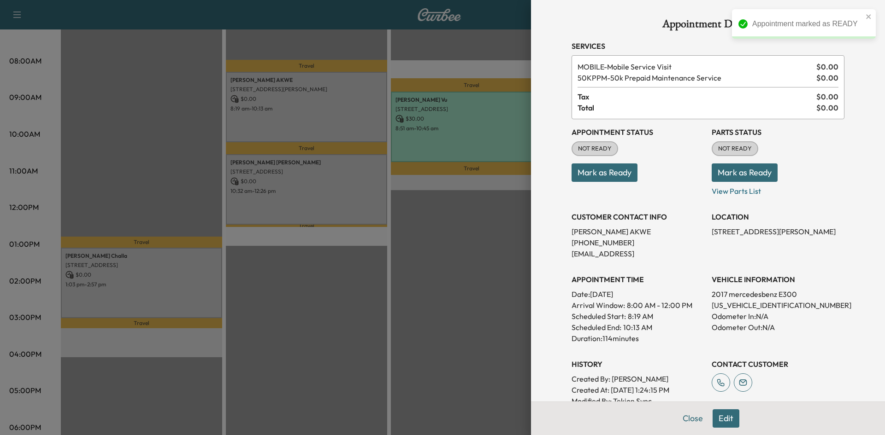
click at [621, 178] on button "Mark as Ready" at bounding box center [604, 173] width 66 height 18
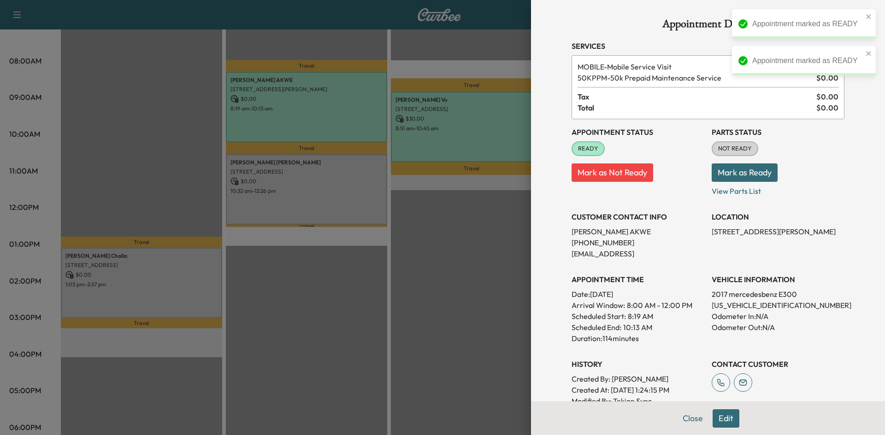
click at [334, 193] on div at bounding box center [442, 217] width 885 height 435
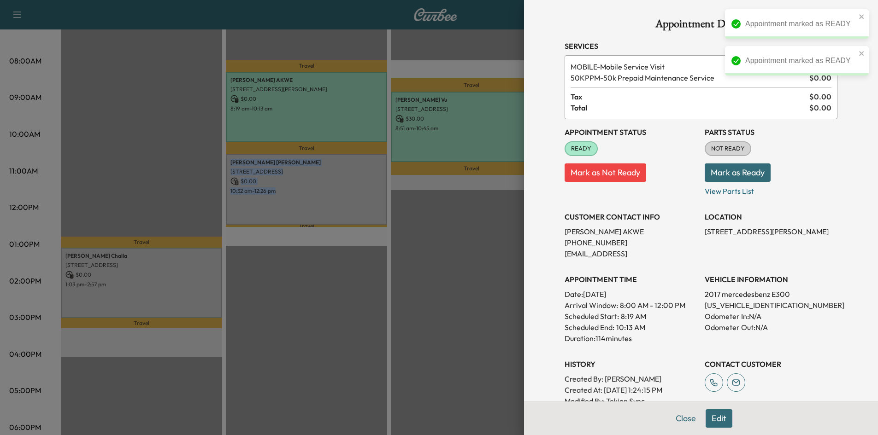
click at [334, 193] on p "10:32 am - 12:26 pm" at bounding box center [306, 191] width 152 height 7
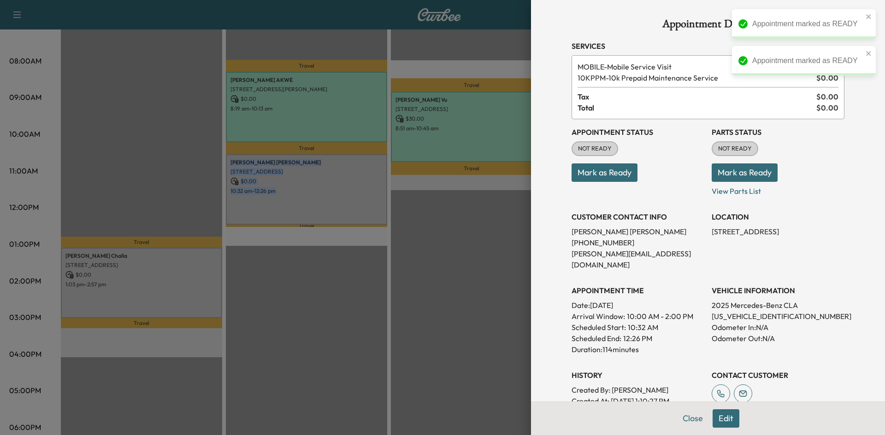
drag, startPoint x: 617, startPoint y: 174, endPoint x: 610, endPoint y: 176, distance: 7.2
click at [613, 175] on button "Mark as Ready" at bounding box center [604, 173] width 66 height 18
click at [298, 249] on div at bounding box center [442, 217] width 885 height 435
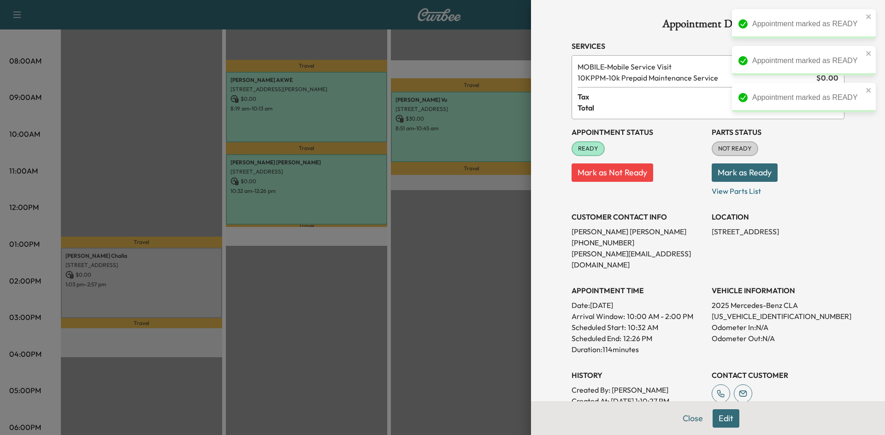
click at [172, 263] on div at bounding box center [442, 217] width 885 height 435
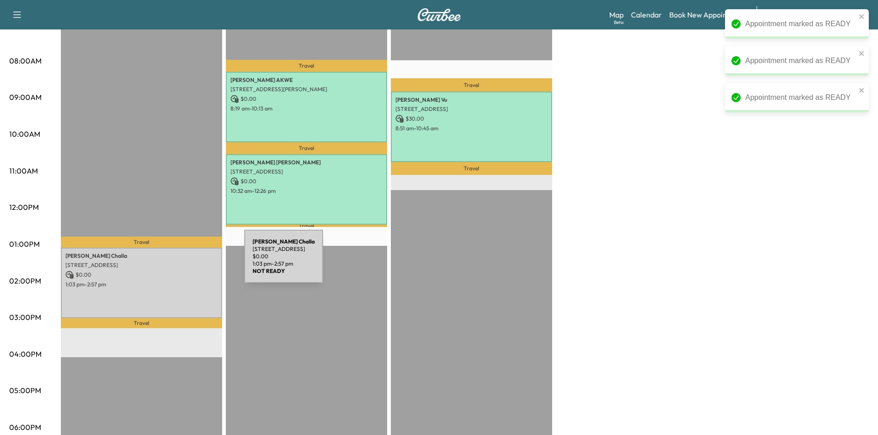
click at [178, 262] on p "9508 Varese Ct, Frisco, TX 75035, USA" at bounding box center [141, 265] width 152 height 7
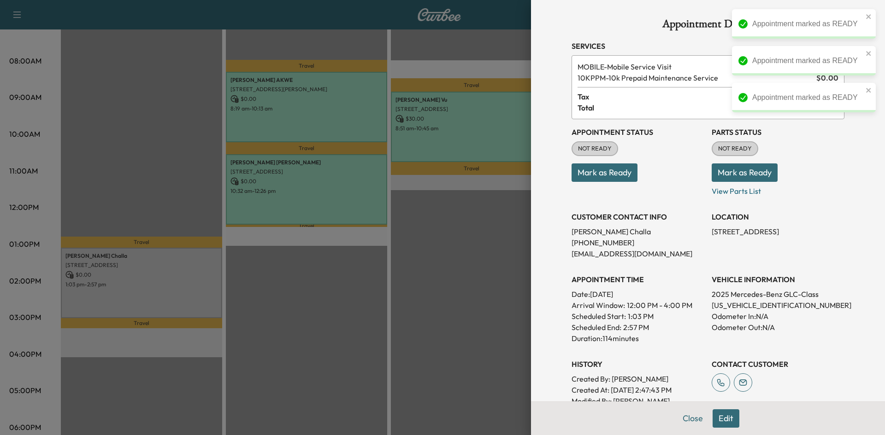
drag, startPoint x: 628, startPoint y: 173, endPoint x: 622, endPoint y: 175, distance: 6.0
click at [625, 175] on button "Mark as Ready" at bounding box center [604, 173] width 66 height 18
click at [446, 275] on div at bounding box center [442, 217] width 885 height 435
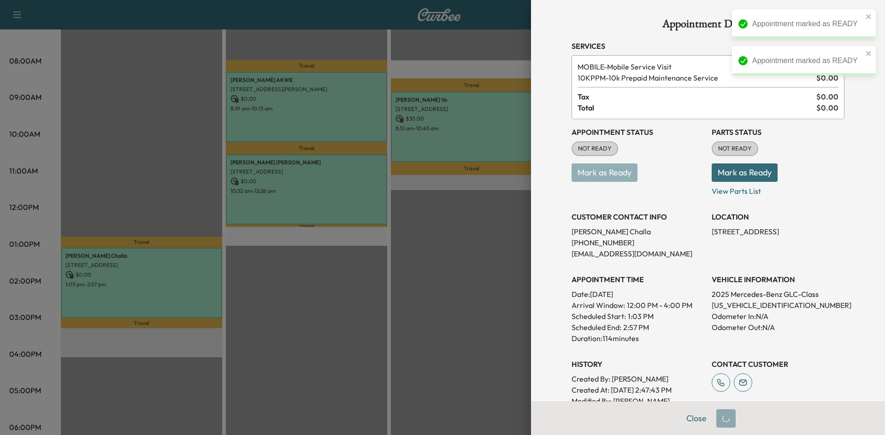
click at [446, 275] on div at bounding box center [442, 217] width 885 height 435
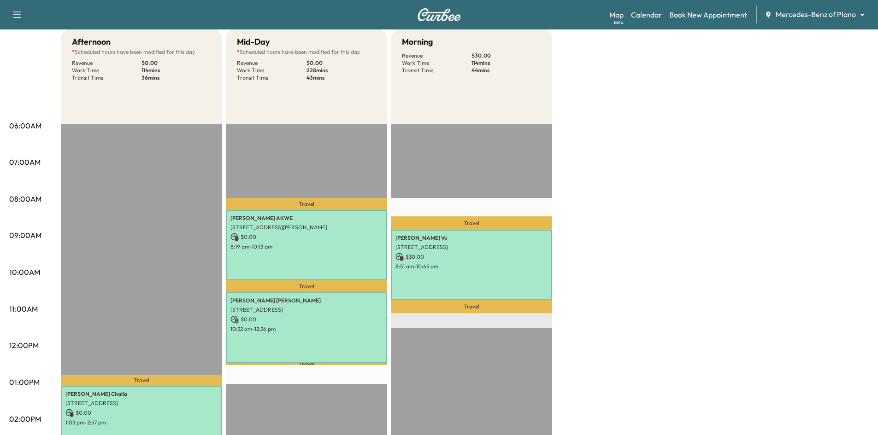
scroll to position [0, 0]
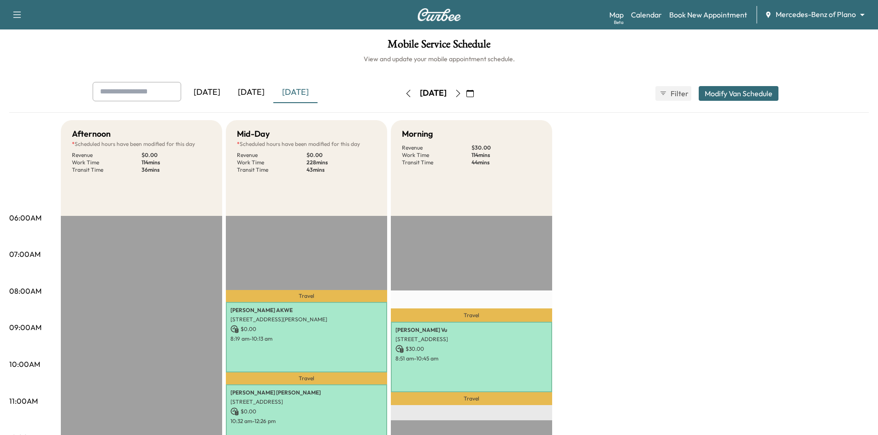
click at [474, 94] on icon "button" at bounding box center [469, 93] width 7 height 7
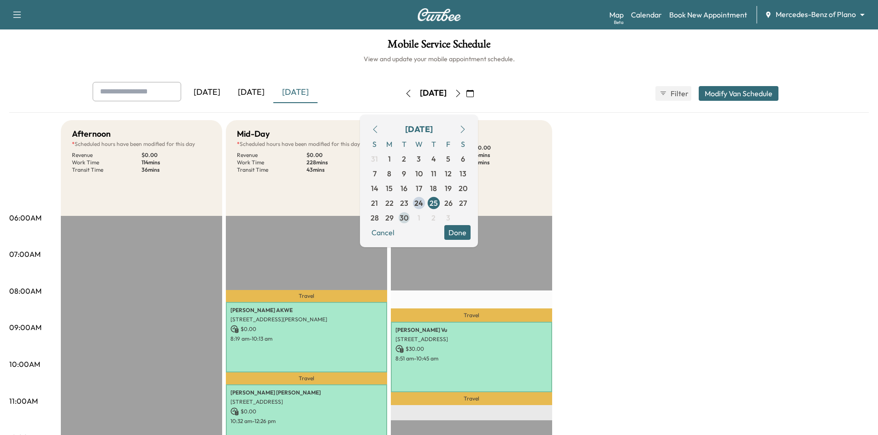
click at [408, 222] on span "30" at bounding box center [403, 217] width 9 height 11
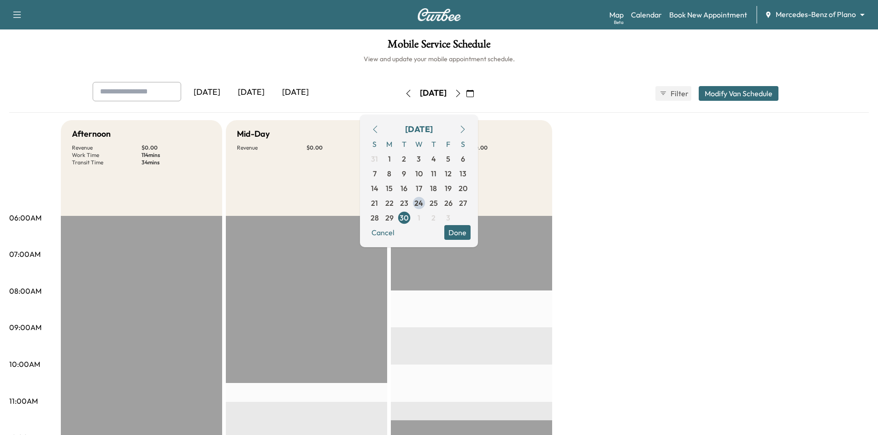
click at [564, 88] on div "Yesterday Today Tomorrow Tuesday, September 30 September 2025 S M T W T F S 31 …" at bounding box center [439, 93] width 708 height 23
click at [470, 235] on button "Done" at bounding box center [457, 232] width 26 height 15
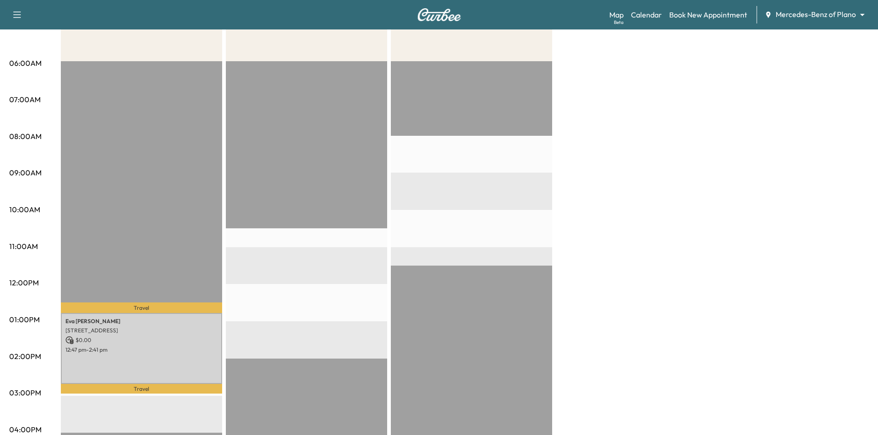
scroll to position [138, 0]
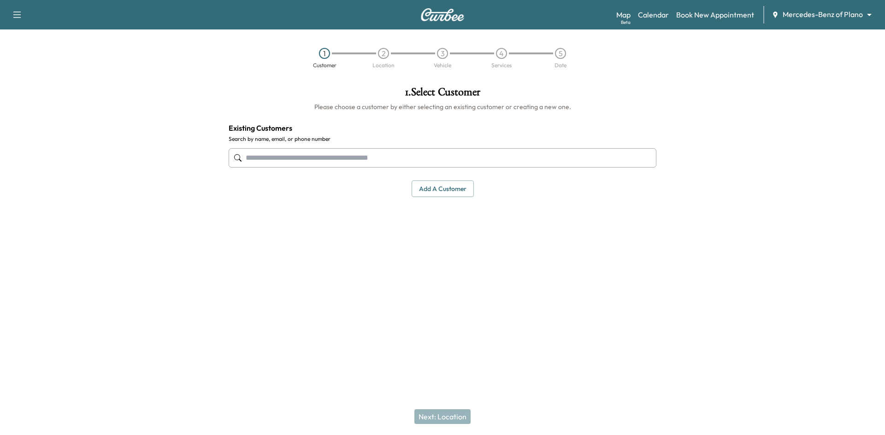
click at [819, 18] on body "Support Log Out Map Beta Calendar Book New Appointment Mercedes-Benz of Plano *…" at bounding box center [442, 217] width 885 height 435
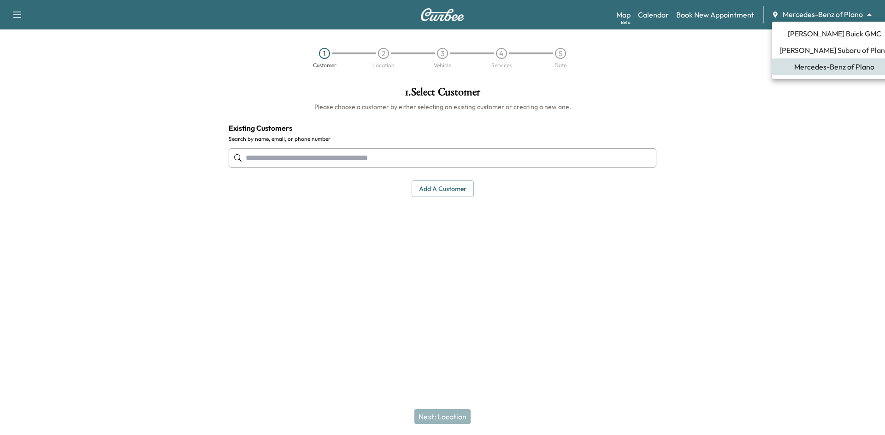
click at [814, 50] on span "[PERSON_NAME] Subaru of Plano" at bounding box center [834, 50] width 110 height 11
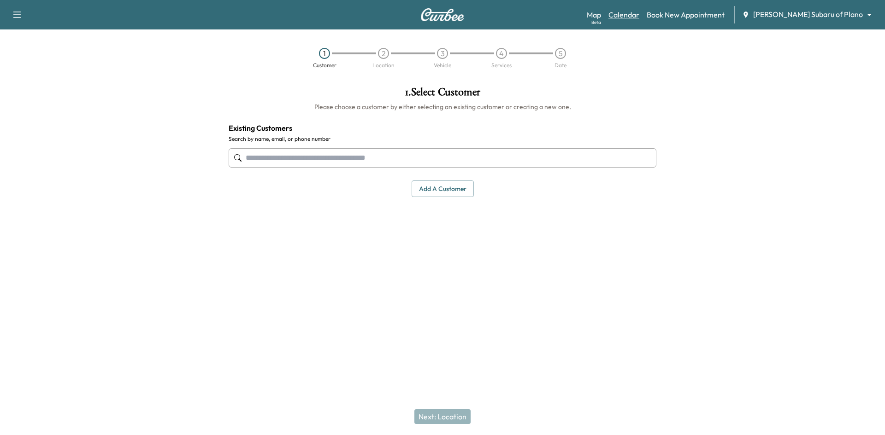
click at [639, 12] on link "Calendar" at bounding box center [623, 14] width 31 height 11
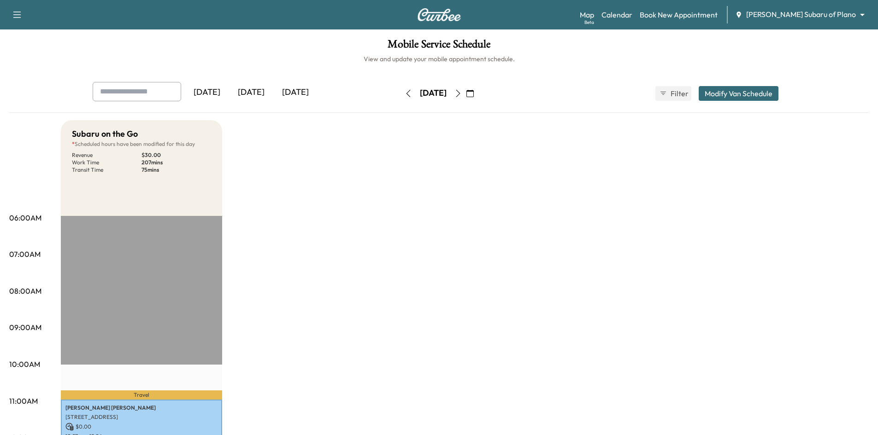
click at [216, 88] on div "[DATE]" at bounding box center [207, 92] width 44 height 21
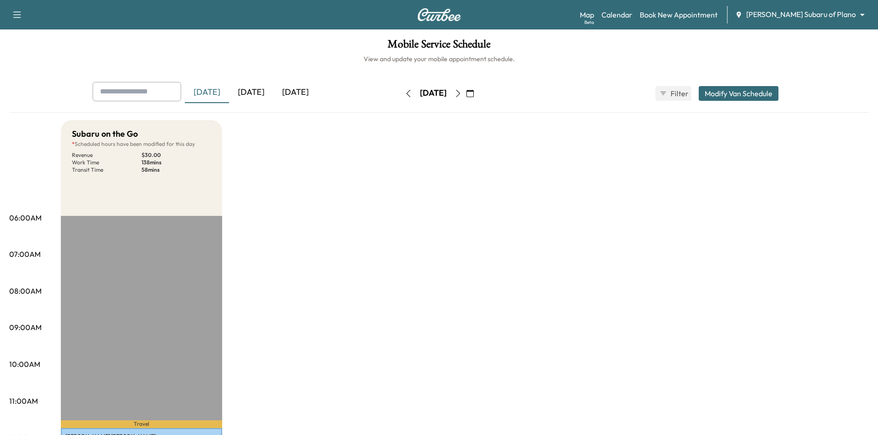
click at [302, 94] on div "[DATE]" at bounding box center [295, 92] width 44 height 21
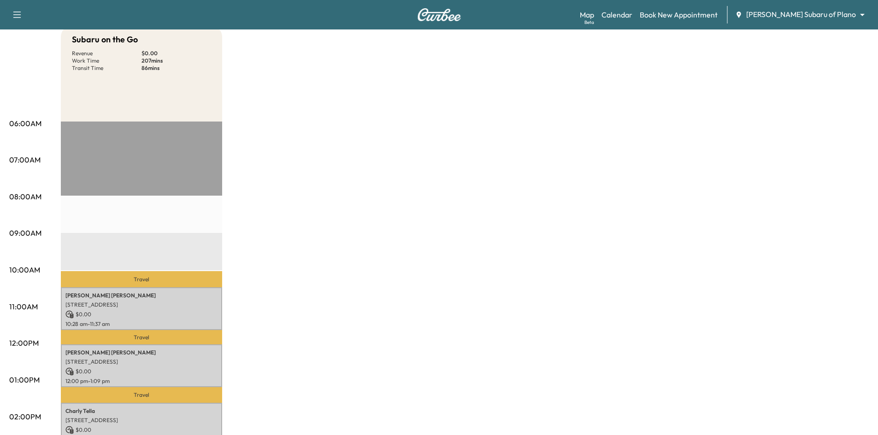
scroll to position [46, 0]
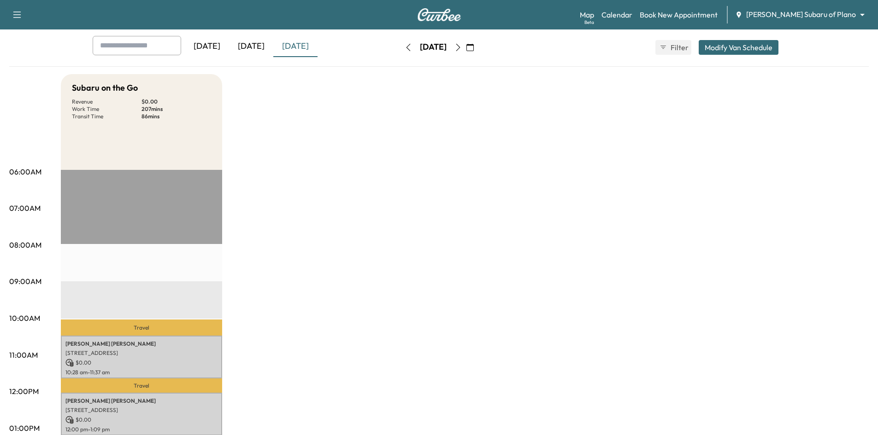
click at [263, 49] on div "[DATE]" at bounding box center [251, 46] width 44 height 21
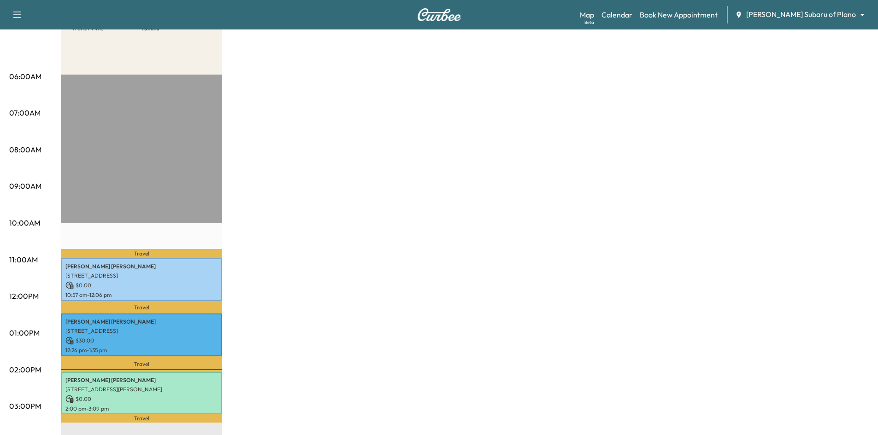
scroll to position [276, 0]
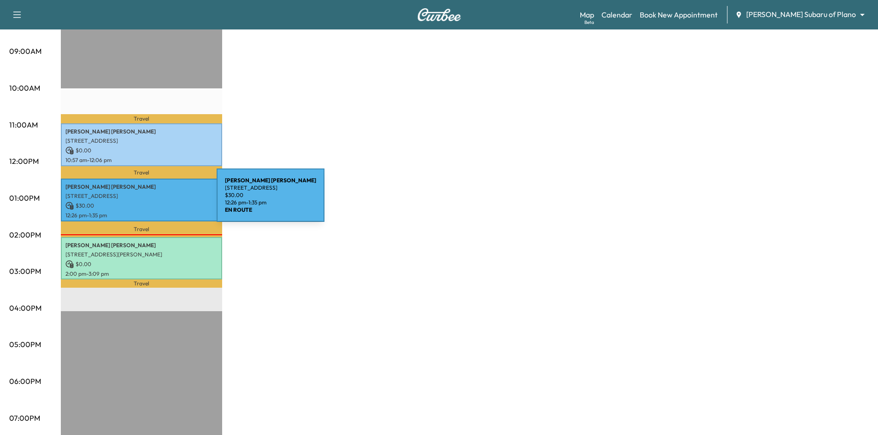
click at [147, 202] on p "$ 30.00" at bounding box center [141, 206] width 152 height 8
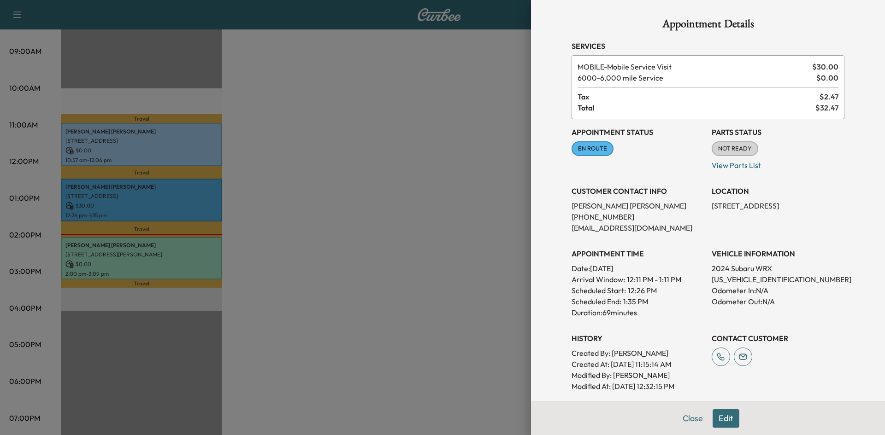
drag, startPoint x: 403, startPoint y: 216, endPoint x: 408, endPoint y: 212, distance: 6.3
click at [405, 214] on div at bounding box center [442, 217] width 885 height 435
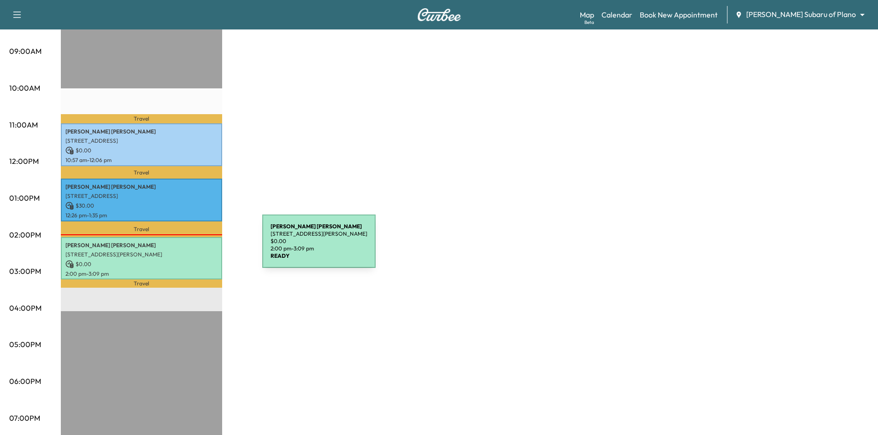
click at [193, 247] on div "tara cunningham 5619 Preston Oaks Rd, Dallas, TX 75254, USA $ 0.00 2:00 pm - 3:…" at bounding box center [141, 258] width 161 height 43
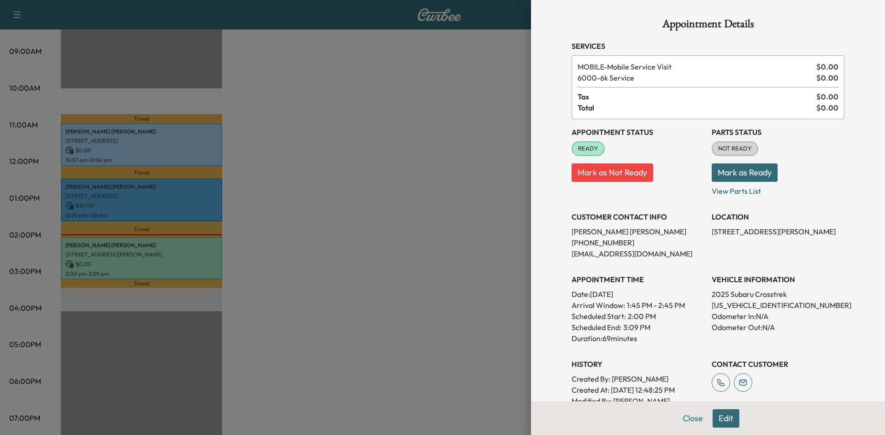
click at [432, 215] on div at bounding box center [442, 217] width 885 height 435
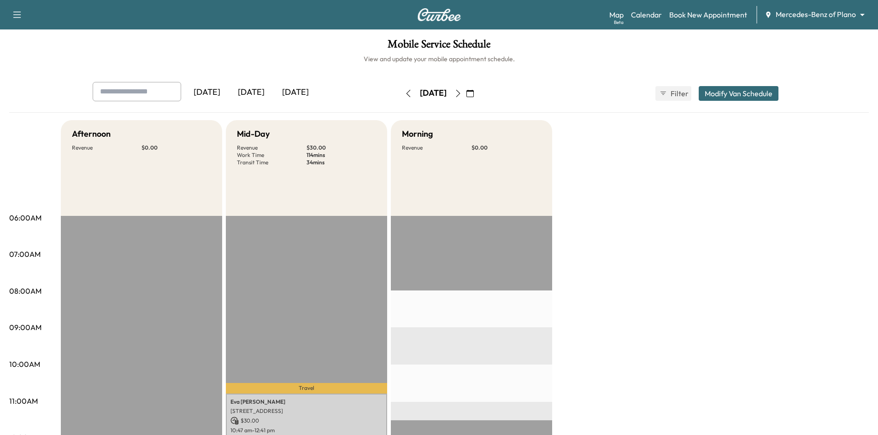
click at [312, 92] on div "[DATE]" at bounding box center [295, 92] width 44 height 21
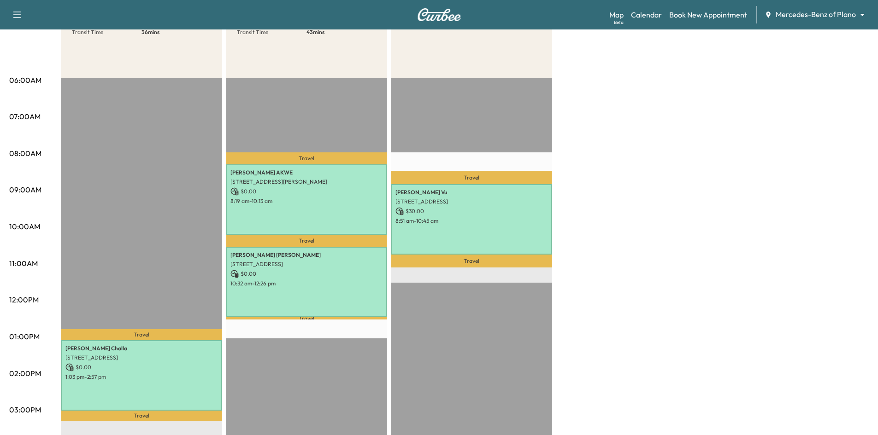
scroll to position [138, 0]
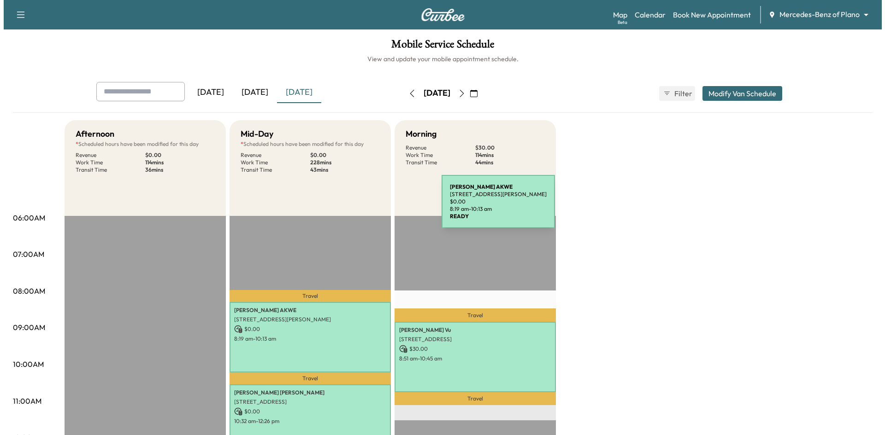
scroll to position [138, 0]
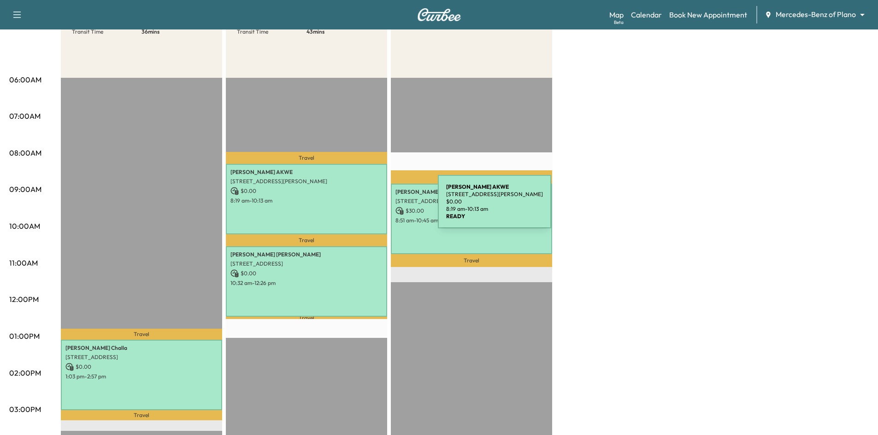
click at [366, 206] on div "[PERSON_NAME] [STREET_ADDRESS][PERSON_NAME] $ 0.00 8:19 am - 10:13 am" at bounding box center [306, 199] width 161 height 70
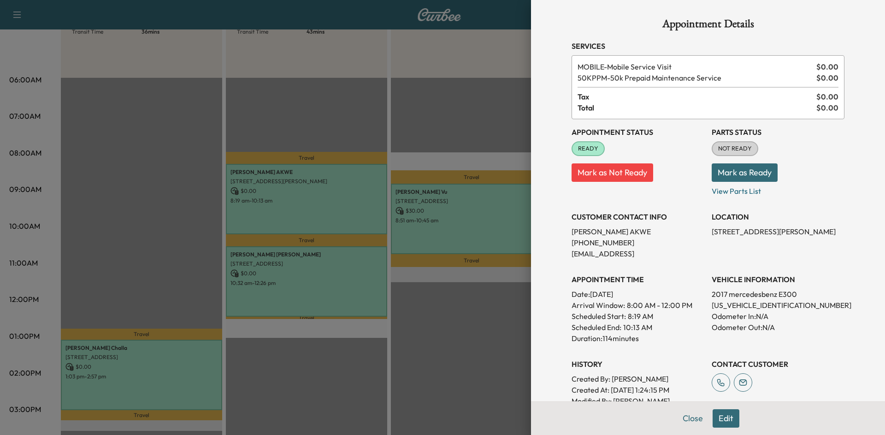
scroll to position [151, 0]
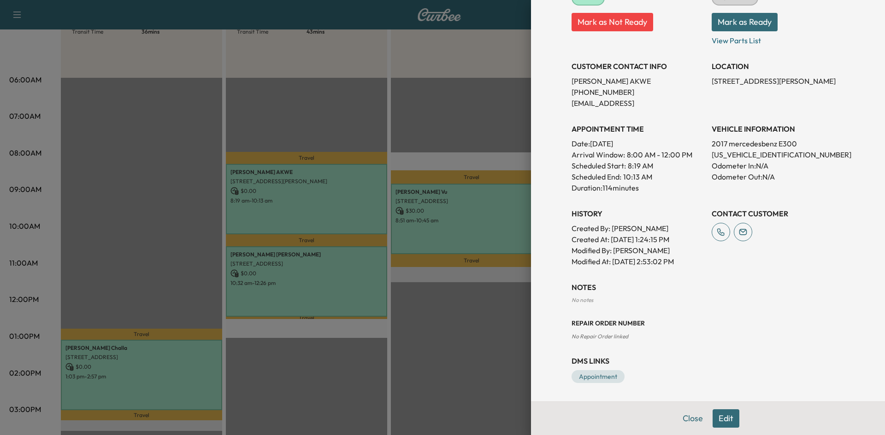
drag, startPoint x: 520, startPoint y: 325, endPoint x: 496, endPoint y: 274, distance: 56.7
click at [515, 321] on div at bounding box center [442, 217] width 885 height 435
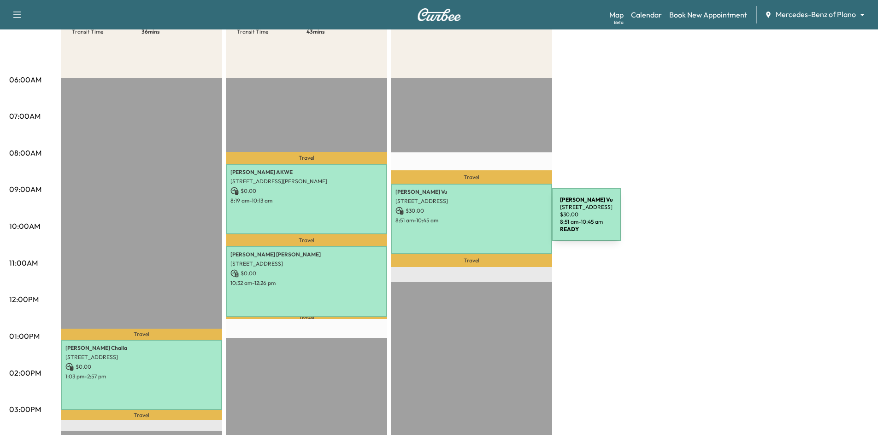
click at [488, 214] on p "$ 30.00" at bounding box center [471, 211] width 152 height 8
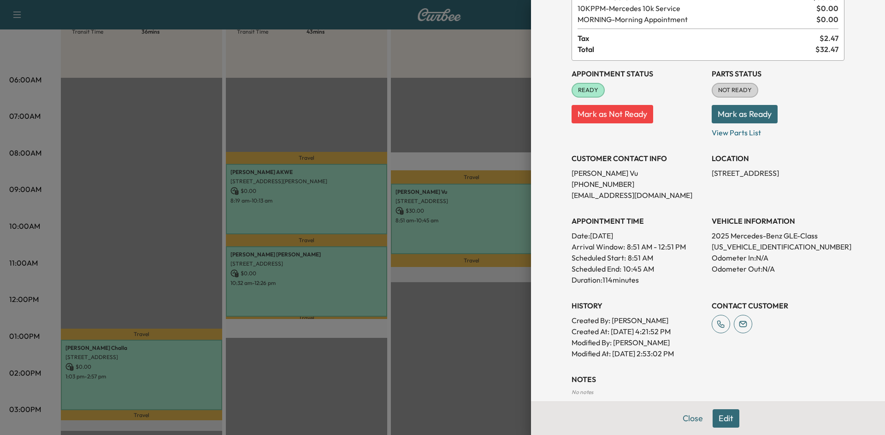
scroll to position [162, 0]
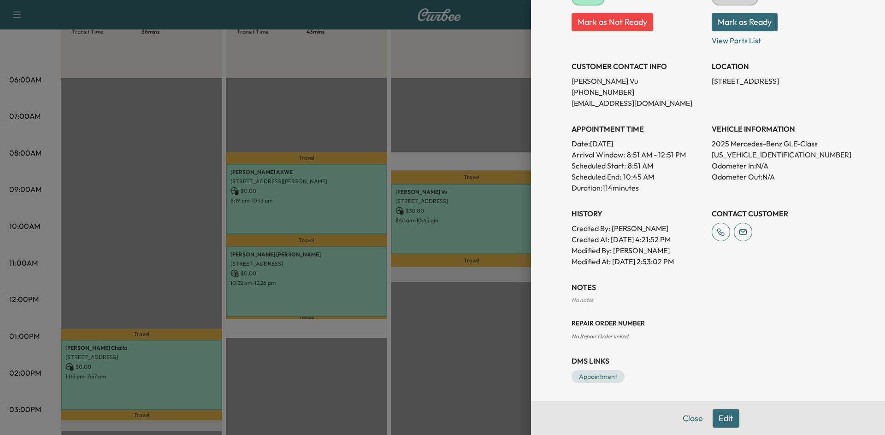
click at [342, 280] on div at bounding box center [442, 217] width 885 height 435
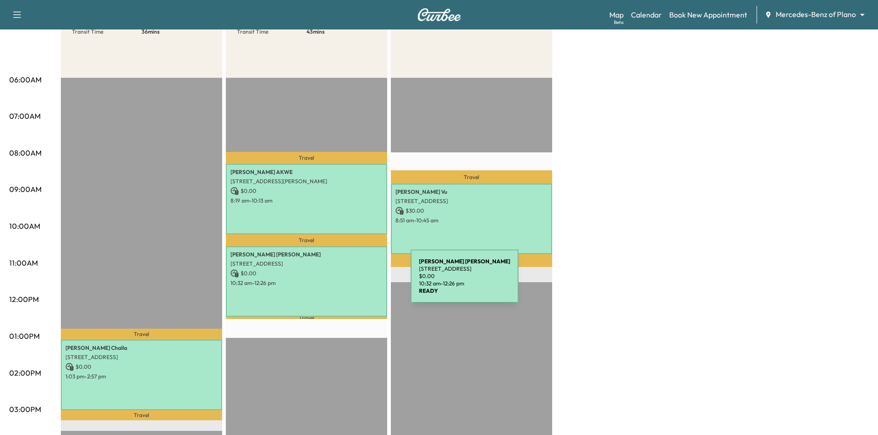
click at [341, 282] on p "10:32 am - 12:26 pm" at bounding box center [306, 283] width 152 height 7
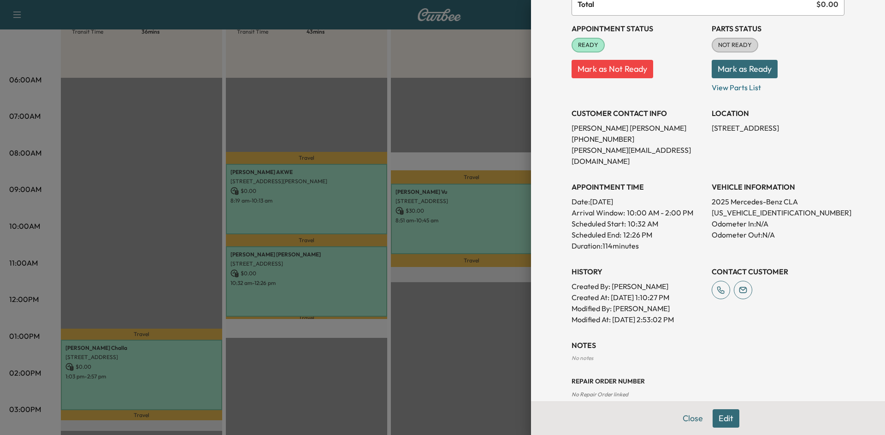
scroll to position [151, 0]
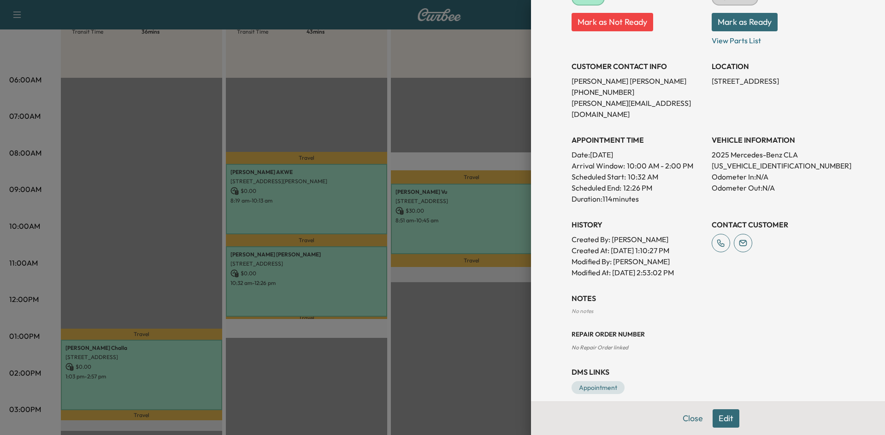
drag, startPoint x: 436, startPoint y: 360, endPoint x: 308, endPoint y: 364, distance: 128.2
click at [430, 362] on div at bounding box center [442, 217] width 885 height 435
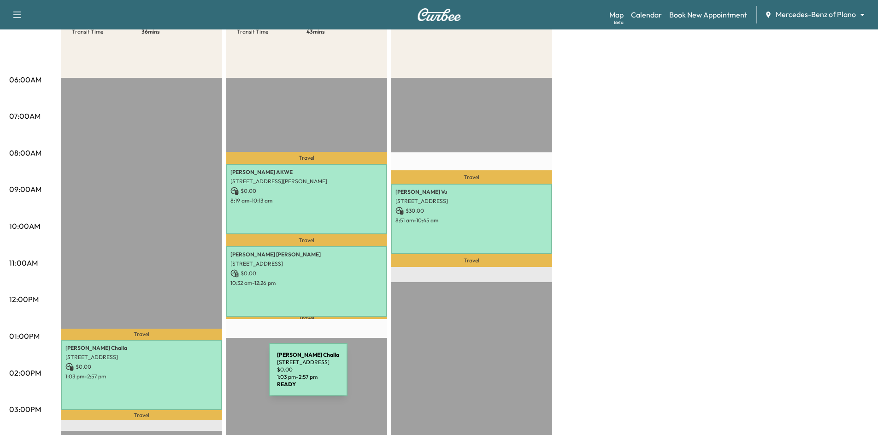
click at [199, 376] on p "1:03 pm - 2:57 pm" at bounding box center [141, 376] width 152 height 7
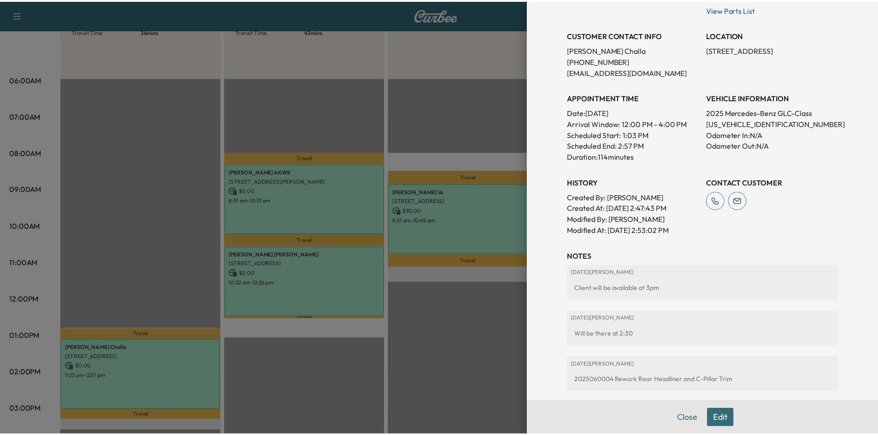
scroll to position [278, 0]
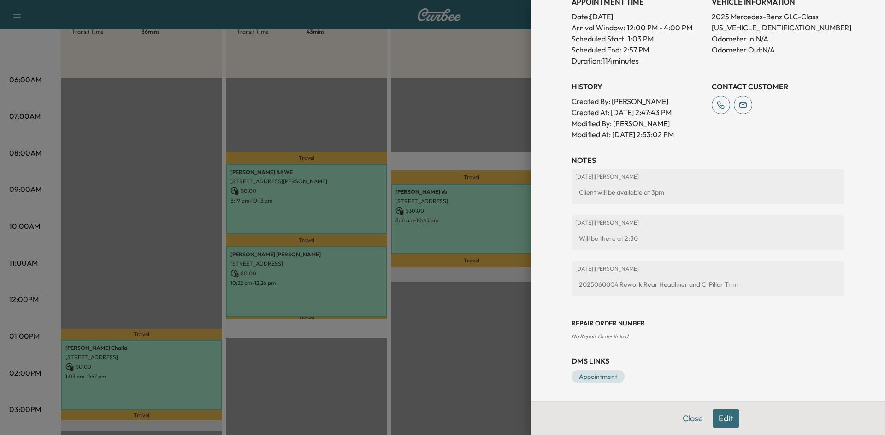
drag, startPoint x: 260, startPoint y: 71, endPoint x: 263, endPoint y: 66, distance: 6.0
click at [259, 70] on div at bounding box center [442, 217] width 885 height 435
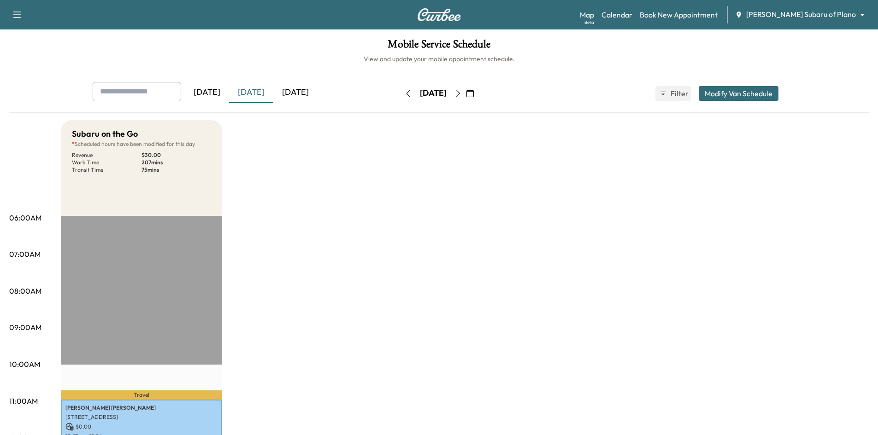
click at [310, 92] on div "[DATE]" at bounding box center [295, 92] width 44 height 21
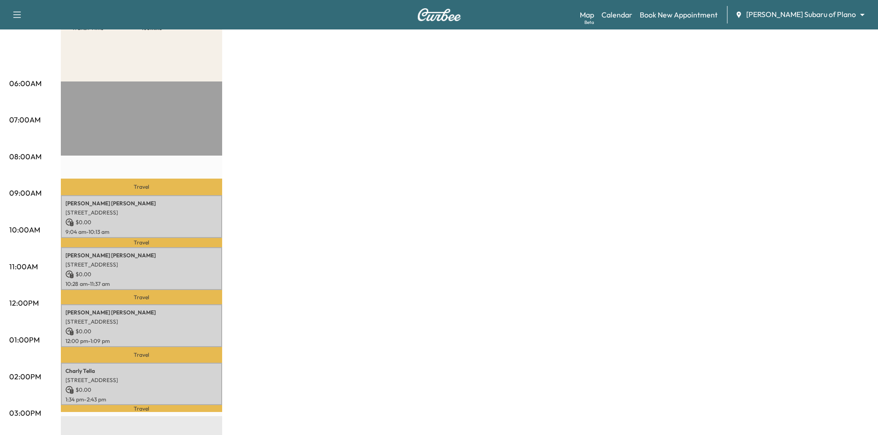
scroll to position [230, 0]
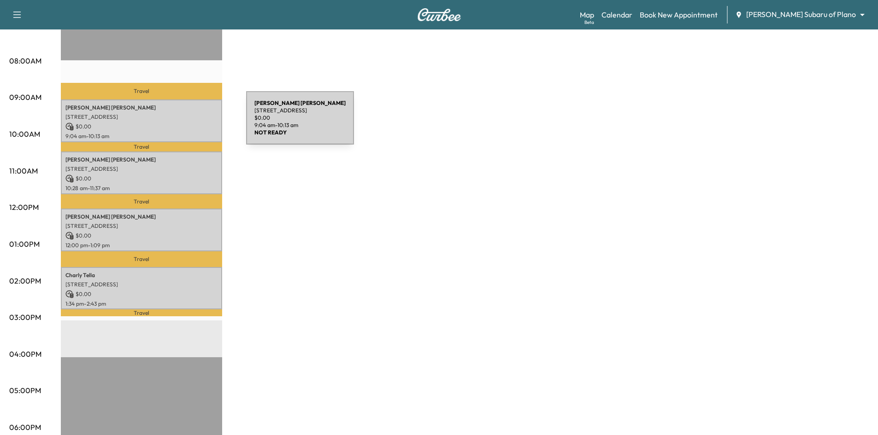
click at [177, 123] on p "$ 0.00" at bounding box center [141, 127] width 152 height 8
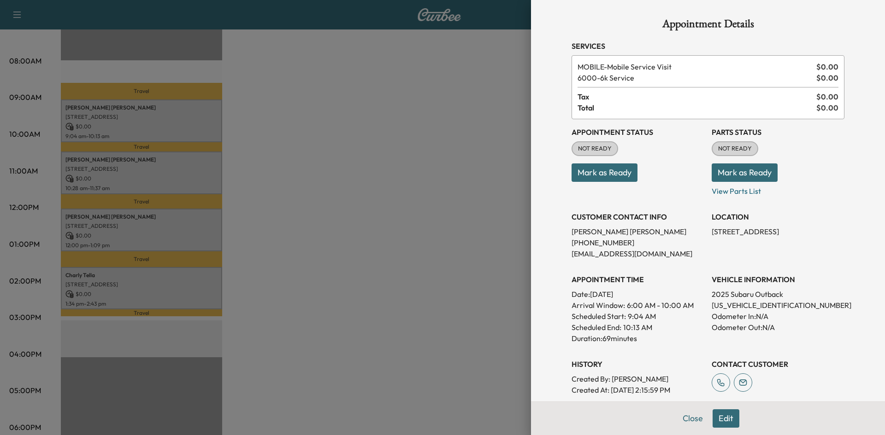
drag, startPoint x: 599, startPoint y: 176, endPoint x: 588, endPoint y: 176, distance: 11.1
click at [599, 175] on button "Mark as Ready" at bounding box center [604, 173] width 66 height 18
drag, startPoint x: 349, startPoint y: 202, endPoint x: 345, endPoint y: 203, distance: 4.7
click at [347, 202] on div at bounding box center [442, 217] width 885 height 435
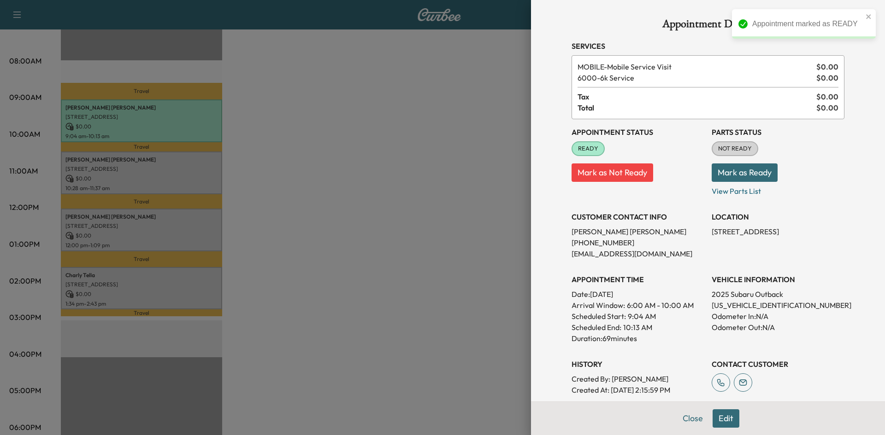
click at [112, 164] on div at bounding box center [442, 217] width 885 height 435
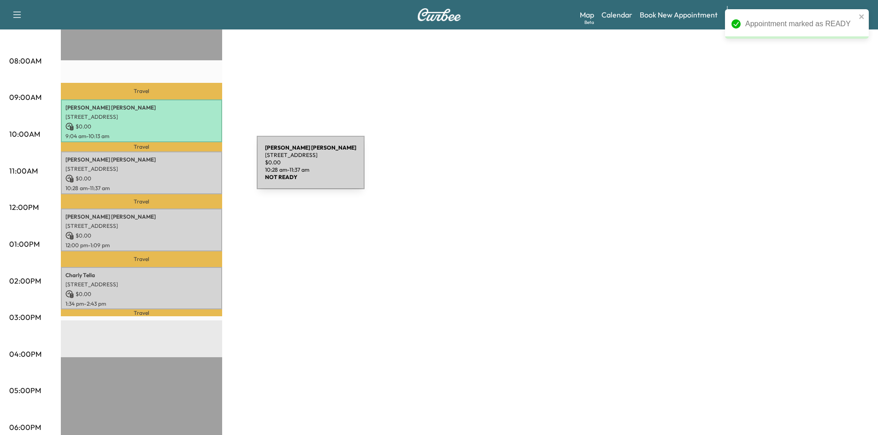
click at [188, 168] on p "770 Texana Dr, Prosper, TX 75078, USA" at bounding box center [141, 168] width 152 height 7
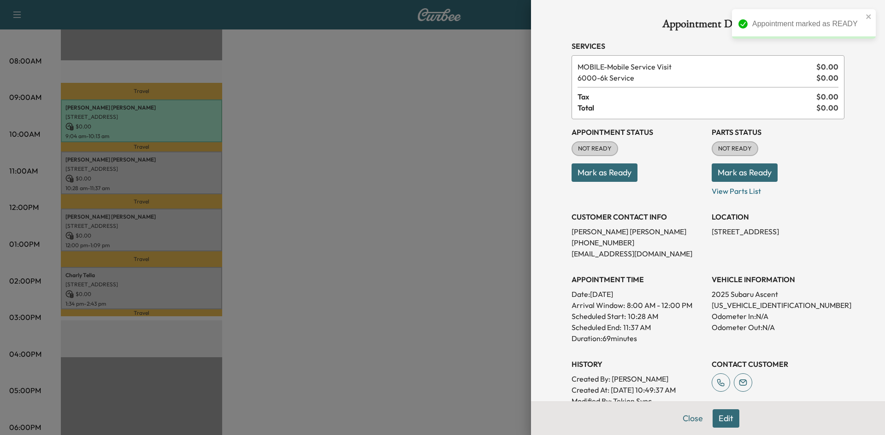
drag, startPoint x: 601, startPoint y: 175, endPoint x: 410, endPoint y: 165, distance: 191.5
click at [600, 175] on button "Mark as Ready" at bounding box center [604, 173] width 66 height 18
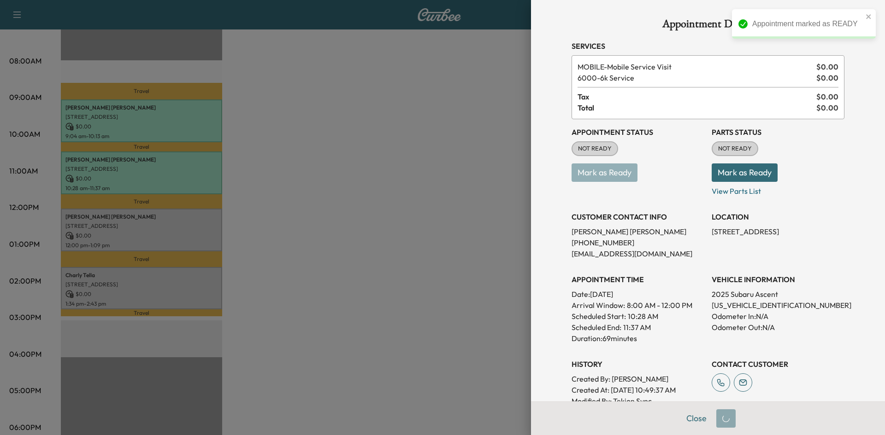
drag, startPoint x: 345, startPoint y: 178, endPoint x: 324, endPoint y: 187, distance: 22.3
click at [343, 179] on div at bounding box center [442, 217] width 885 height 435
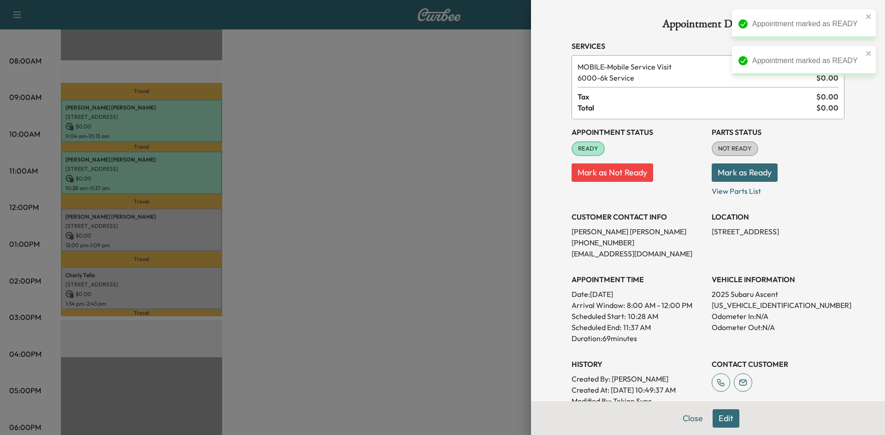
click at [145, 218] on div at bounding box center [442, 217] width 885 height 435
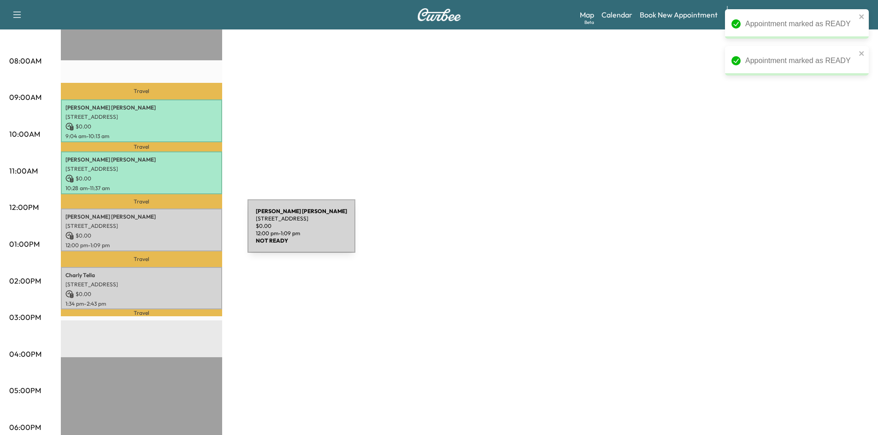
click at [179, 232] on p "$ 0.00" at bounding box center [141, 236] width 152 height 8
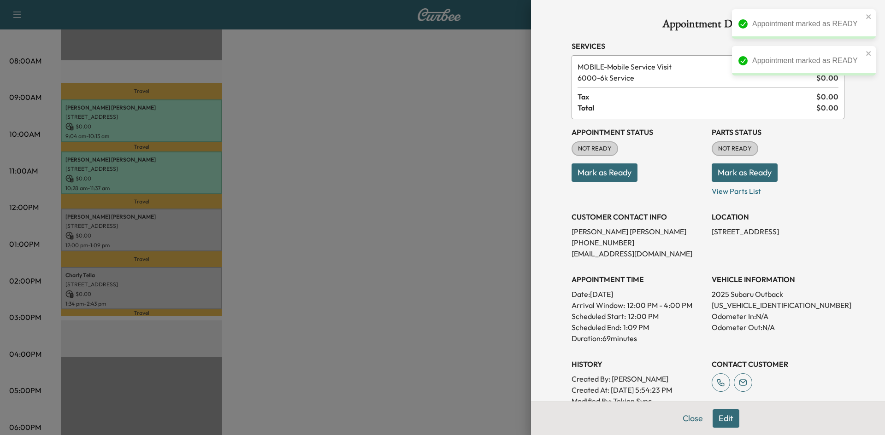
click at [607, 173] on button "Mark as Ready" at bounding box center [604, 173] width 66 height 18
drag, startPoint x: 343, startPoint y: 252, endPoint x: 235, endPoint y: 277, distance: 110.7
click at [323, 260] on div at bounding box center [442, 217] width 885 height 435
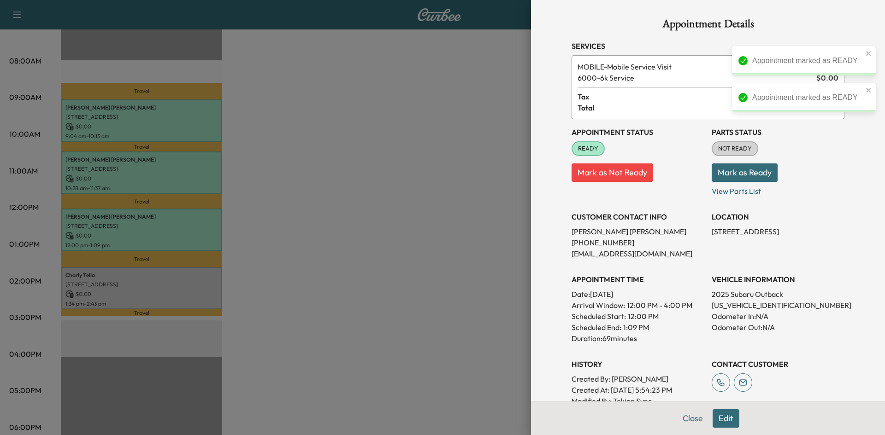
click at [180, 275] on div at bounding box center [442, 217] width 885 height 435
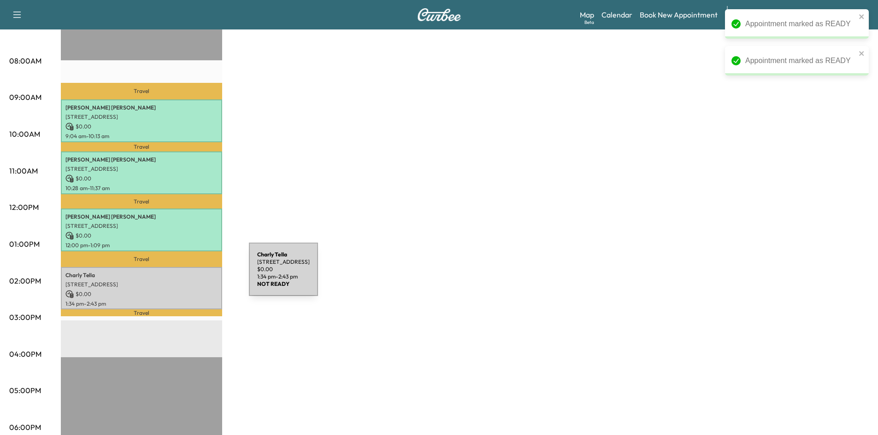
click at [181, 275] on p "Charly Tella" at bounding box center [141, 275] width 152 height 7
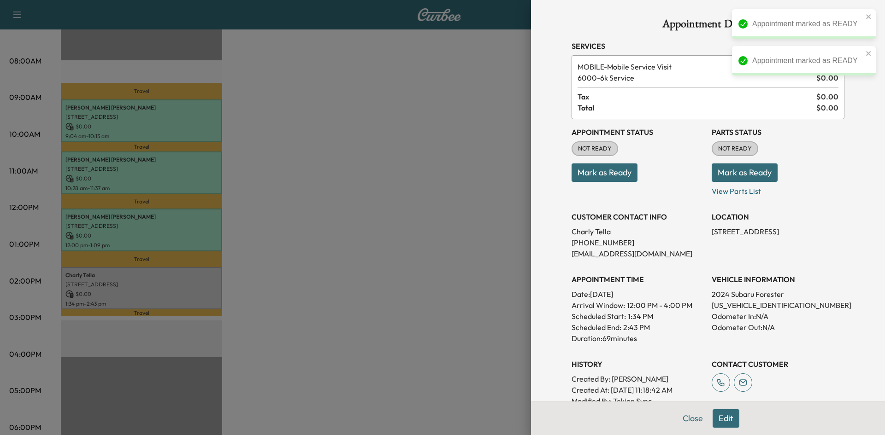
drag, startPoint x: 575, startPoint y: 176, endPoint x: 571, endPoint y: 180, distance: 5.2
click at [575, 177] on button "Mark as Ready" at bounding box center [604, 173] width 66 height 18
click at [289, 245] on div at bounding box center [442, 217] width 885 height 435
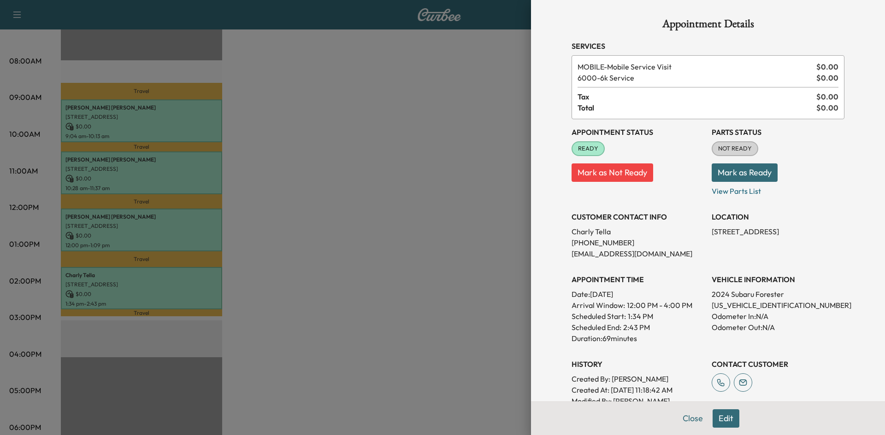
click at [294, 92] on div at bounding box center [442, 217] width 885 height 435
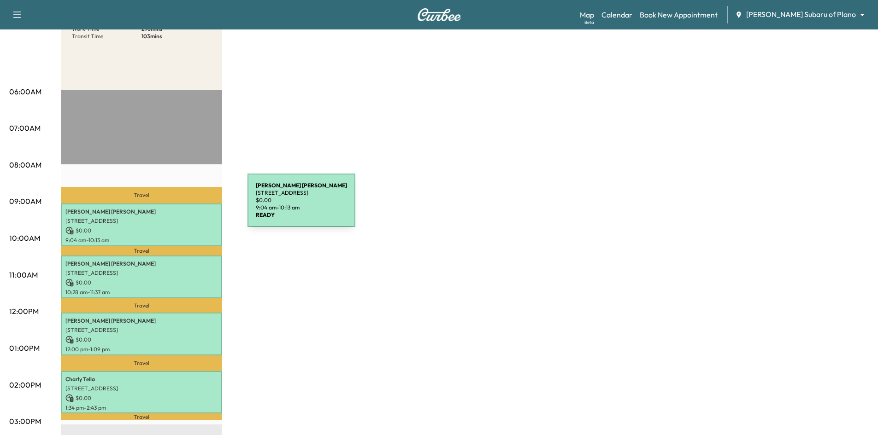
scroll to position [184, 0]
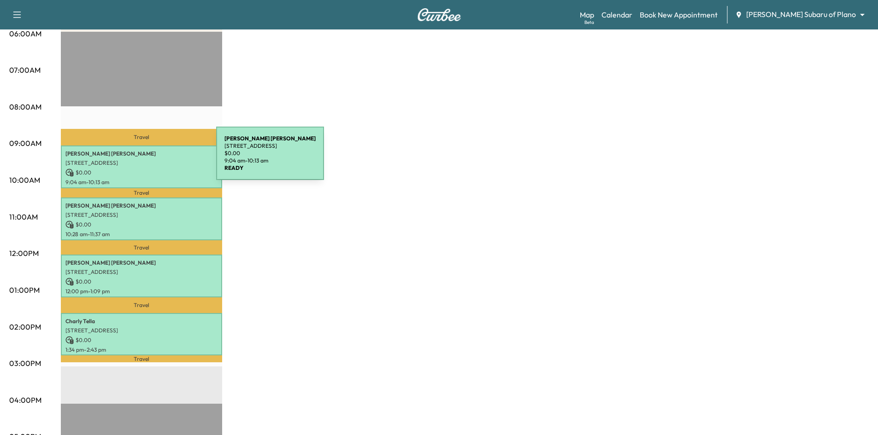
click at [147, 159] on p "14228 Sparrow Hill Dr, Little Elm, TX 75068, US" at bounding box center [141, 162] width 152 height 7
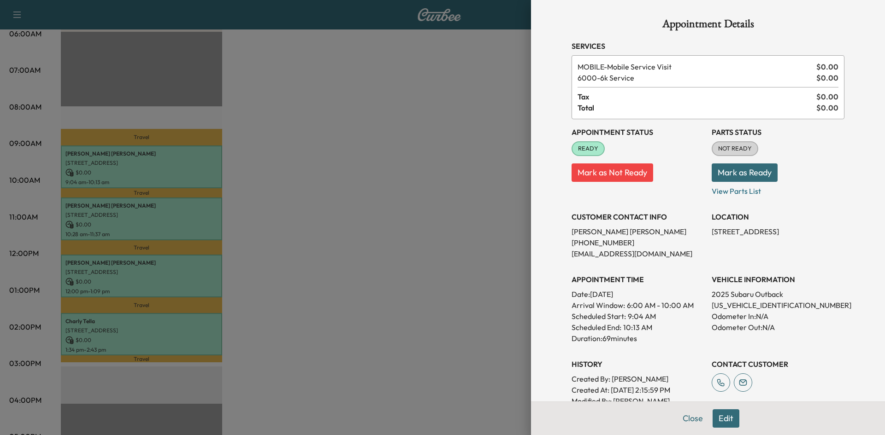
click at [163, 205] on div at bounding box center [442, 217] width 885 height 435
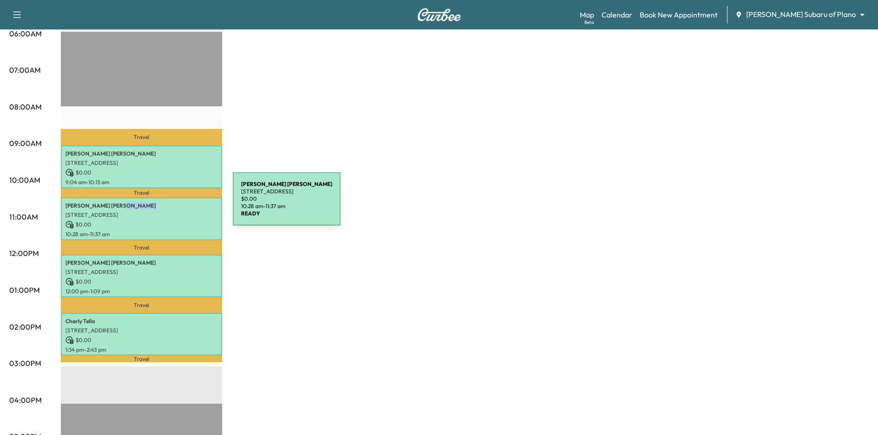
click at [164, 205] on p "Carlos Gomez" at bounding box center [141, 205] width 152 height 7
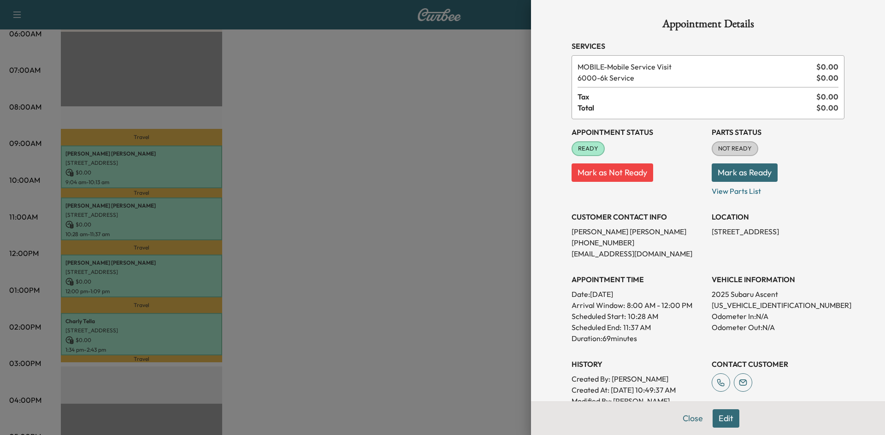
click at [171, 213] on div at bounding box center [442, 217] width 885 height 435
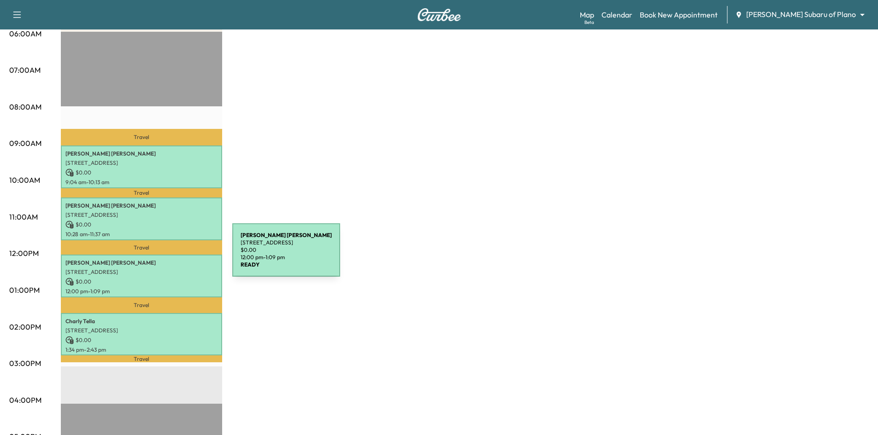
click at [164, 259] on p "Carolyn Hess" at bounding box center [141, 262] width 152 height 7
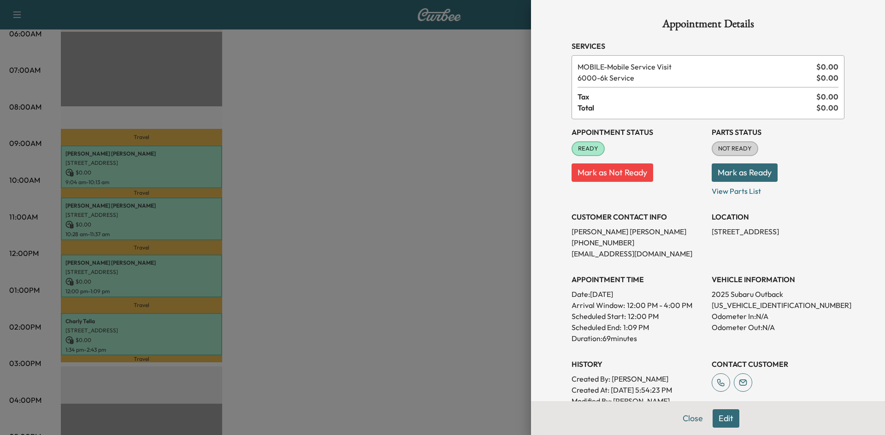
click at [179, 314] on div at bounding box center [442, 217] width 885 height 435
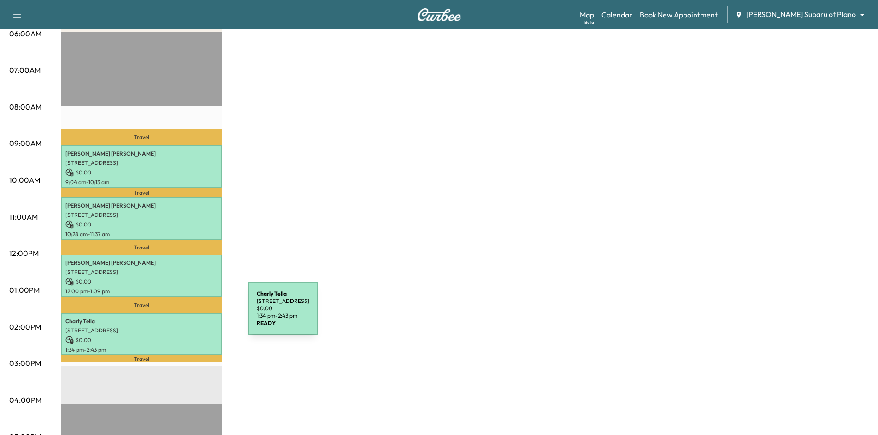
click at [179, 318] on p "Charly Tella" at bounding box center [141, 321] width 152 height 7
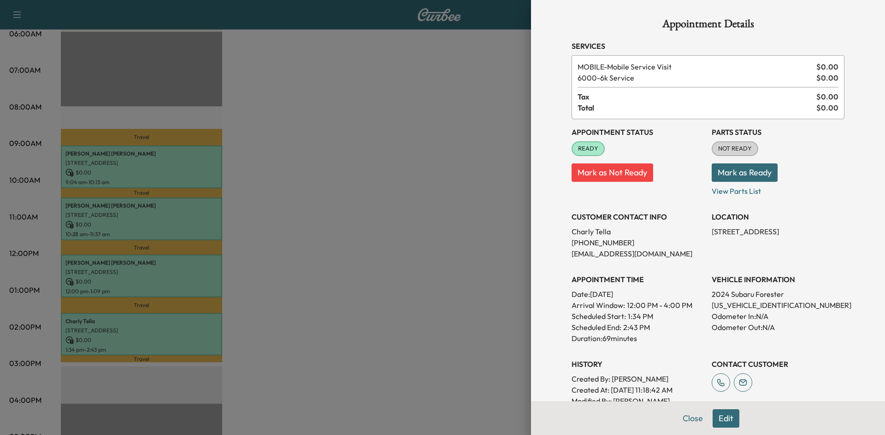
click at [197, 314] on div at bounding box center [442, 217] width 885 height 435
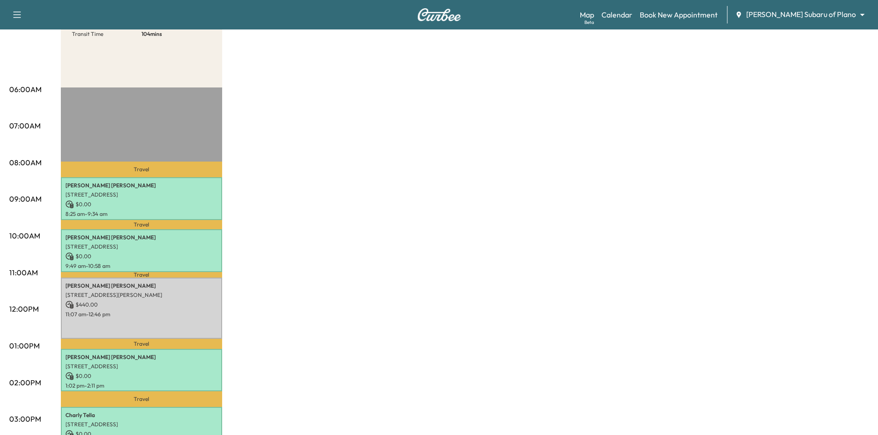
scroll to position [0, 0]
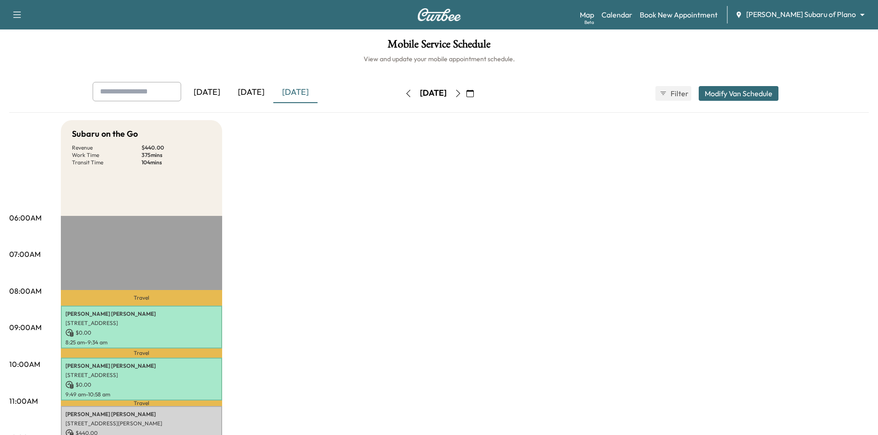
click at [254, 95] on div "[DATE]" at bounding box center [251, 92] width 44 height 21
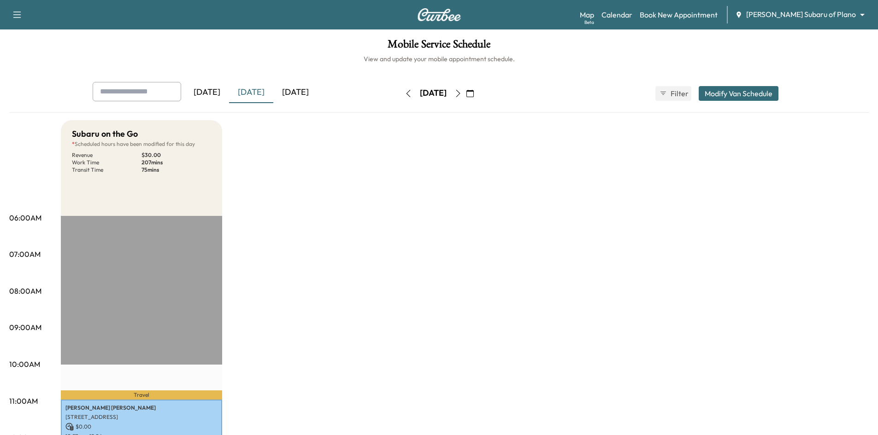
click at [474, 93] on icon "button" at bounding box center [469, 93] width 7 height 7
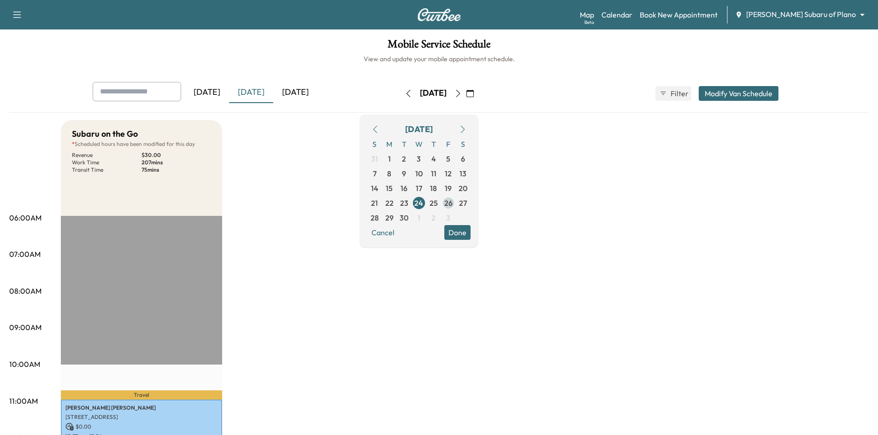
click at [456, 205] on span "26" at bounding box center [448, 203] width 15 height 15
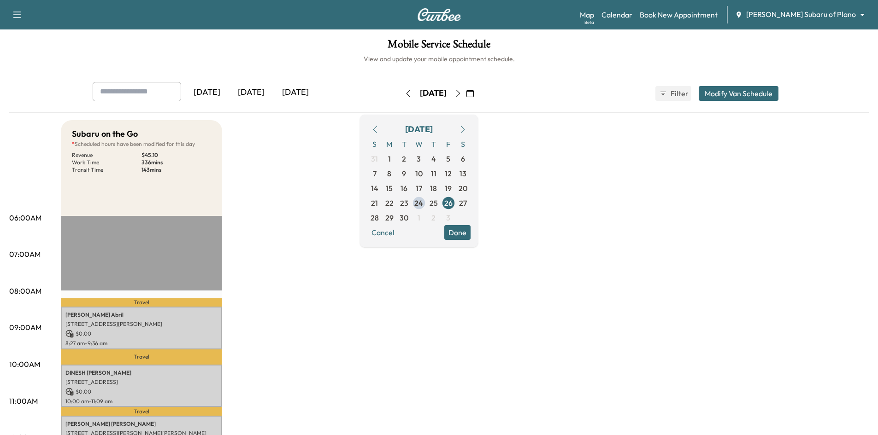
click at [331, 62] on h6 "View and update your mobile appointment schedule." at bounding box center [438, 58] width 859 height 9
drag, startPoint x: 484, startPoint y: 232, endPoint x: 355, endPoint y: 235, distance: 128.6
click at [470, 233] on button "Done" at bounding box center [457, 232] width 26 height 15
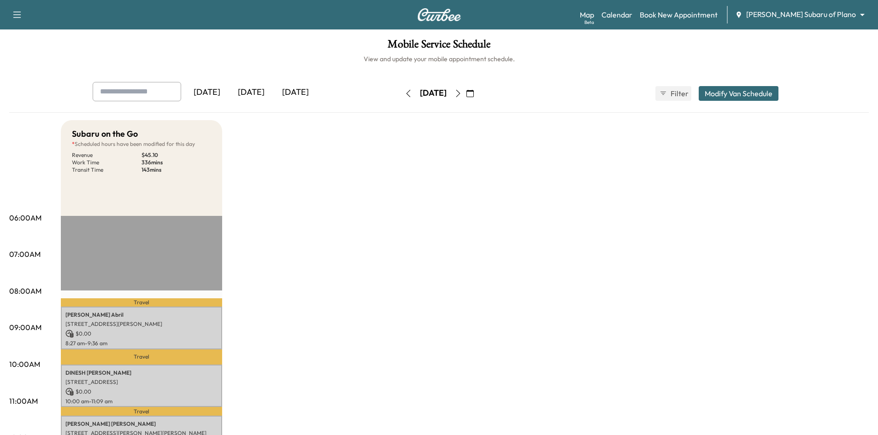
click at [311, 90] on div "[DATE]" at bounding box center [295, 92] width 44 height 21
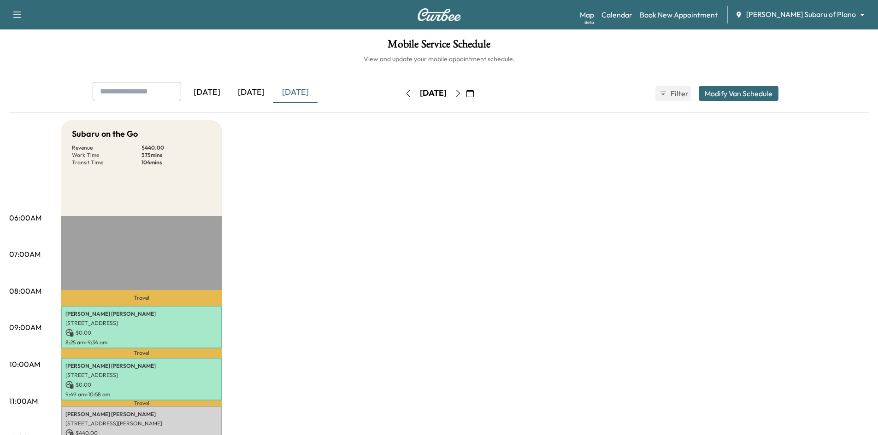
click at [474, 92] on icon "button" at bounding box center [469, 93] width 7 height 7
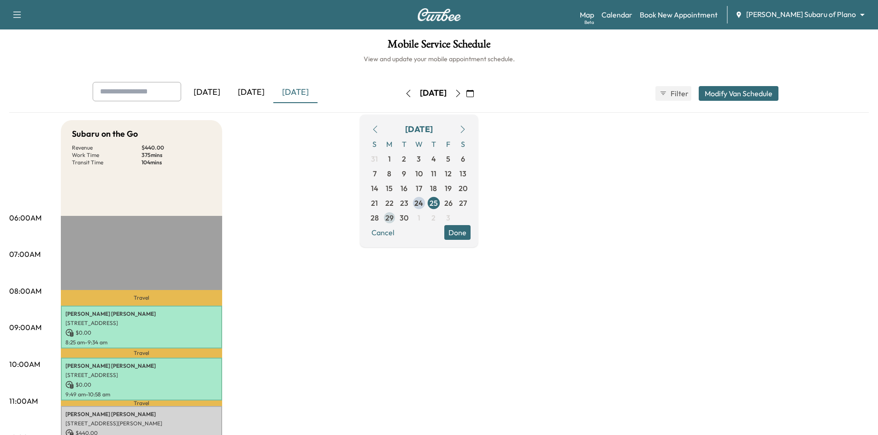
click at [394, 221] on span "29" at bounding box center [389, 217] width 8 height 11
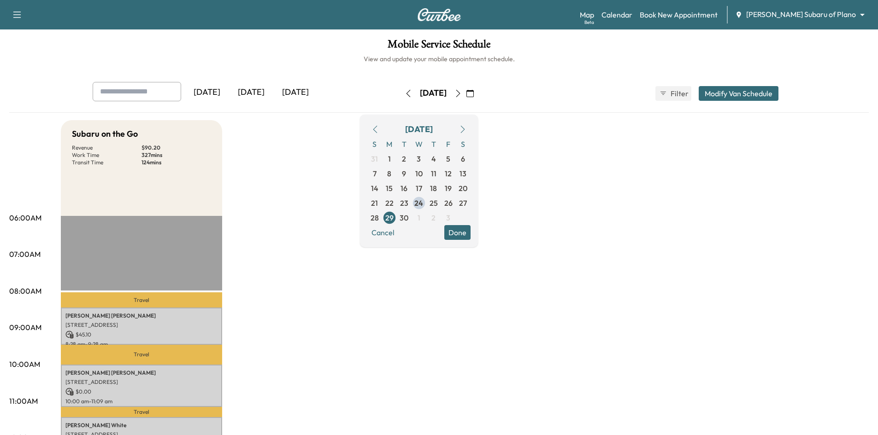
click at [466, 97] on button "button" at bounding box center [458, 93] width 16 height 15
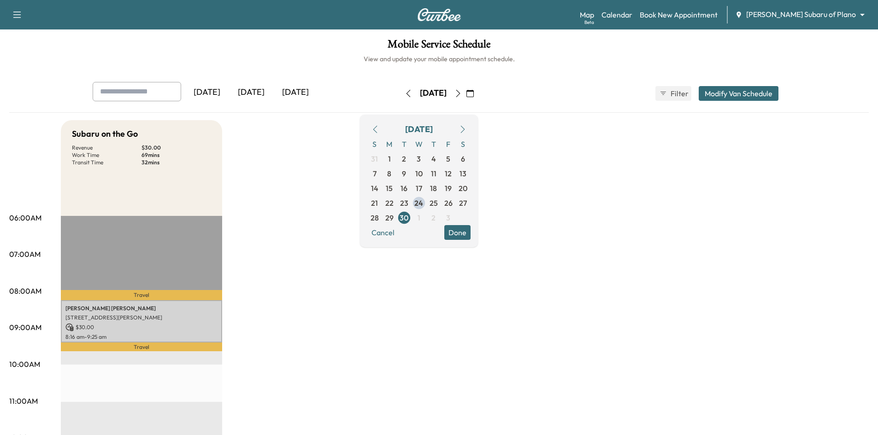
drag, startPoint x: 260, startPoint y: 93, endPoint x: 318, endPoint y: 141, distance: 75.0
click at [260, 94] on div "[DATE]" at bounding box center [251, 92] width 44 height 21
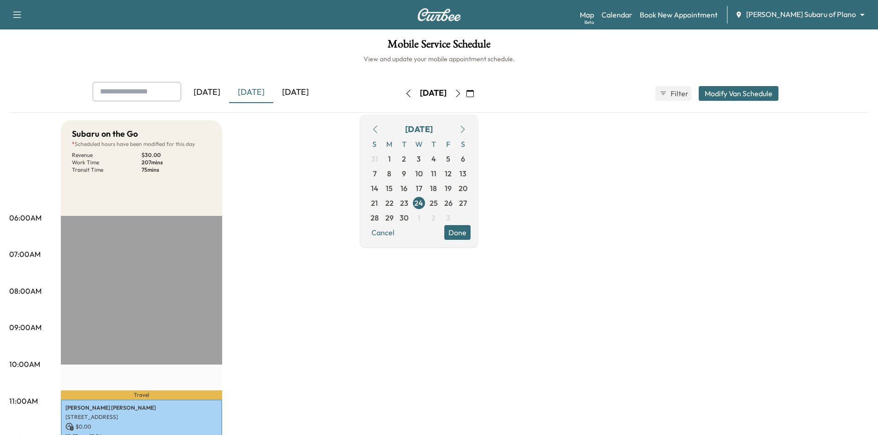
click at [470, 233] on button "Done" at bounding box center [457, 232] width 26 height 15
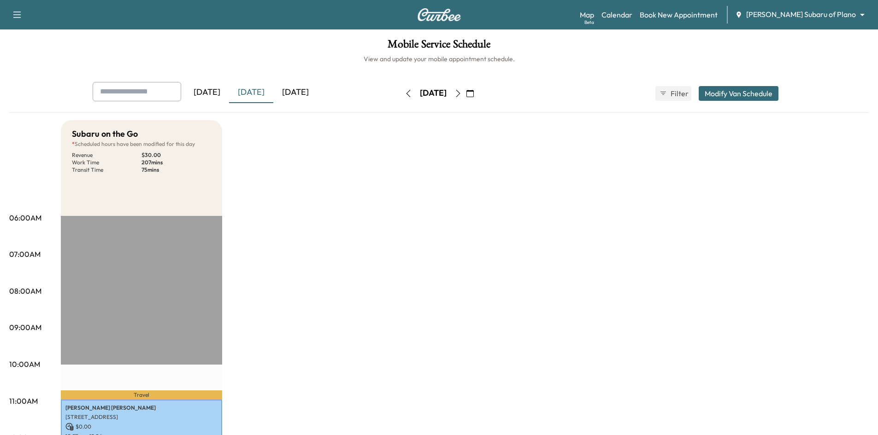
click at [319, 56] on h6 "View and update your mobile appointment schedule." at bounding box center [438, 58] width 859 height 9
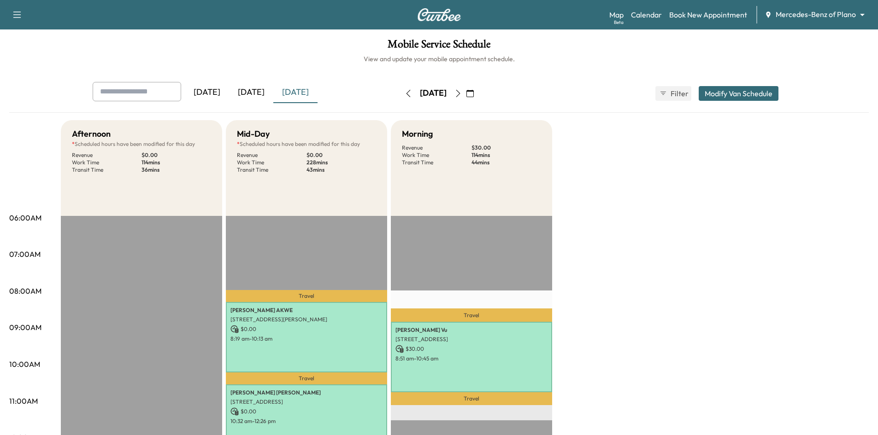
click at [217, 94] on div "[DATE]" at bounding box center [207, 92] width 44 height 21
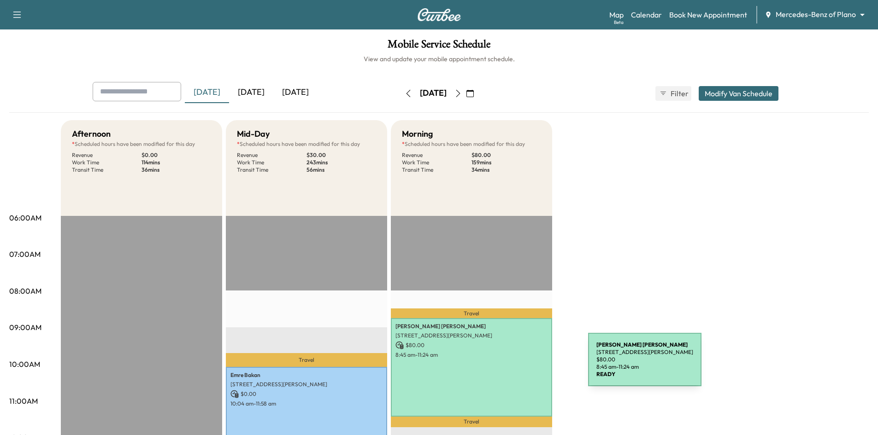
click at [519, 365] on div "[PERSON_NAME] [STREET_ADDRESS][PERSON_NAME] $ 80.00 8:45 am - 11:24 am" at bounding box center [471, 367] width 161 height 99
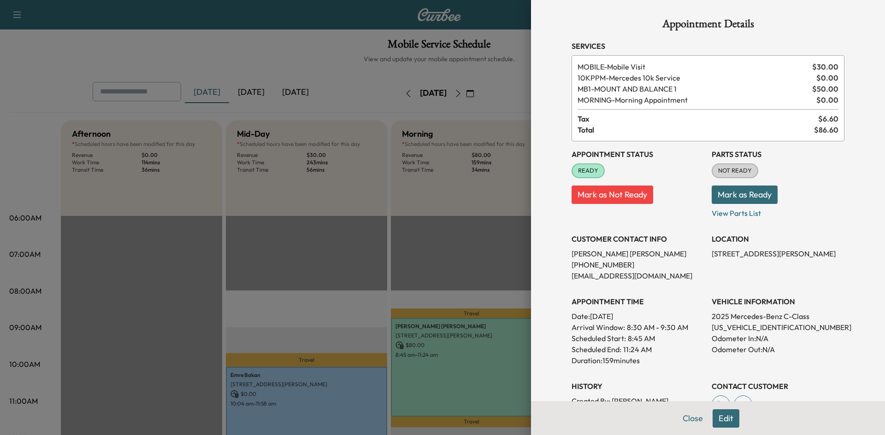
drag, startPoint x: 431, startPoint y: 105, endPoint x: 452, endPoint y: 102, distance: 20.5
click at [432, 105] on div at bounding box center [442, 217] width 885 height 435
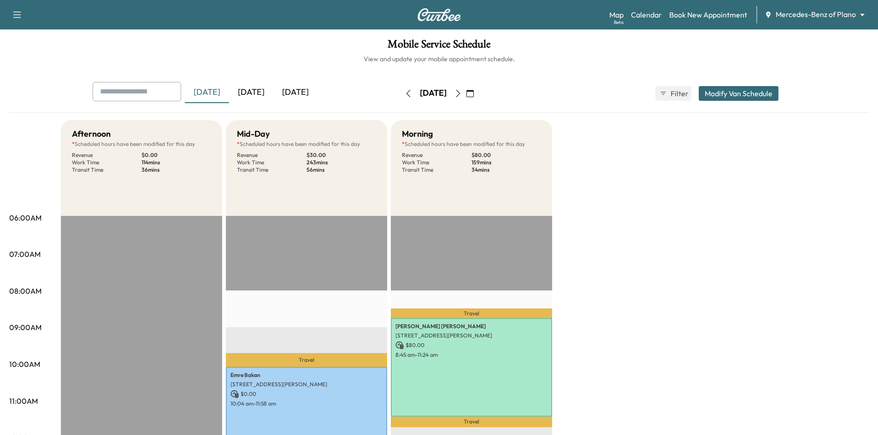
click at [462, 95] on icon "button" at bounding box center [457, 93] width 7 height 7
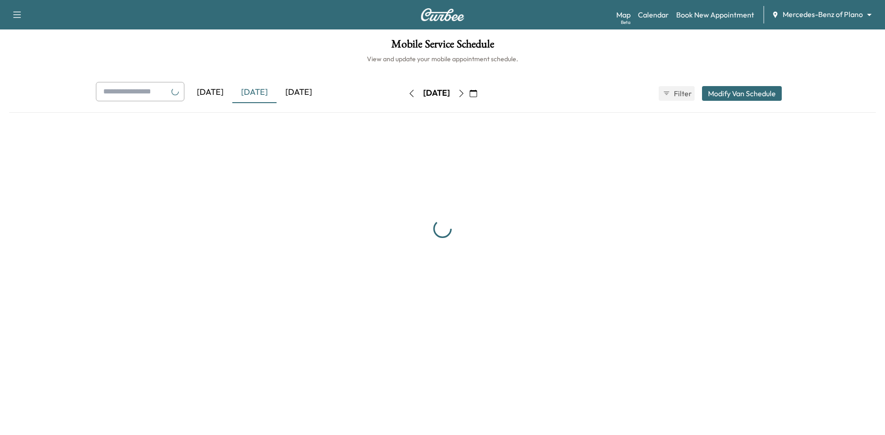
click at [450, 95] on div "[DATE]" at bounding box center [436, 94] width 27 height 12
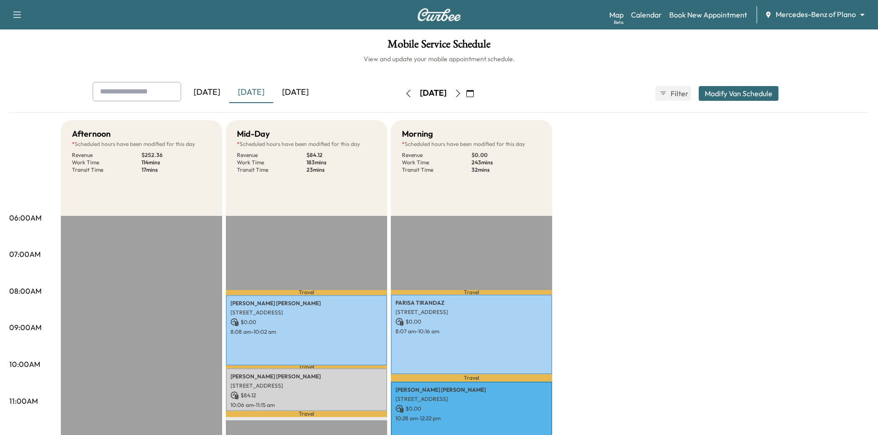
click at [462, 96] on icon "button" at bounding box center [457, 93] width 7 height 7
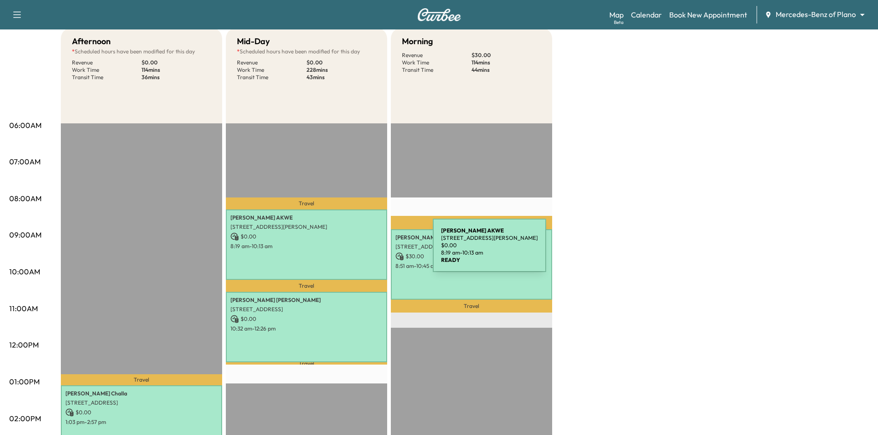
scroll to position [92, 0]
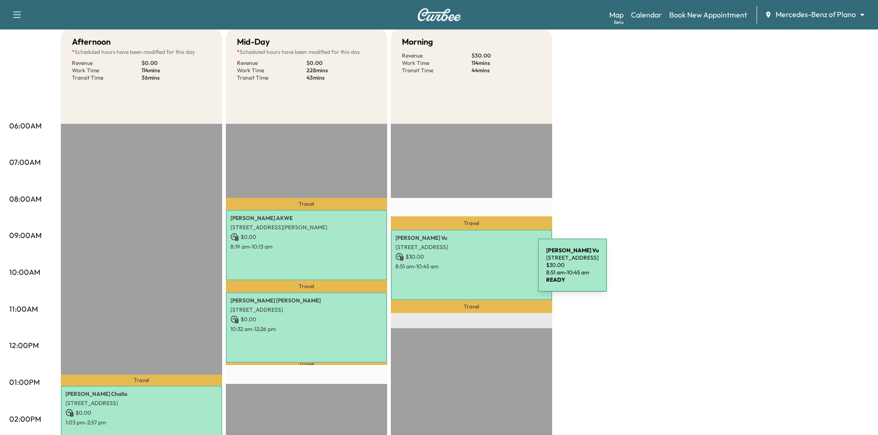
click at [469, 270] on div "[PERSON_NAME] [STREET_ADDRESS] $ 30.00 8:51 am - 10:45 am" at bounding box center [471, 265] width 161 height 70
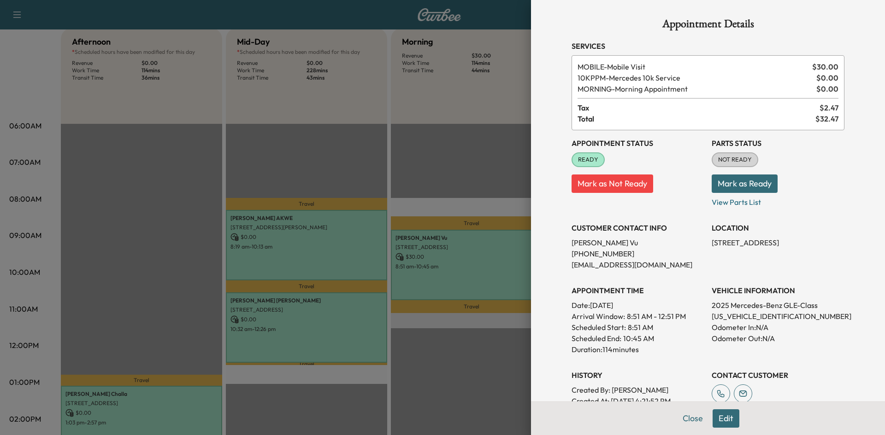
click at [469, 270] on div at bounding box center [442, 217] width 885 height 435
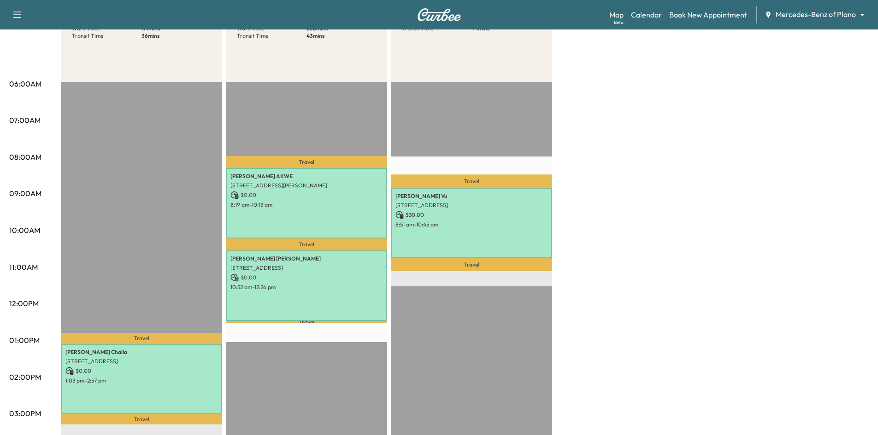
scroll to position [0, 0]
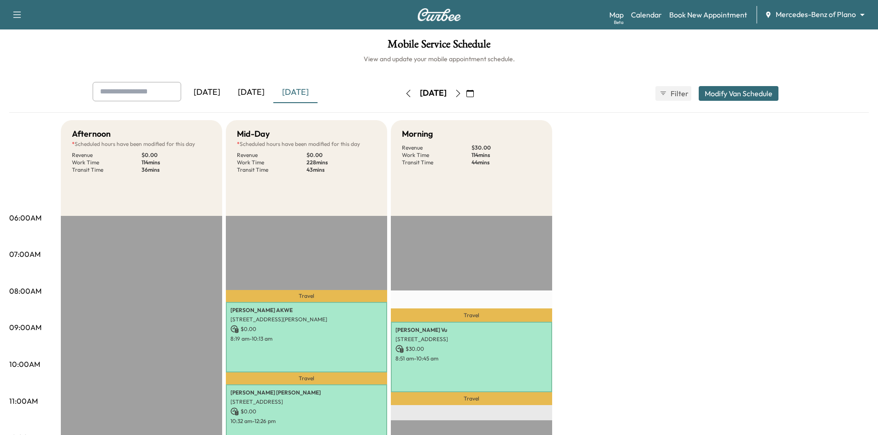
click at [462, 94] on icon "button" at bounding box center [457, 93] width 7 height 7
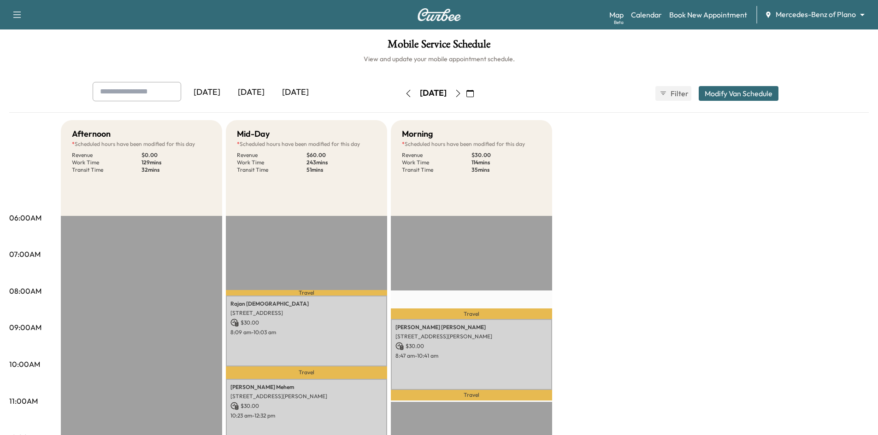
click at [301, 92] on div "[DATE]" at bounding box center [295, 92] width 44 height 21
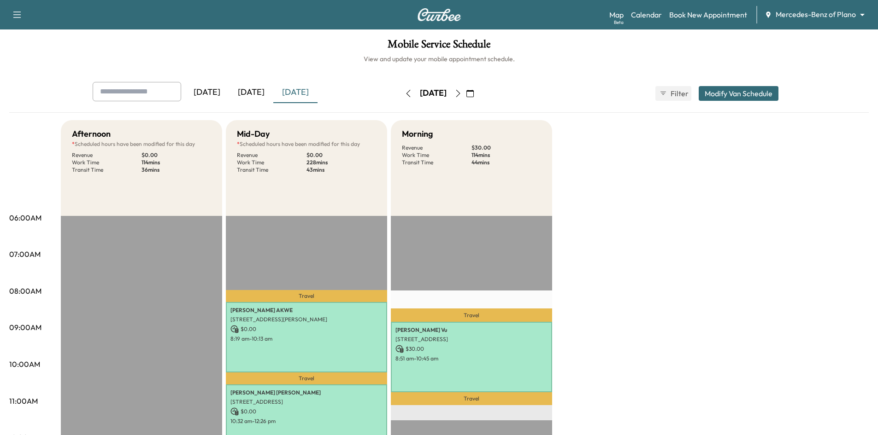
click at [474, 94] on icon "button" at bounding box center [469, 93] width 7 height 7
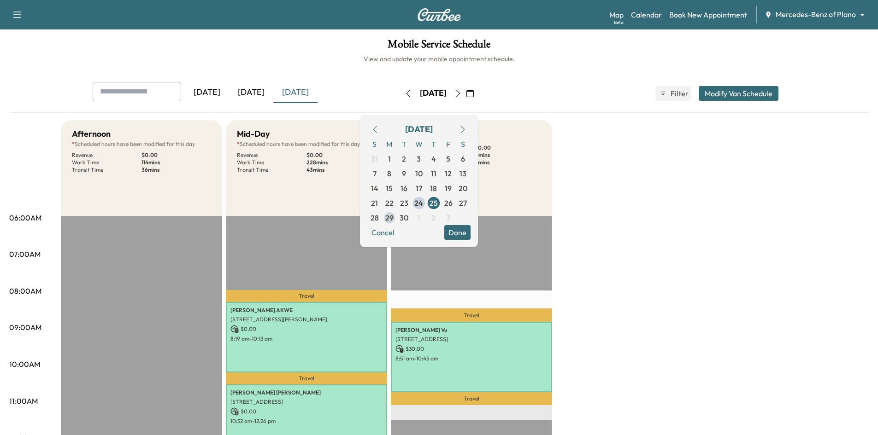
click at [394, 220] on span "29" at bounding box center [389, 217] width 8 height 11
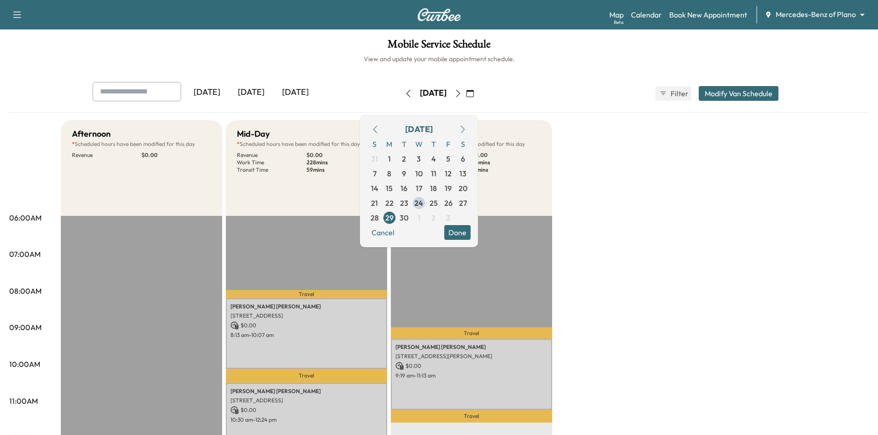
click at [324, 56] on h6 "View and update your mobile appointment schedule." at bounding box center [438, 58] width 859 height 9
click at [460, 94] on icon "button" at bounding box center [458, 93] width 4 height 7
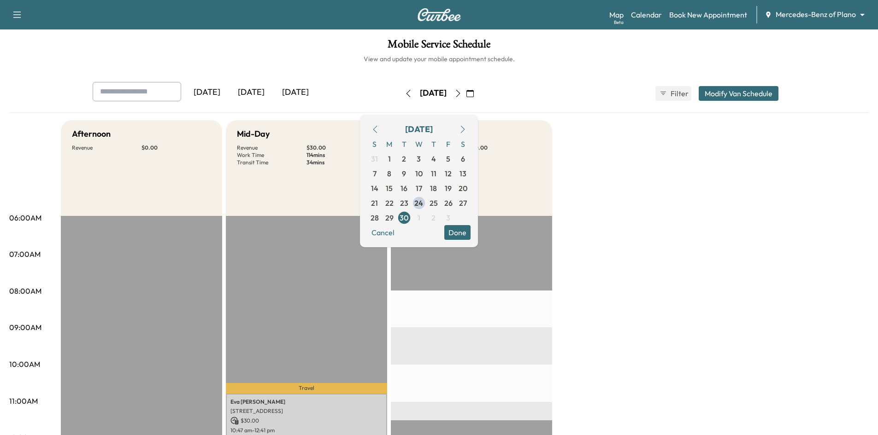
drag, startPoint x: 488, startPoint y: 236, endPoint x: 414, endPoint y: 126, distance: 133.2
click at [470, 235] on button "Done" at bounding box center [457, 232] width 26 height 15
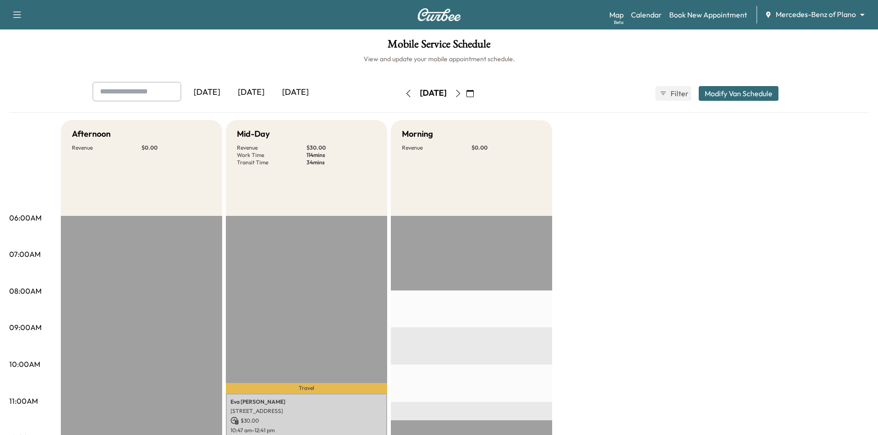
drag, startPoint x: 249, startPoint y: 89, endPoint x: 270, endPoint y: 12, distance: 80.3
click at [249, 89] on div "[DATE]" at bounding box center [251, 92] width 44 height 21
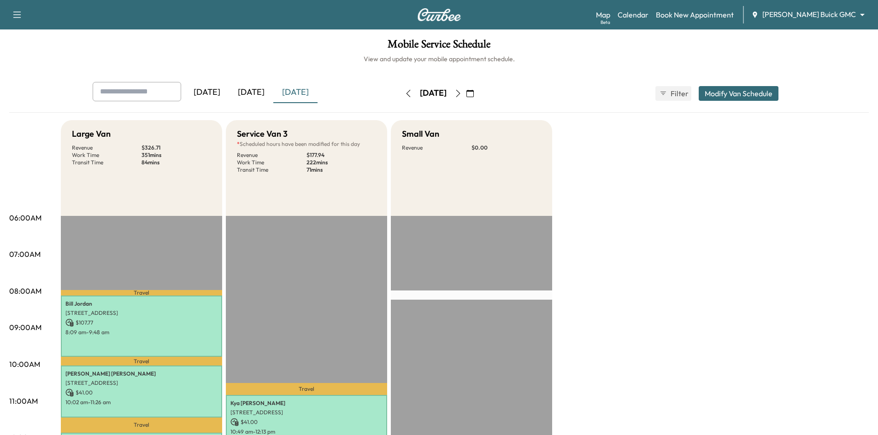
click at [709, 93] on button "Modify Van Schedule" at bounding box center [739, 93] width 80 height 15
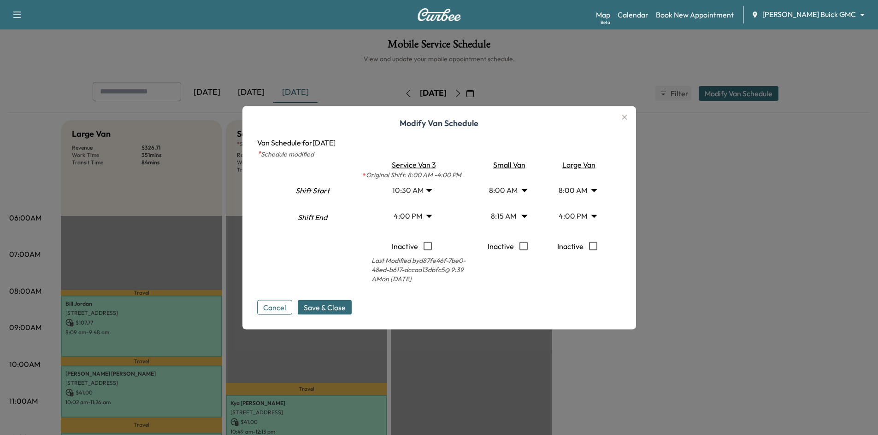
click at [417, 189] on body "Support Log Out Map Beta Calendar Book New Appointment [PERSON_NAME] Buick GMC …" at bounding box center [439, 217] width 878 height 435
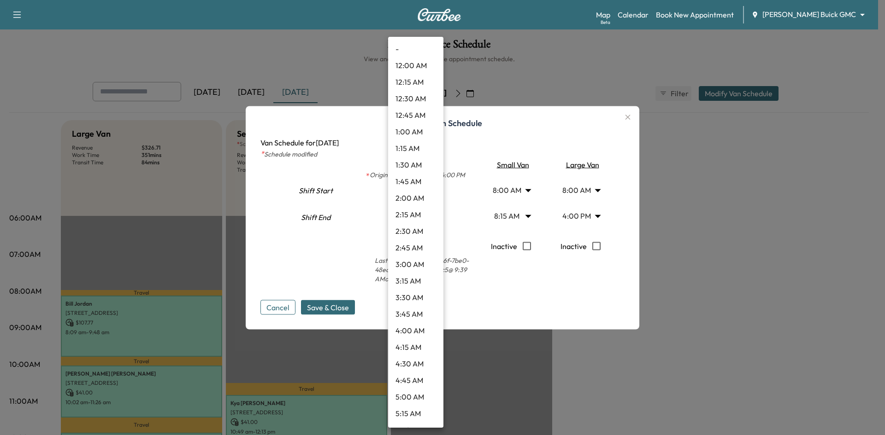
scroll to position [530, 0]
click at [412, 280] on li "11:15 AM" at bounding box center [415, 282] width 55 height 17
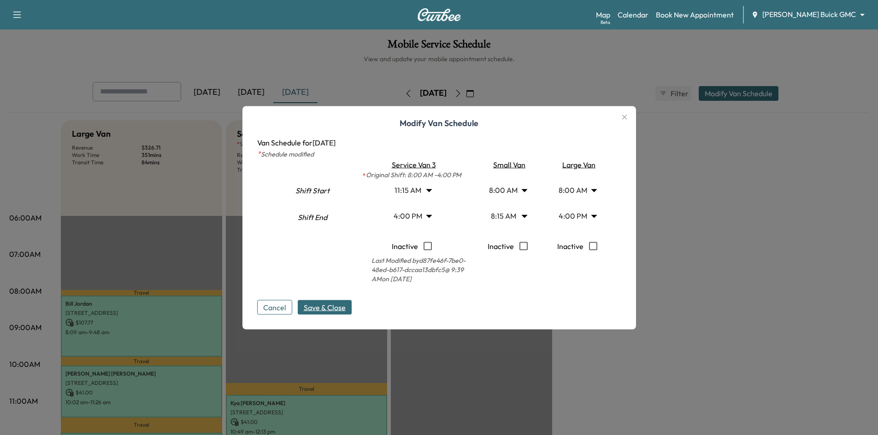
click at [334, 309] on span "Save & Close" at bounding box center [325, 307] width 42 height 11
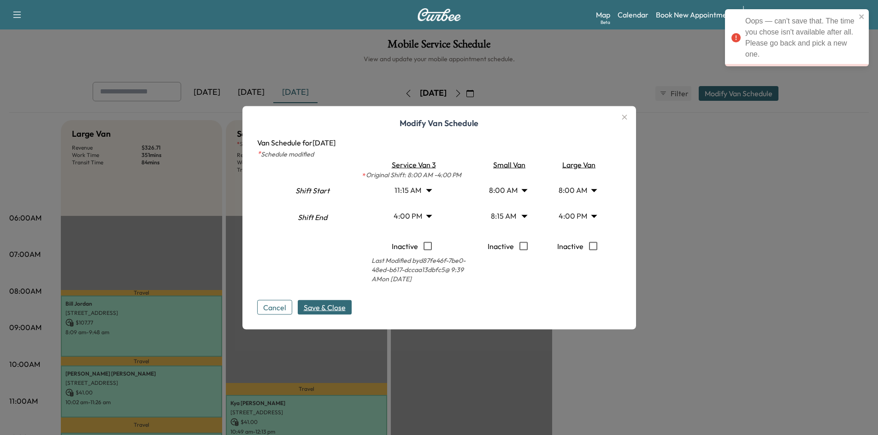
click at [419, 184] on body "Oops — can't save that. The time you chose isn't available after all. Please go…" at bounding box center [439, 217] width 878 height 435
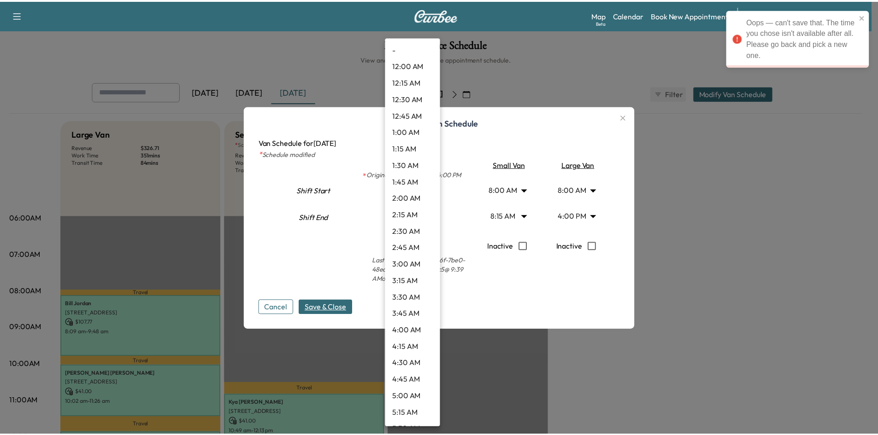
scroll to position [580, 0]
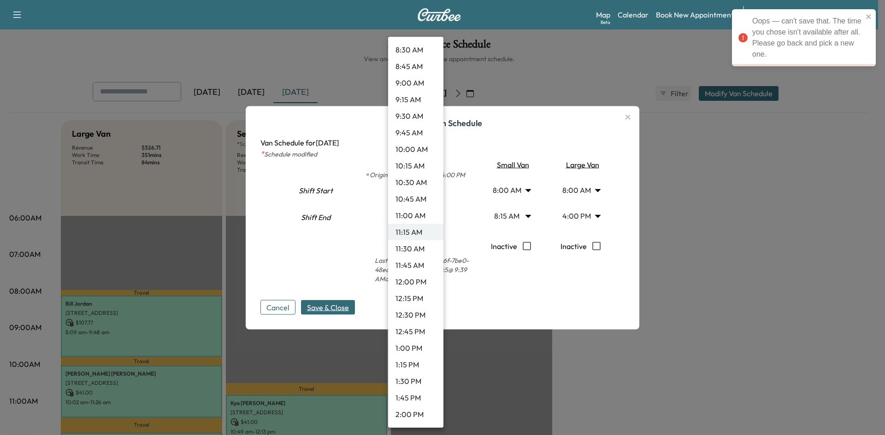
click at [417, 214] on li "11:00 AM" at bounding box center [415, 215] width 55 height 17
type input "**"
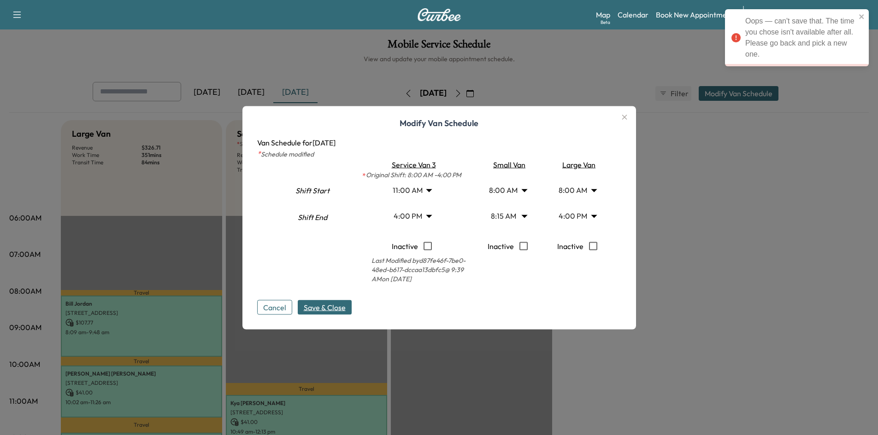
click at [339, 305] on span "Save & Close" at bounding box center [325, 307] width 42 height 11
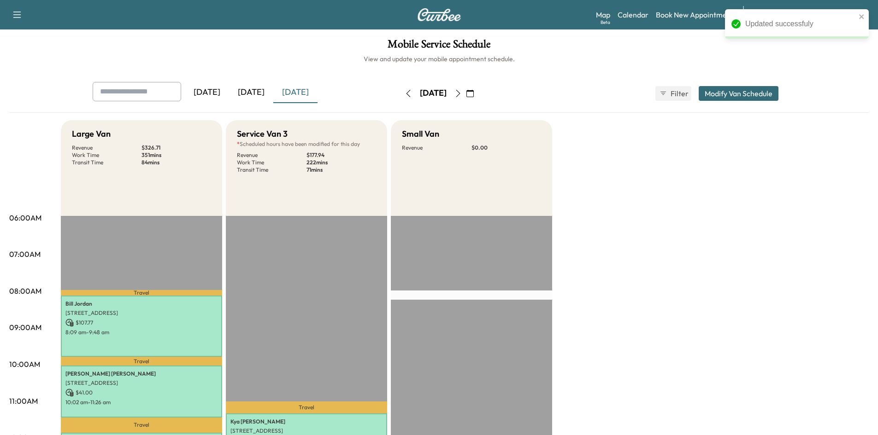
drag, startPoint x: 572, startPoint y: 318, endPoint x: 577, endPoint y: 322, distance: 5.6
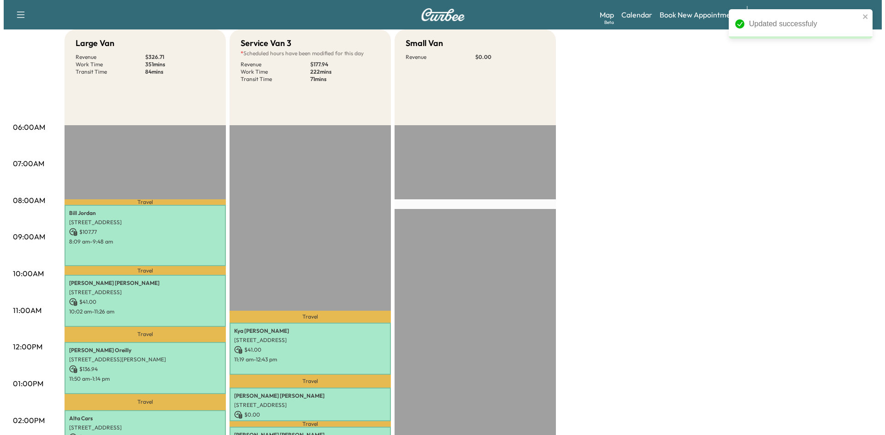
scroll to position [0, 0]
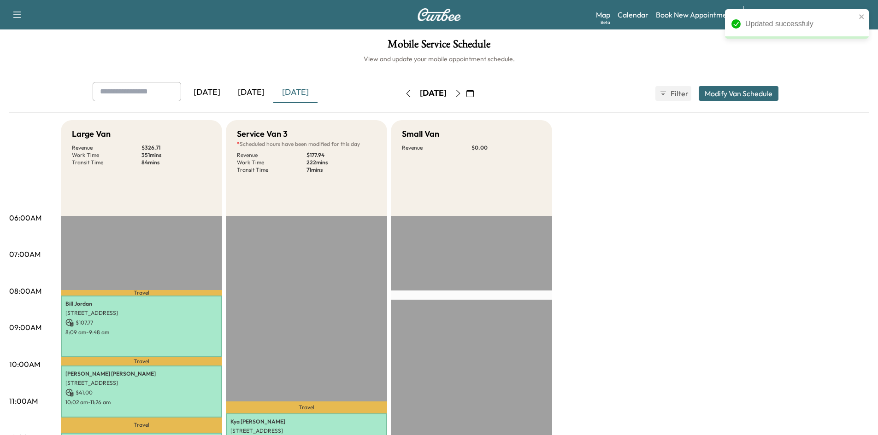
click at [726, 94] on button "Modify Van Schedule" at bounding box center [739, 93] width 80 height 15
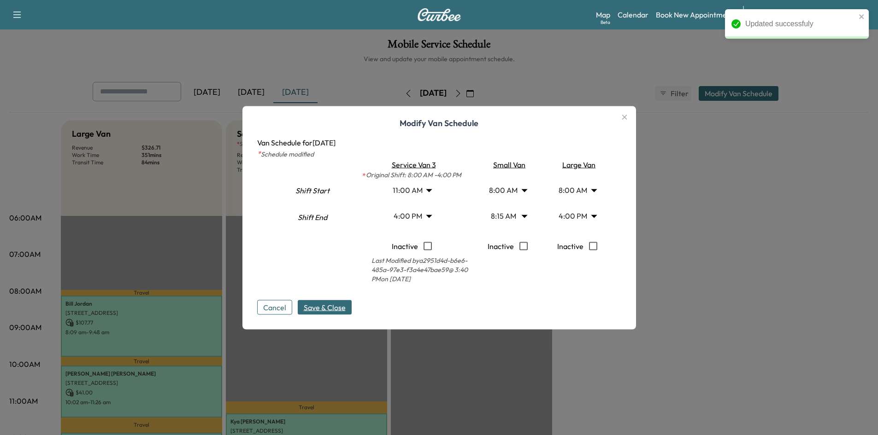
click at [414, 222] on body "Updated successfuly Support Log Out Map Beta Calendar Book New Appointment [PER…" at bounding box center [439, 217] width 878 height 435
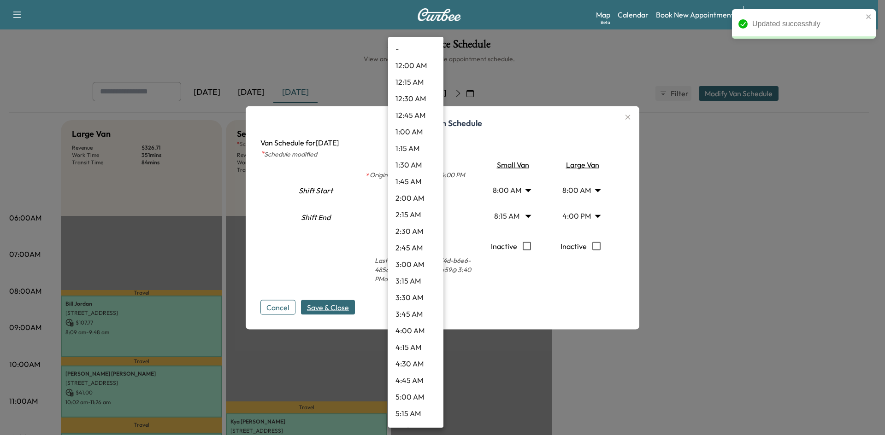
scroll to position [895, 0]
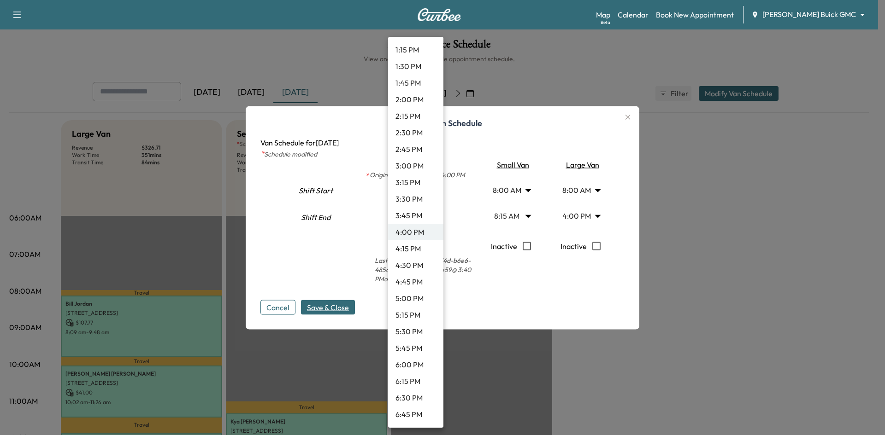
click at [415, 260] on li "4:30 PM" at bounding box center [415, 265] width 55 height 17
type input "****"
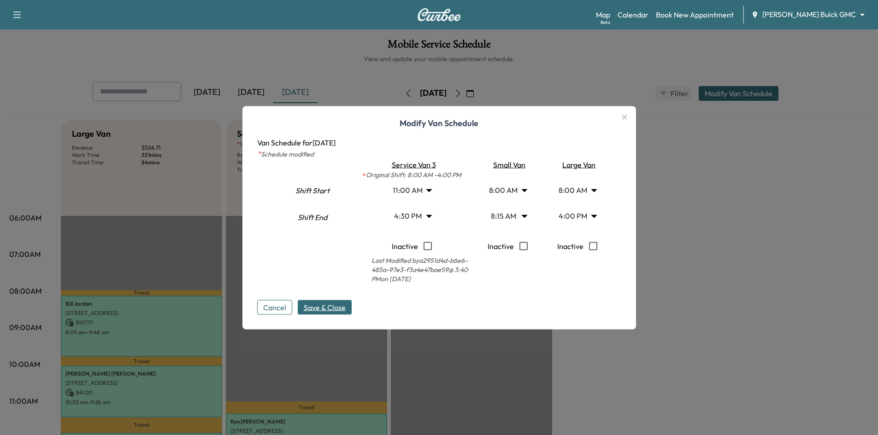
click at [418, 193] on body "Support Log Out Map Beta Calendar Book New Appointment [PERSON_NAME] Buick GMC …" at bounding box center [439, 217] width 878 height 435
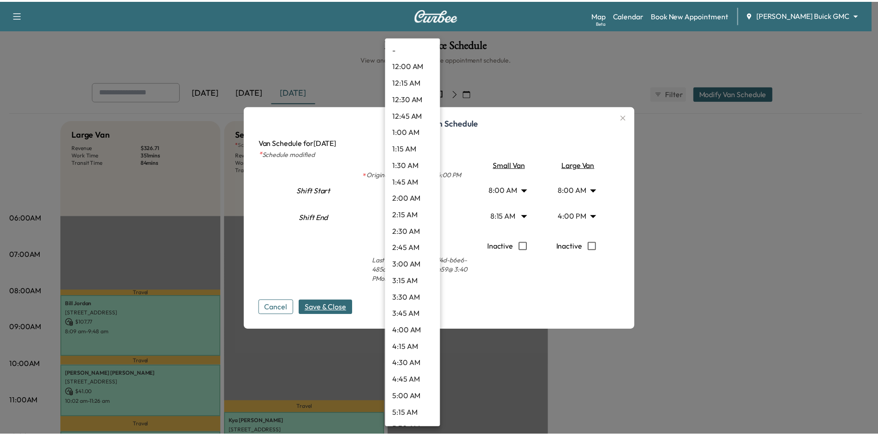
scroll to position [563, 0]
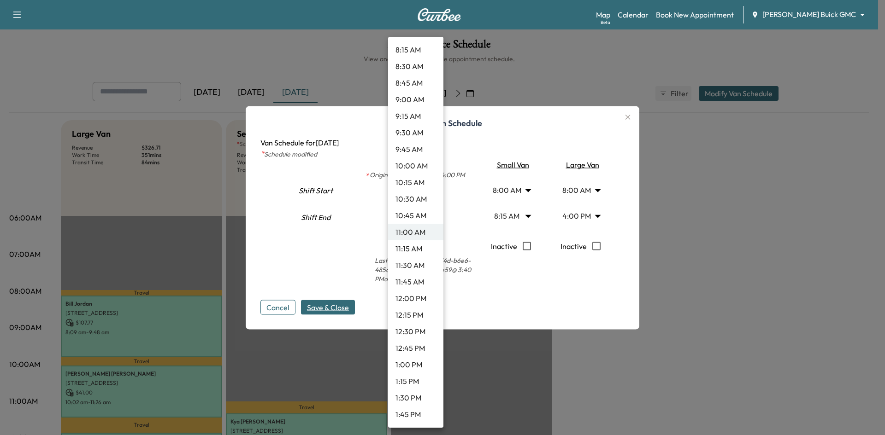
click at [415, 264] on li "11:30 AM" at bounding box center [415, 265] width 55 height 17
type input "****"
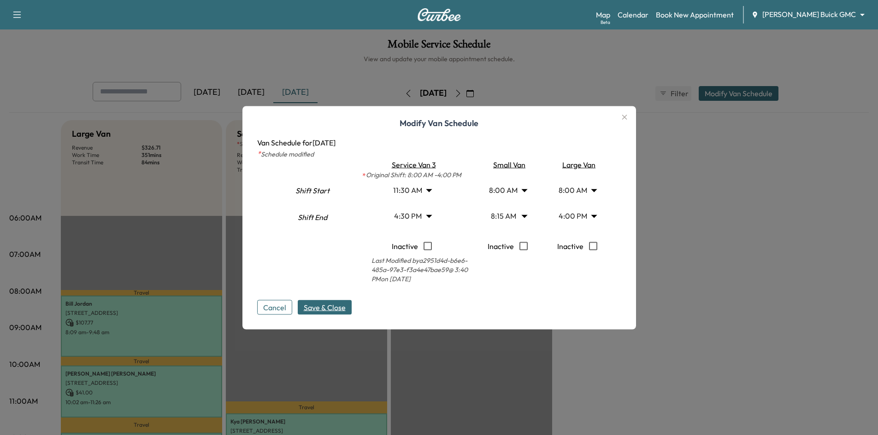
click at [323, 299] on div "Cancel Save & Close" at bounding box center [439, 299] width 364 height 29
click at [322, 306] on span "Save & Close" at bounding box center [325, 307] width 42 height 11
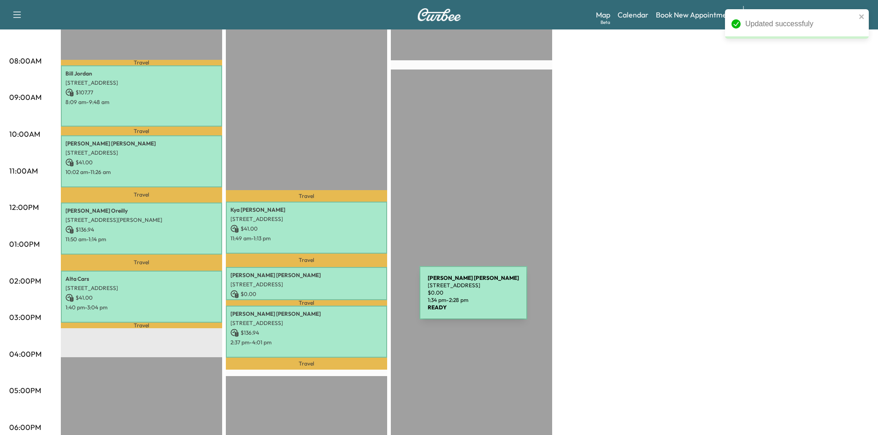
scroll to position [92, 0]
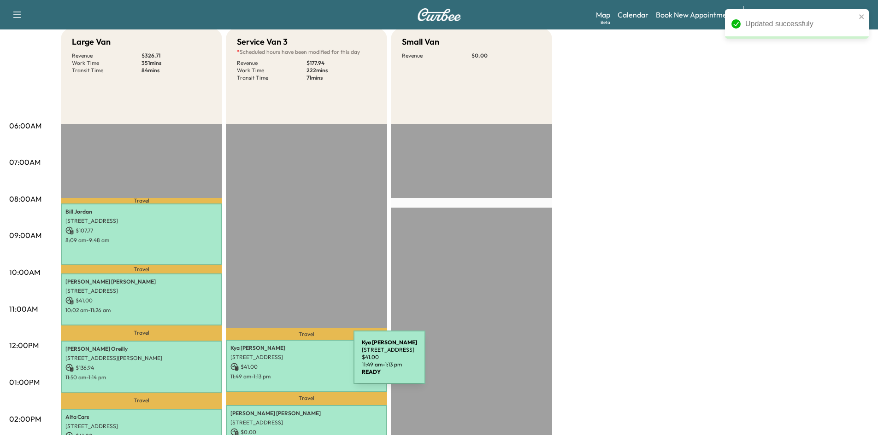
click at [285, 363] on p "$ 41.00" at bounding box center [306, 367] width 152 height 8
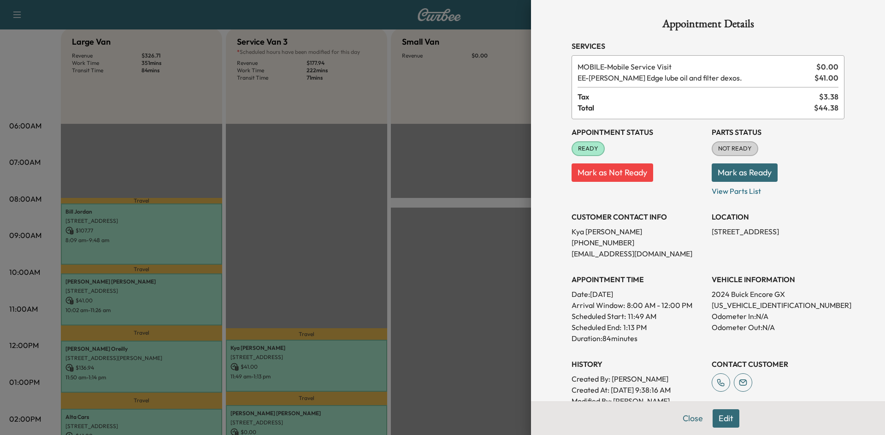
click at [488, 296] on div at bounding box center [442, 217] width 885 height 435
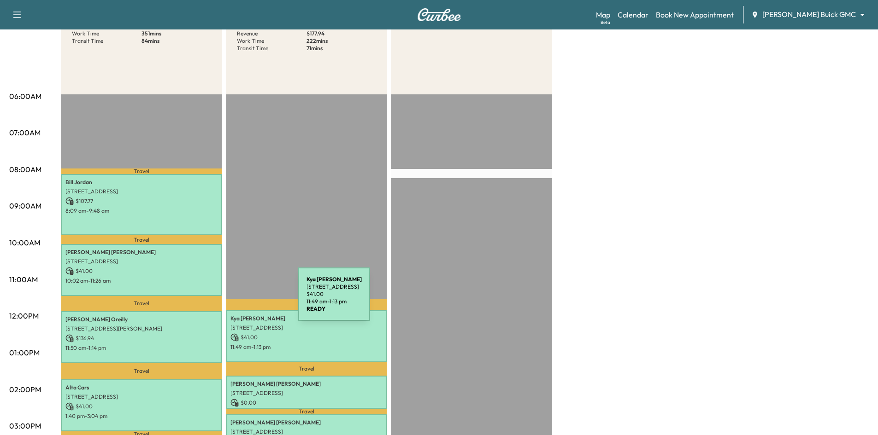
scroll to position [138, 0]
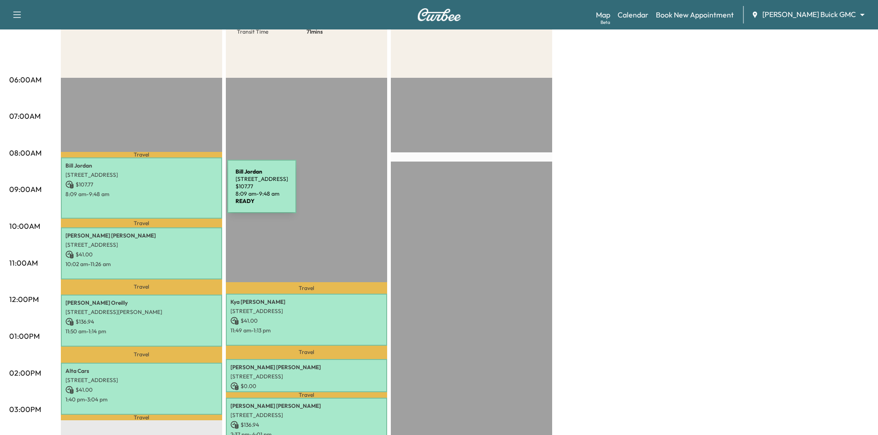
click at [158, 192] on p "8:09 am - 9:48 am" at bounding box center [141, 194] width 152 height 7
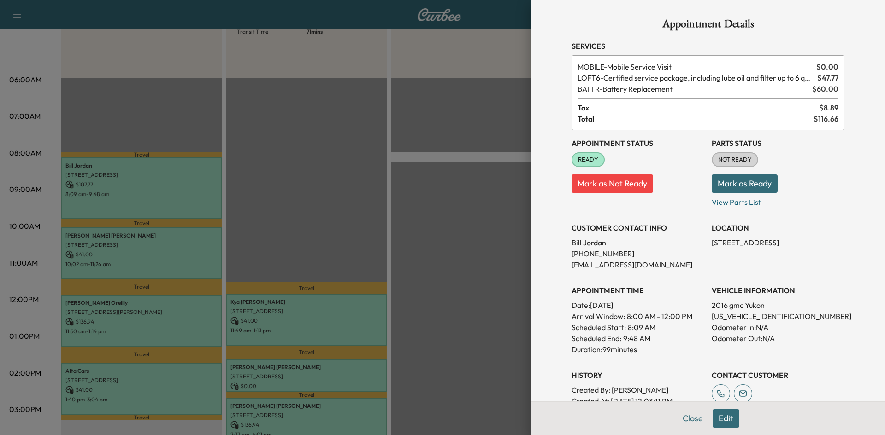
click at [164, 250] on div at bounding box center [442, 217] width 885 height 435
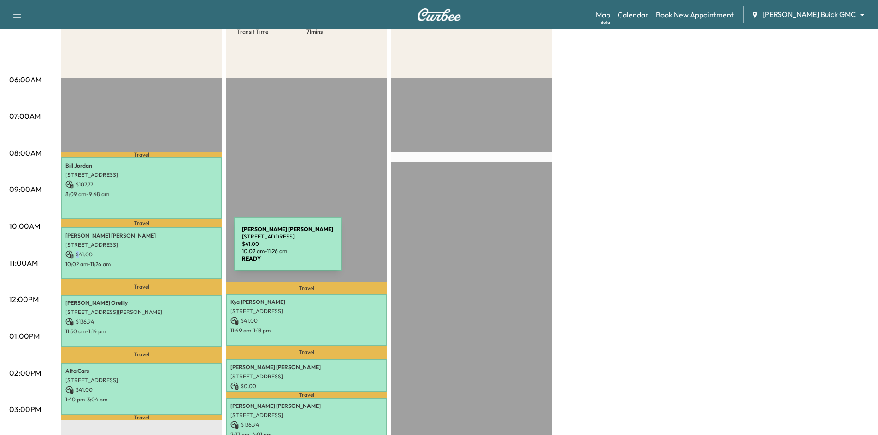
click at [165, 251] on p "$ 41.00" at bounding box center [141, 255] width 152 height 8
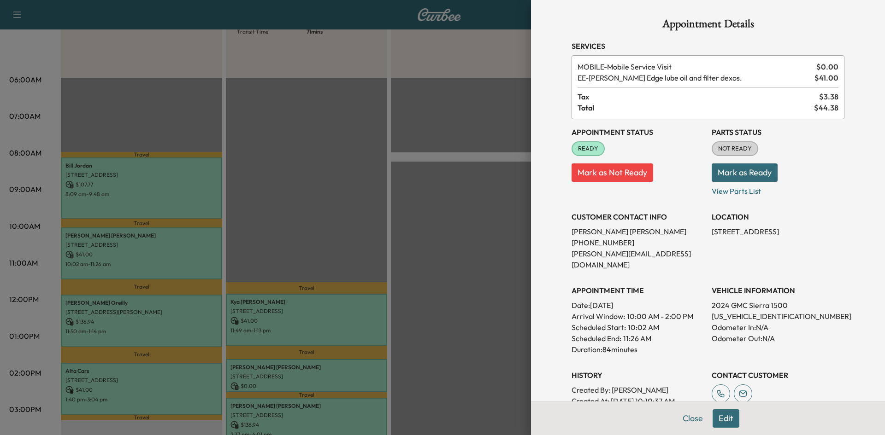
click at [167, 257] on div at bounding box center [442, 217] width 885 height 435
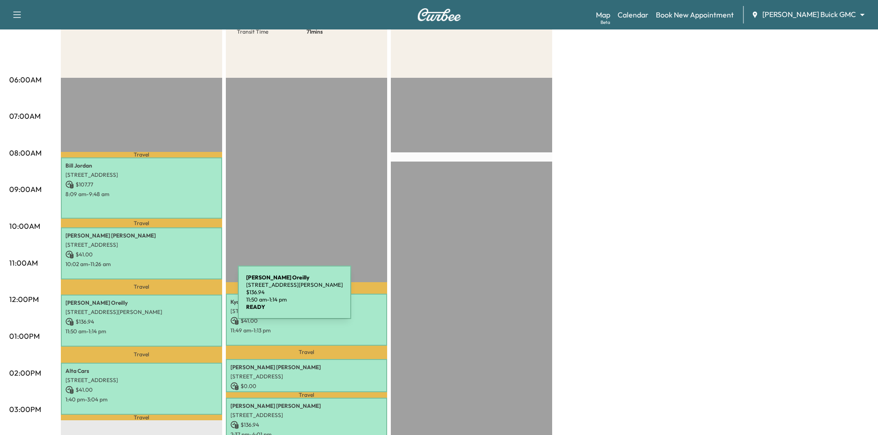
click at [169, 300] on p "[PERSON_NAME]" at bounding box center [141, 303] width 152 height 7
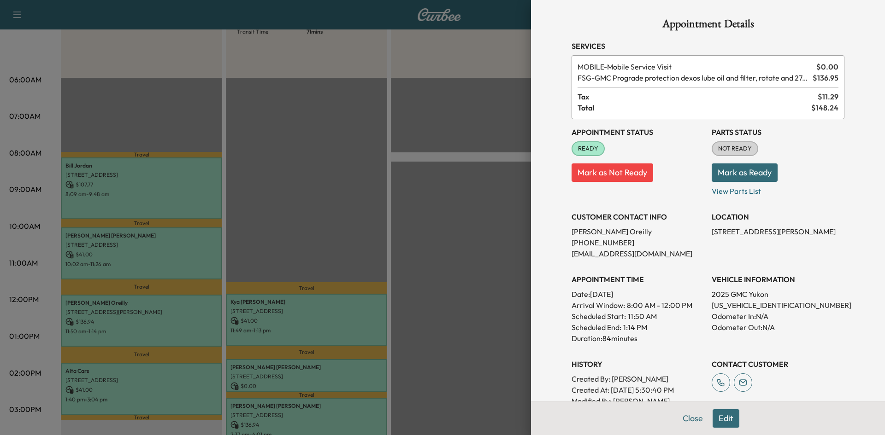
drag, startPoint x: 169, startPoint y: 300, endPoint x: 173, endPoint y: 282, distance: 18.8
click at [171, 300] on div at bounding box center [442, 217] width 885 height 435
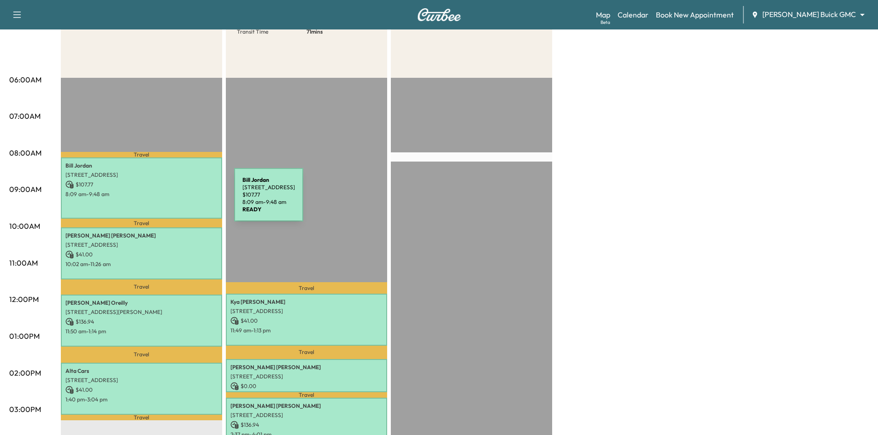
click at [165, 200] on div "[PERSON_NAME] [STREET_ADDRESS] $ 107.77 8:09 am - 9:48 am" at bounding box center [141, 188] width 161 height 61
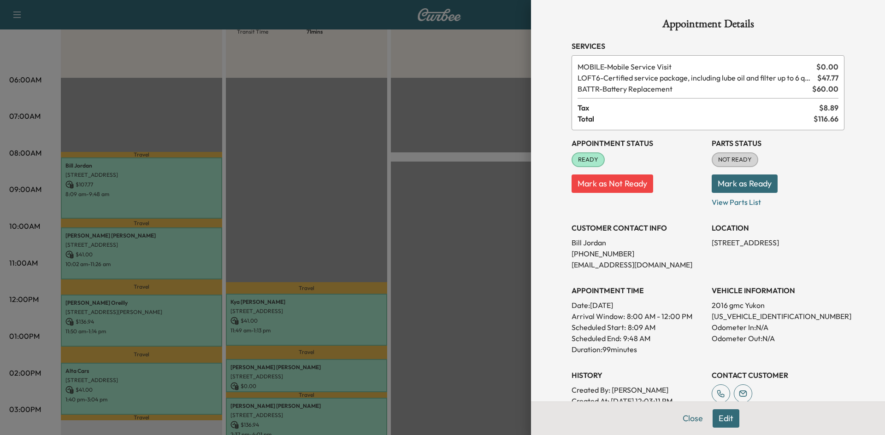
click at [162, 198] on div at bounding box center [442, 217] width 885 height 435
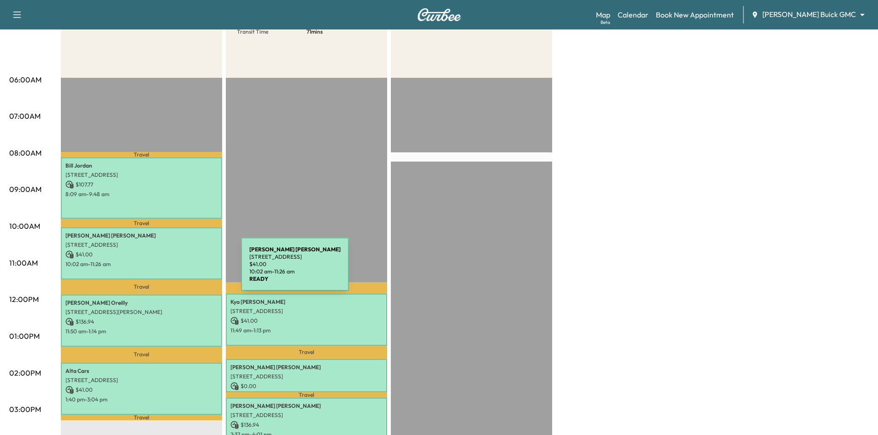
click at [174, 270] on div "[PERSON_NAME] [STREET_ADDRESS] $ 41.00 10:02 am - 11:26 am" at bounding box center [141, 254] width 161 height 52
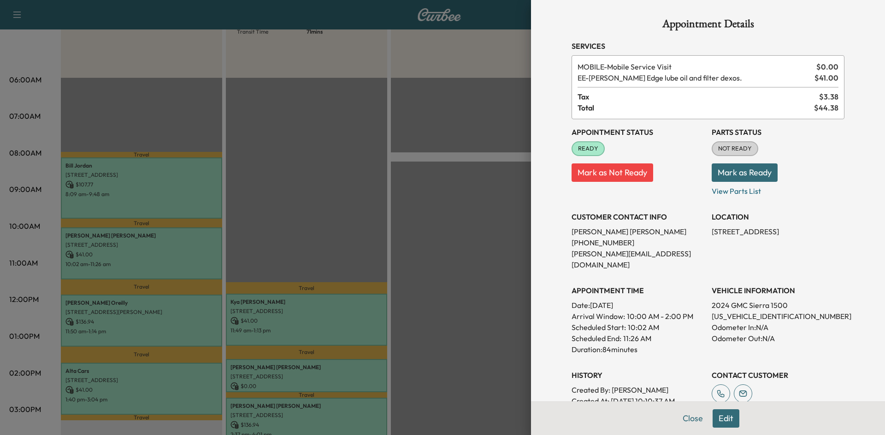
click at [174, 267] on div at bounding box center [442, 217] width 885 height 435
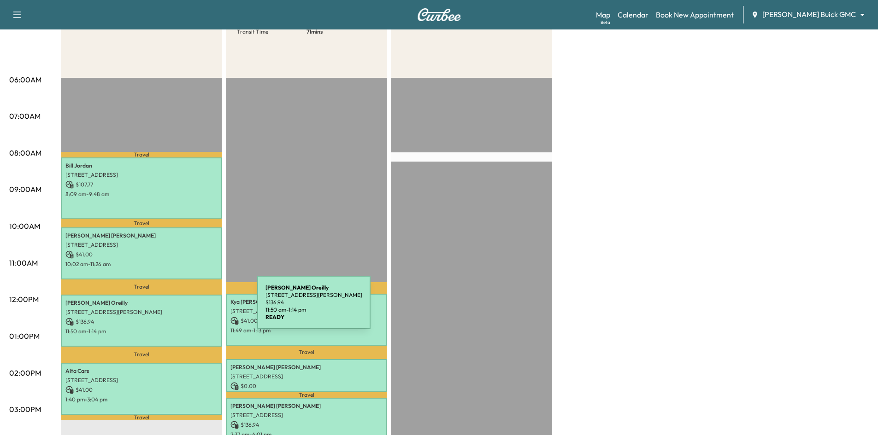
click at [188, 310] on p "[STREET_ADDRESS][PERSON_NAME]" at bounding box center [141, 312] width 152 height 7
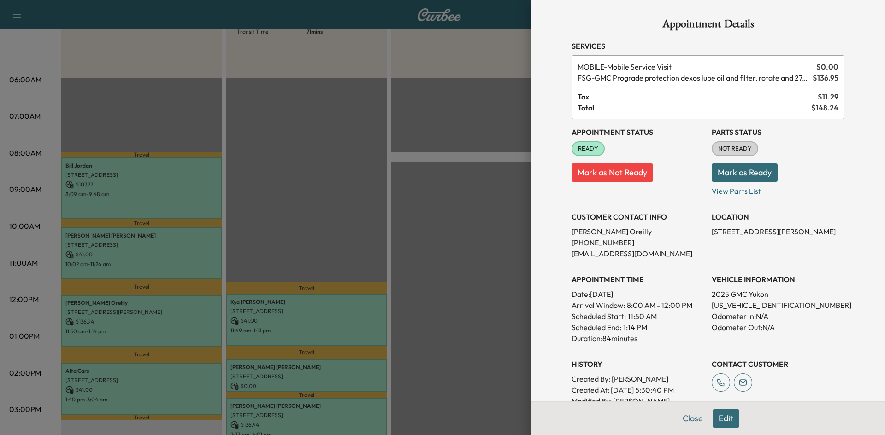
click at [148, 325] on div at bounding box center [442, 217] width 885 height 435
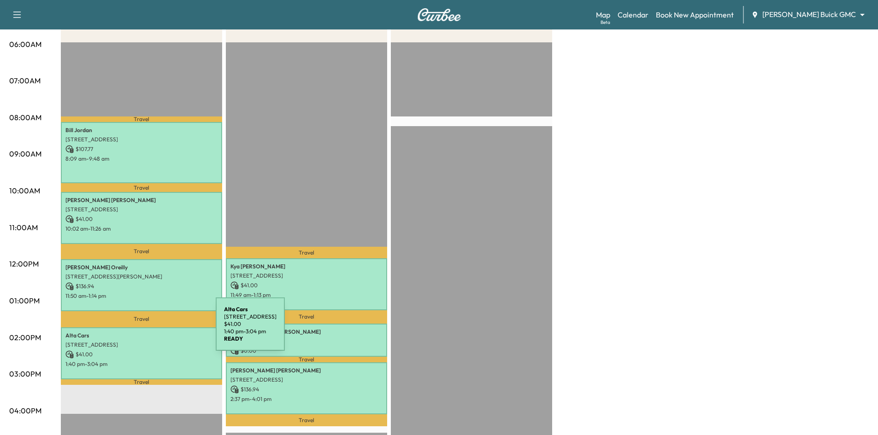
scroll to position [184, 0]
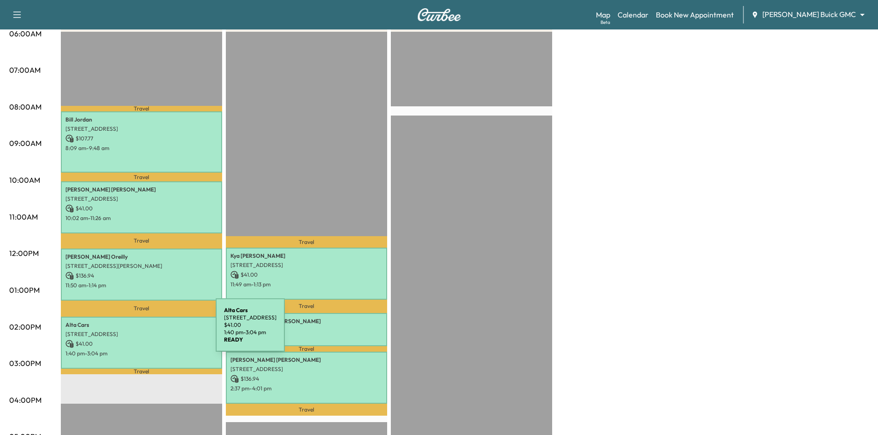
click at [147, 331] on p "[STREET_ADDRESS]" at bounding box center [141, 334] width 152 height 7
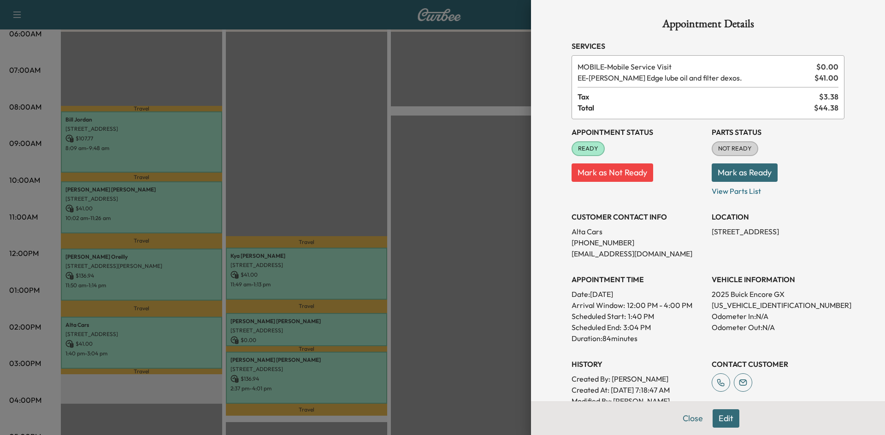
click at [147, 329] on div at bounding box center [442, 217] width 885 height 435
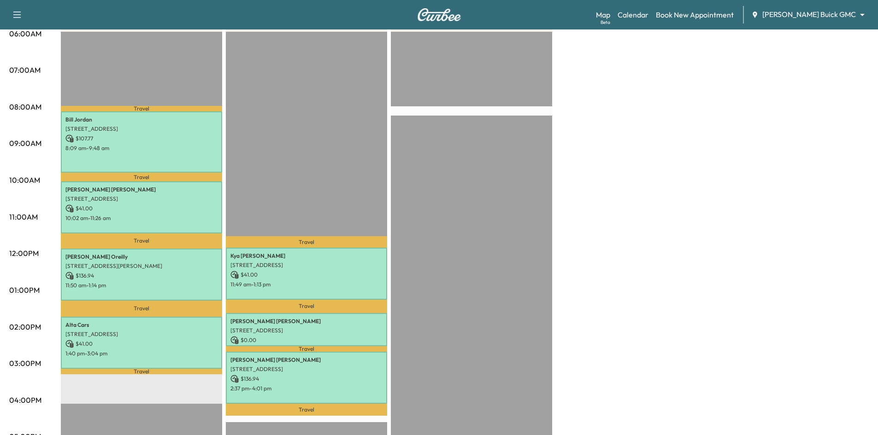
click at [227, 300] on p "Travel" at bounding box center [306, 306] width 161 height 13
click at [267, 282] on p "11:49 am - 1:13 pm" at bounding box center [306, 284] width 152 height 7
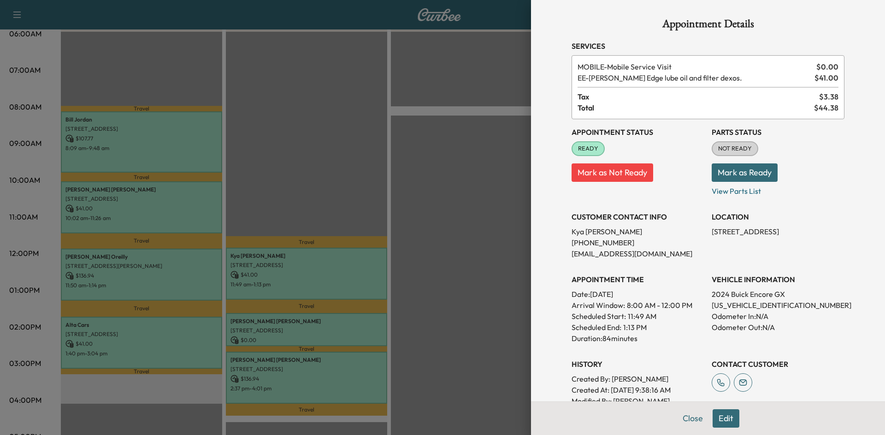
click at [273, 279] on div at bounding box center [442, 217] width 885 height 435
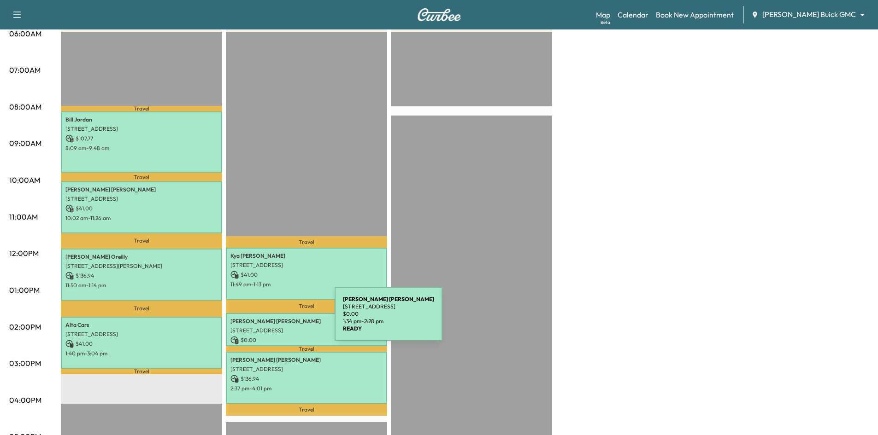
click at [265, 320] on p "[PERSON_NAME]" at bounding box center [306, 321] width 152 height 7
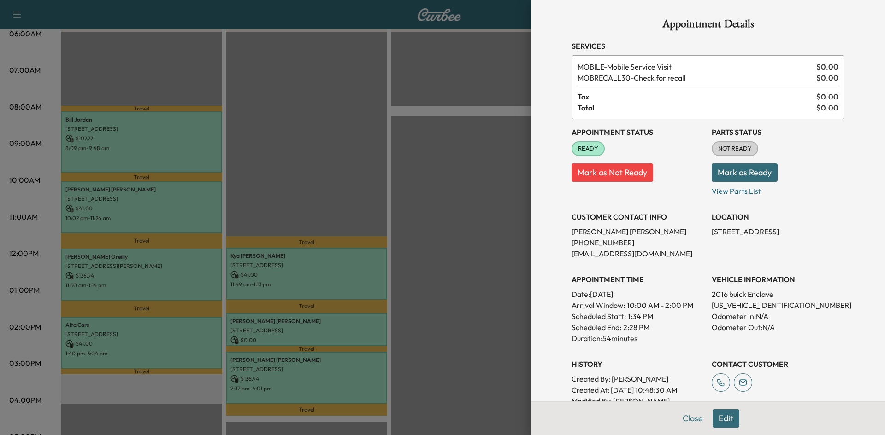
click at [268, 319] on div at bounding box center [442, 217] width 885 height 435
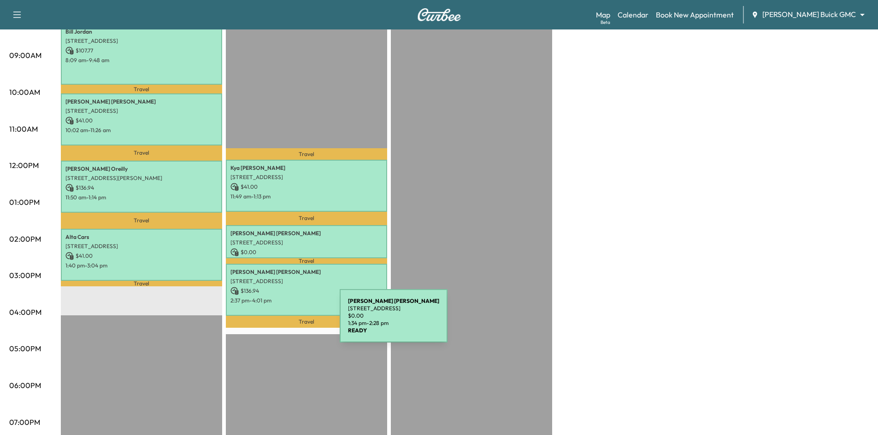
scroll to position [276, 0]
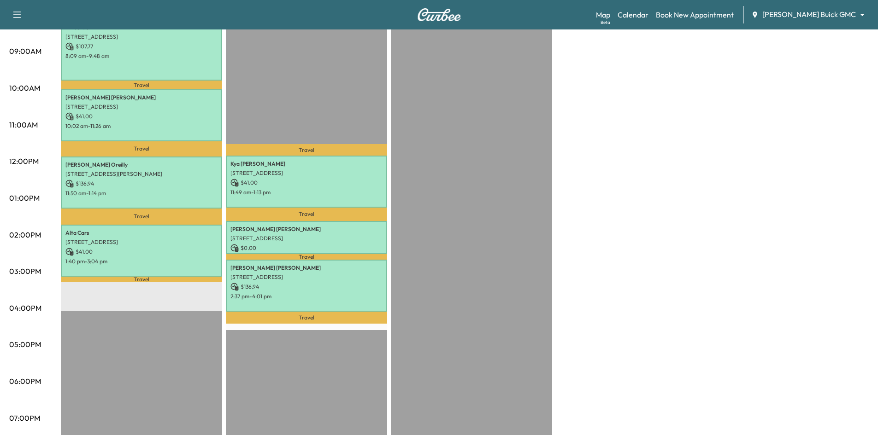
click at [309, 250] on div "Travel Kya [PERSON_NAME] [STREET_ADDRESS][PERSON_NAME] $ 41.00 11:49 am - 1:13 …" at bounding box center [306, 237] width 161 height 595
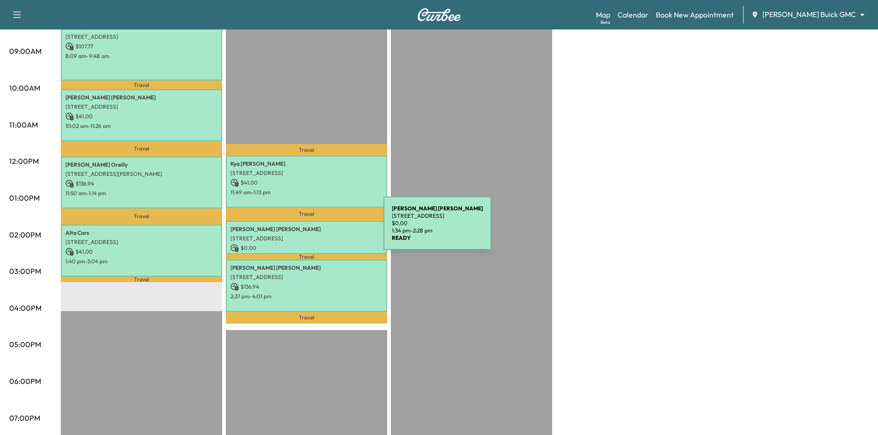
click at [314, 229] on p "[PERSON_NAME]" at bounding box center [306, 229] width 152 height 7
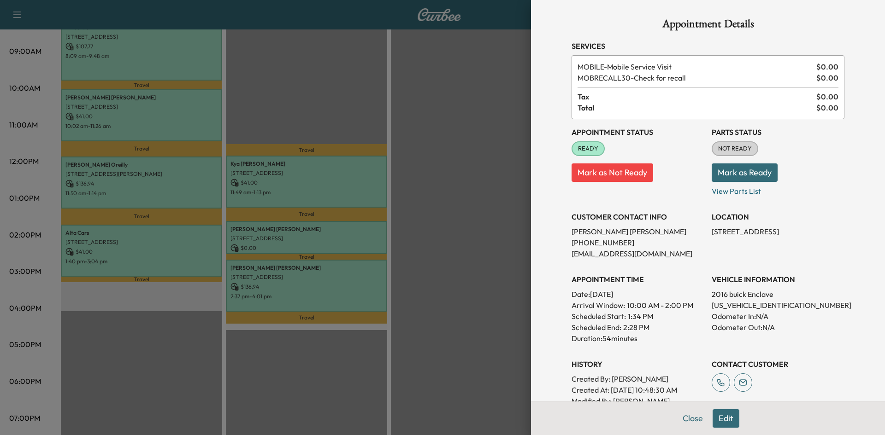
click at [327, 284] on div at bounding box center [442, 217] width 885 height 435
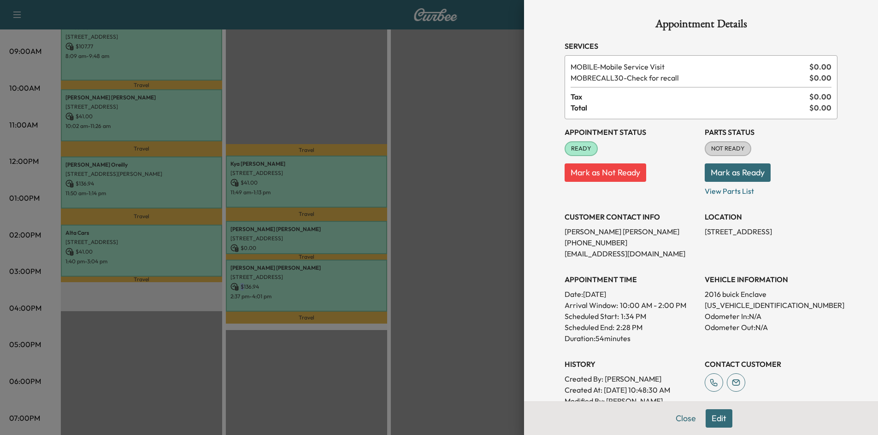
click at [328, 284] on p "$ 136.94" at bounding box center [306, 287] width 152 height 8
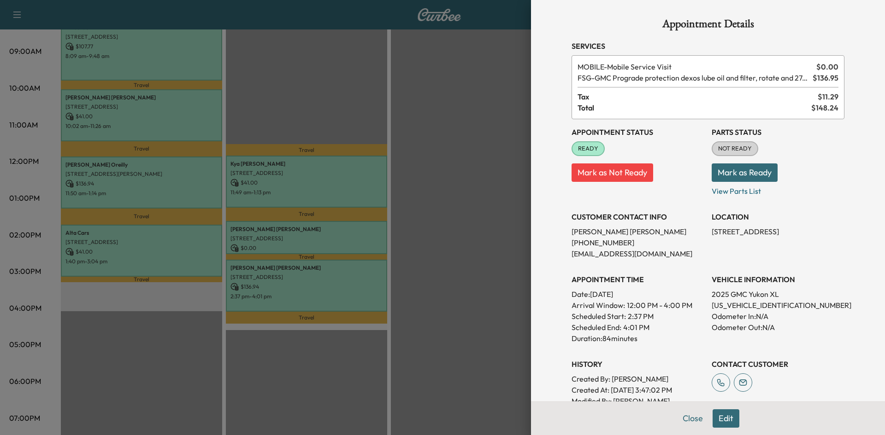
drag, startPoint x: 329, startPoint y: 282, endPoint x: 296, endPoint y: 275, distance: 33.2
click at [329, 282] on div at bounding box center [442, 217] width 885 height 435
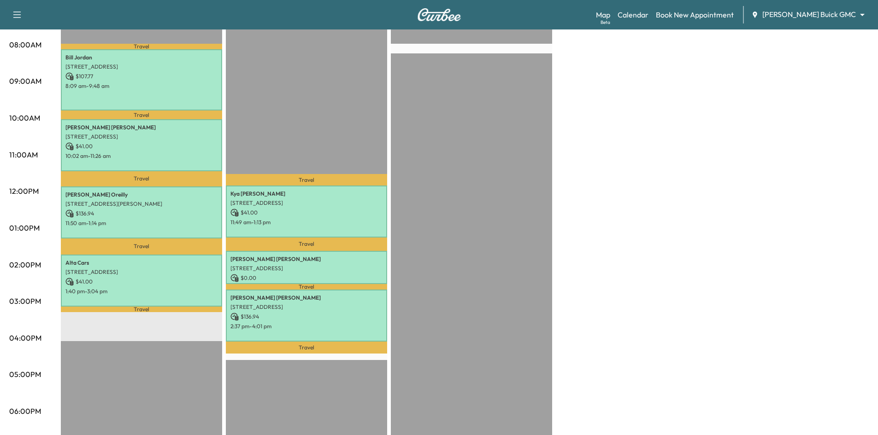
scroll to position [230, 0]
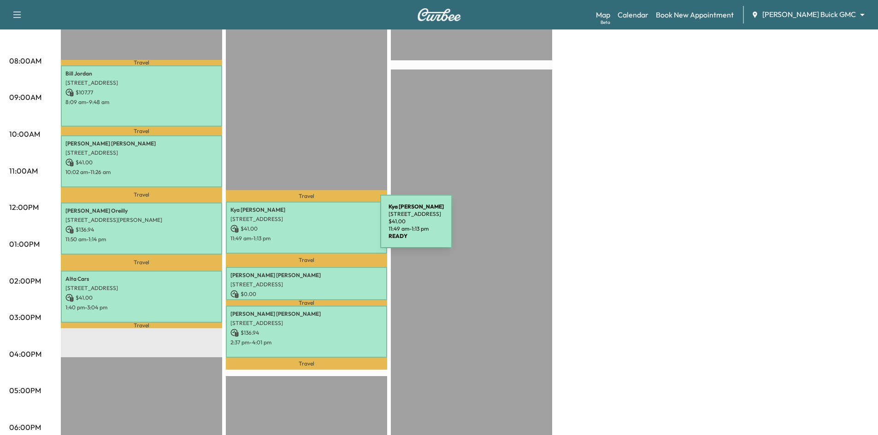
click at [311, 227] on p "$ 41.00" at bounding box center [306, 229] width 152 height 8
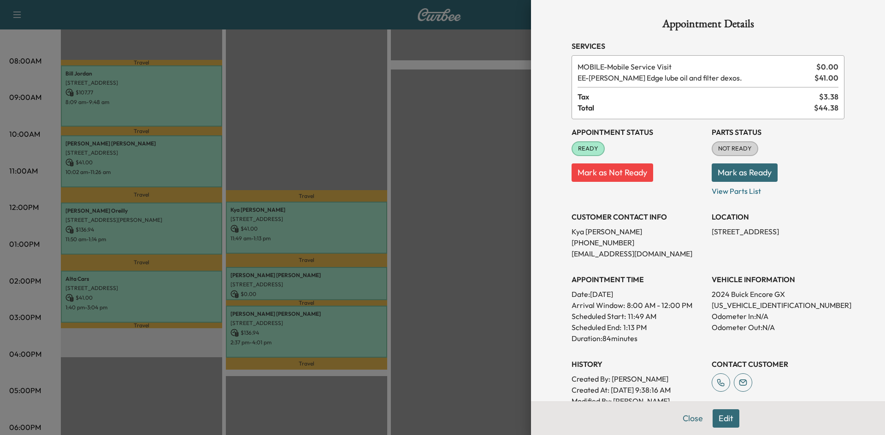
click at [303, 228] on div at bounding box center [442, 217] width 885 height 435
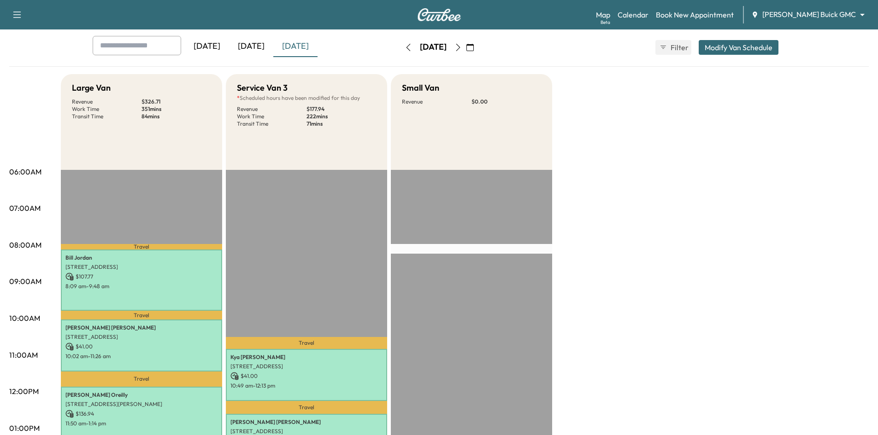
scroll to position [0, 0]
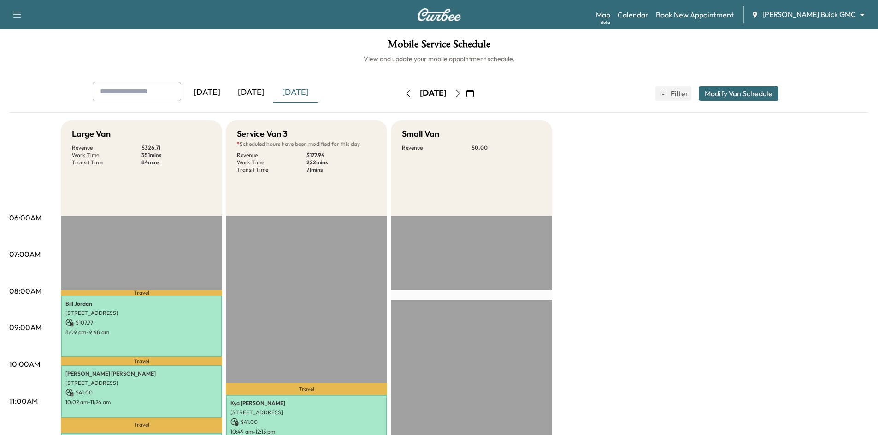
click at [259, 95] on div "[DATE]" at bounding box center [251, 92] width 44 height 21
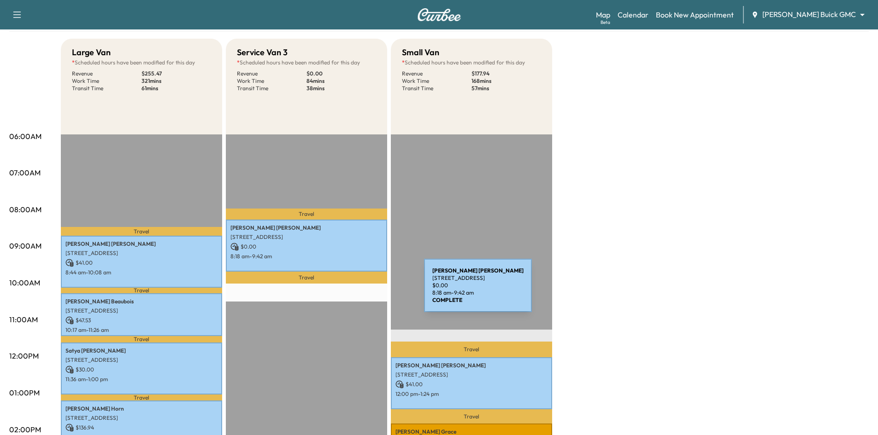
scroll to position [184, 0]
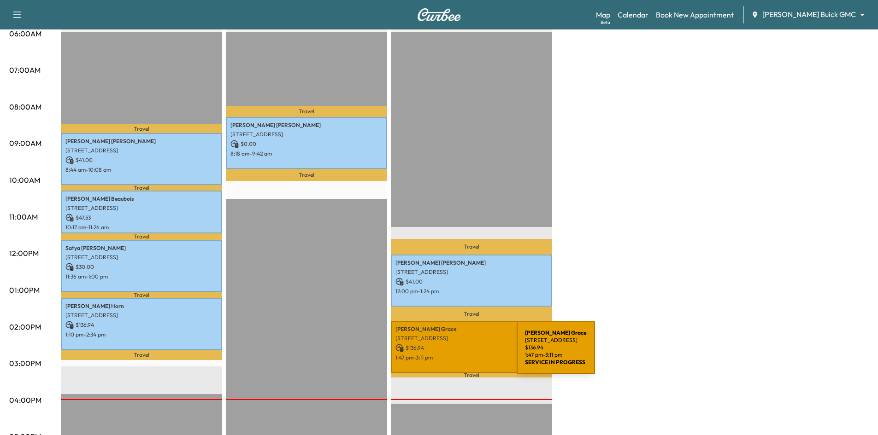
click at [447, 354] on p "1:47 pm - 3:11 pm" at bounding box center [471, 357] width 152 height 7
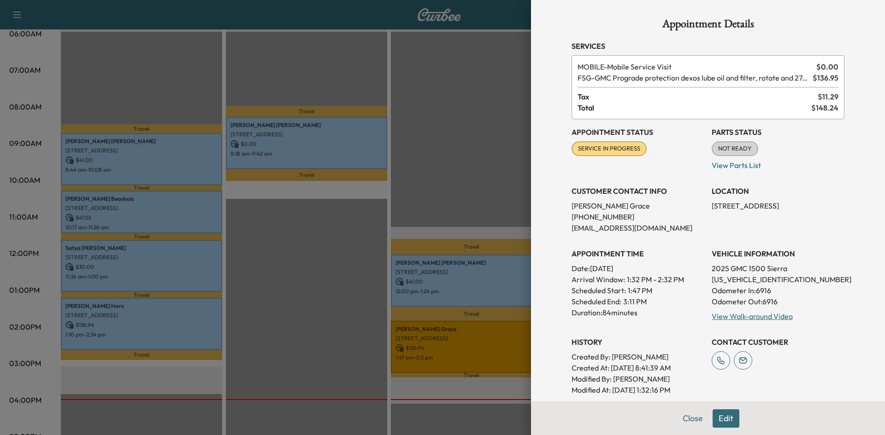
click at [744, 278] on p "[US_VEHICLE_IDENTIFICATION_NUMBER]" at bounding box center [777, 279] width 133 height 11
copy p "[US_VEHICLE_IDENTIFICATION_NUMBER]"
click at [338, 65] on div at bounding box center [442, 217] width 885 height 435
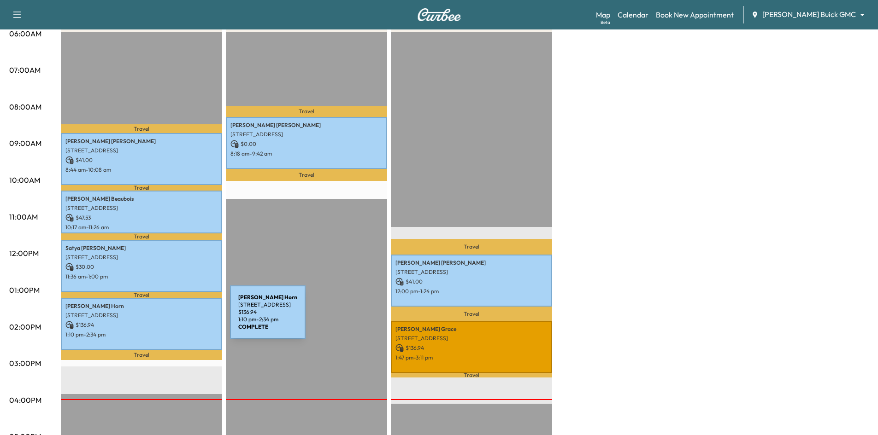
click at [161, 321] on p "$ 136.94" at bounding box center [141, 325] width 152 height 8
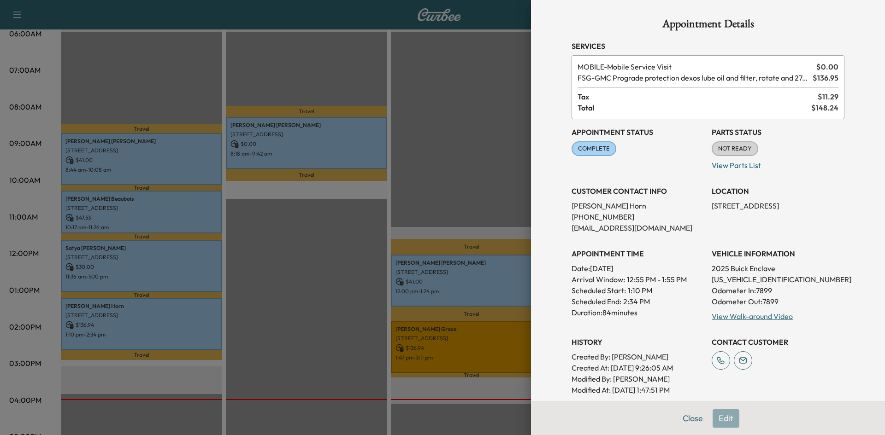
click at [750, 281] on p "[US_VEHICLE_IDENTIFICATION_NUMBER]" at bounding box center [777, 279] width 133 height 11
click at [749, 280] on p "[US_VEHICLE_IDENTIFICATION_NUMBER]" at bounding box center [777, 279] width 133 height 11
click at [748, 280] on p "[US_VEHICLE_IDENTIFICATION_NUMBER]" at bounding box center [777, 279] width 133 height 11
copy p "[US_VEHICLE_IDENTIFICATION_NUMBER]"
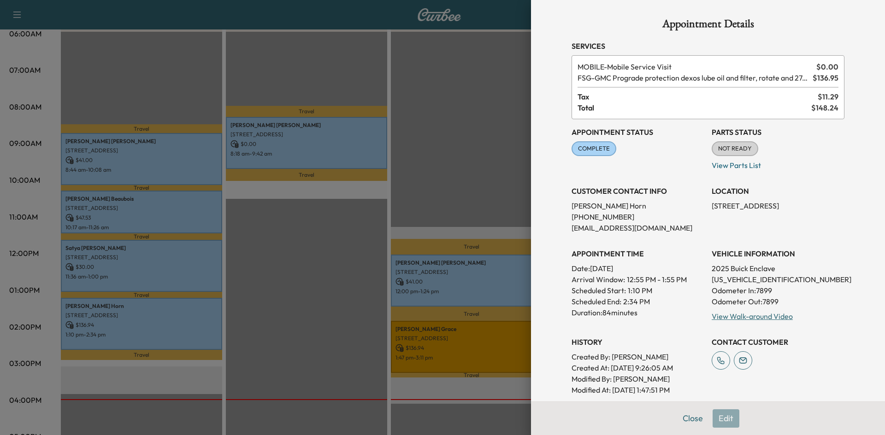
click at [106, 76] on div at bounding box center [442, 217] width 885 height 435
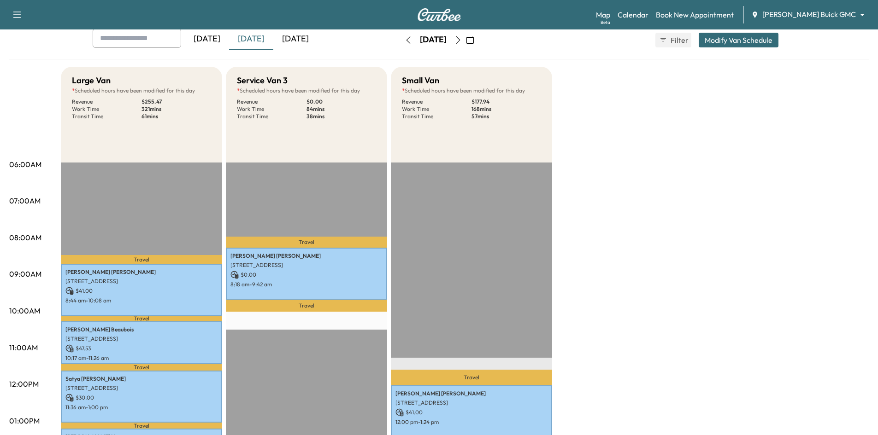
scroll to position [0, 0]
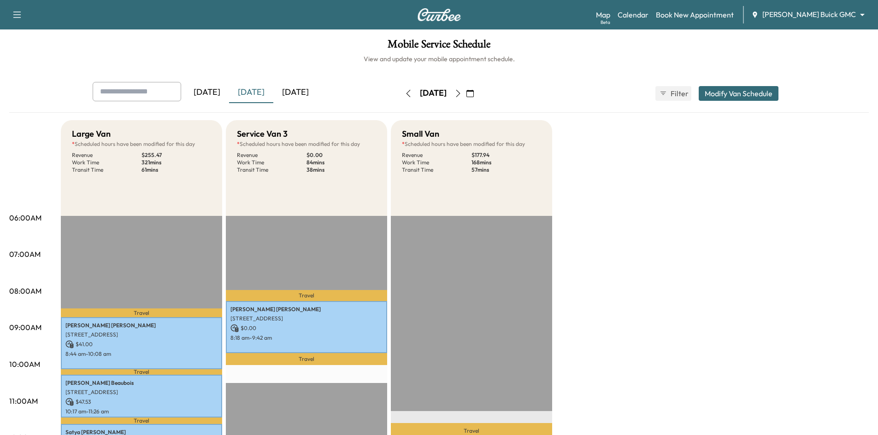
click at [474, 95] on icon "button" at bounding box center [469, 93] width 7 height 7
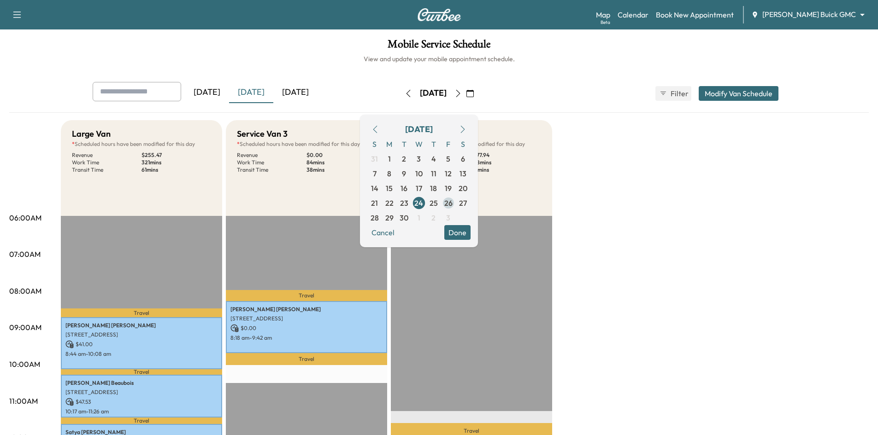
click at [452, 203] on span "26" at bounding box center [448, 203] width 8 height 11
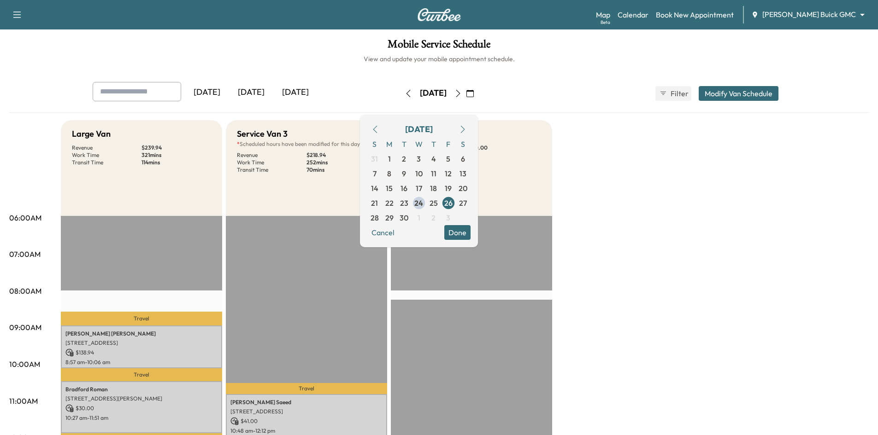
click at [336, 54] on h6 "View and update your mobile appointment schedule." at bounding box center [438, 58] width 859 height 9
click at [470, 235] on button "Done" at bounding box center [457, 232] width 26 height 15
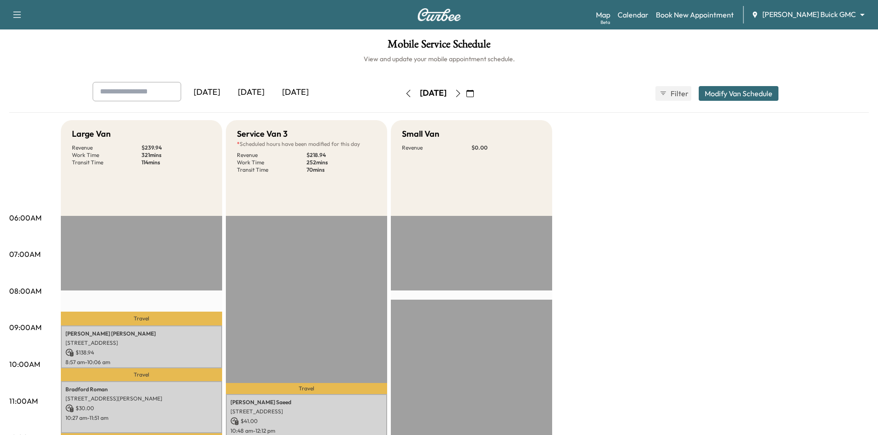
click at [307, 92] on div "[DATE]" at bounding box center [295, 92] width 44 height 21
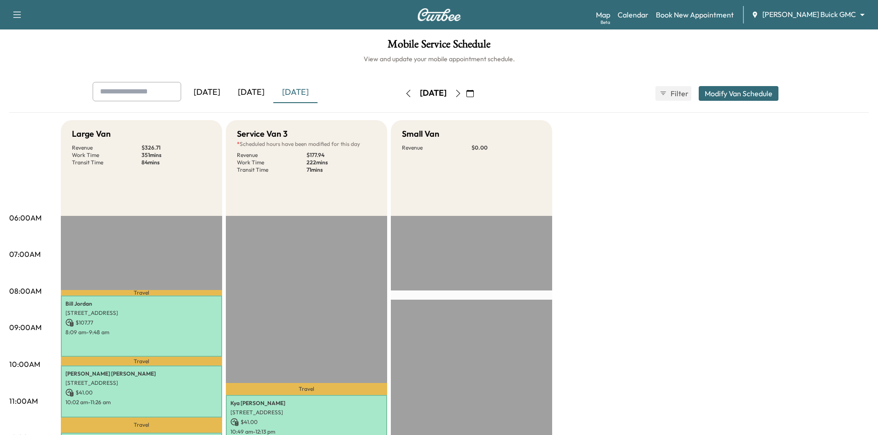
click at [474, 93] on icon "button" at bounding box center [469, 93] width 7 height 7
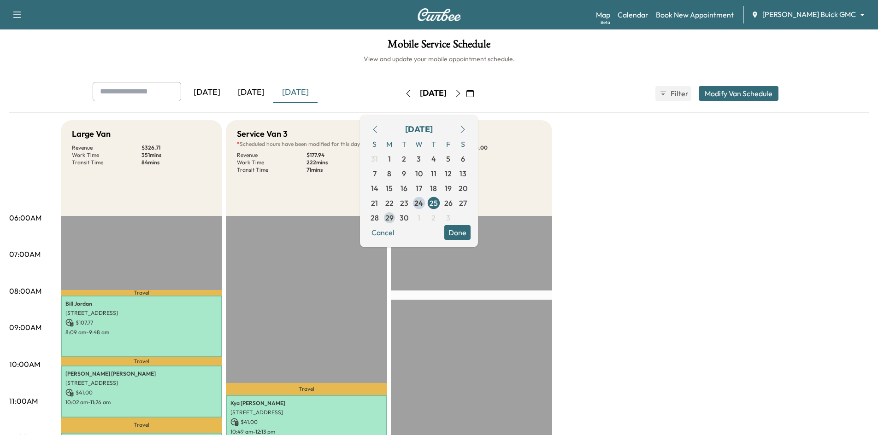
click at [394, 219] on span "29" at bounding box center [389, 217] width 8 height 11
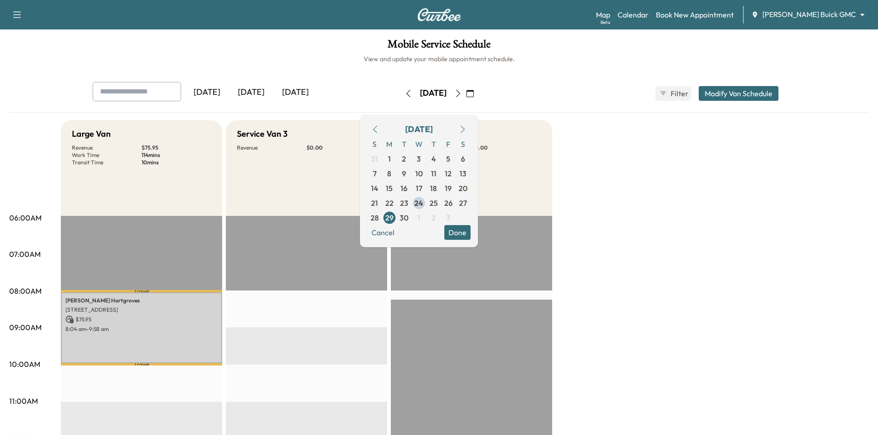
click at [344, 59] on h6 "View and update your mobile appointment schedule." at bounding box center [438, 58] width 859 height 9
click at [408, 220] on span "30" at bounding box center [403, 217] width 9 height 11
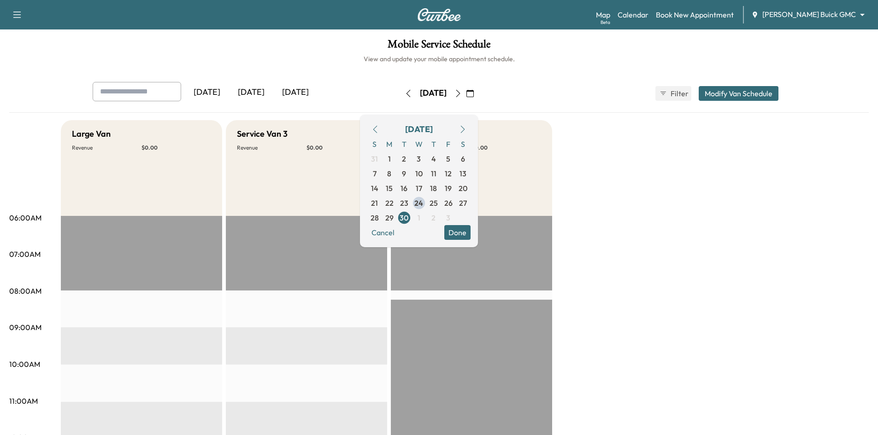
click at [254, 89] on div "[DATE]" at bounding box center [251, 92] width 44 height 21
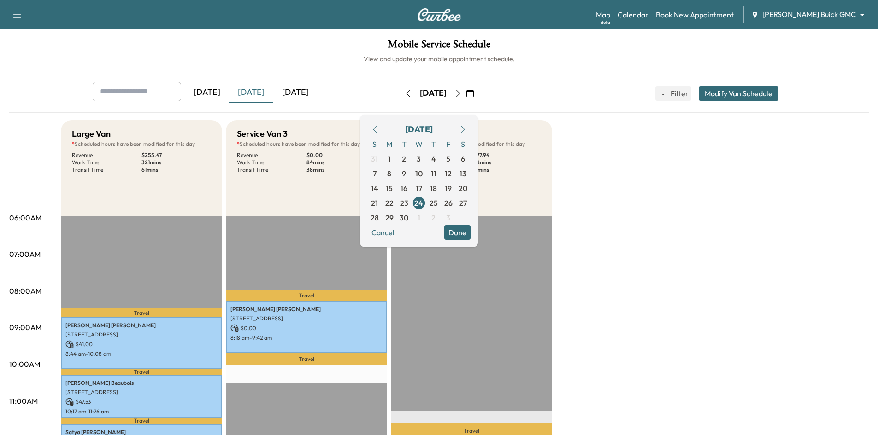
drag, startPoint x: 491, startPoint y: 235, endPoint x: 348, endPoint y: 47, distance: 235.7
click at [470, 234] on button "Done" at bounding box center [457, 232] width 26 height 15
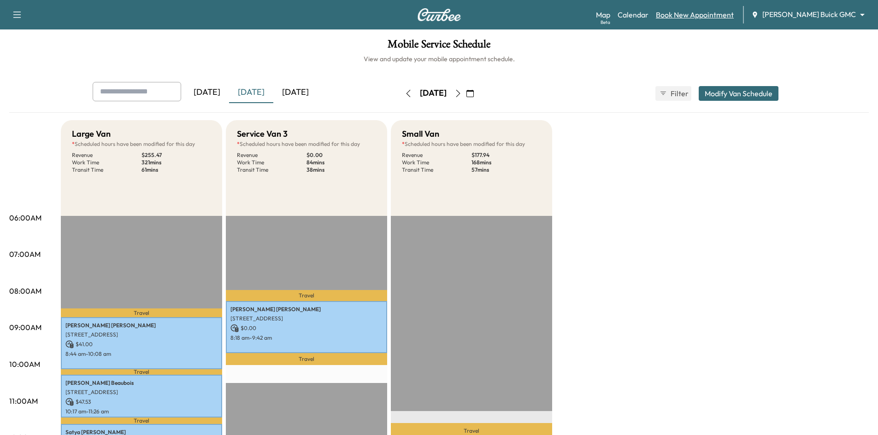
click at [728, 16] on link "Book New Appointment" at bounding box center [695, 14] width 78 height 11
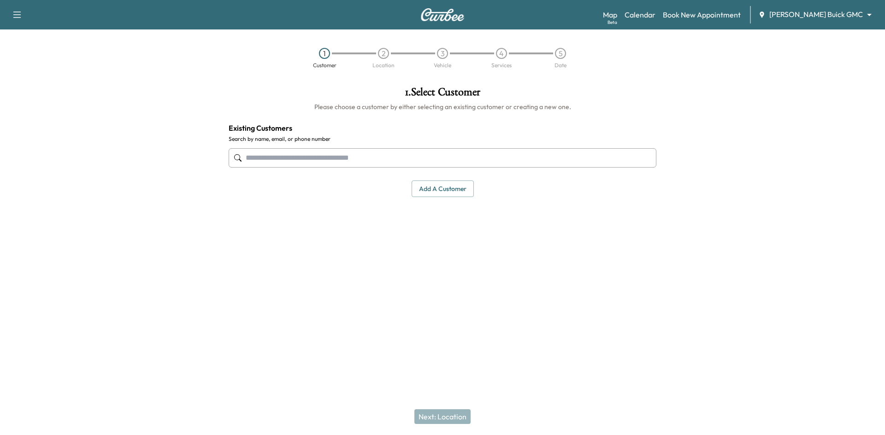
drag, startPoint x: 339, startPoint y: 159, endPoint x: 346, endPoint y: 168, distance: 10.9
click at [342, 161] on input "text" at bounding box center [443, 157] width 428 height 19
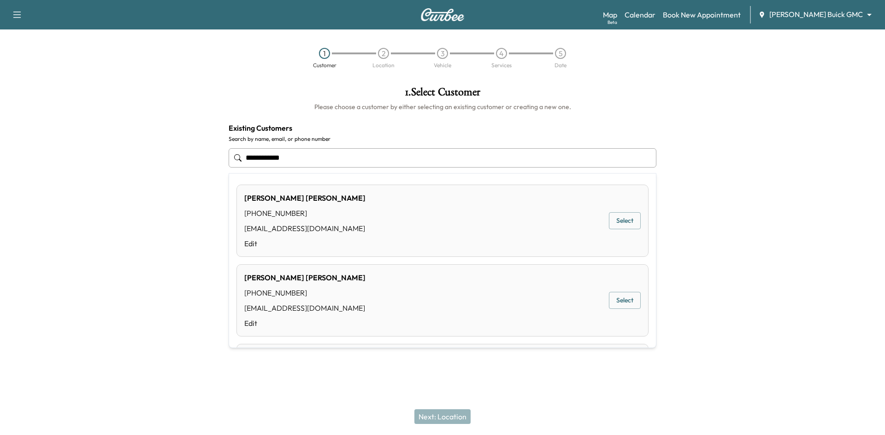
click at [362, 194] on div "[PERSON_NAME] [PHONE_NUMBER] [EMAIL_ADDRESS][DOMAIN_NAME] Edit Select" at bounding box center [442, 221] width 412 height 72
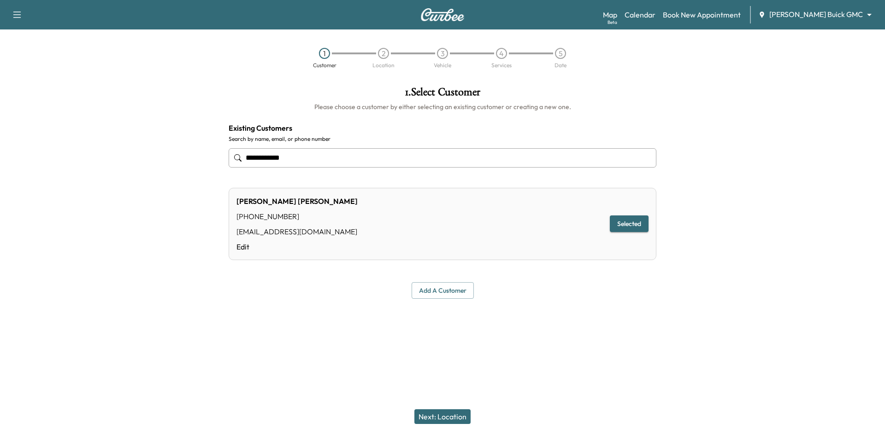
type input "**********"
click at [452, 412] on button "Next: Location" at bounding box center [442, 417] width 56 height 15
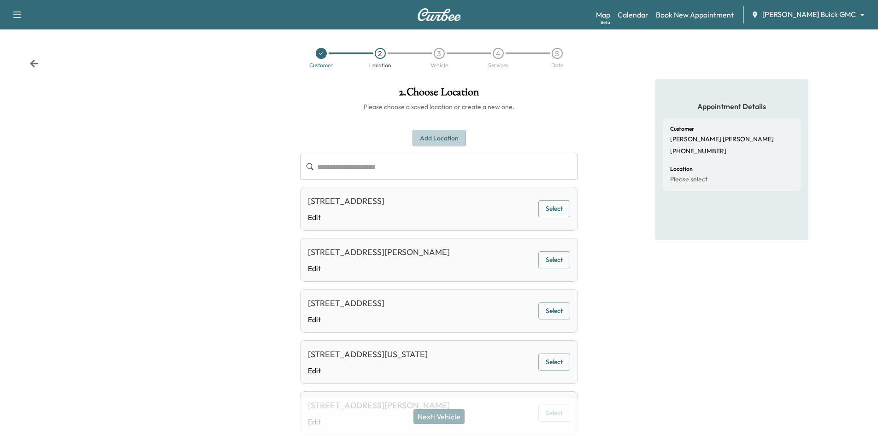
click at [438, 139] on button "Add Location" at bounding box center [438, 138] width 53 height 17
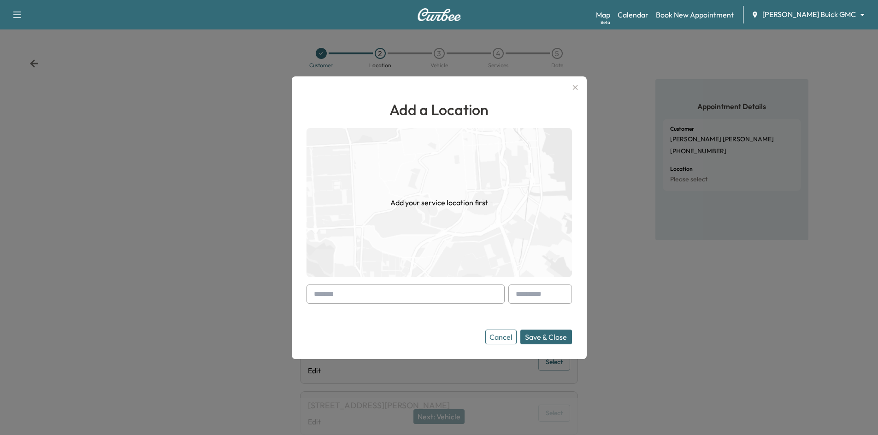
click at [416, 300] on input "text" at bounding box center [405, 294] width 198 height 19
click at [413, 296] on input "text" at bounding box center [405, 294] width 198 height 19
paste input "**********"
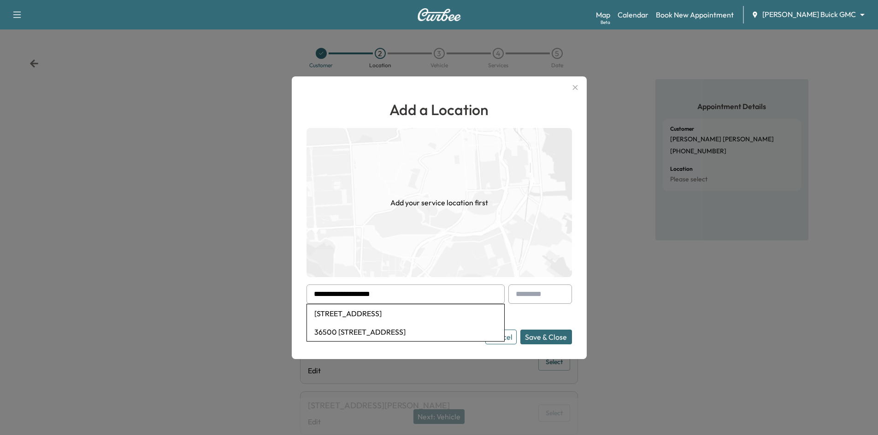
click at [382, 312] on li "[STREET_ADDRESS]" at bounding box center [405, 314] width 197 height 18
type input "**********"
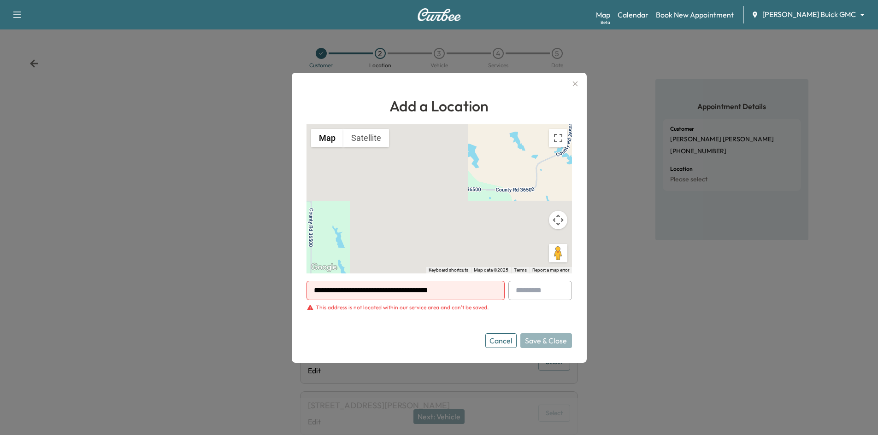
drag, startPoint x: 480, startPoint y: 299, endPoint x: 114, endPoint y: 279, distance: 366.4
click at [106, 284] on div "**********" at bounding box center [439, 217] width 878 height 435
paste input "**********"
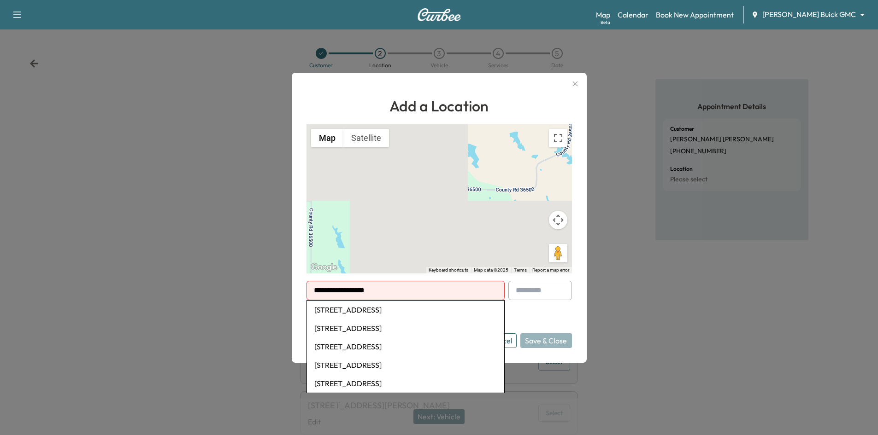
click at [425, 311] on li "[STREET_ADDRESS]" at bounding box center [405, 310] width 197 height 18
type input "**********"
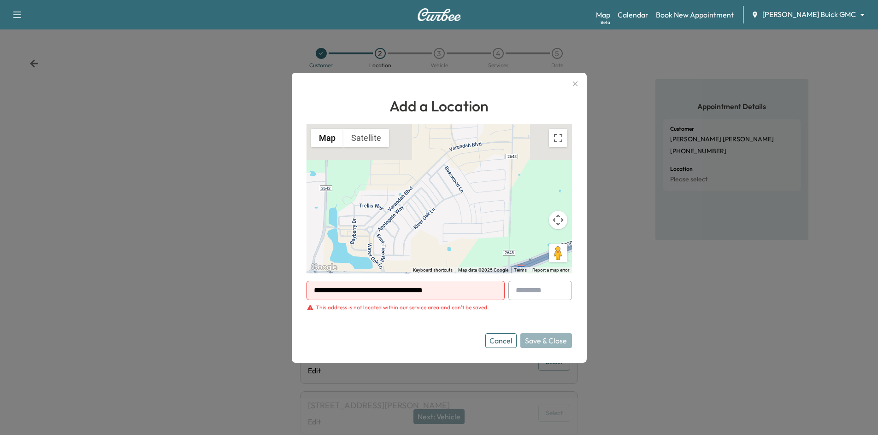
click at [506, 342] on button "Cancel" at bounding box center [500, 341] width 31 height 15
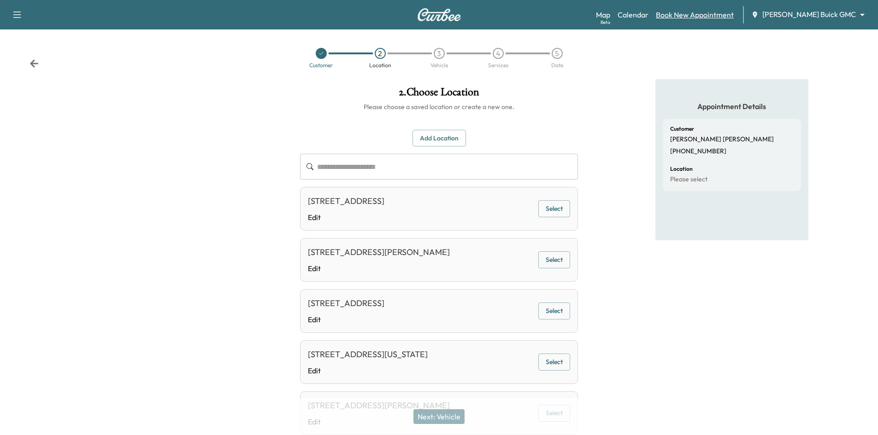
click at [724, 18] on link "Book New Appointment" at bounding box center [695, 14] width 78 height 11
